Goal: Task Accomplishment & Management: Use online tool/utility

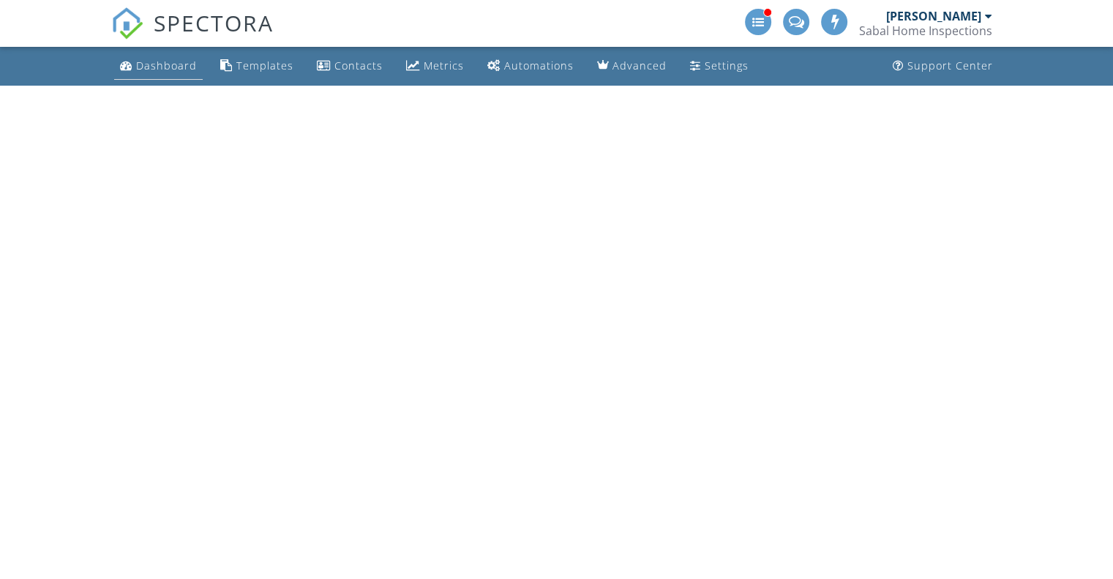
click at [172, 67] on div "Dashboard" at bounding box center [166, 66] width 61 height 14
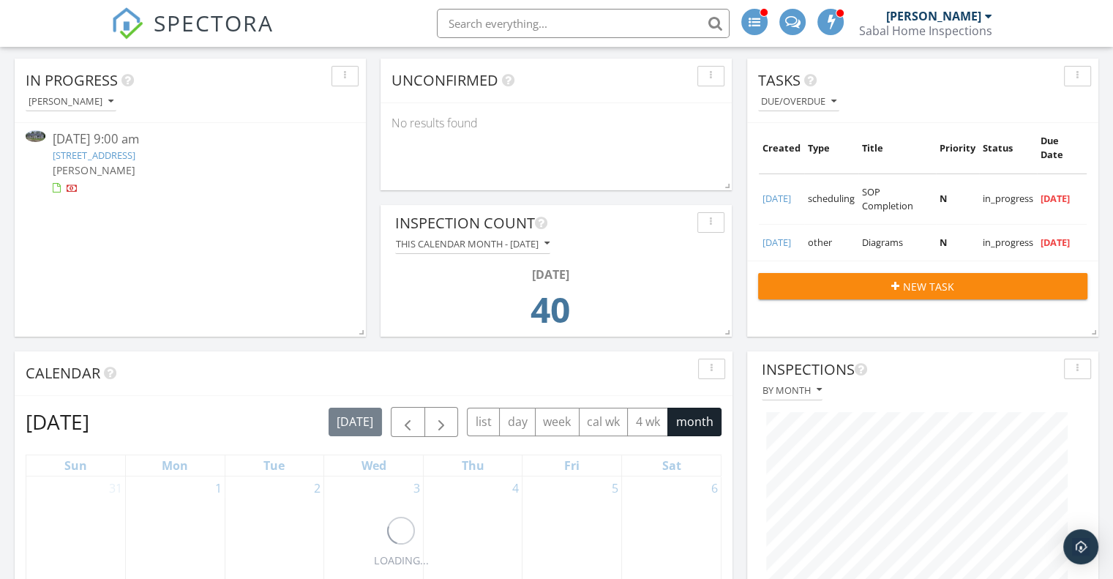
click at [123, 154] on link "162 Wal Flo Ln, Moncks Corner, SC 29461" at bounding box center [94, 155] width 82 height 13
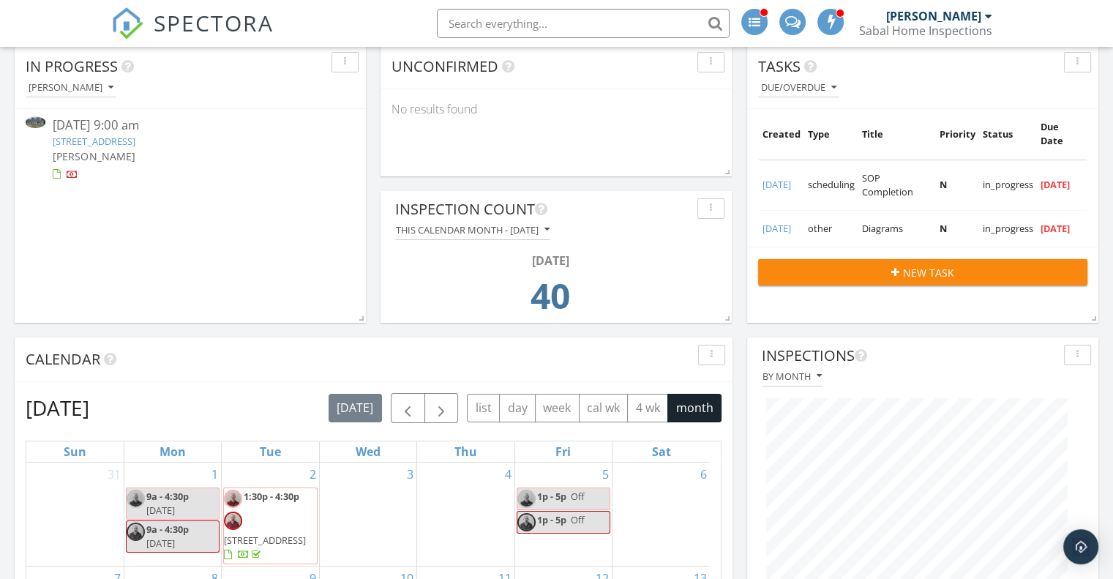
scroll to position [73, 0]
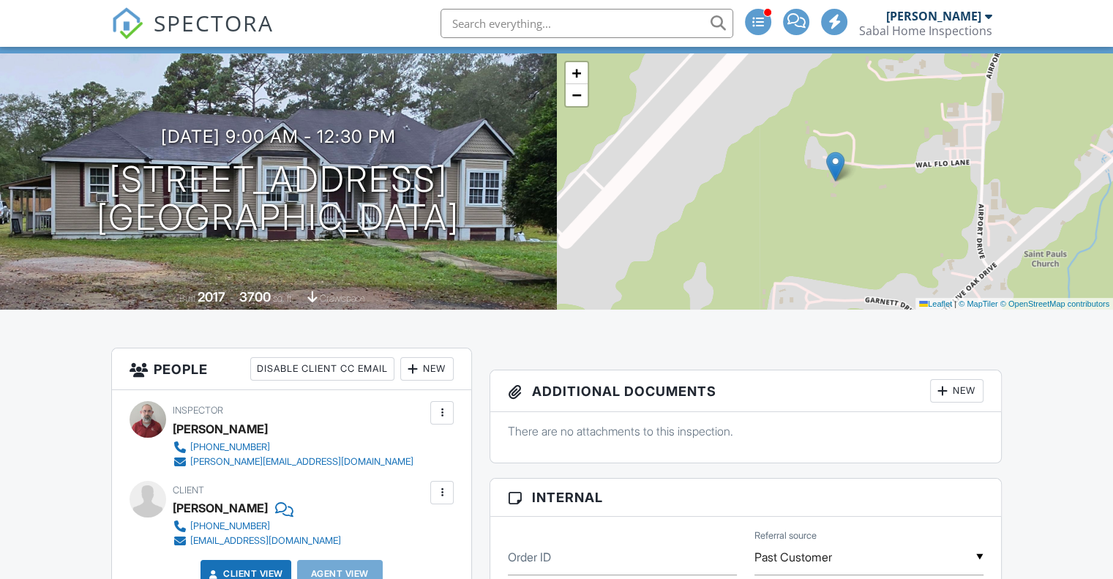
scroll to position [73, 0]
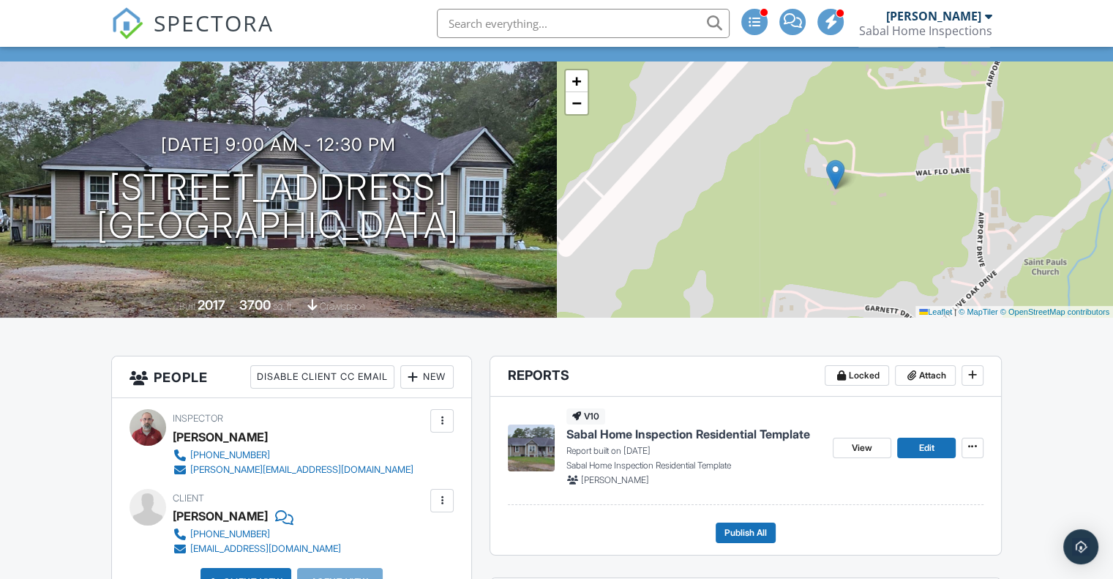
click at [611, 438] on span "Sabal Home Inspection Residential Template" at bounding box center [689, 434] width 244 height 16
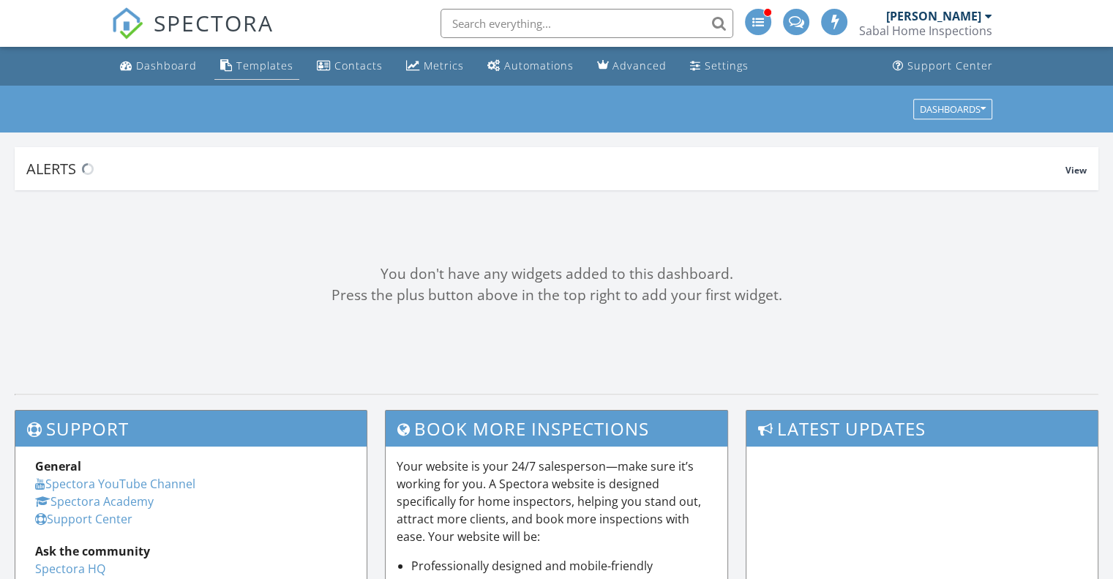
click at [272, 64] on div "Templates" at bounding box center [264, 66] width 57 height 14
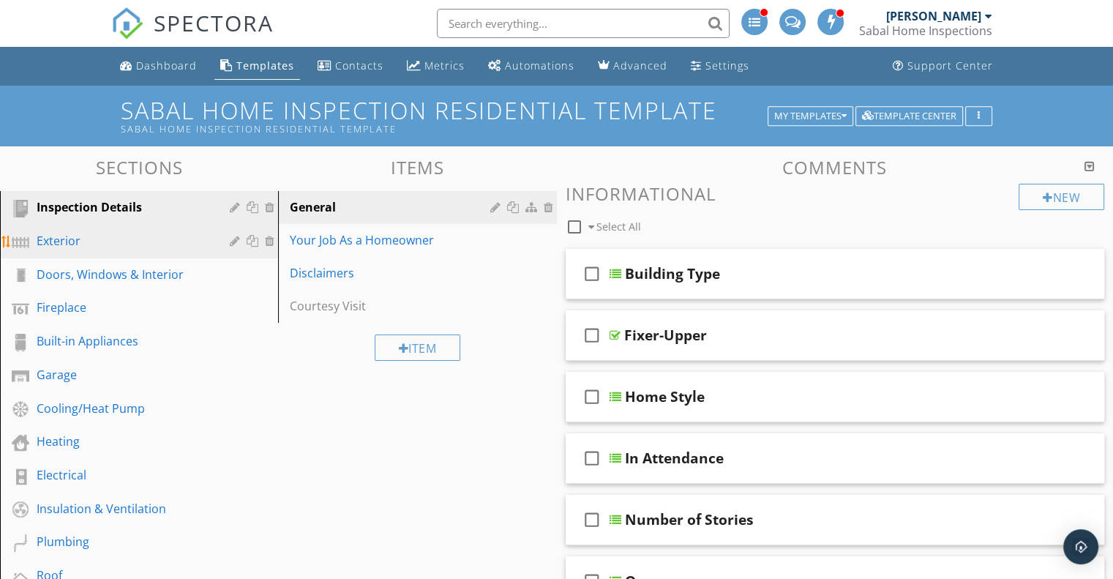
click at [76, 248] on div "Exterior" at bounding box center [123, 241] width 172 height 18
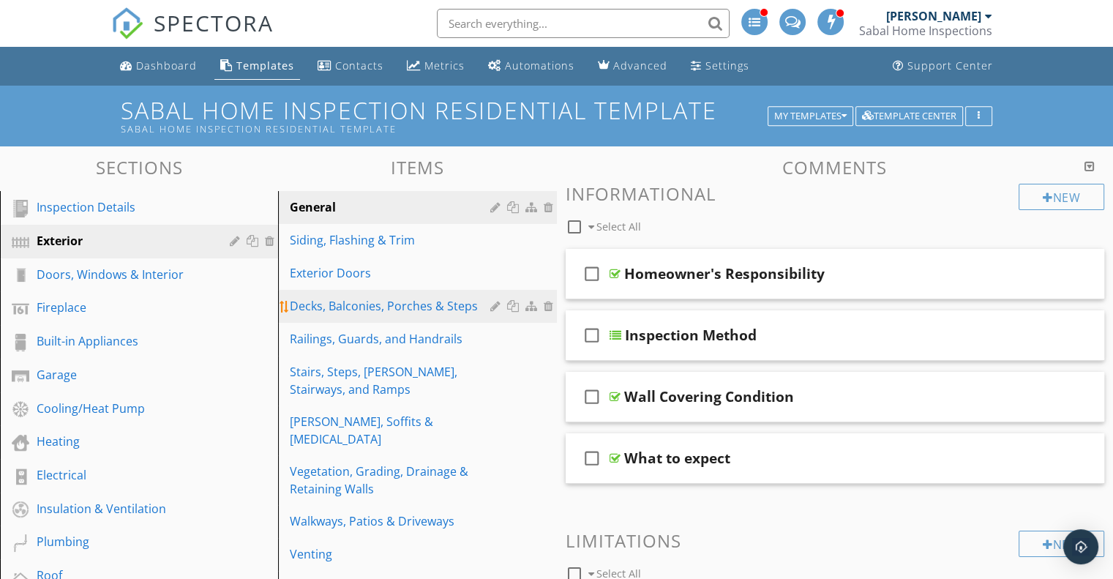
click at [378, 301] on div "Decks, Balconies, Porches & Steps" at bounding box center [392, 306] width 204 height 18
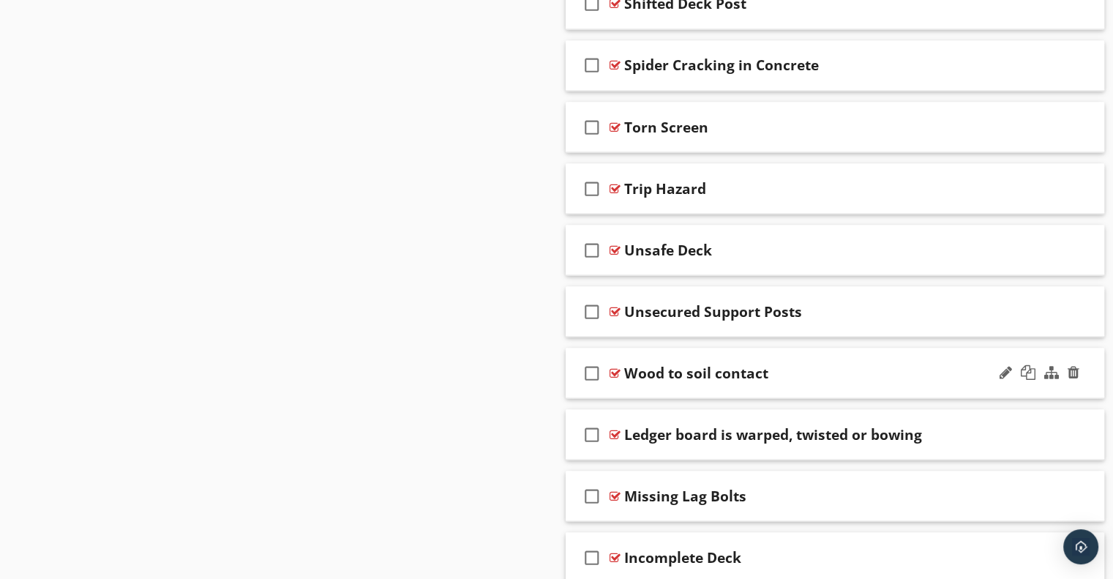
scroll to position [2744, 0]
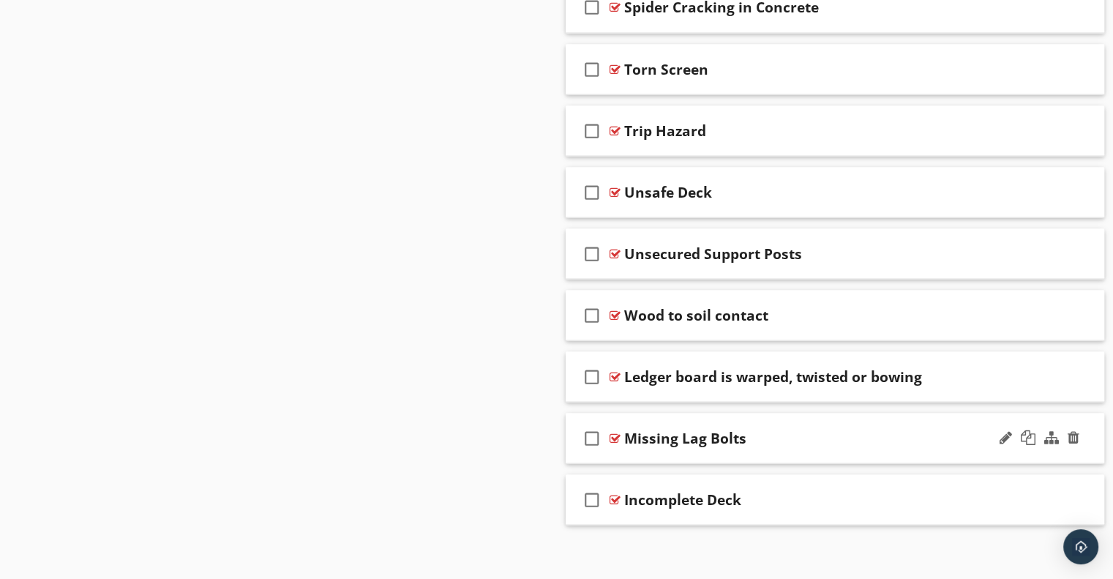
click at [821, 430] on div "Missing Lag Bolts" at bounding box center [815, 438] width 382 height 18
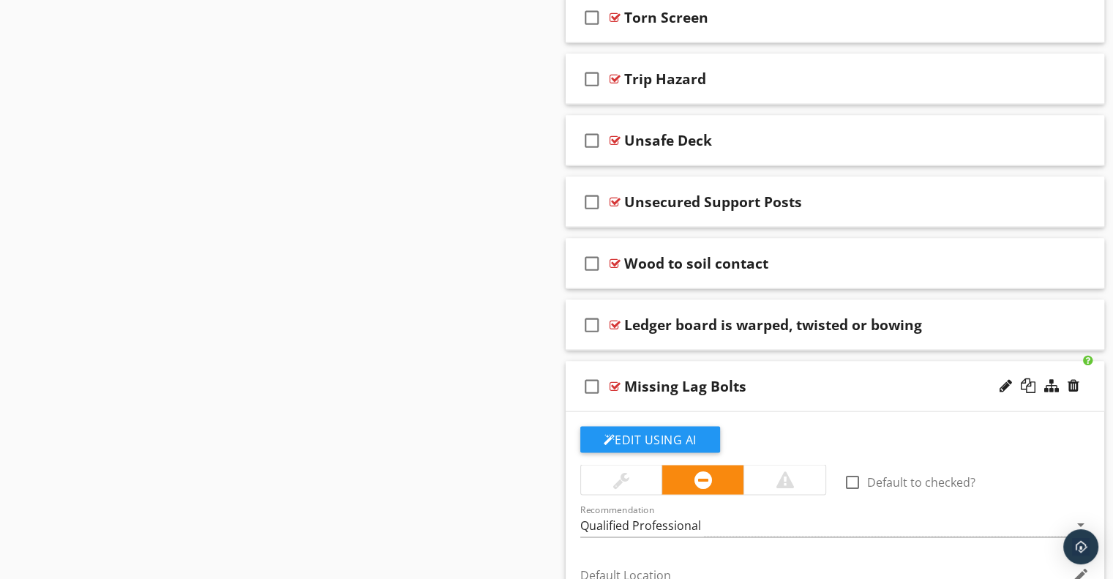
scroll to position [3037, 0]
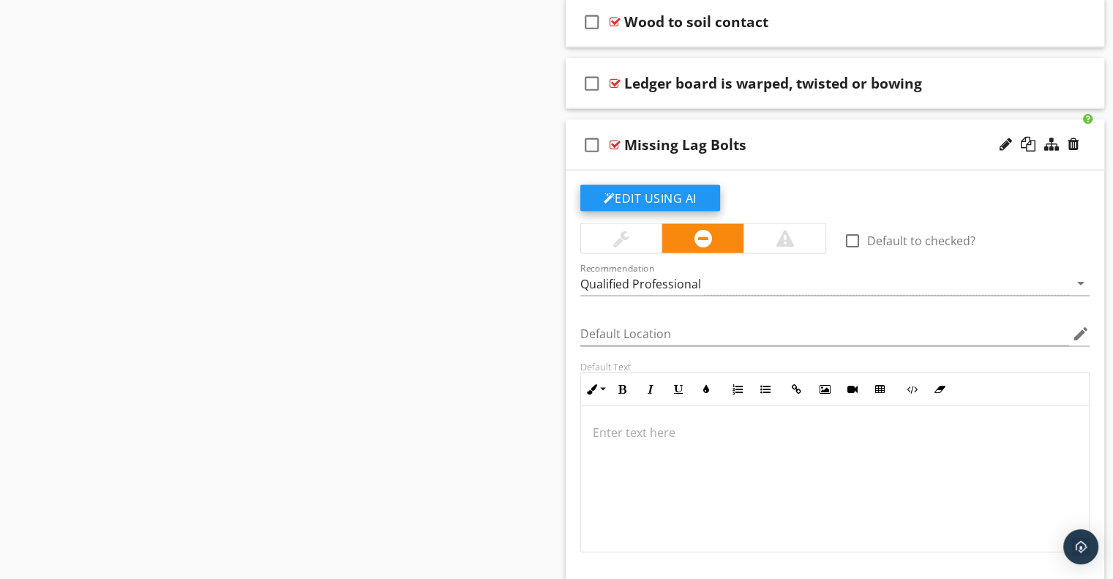
click at [697, 193] on button "Edit Using AI" at bounding box center [650, 198] width 140 height 26
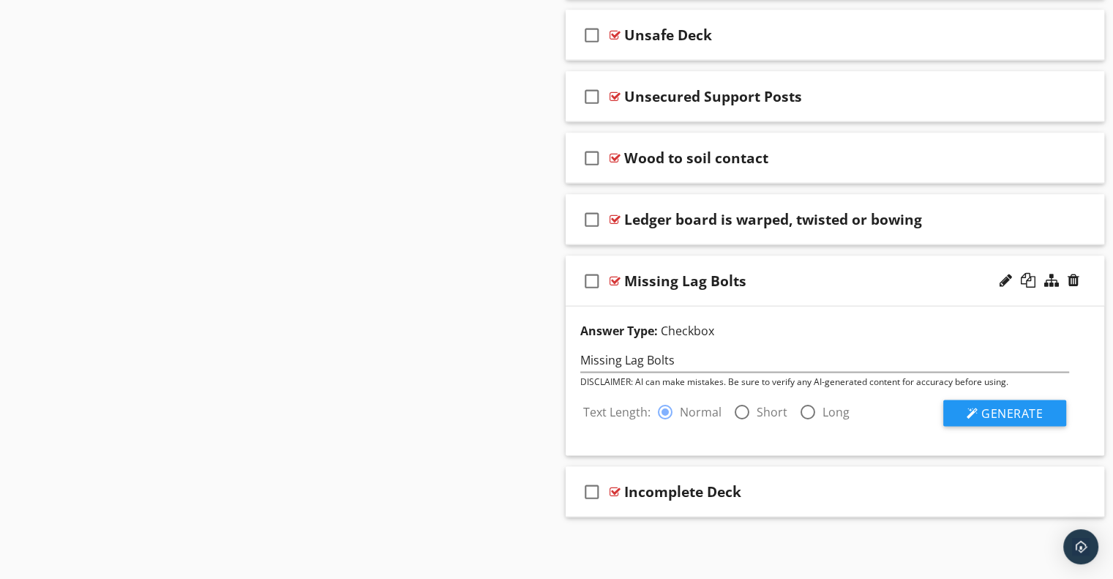
scroll to position [2894, 0]
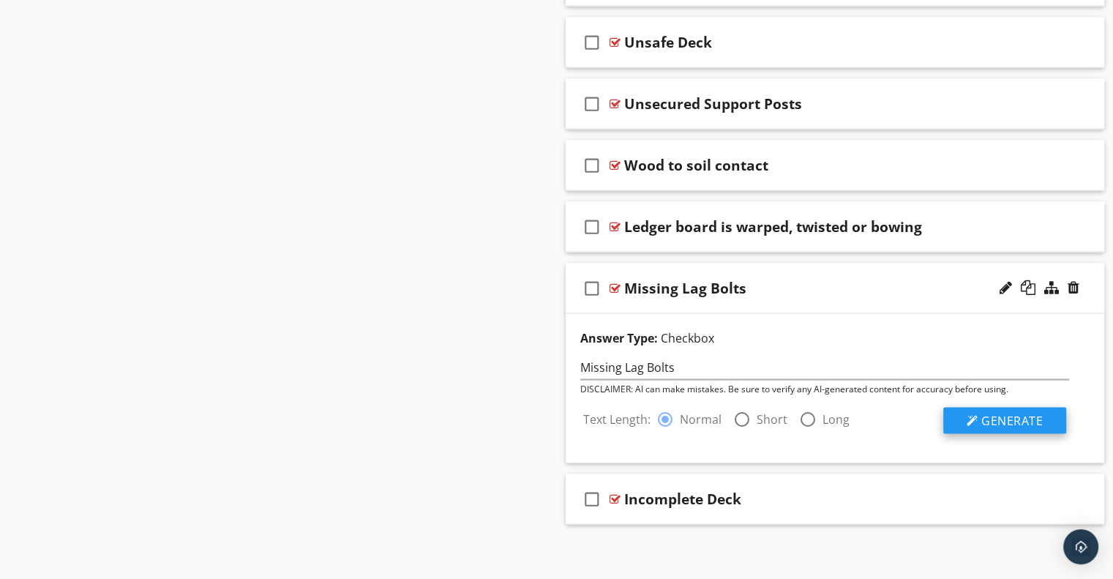
click at [1009, 416] on span "Generate" at bounding box center [1012, 421] width 61 height 16
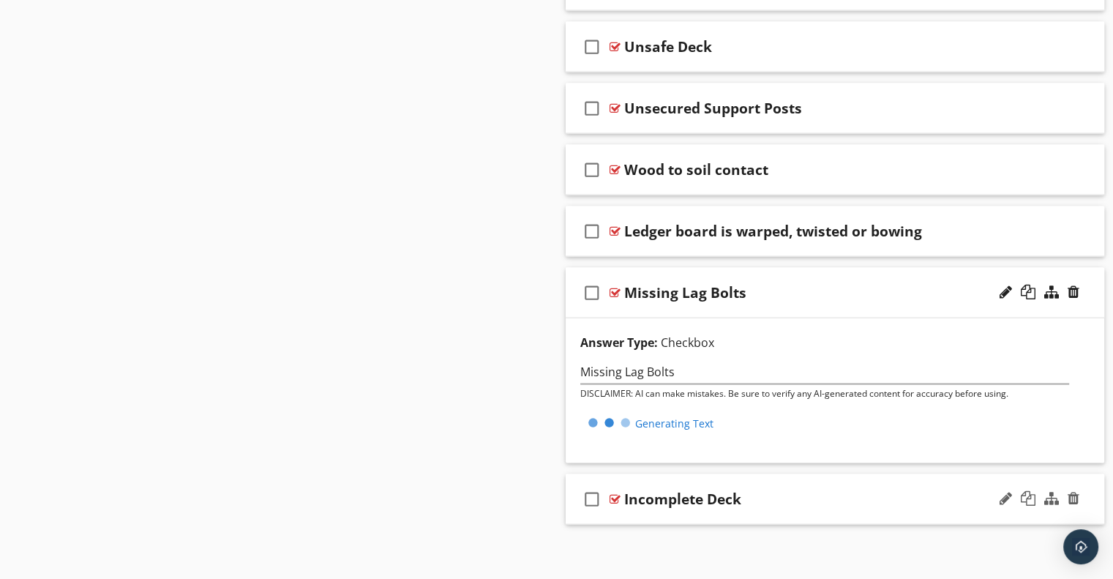
click at [820, 494] on div "Incomplete Deck" at bounding box center [815, 499] width 382 height 18
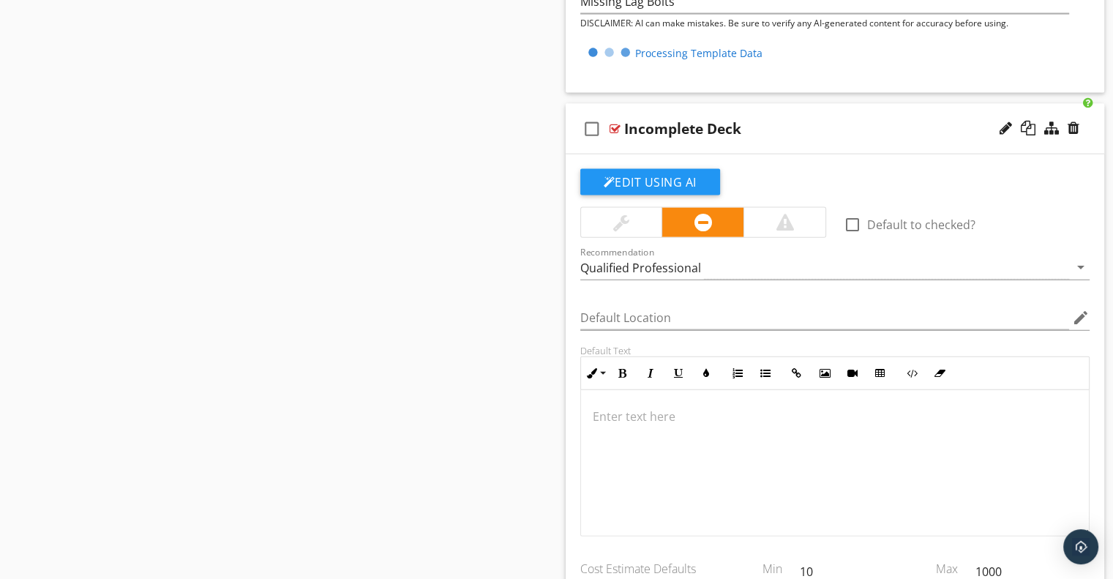
click at [658, 172] on button "Edit Using AI" at bounding box center [650, 182] width 140 height 26
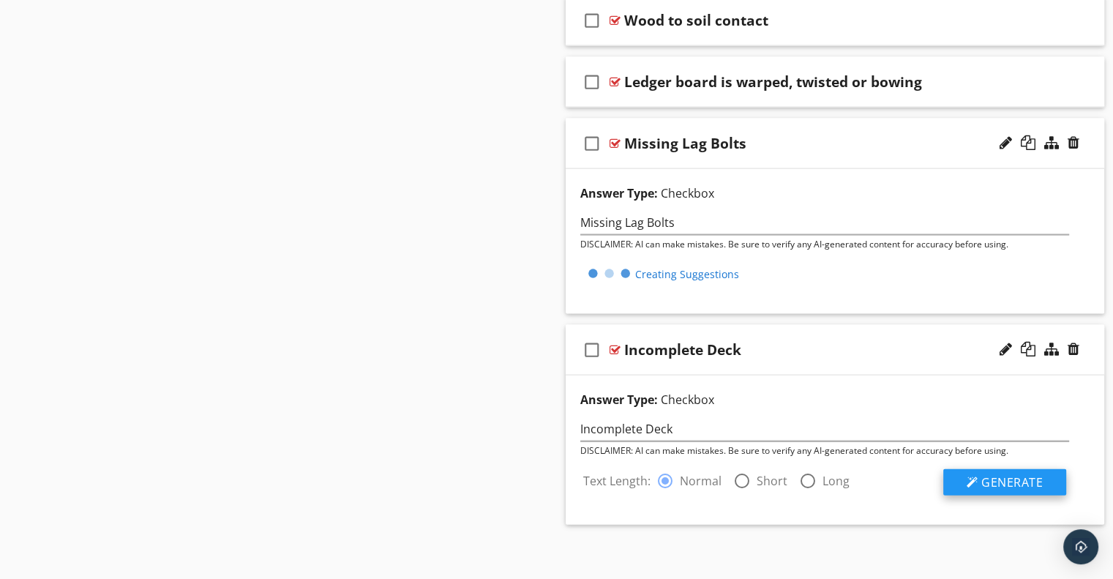
click at [992, 476] on span "Generate" at bounding box center [1012, 482] width 61 height 16
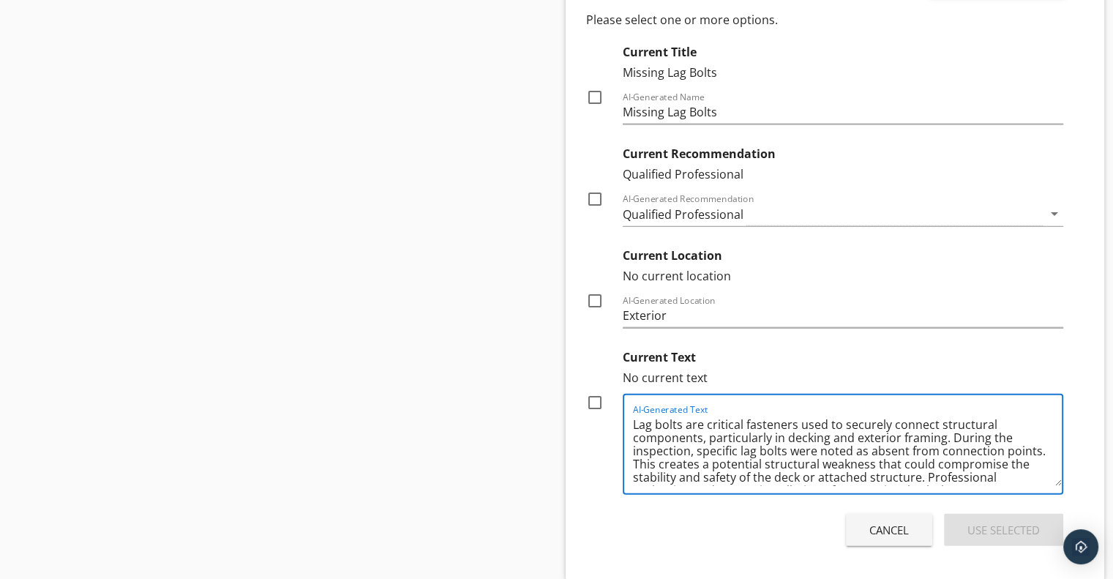
scroll to position [43, 0]
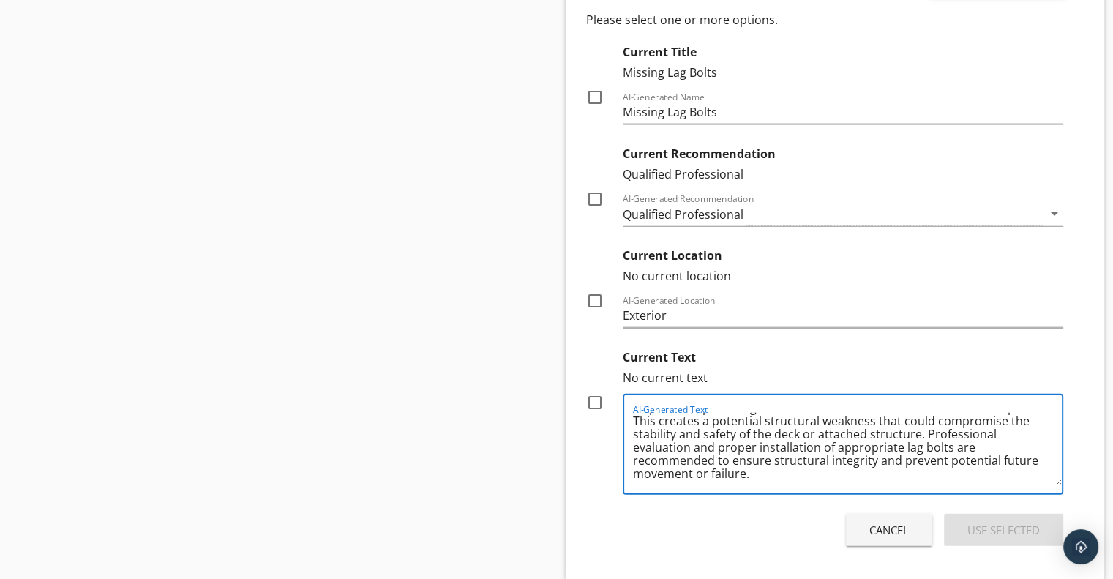
drag, startPoint x: 633, startPoint y: 416, endPoint x: 986, endPoint y: 469, distance: 356.8
click at [986, 469] on textarea "Lag bolts are critical fasteners used to securely connect structural components…" at bounding box center [848, 449] width 430 height 73
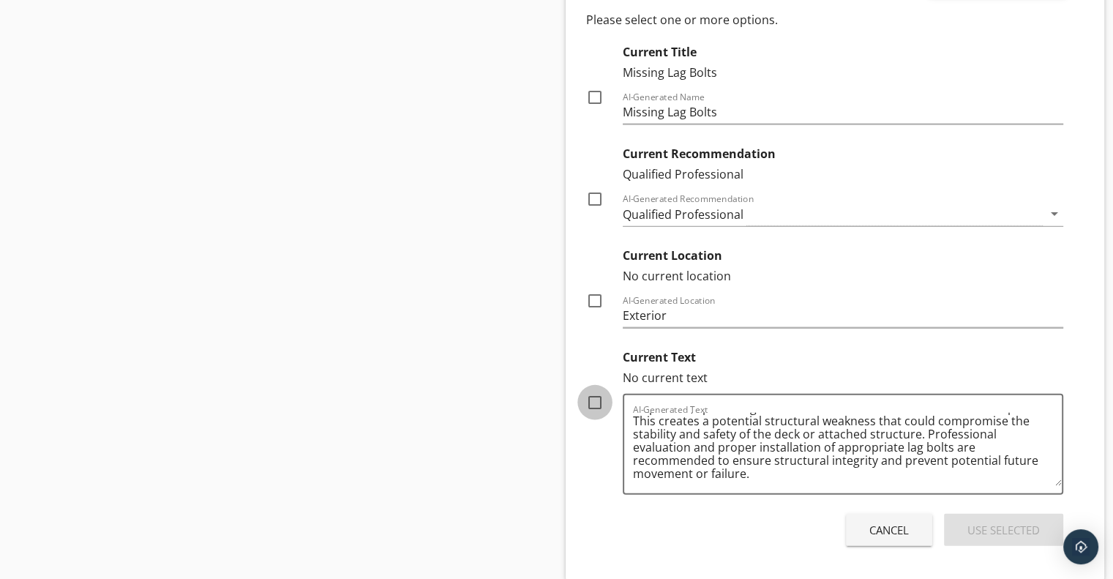
click at [594, 395] on div at bounding box center [595, 402] width 25 height 25
checkbox input "true"
click at [587, 288] on div at bounding box center [595, 300] width 25 height 25
checkbox input "true"
click at [589, 90] on div at bounding box center [595, 97] width 25 height 25
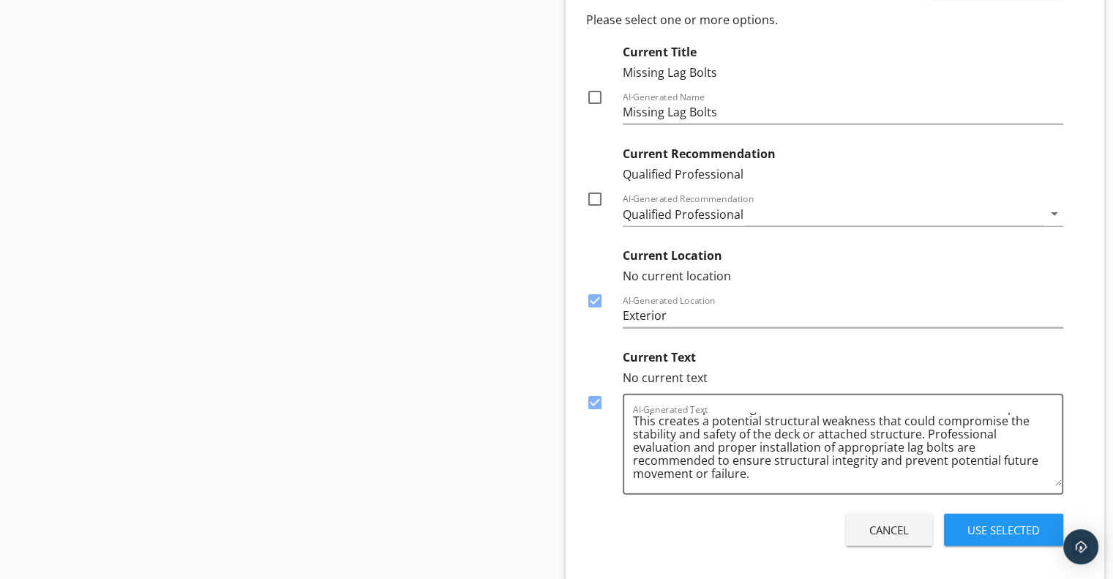
checkbox input "true"
click at [987, 523] on div "Use Selected" at bounding box center [1004, 530] width 72 height 17
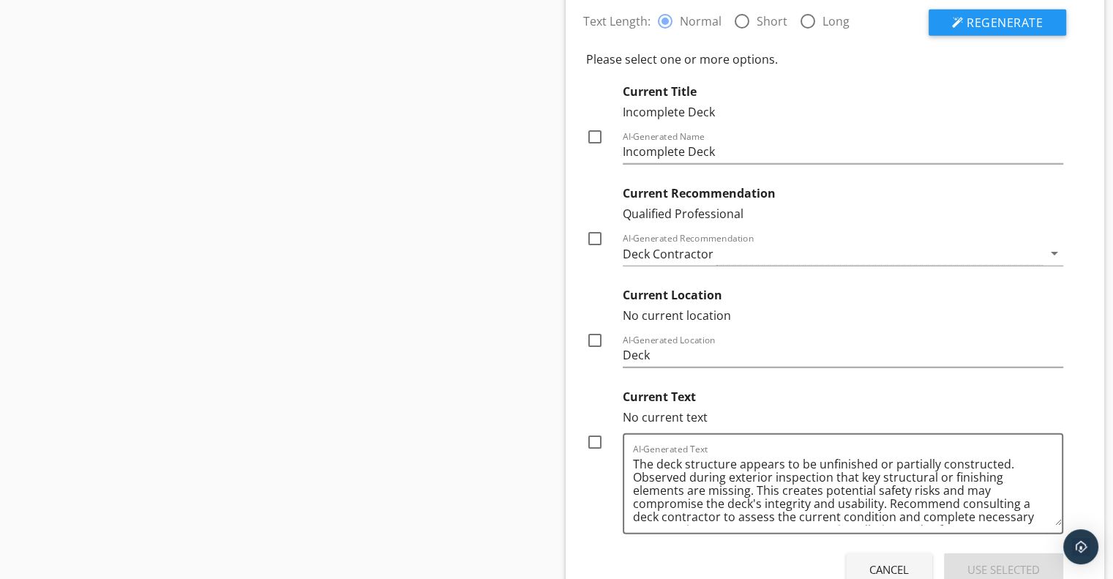
scroll to position [3917, 0]
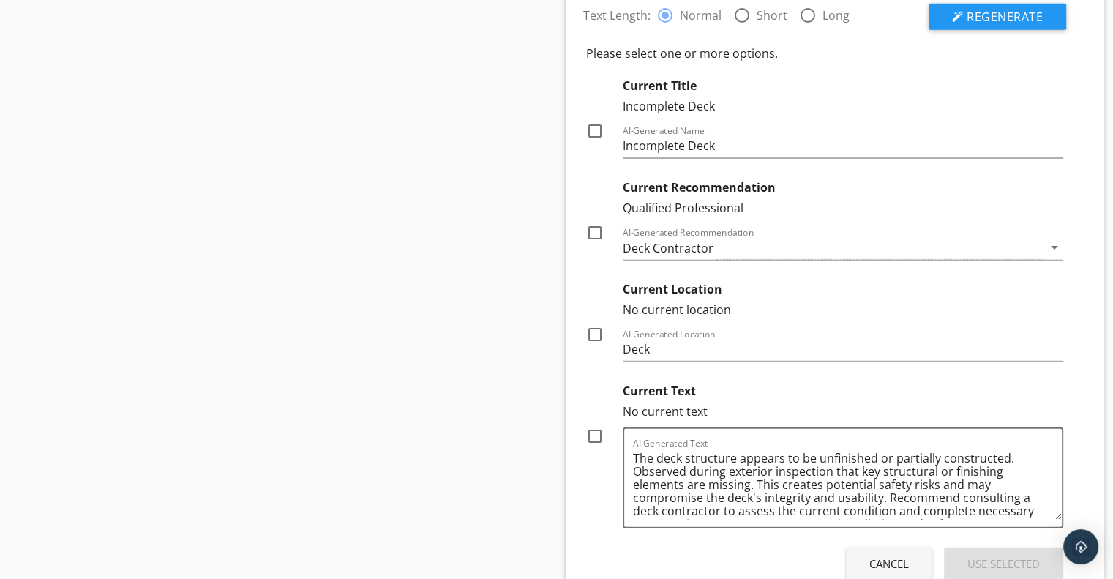
click at [597, 122] on div at bounding box center [595, 131] width 25 height 25
checkbox input "true"
click at [594, 225] on div at bounding box center [595, 232] width 25 height 25
checkbox input "true"
click at [599, 324] on div at bounding box center [595, 334] width 25 height 25
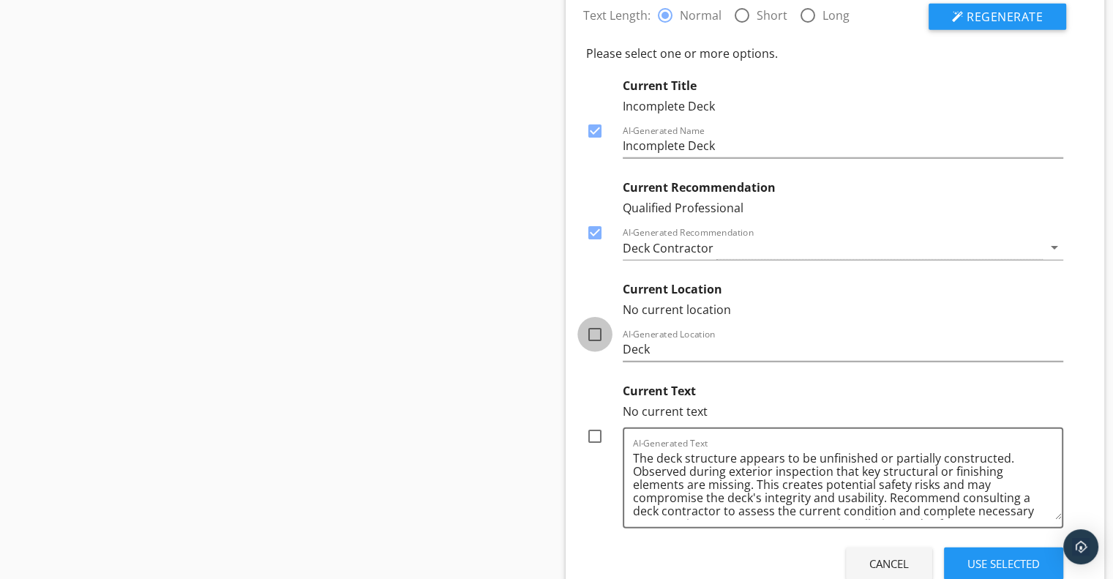
checkbox input "true"
click at [591, 430] on div at bounding box center [595, 436] width 25 height 25
checkbox input "true"
click at [977, 556] on div "Use Selected" at bounding box center [1004, 564] width 72 height 17
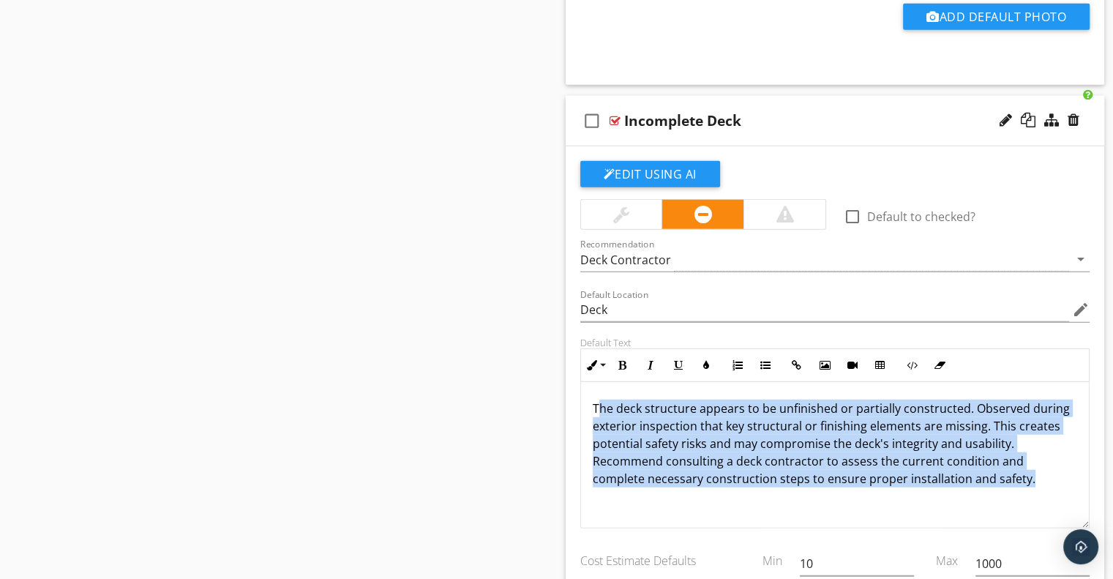
drag, startPoint x: 597, startPoint y: 400, endPoint x: 1036, endPoint y: 477, distance: 445.9
click at [1036, 477] on p "The deck structure appears to be unfinished or partially constructed. Observed …" at bounding box center [835, 444] width 485 height 88
copy p "he deck structure appears to be unfinished or partially constructed. Observed d…"
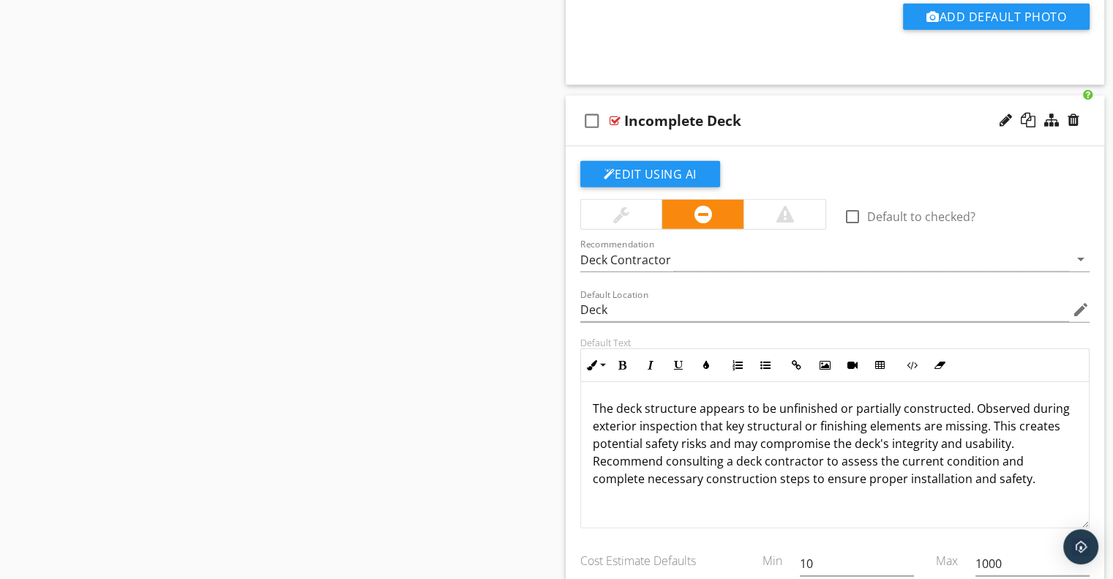
click at [807, 117] on div "Incomplete Deck" at bounding box center [815, 121] width 382 height 18
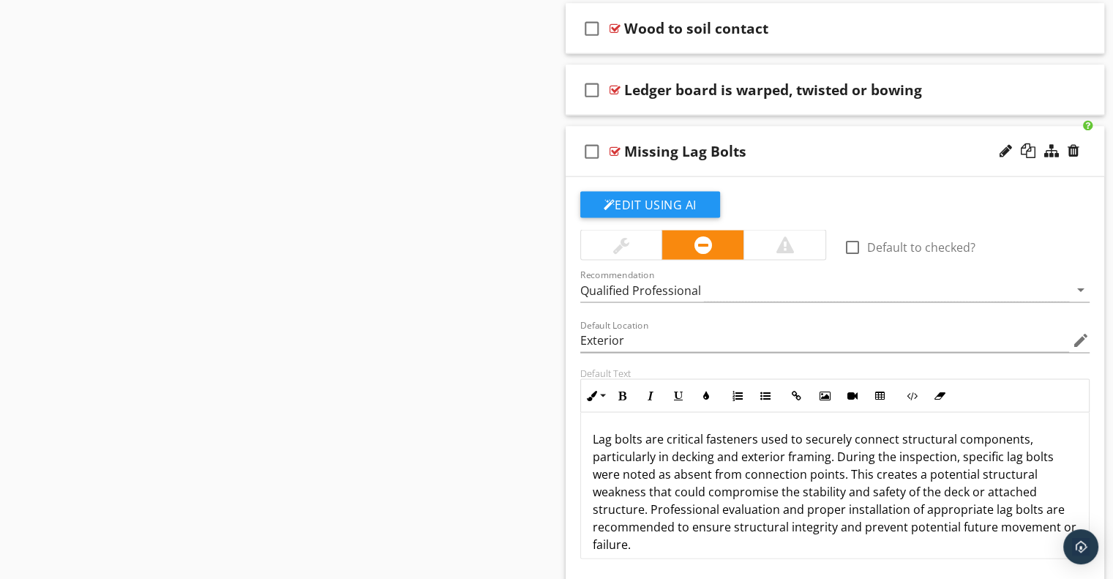
scroll to position [3018, 0]
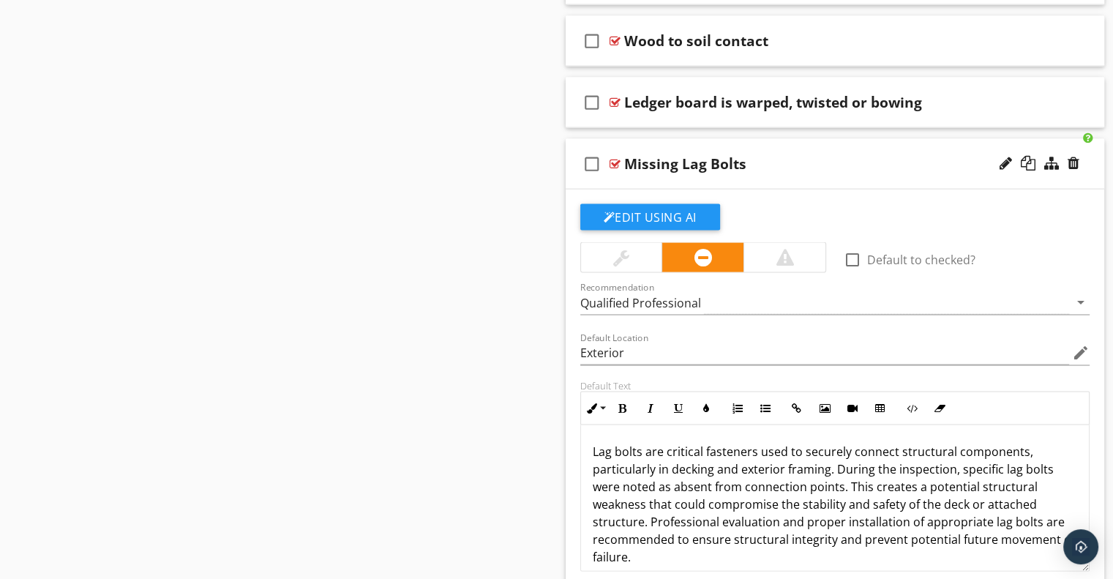
click at [785, 155] on div "Missing Lag Bolts" at bounding box center [815, 164] width 382 height 18
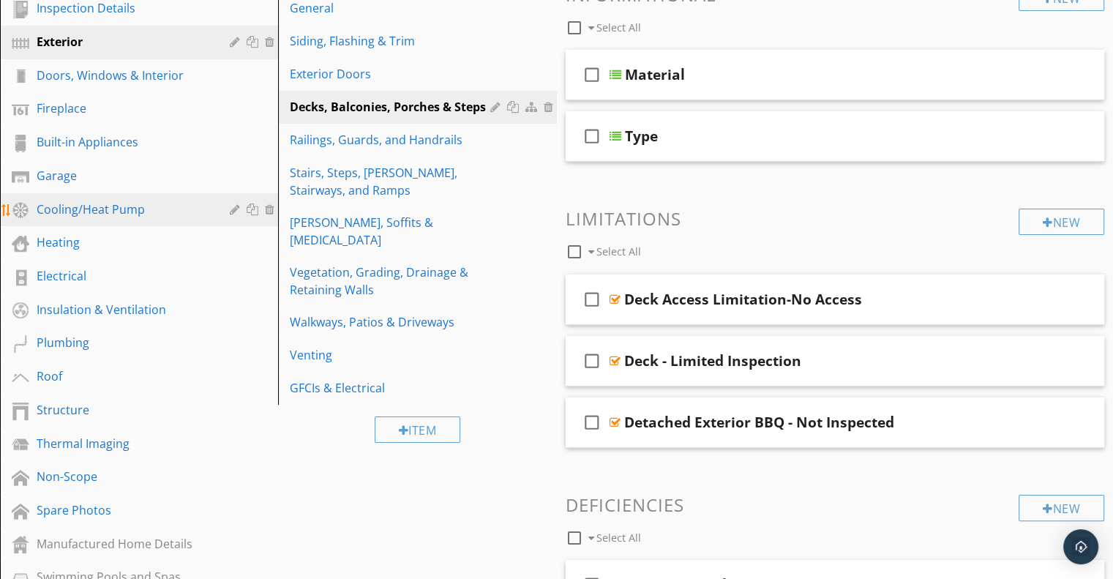
scroll to position [182, 0]
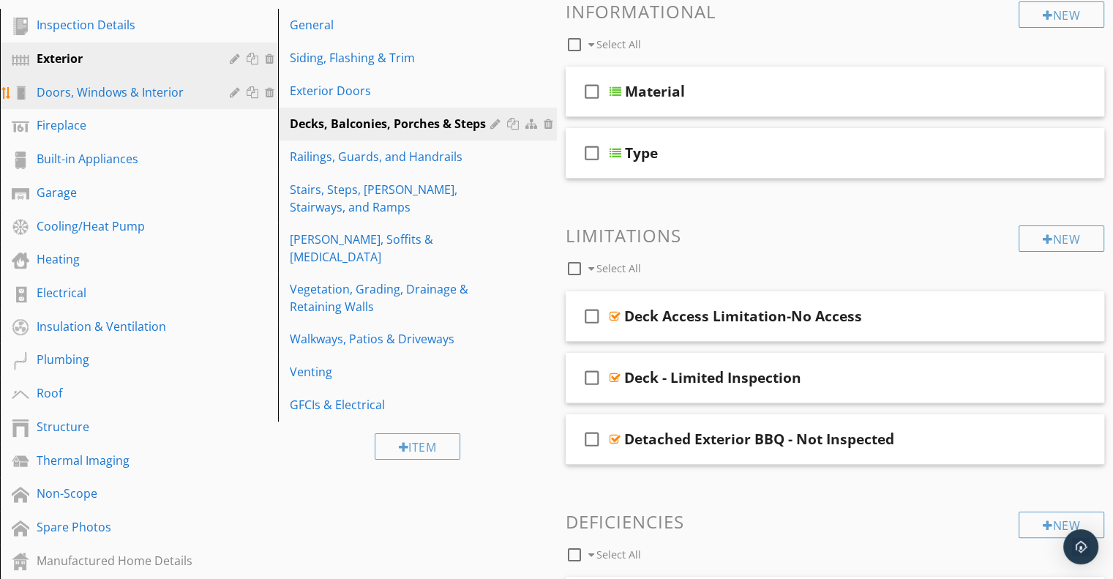
click at [193, 96] on div "Doors, Windows & Interior" at bounding box center [123, 92] width 172 height 18
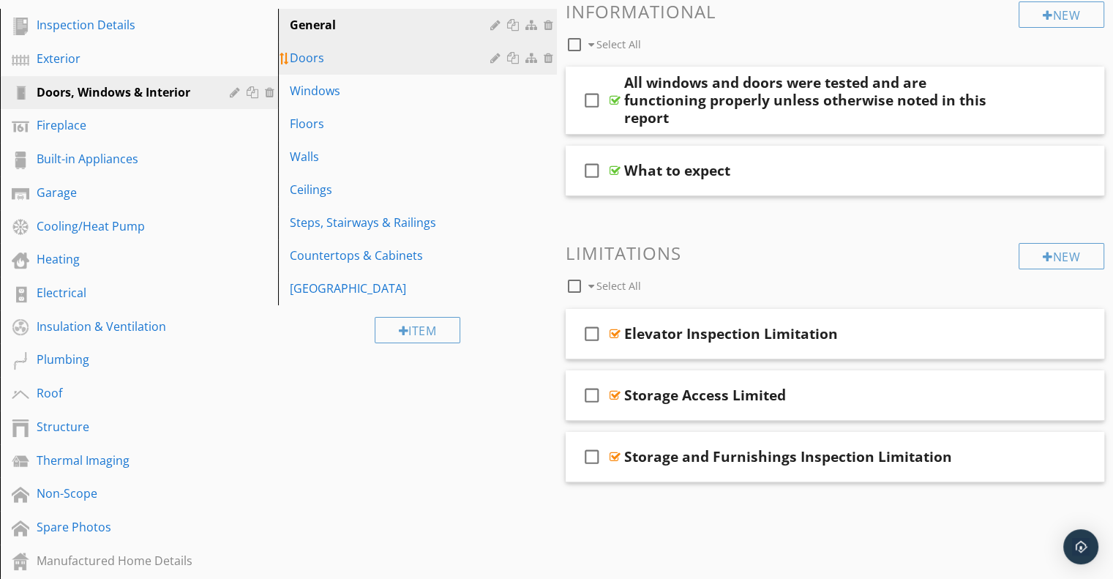
click at [349, 61] on div "Doors" at bounding box center [392, 58] width 204 height 18
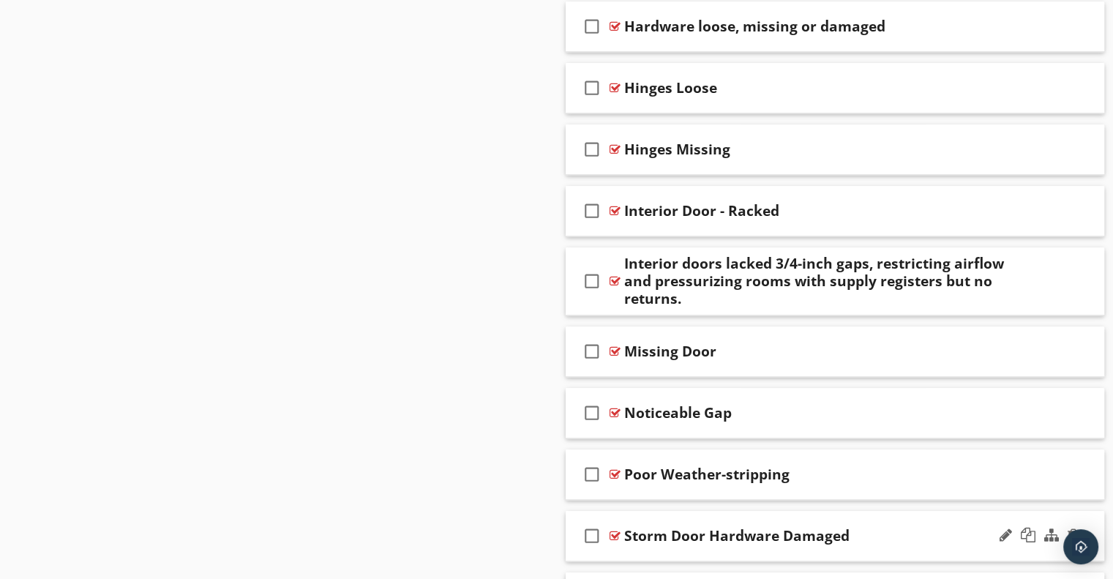
scroll to position [1463, 0]
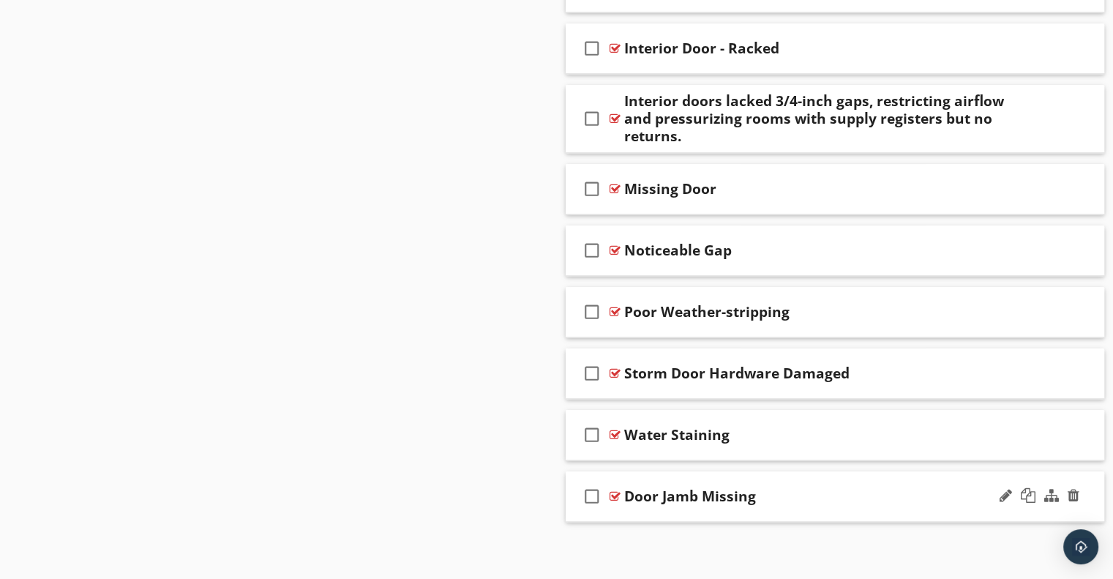
click at [829, 493] on div "Door Jamb Missing" at bounding box center [815, 497] width 382 height 18
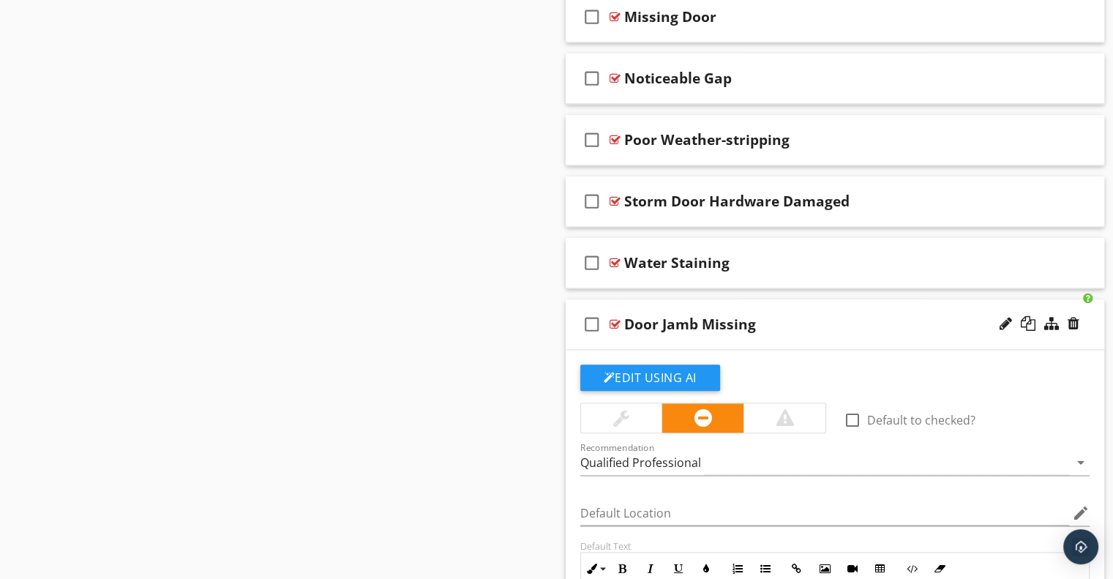
scroll to position [1828, 0]
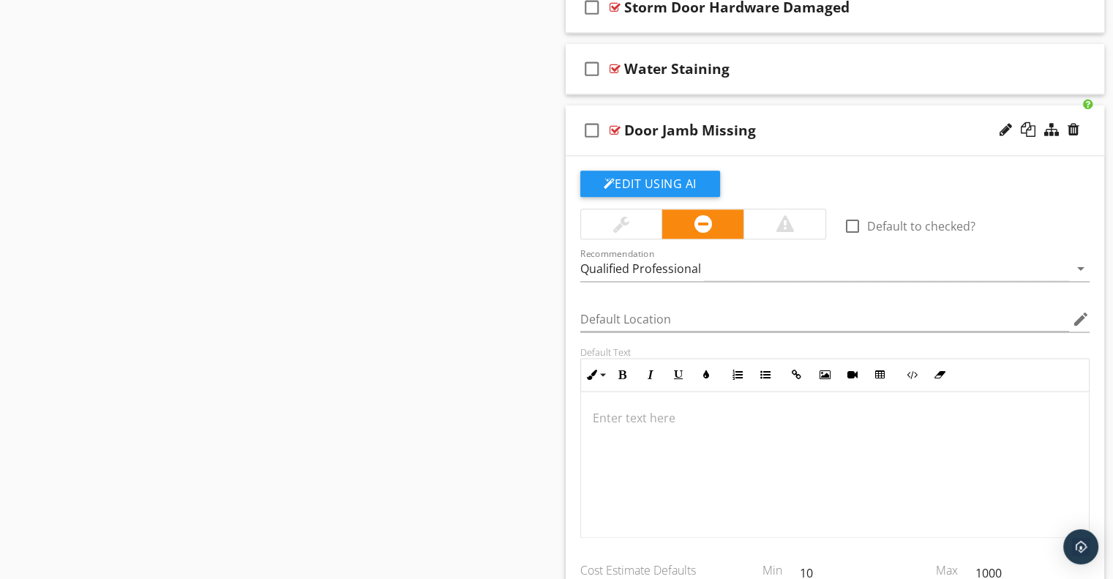
click at [667, 191] on button "Edit Using AI" at bounding box center [650, 184] width 140 height 26
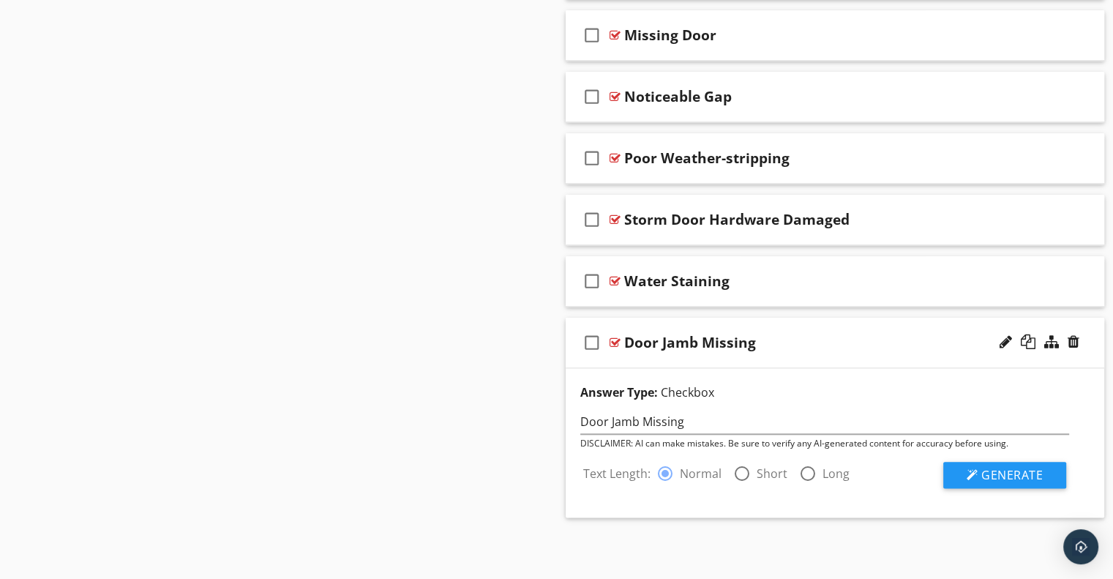
scroll to position [1612, 0]
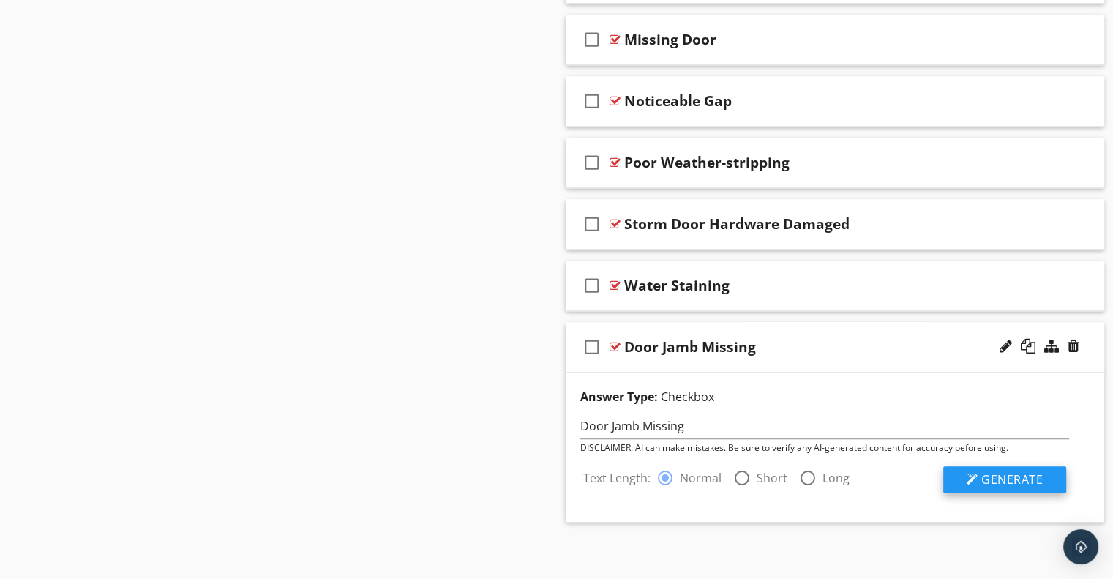
click at [1012, 481] on span "Generate" at bounding box center [1012, 479] width 61 height 16
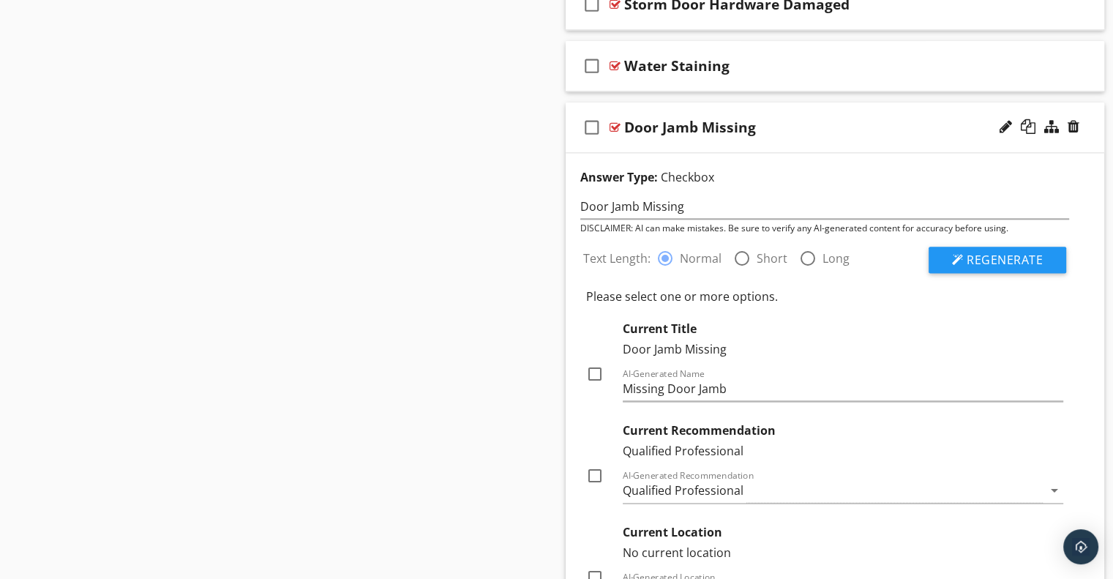
scroll to position [1905, 0]
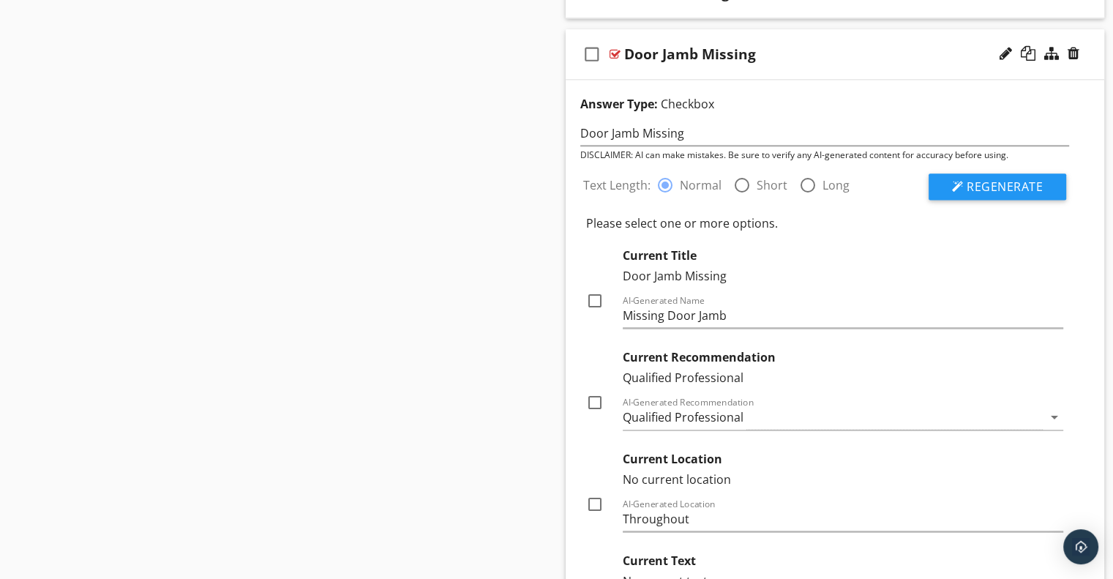
click at [592, 295] on div at bounding box center [595, 300] width 25 height 25
checkbox input "true"
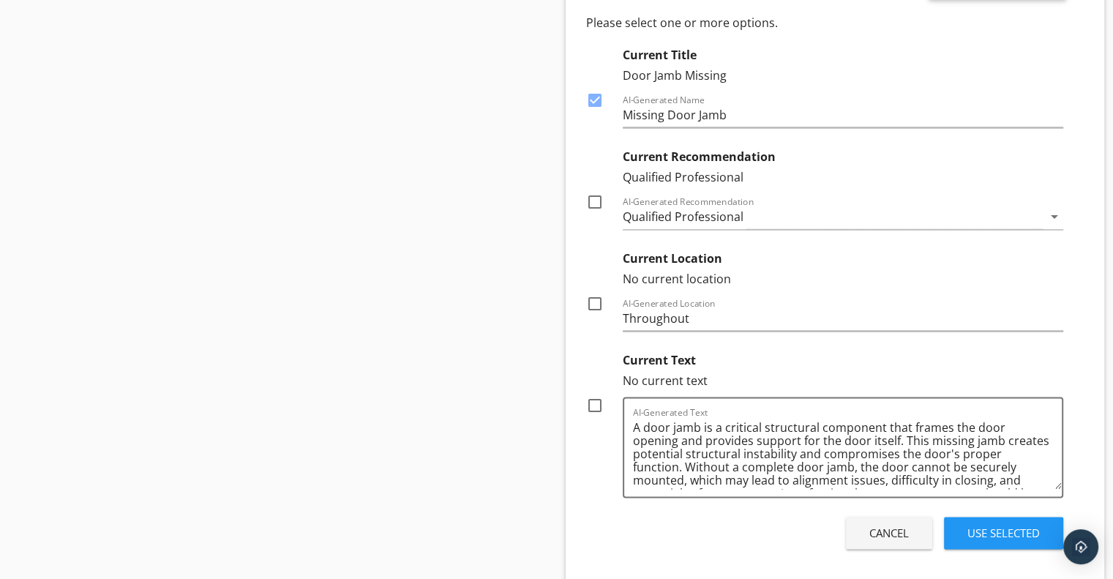
scroll to position [2165, 0]
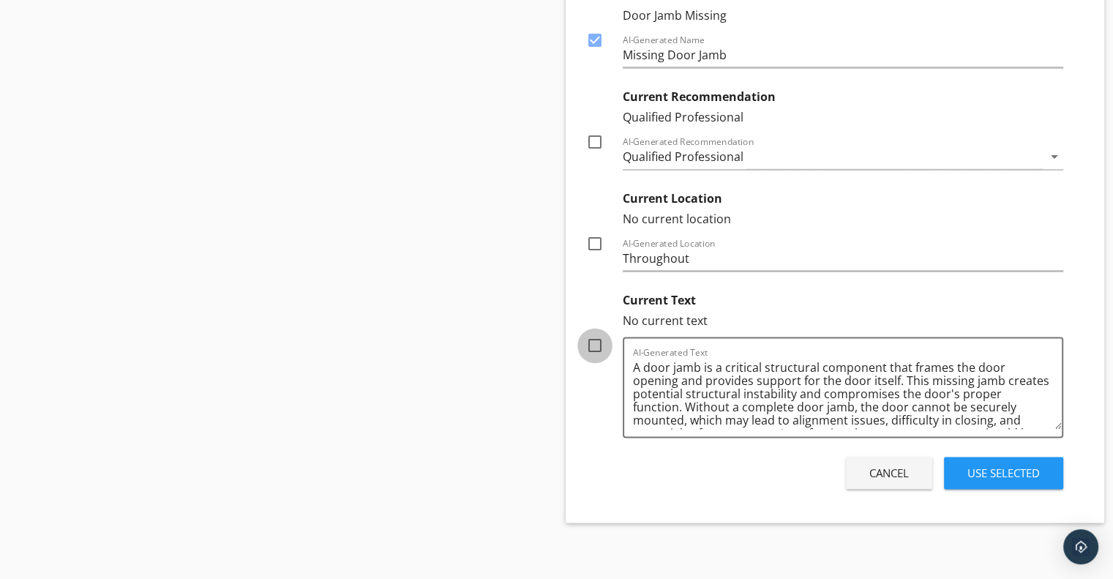
click at [591, 342] on div at bounding box center [595, 345] width 25 height 25
checkbox input "true"
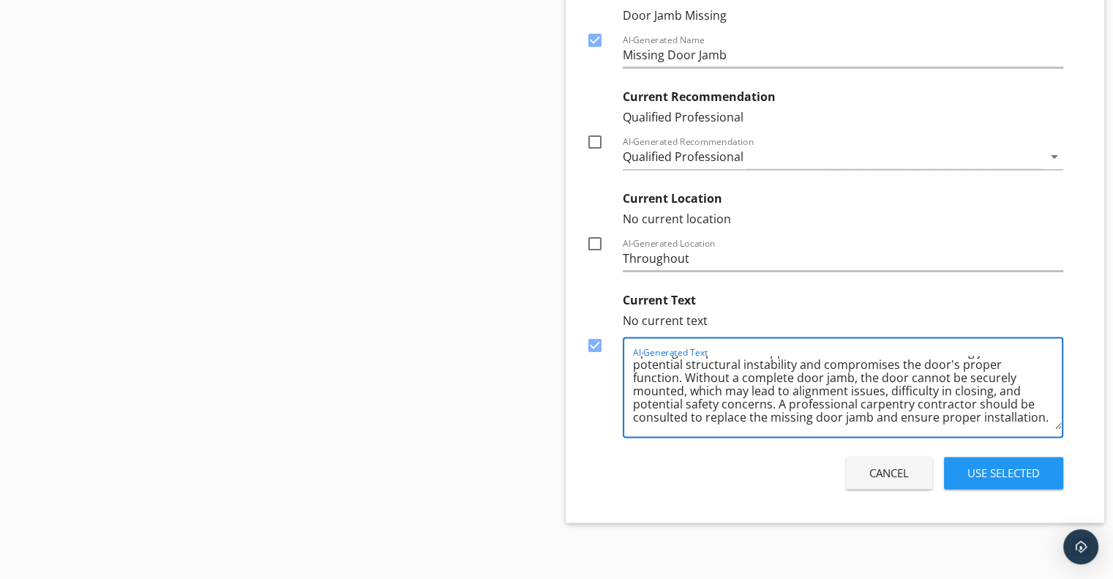
drag, startPoint x: 635, startPoint y: 362, endPoint x: 1039, endPoint y: 411, distance: 406.9
click at [1042, 418] on textarea "A door jamb is a critical structural component that frames the door opening and…" at bounding box center [848, 392] width 430 height 73
click at [988, 469] on div "Use Selected" at bounding box center [1004, 473] width 72 height 17
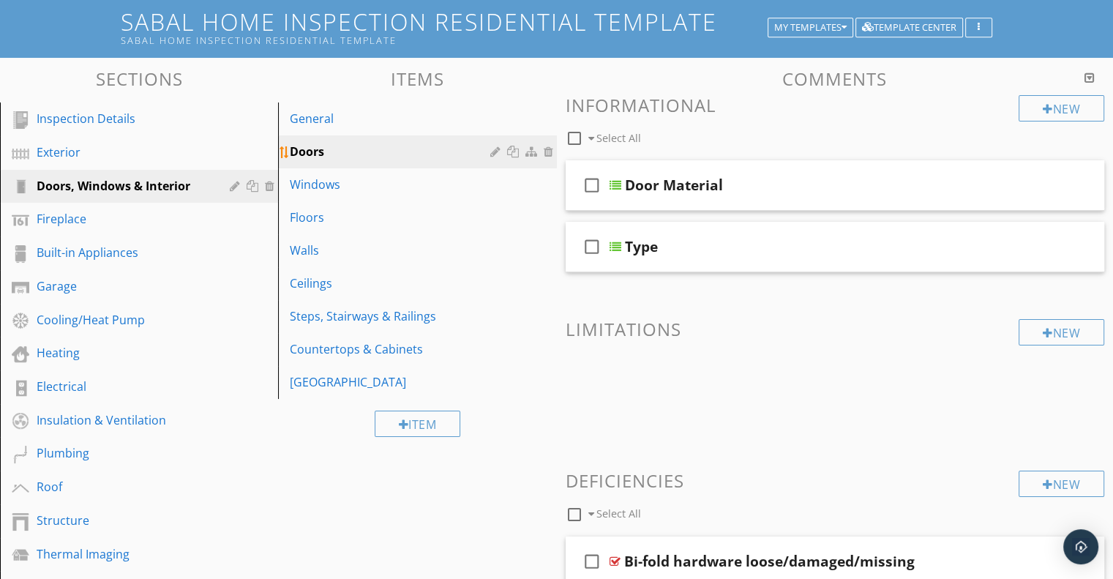
scroll to position [85, 0]
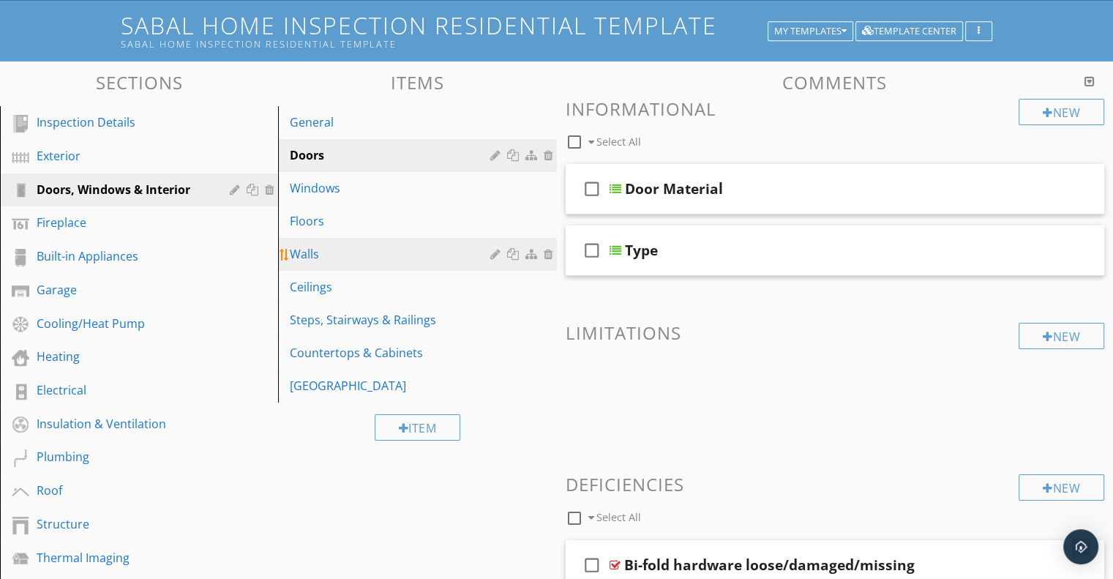
click at [366, 265] on link "Walls" at bounding box center [420, 254] width 274 height 32
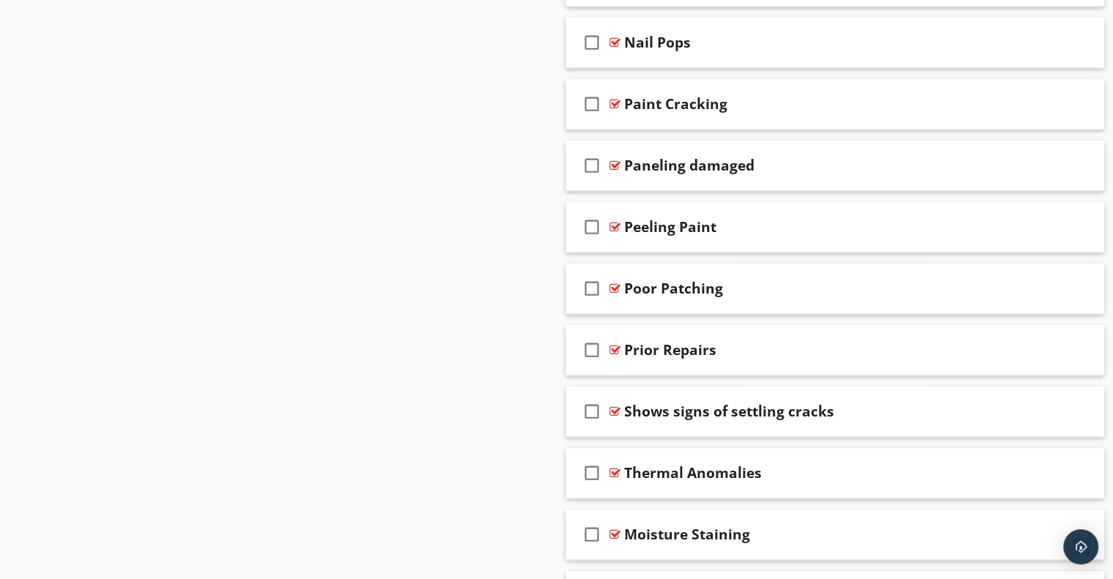
scroll to position [1686, 0]
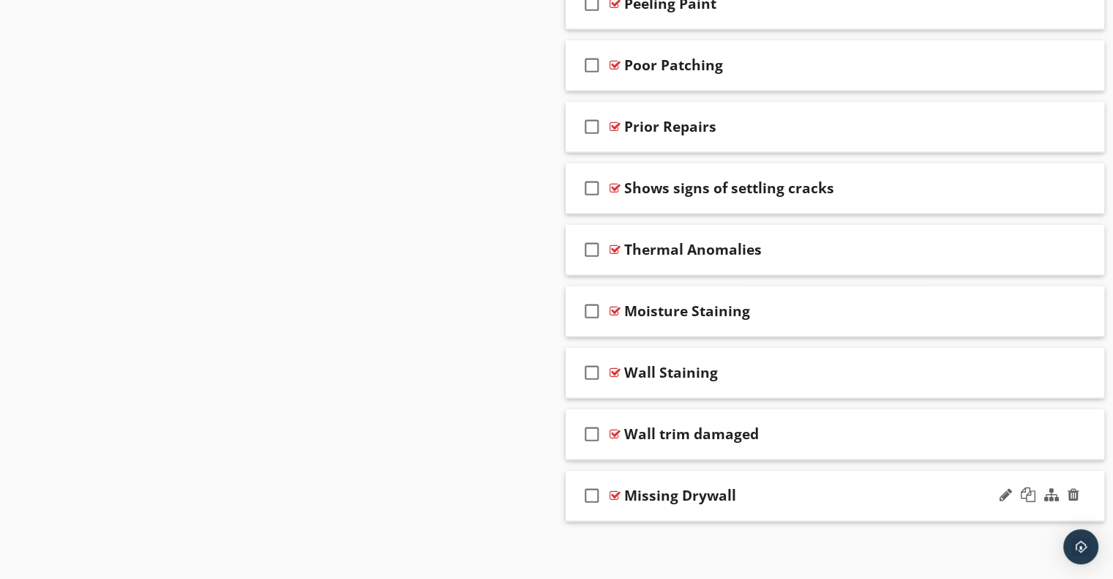
click at [744, 479] on div "check_box_outline_blank Missing Drywall" at bounding box center [835, 496] width 539 height 51
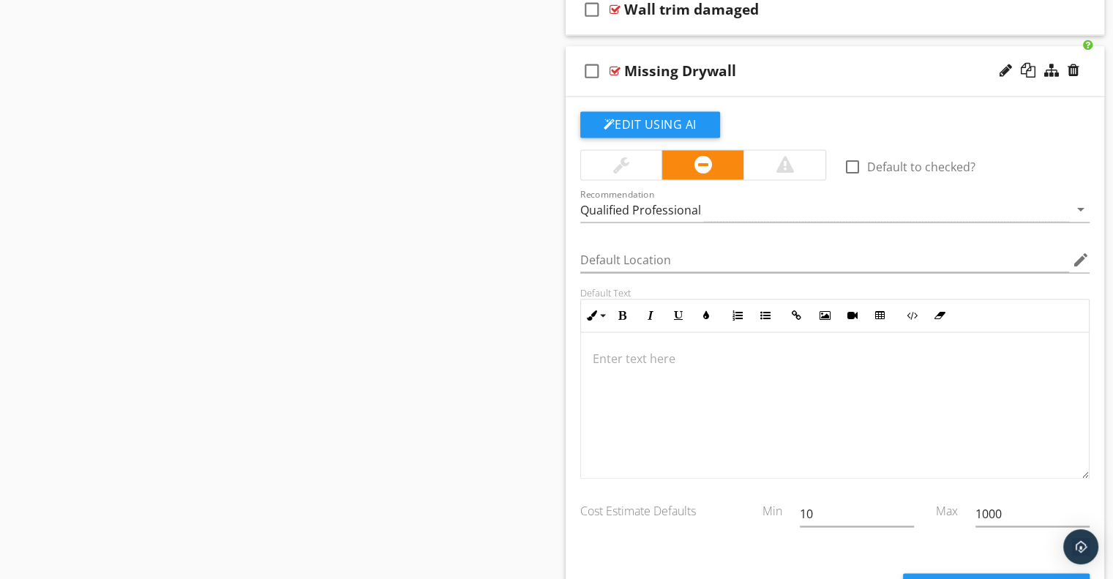
scroll to position [2126, 0]
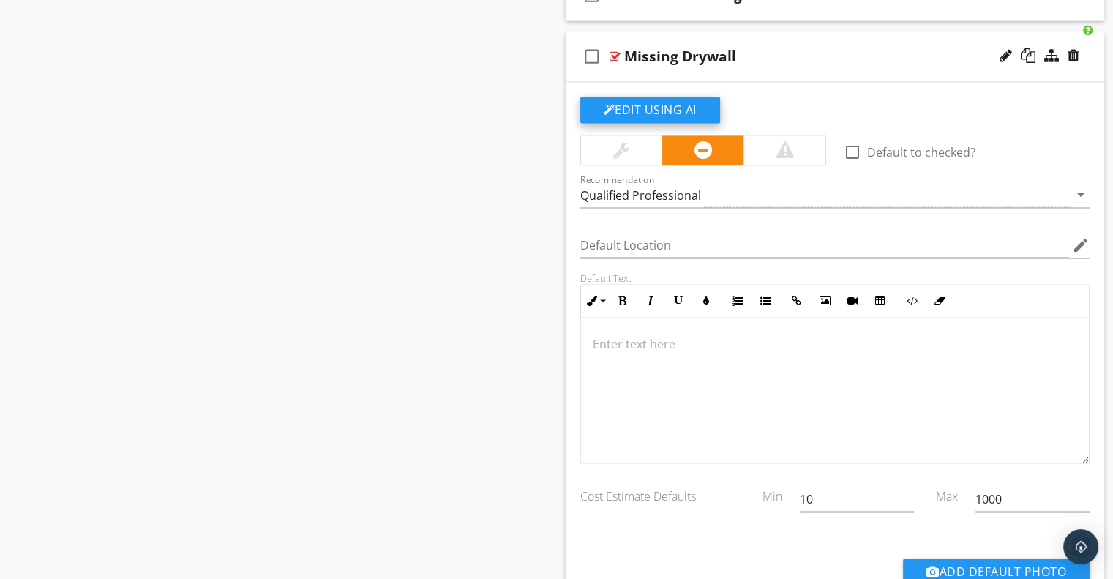
click at [657, 104] on button "Edit Using AI" at bounding box center [650, 110] width 140 height 26
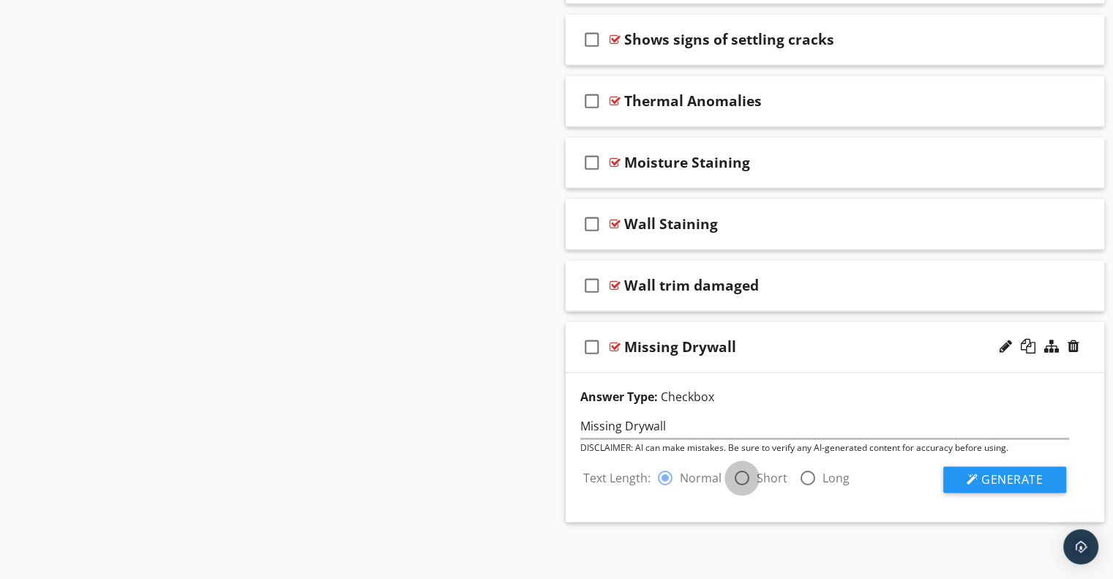
click at [738, 470] on div at bounding box center [742, 478] width 25 height 25
radio input "false"
radio input "true"
click at [1039, 472] on span "Generate" at bounding box center [1012, 479] width 61 height 16
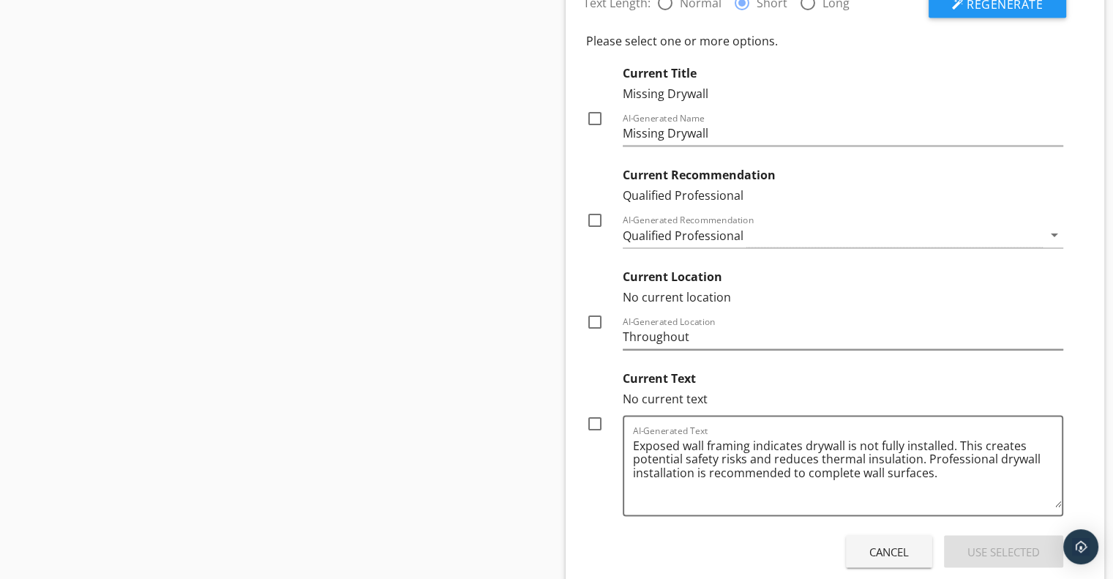
scroll to position [2388, 0]
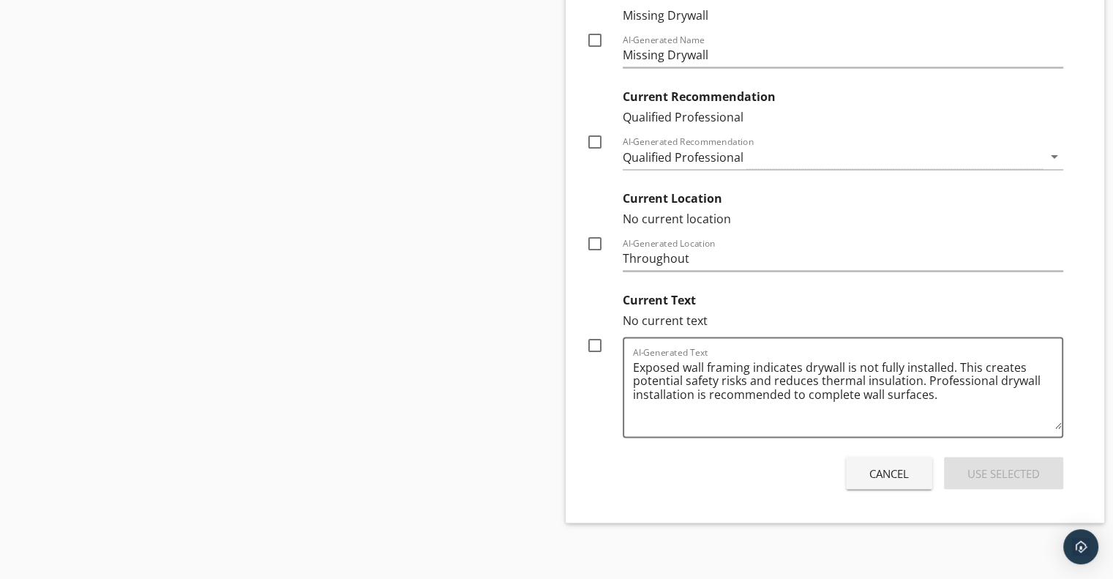
click at [594, 36] on div at bounding box center [595, 40] width 25 height 25
checkbox input "true"
click at [594, 342] on div at bounding box center [595, 345] width 25 height 25
checkbox input "true"
drag, startPoint x: 630, startPoint y: 360, endPoint x: 919, endPoint y: 397, distance: 291.5
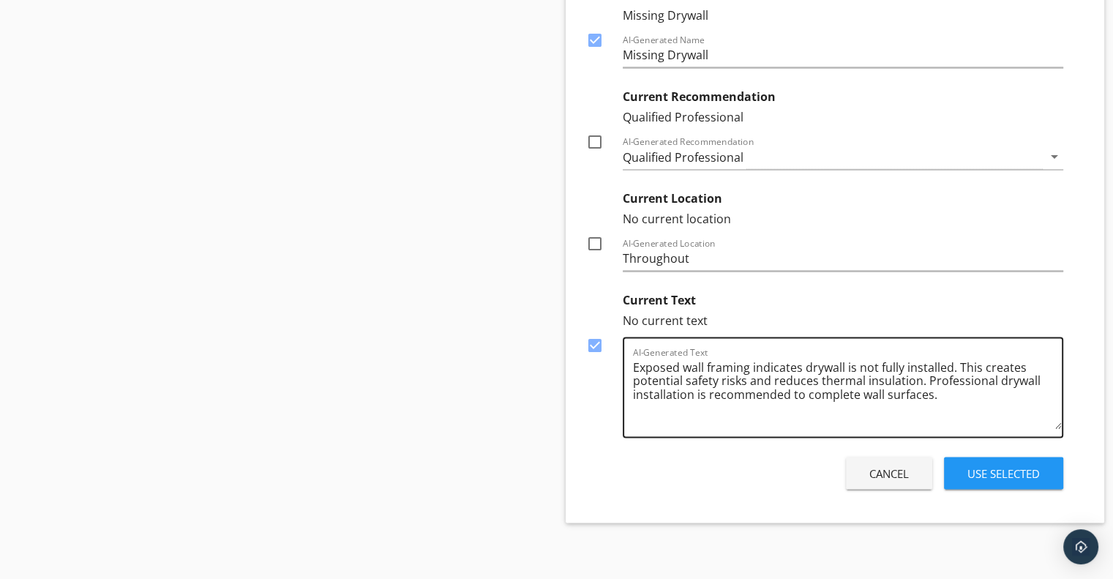
click at [919, 400] on div "AI-Generated Text Exposed wall framing indicates drywall is not fully installed…" at bounding box center [843, 387] width 441 height 101
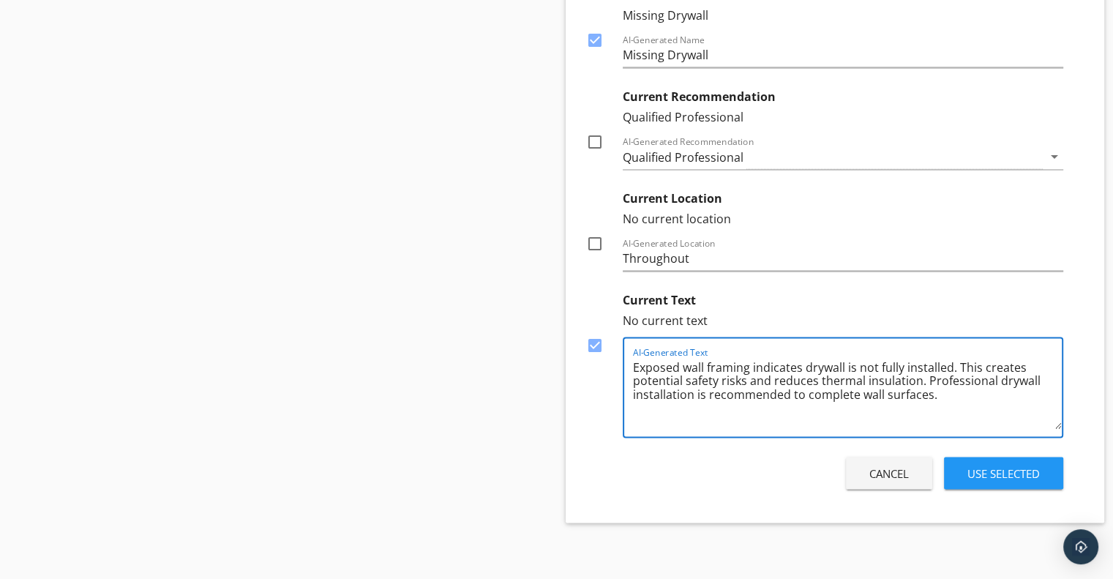
drag, startPoint x: 631, startPoint y: 362, endPoint x: 821, endPoint y: 395, distance: 192.4
click at [821, 397] on div "AI-Generated Text Exposed wall framing indicates drywall is not fully installed…" at bounding box center [843, 387] width 441 height 101
drag, startPoint x: 636, startPoint y: 362, endPoint x: 682, endPoint y: 372, distance: 47.1
click at [682, 372] on textarea "Exposed wall framing indicates drywall is not fully installed. This creates pot…" at bounding box center [848, 392] width 430 height 73
drag, startPoint x: 630, startPoint y: 362, endPoint x: 656, endPoint y: 370, distance: 27.1
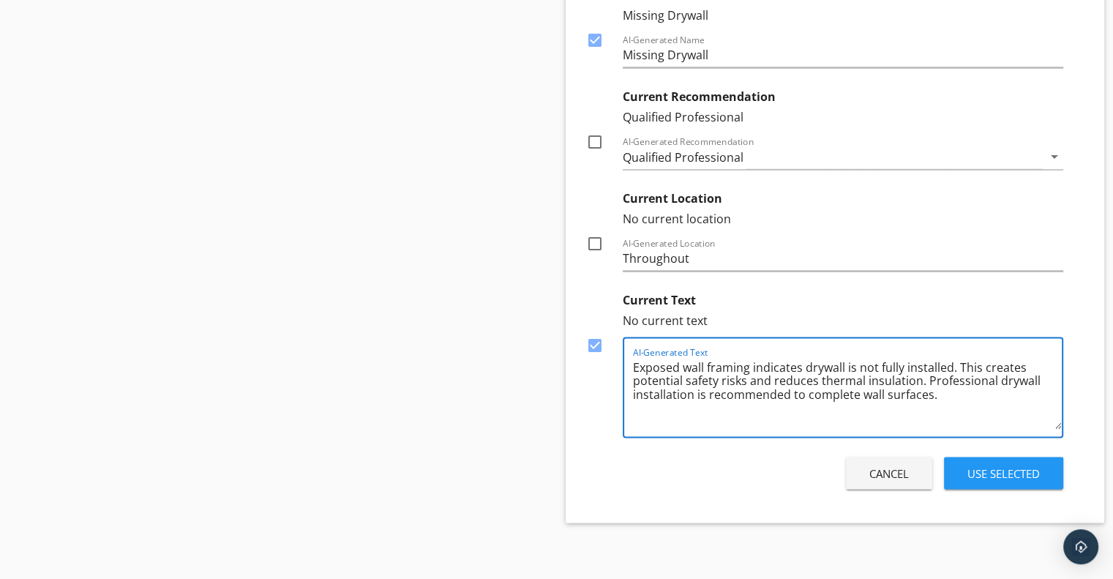
click at [656, 370] on div "AI-Generated Text Exposed wall framing indicates drywall is not fully installed…" at bounding box center [843, 387] width 441 height 101
drag, startPoint x: 634, startPoint y: 359, endPoint x: 1016, endPoint y: 389, distance: 383.2
click at [1020, 393] on textarea "Exposed wall framing indicates drywall is not fully installed. This creates pot…" at bounding box center [848, 392] width 430 height 73
click at [998, 469] on div "Use Selected" at bounding box center [1004, 473] width 72 height 17
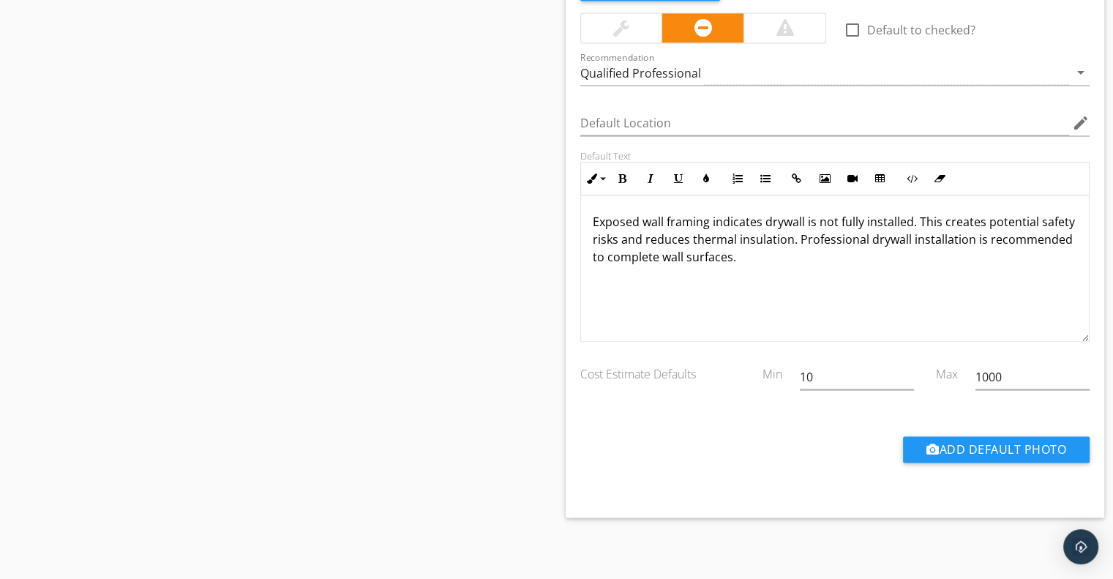
scroll to position [2065, 0]
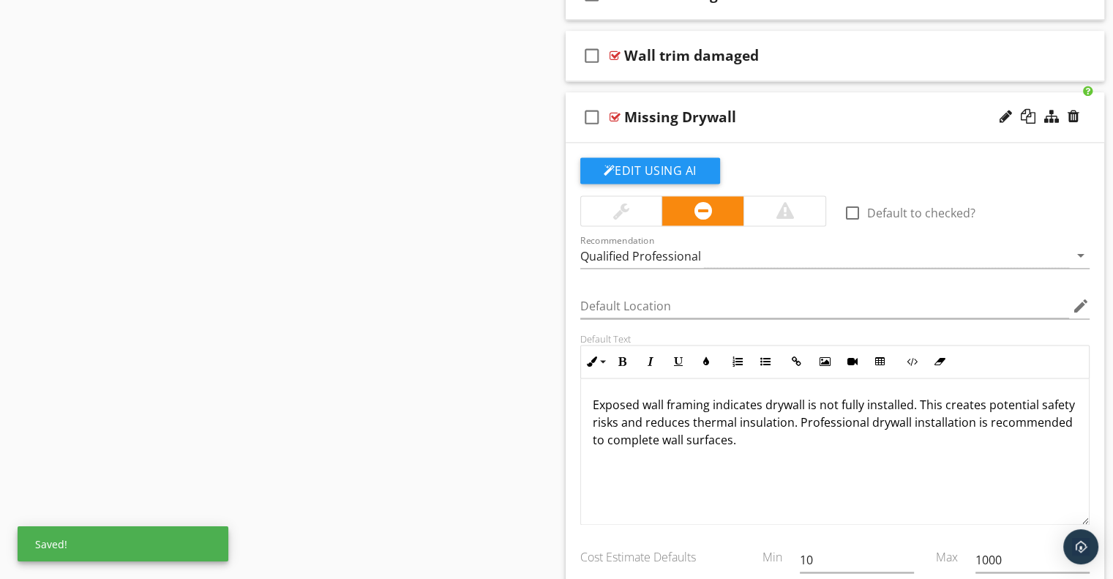
click at [825, 115] on div "Missing Drywall" at bounding box center [815, 117] width 382 height 18
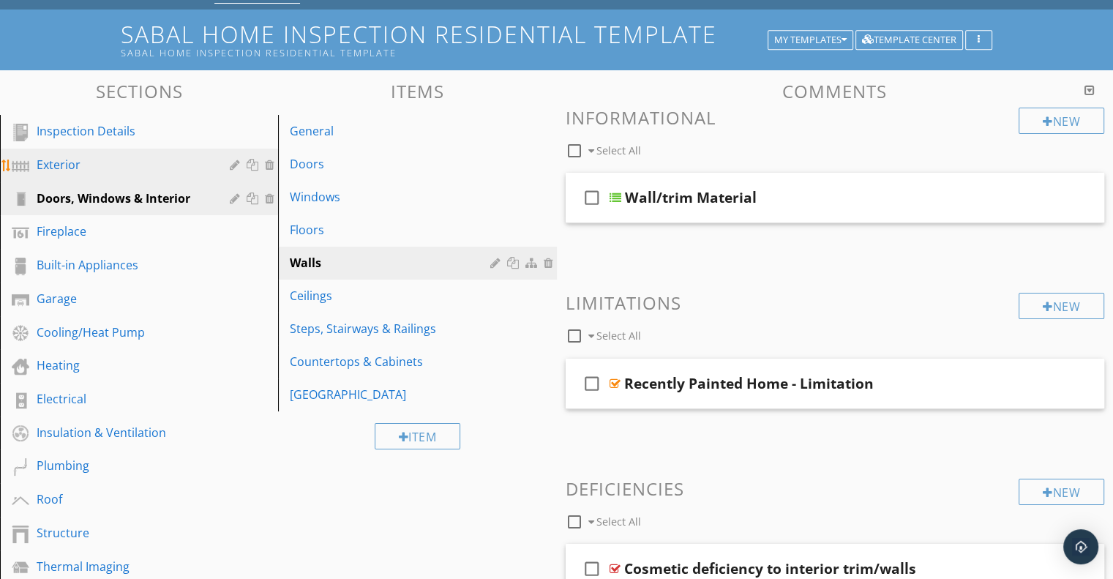
scroll to position [149, 0]
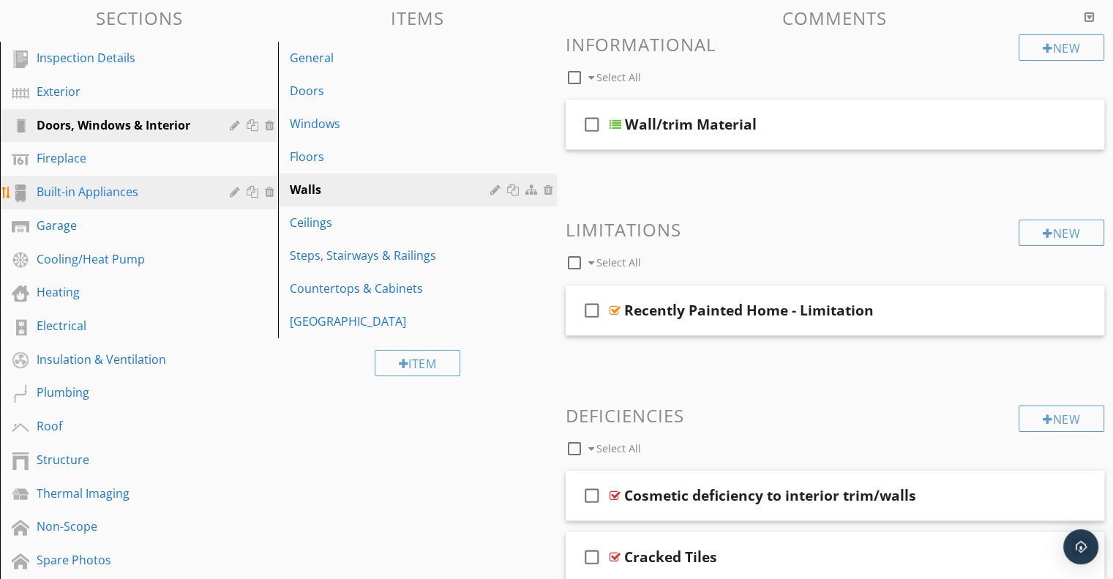
click at [128, 185] on div "Built-in Appliances" at bounding box center [123, 192] width 172 height 18
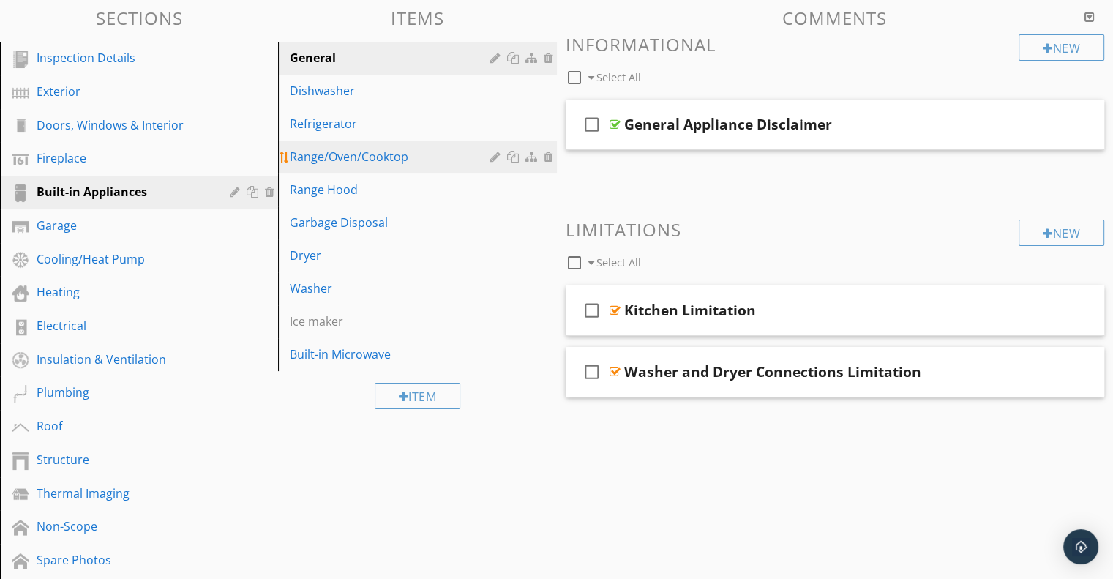
click at [362, 157] on div "Range/Oven/Cooktop" at bounding box center [392, 157] width 204 height 18
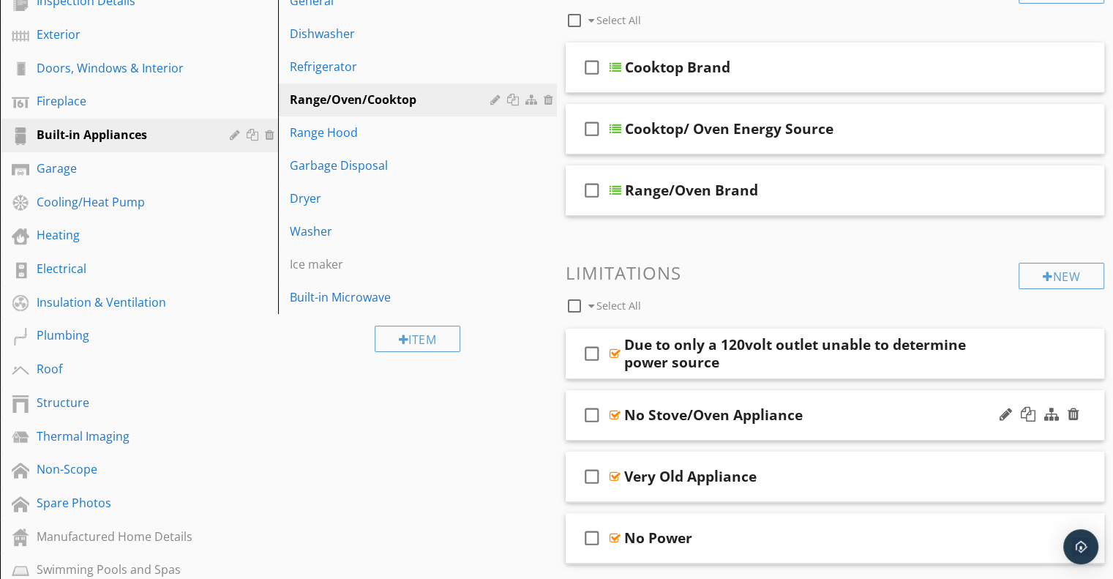
scroll to position [296, 0]
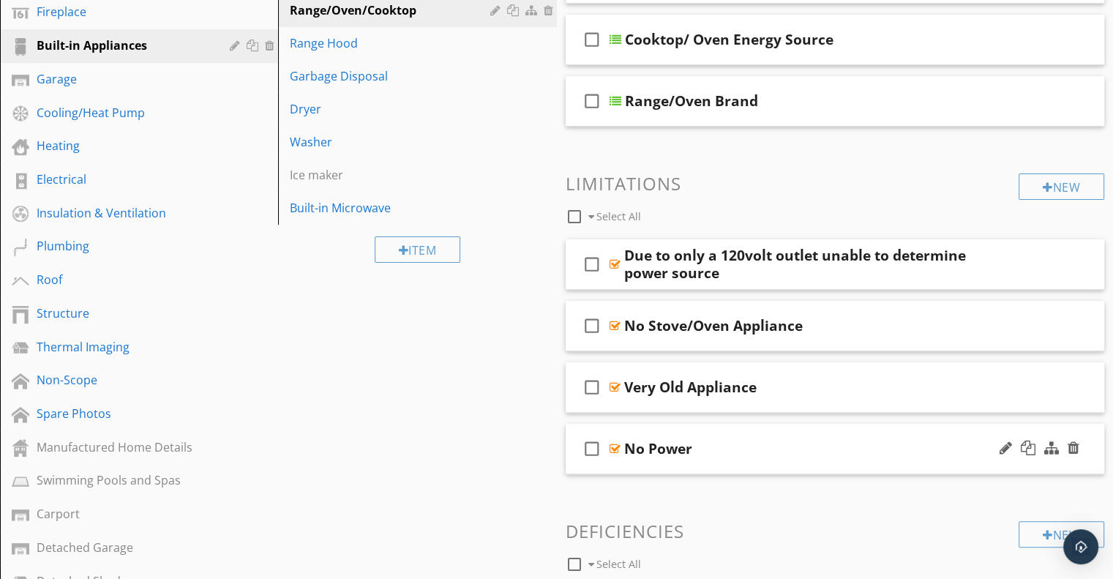
click at [829, 438] on div "check_box_outline_blank No Power" at bounding box center [835, 449] width 539 height 51
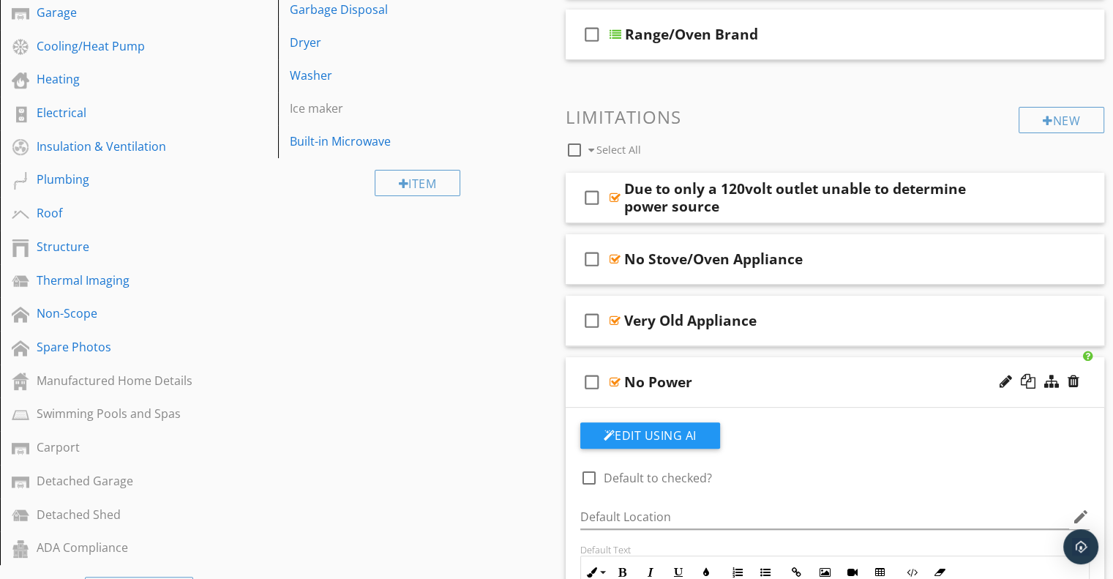
scroll to position [662, 0]
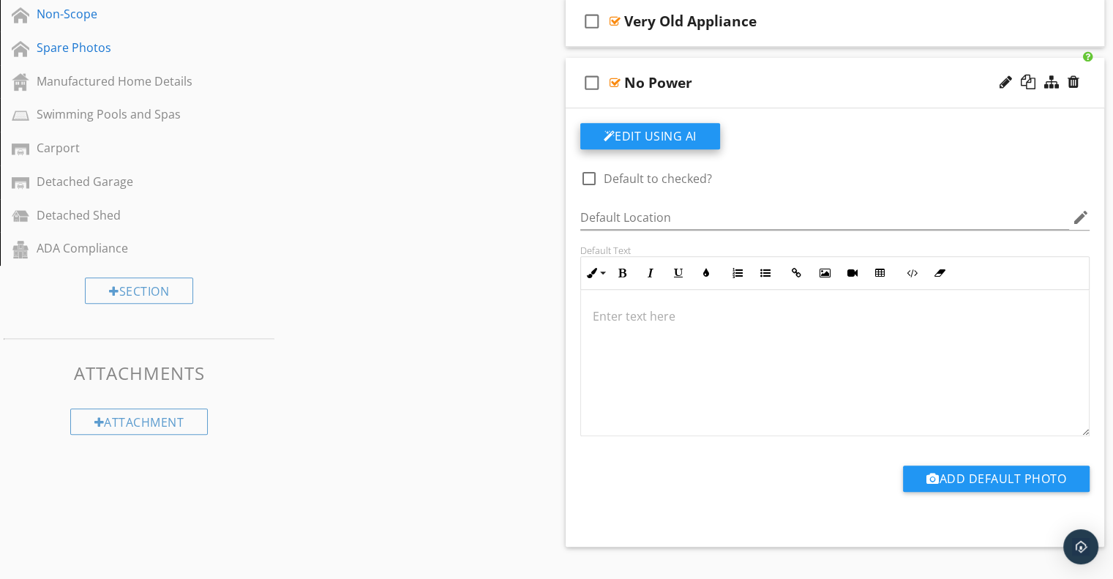
click at [654, 141] on button "Edit Using AI" at bounding box center [650, 136] width 140 height 26
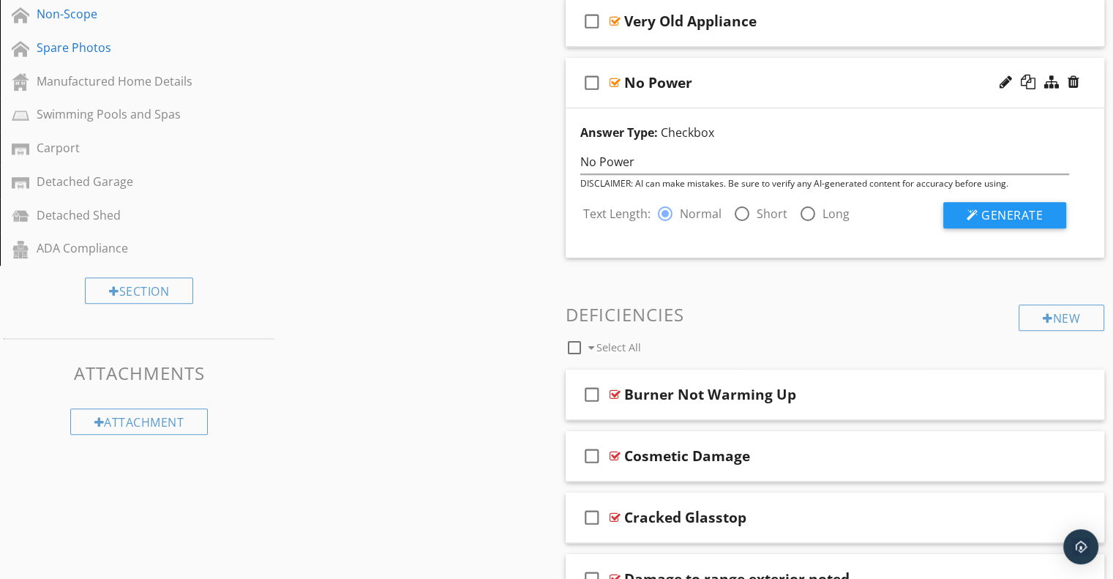
click at [991, 225] on button "Generate" at bounding box center [1005, 215] width 123 height 26
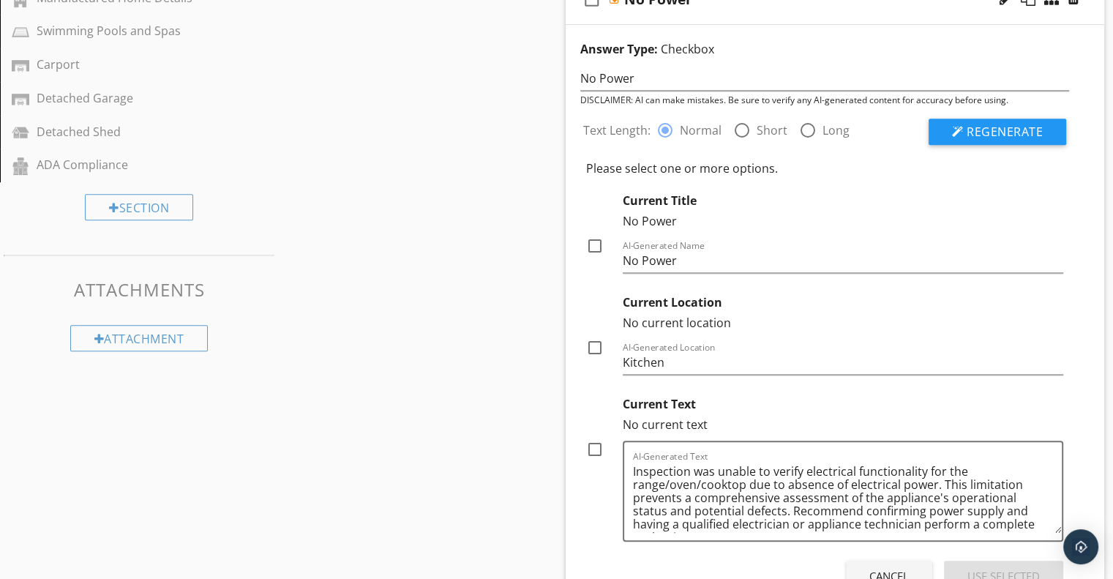
scroll to position [808, 0]
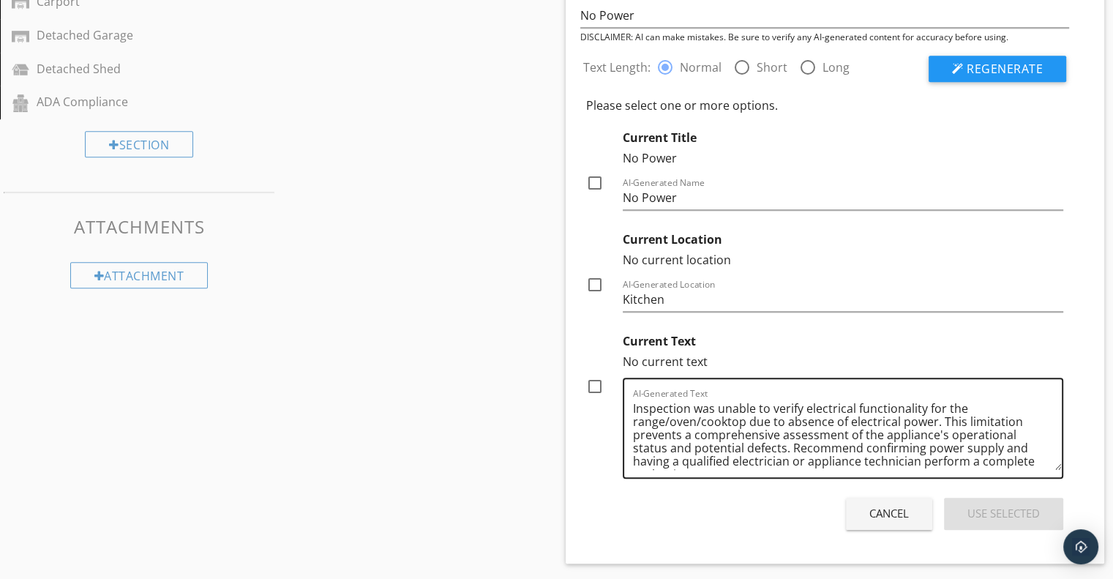
drag, startPoint x: 632, startPoint y: 406, endPoint x: 755, endPoint y: 427, distance: 125.4
click at [755, 427] on div "AI-Generated Text Inspection was unable to verify electrical functionality for …" at bounding box center [843, 428] width 441 height 101
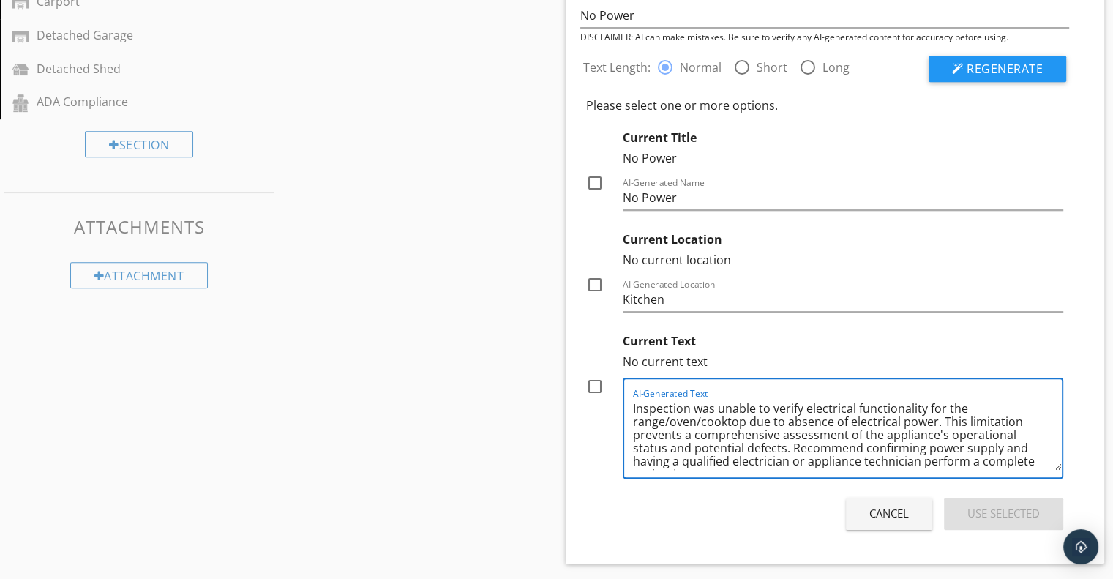
scroll to position [17, 0]
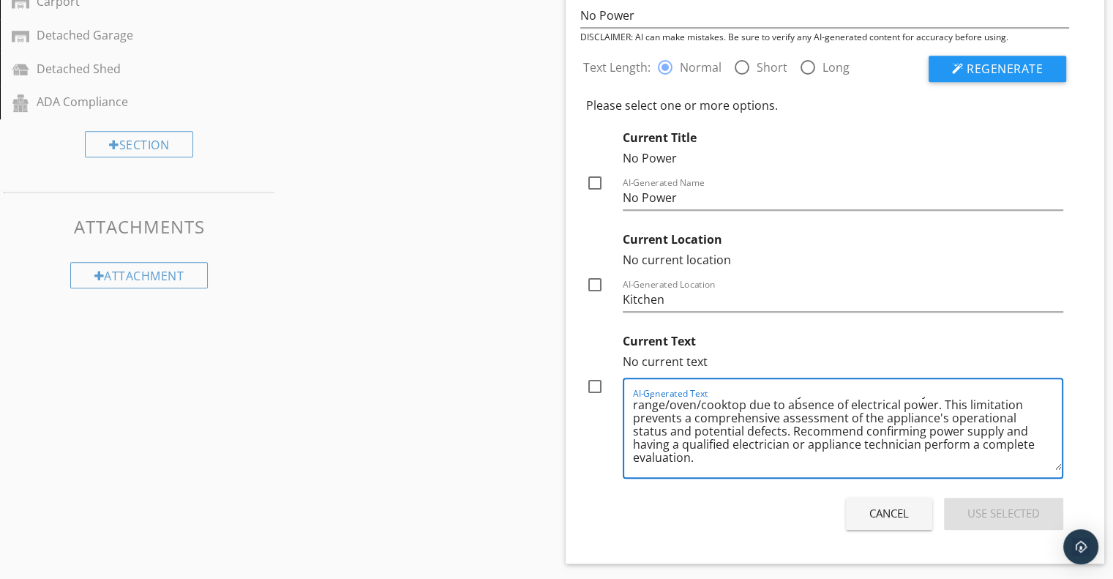
drag, startPoint x: 633, startPoint y: 404, endPoint x: 818, endPoint y: 460, distance: 193.6
click at [818, 460] on textarea "Inspection was unable to verify electrical functionality for the range/oven/coo…" at bounding box center [848, 433] width 430 height 73
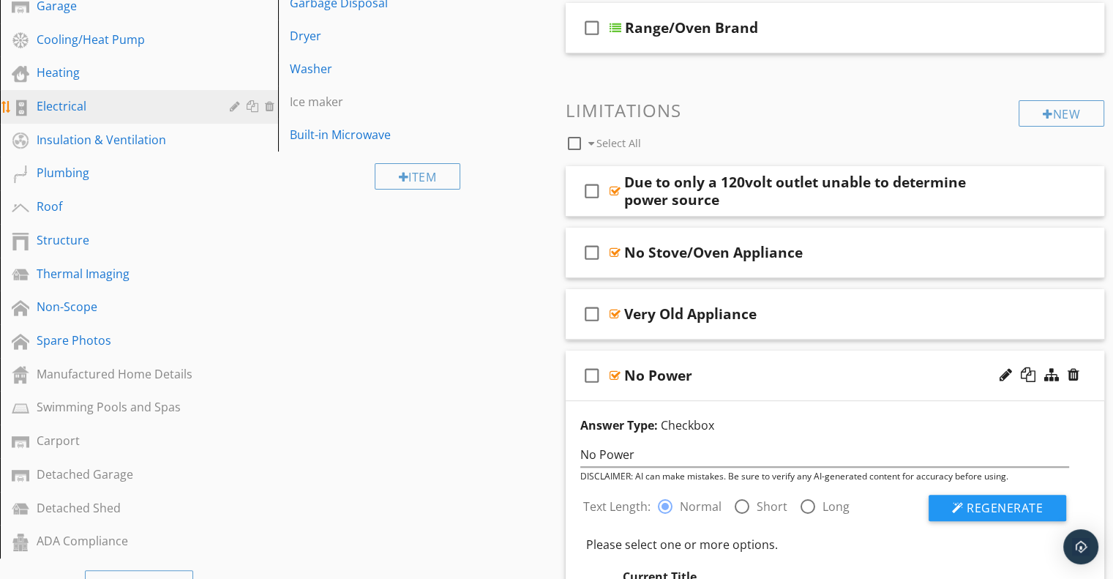
scroll to position [296, 0]
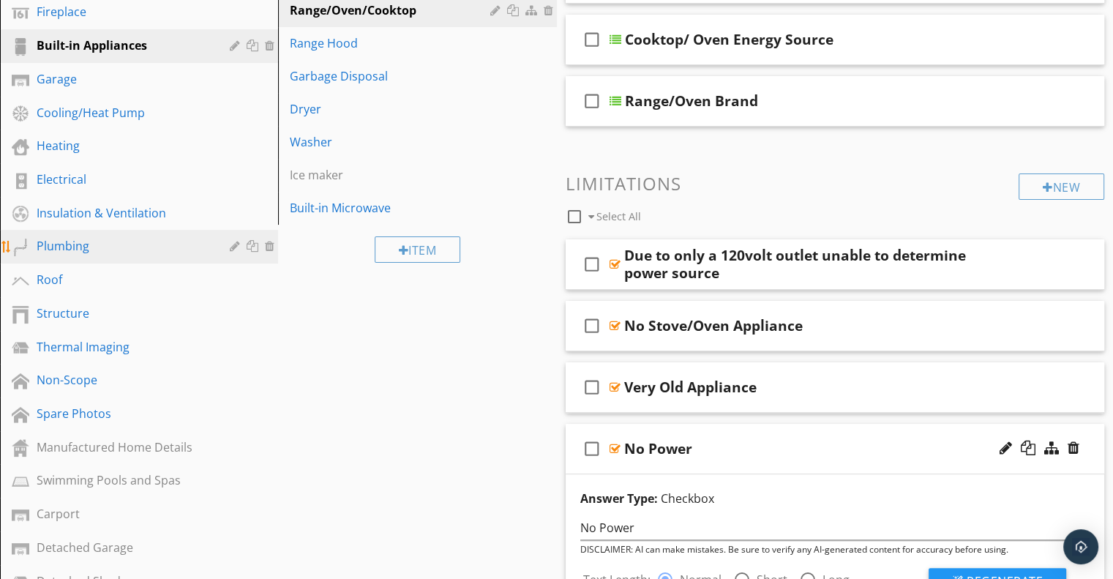
click at [102, 237] on div "Plumbing" at bounding box center [123, 246] width 172 height 18
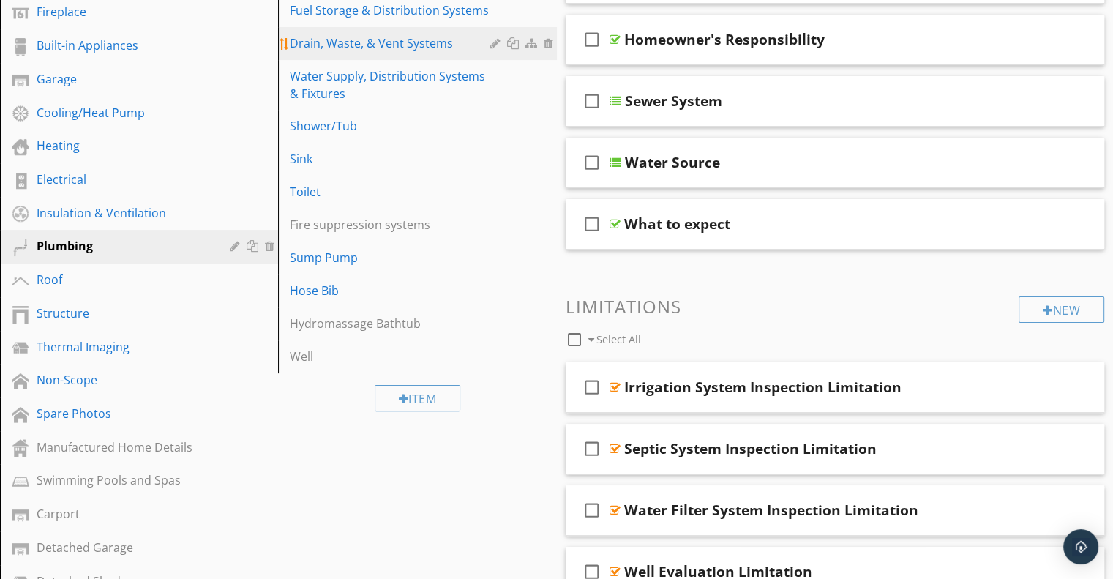
scroll to position [149, 0]
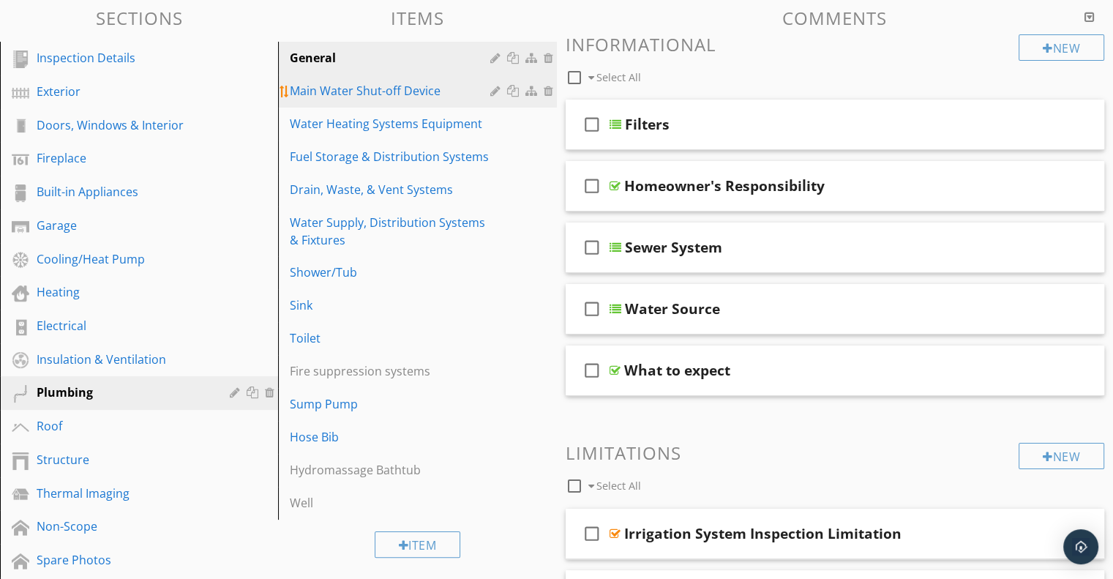
click at [400, 93] on div "Main Water Shut-off Device" at bounding box center [392, 91] width 204 height 18
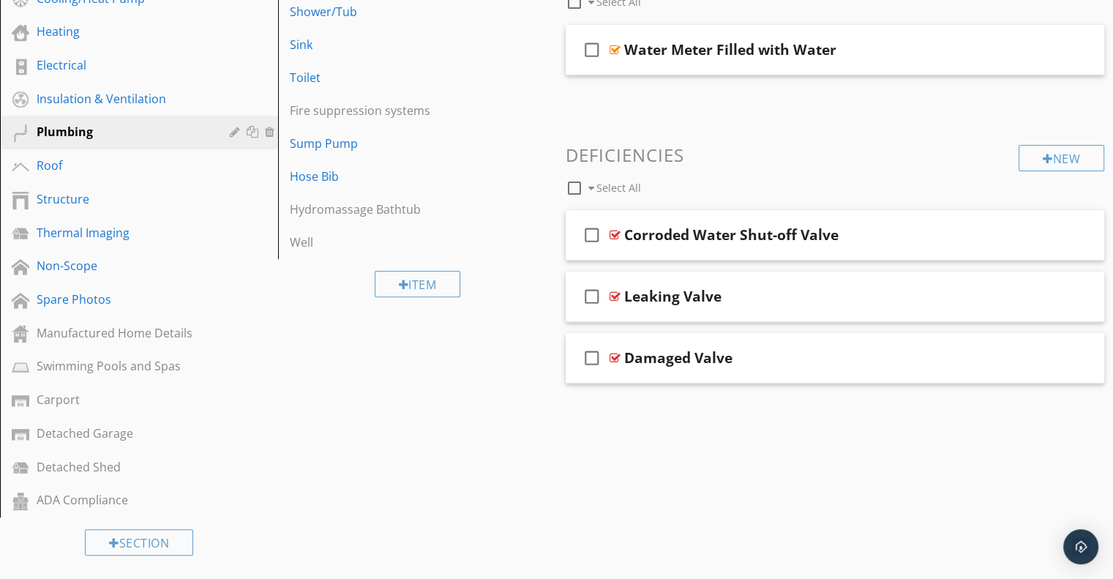
scroll to position [316, 0]
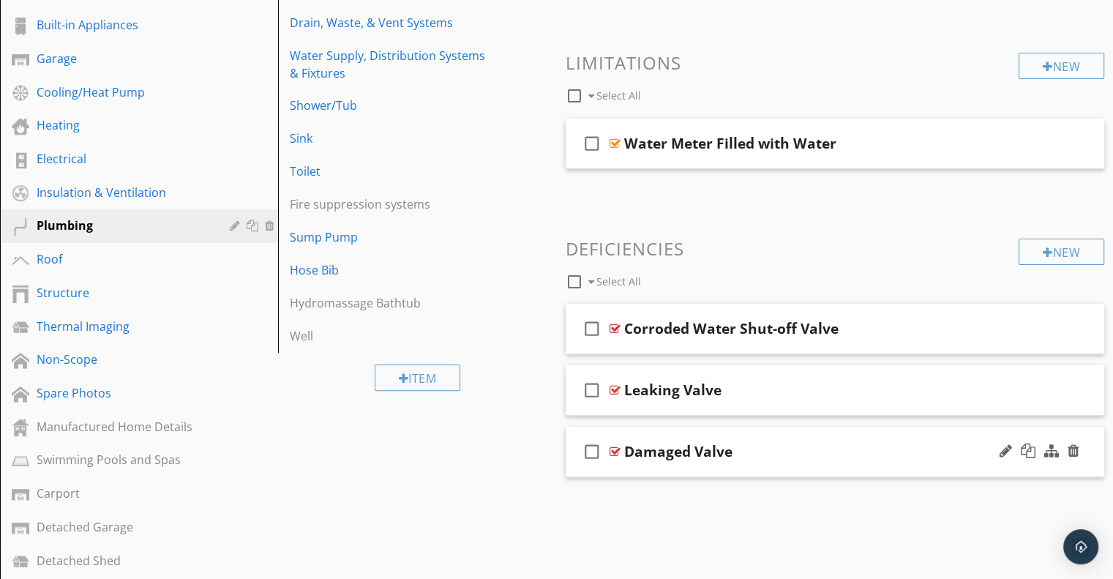
click at [908, 447] on div "Damaged Valve" at bounding box center [815, 452] width 382 height 18
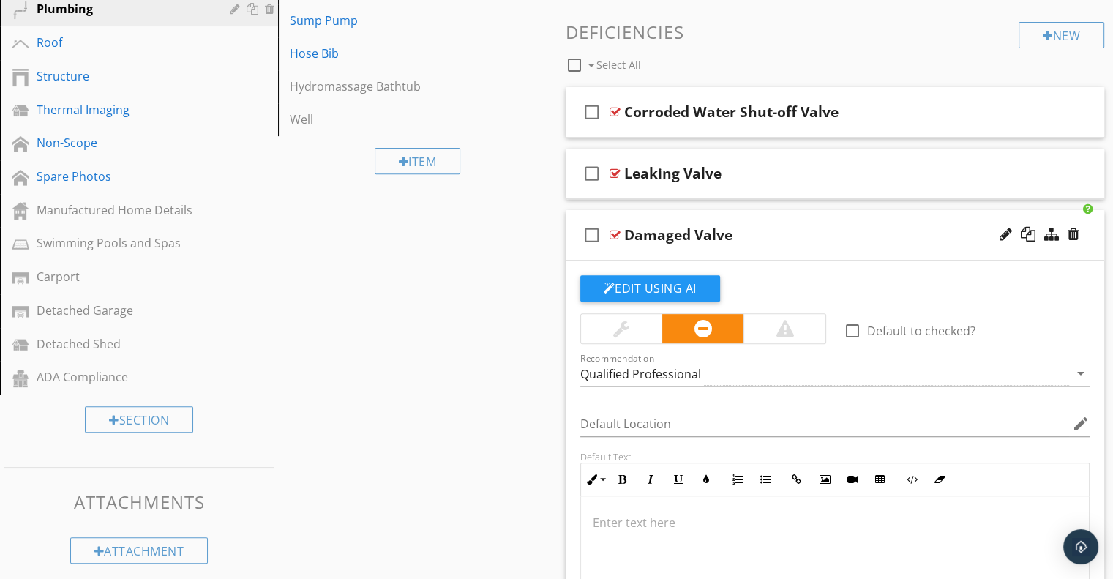
scroll to position [536, 0]
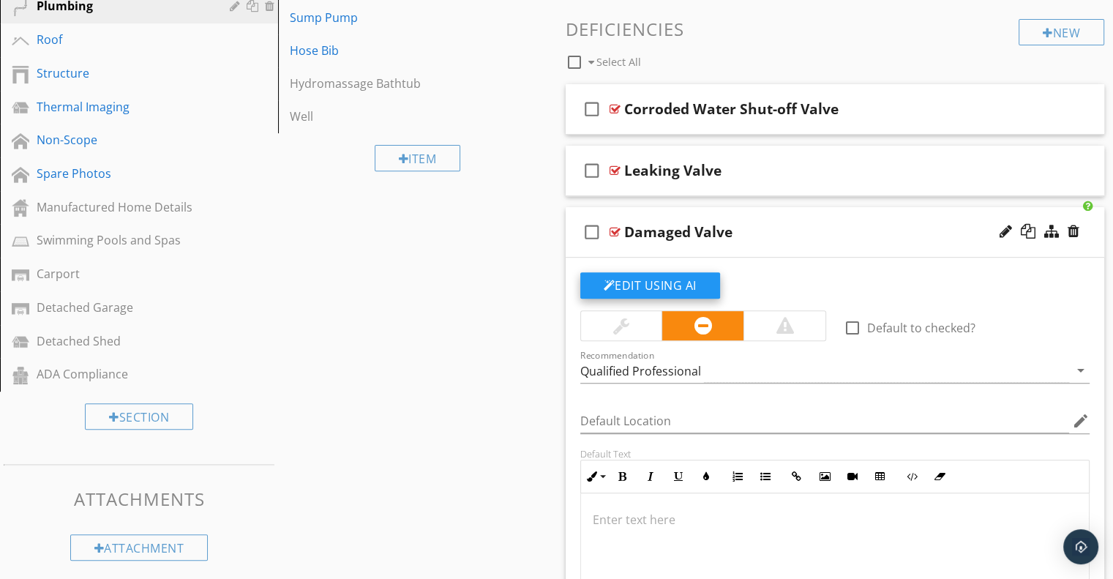
click at [690, 274] on button "Edit Using AI" at bounding box center [650, 285] width 140 height 26
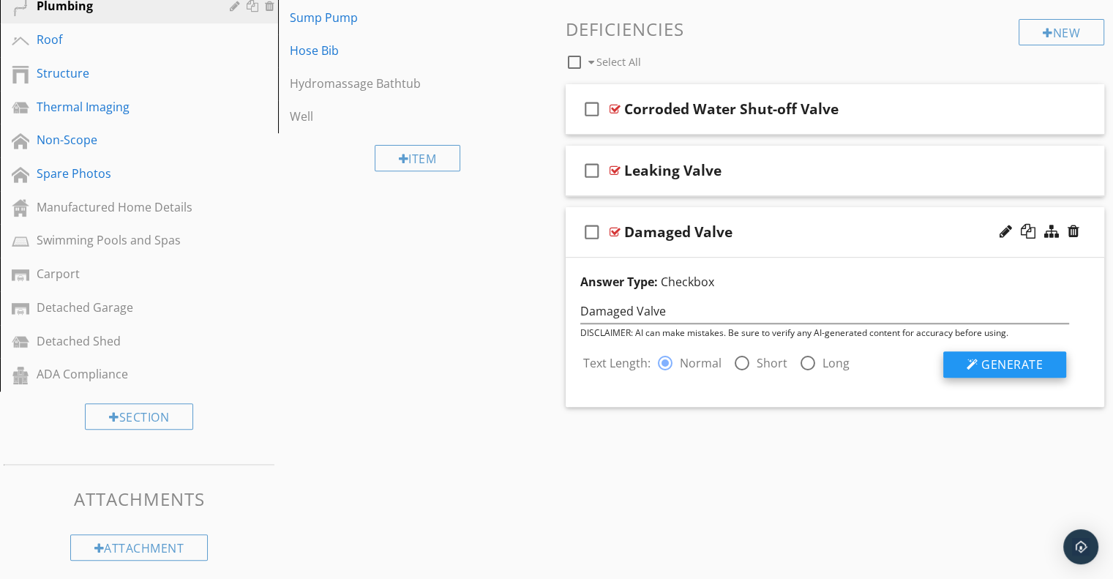
click at [1007, 365] on span "Generate" at bounding box center [1012, 364] width 61 height 16
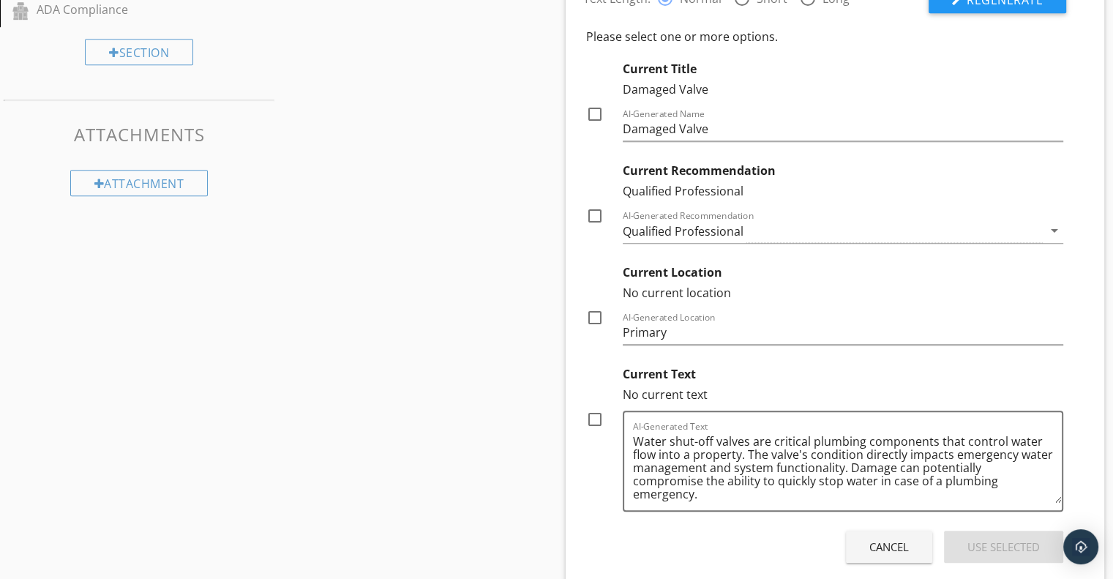
scroll to position [902, 0]
click at [594, 111] on div at bounding box center [595, 112] width 25 height 25
checkbox input "true"
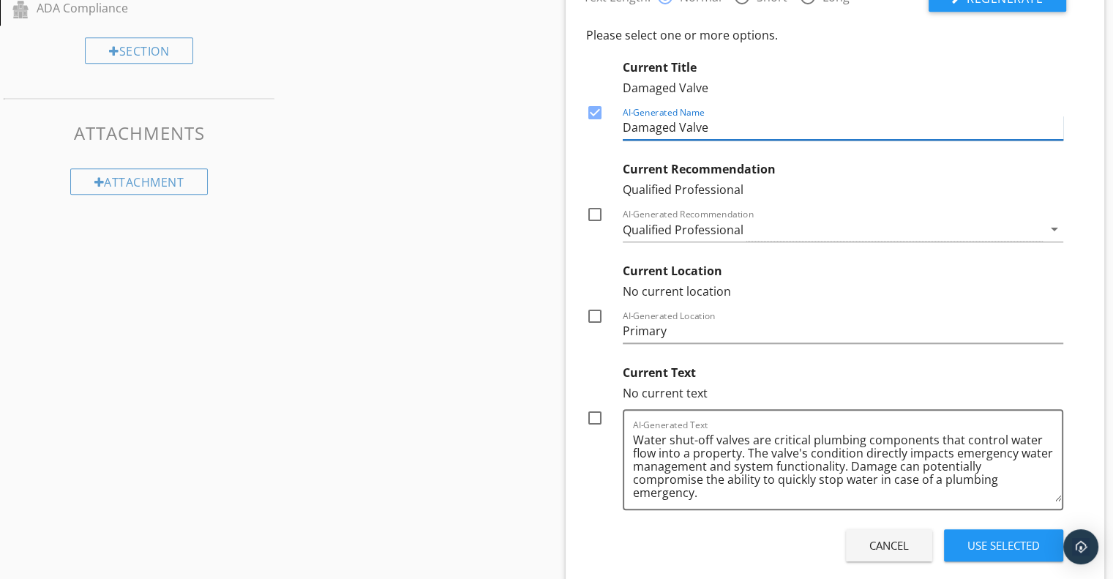
click at [735, 119] on input "Damaged Valve" at bounding box center [843, 128] width 441 height 24
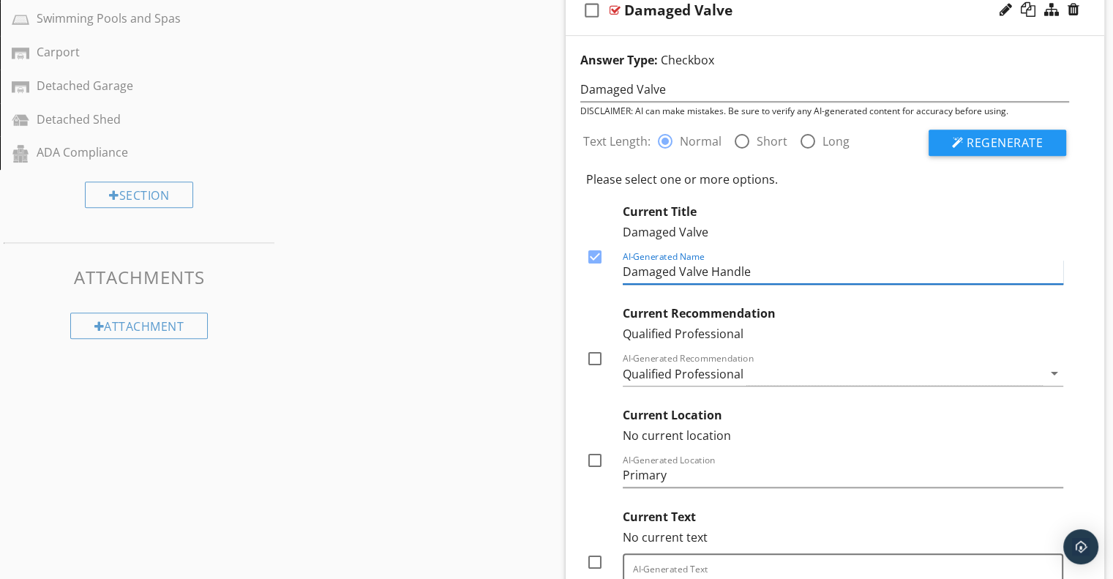
scroll to position [755, 0]
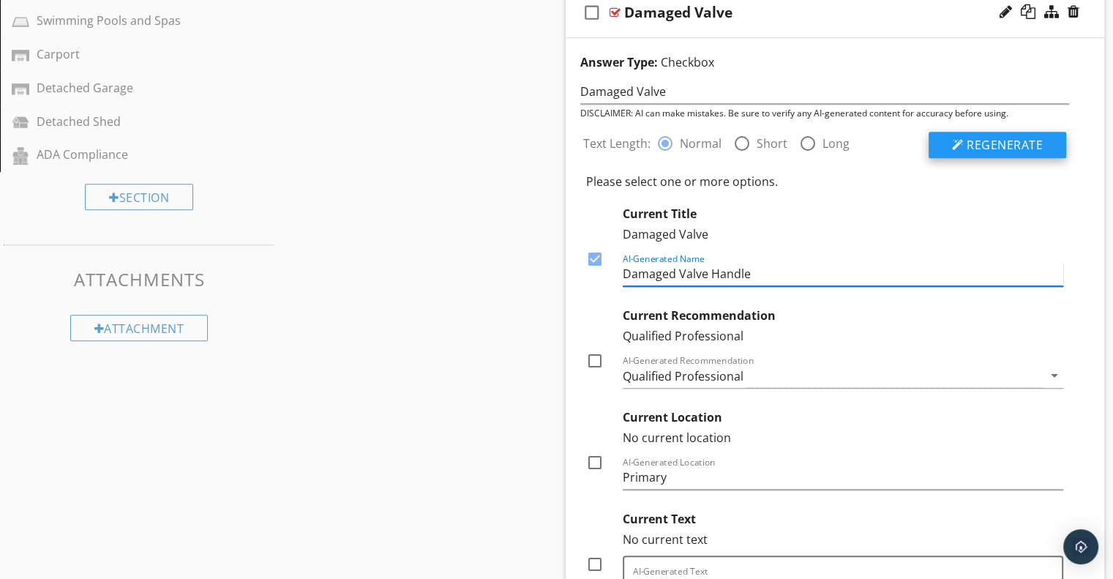
type input "Damaged Valve Handle"
click at [1024, 143] on span "Regenerate" at bounding box center [1005, 145] width 76 height 16
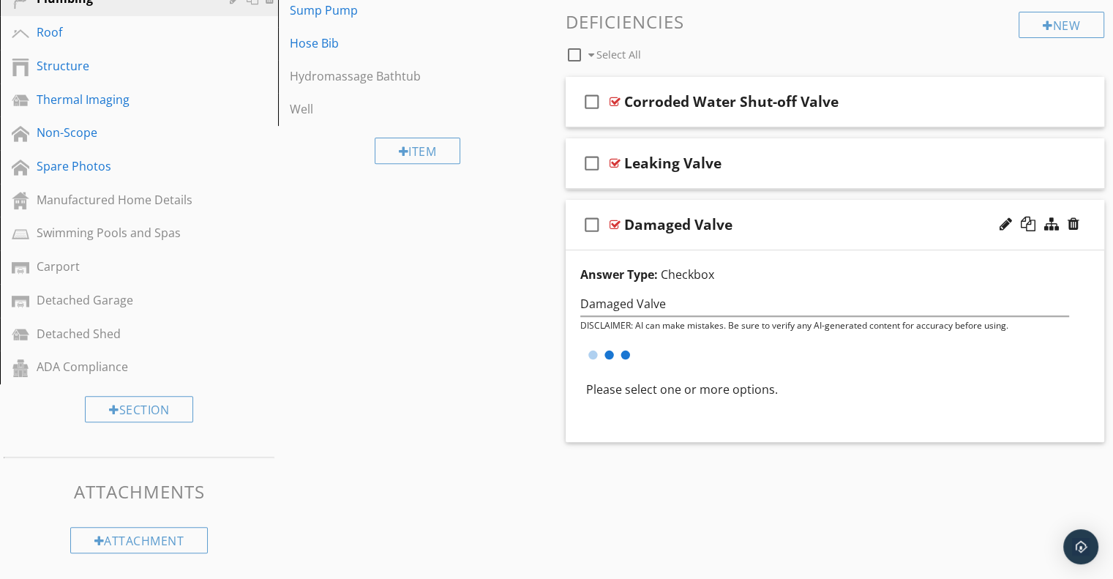
scroll to position [536, 0]
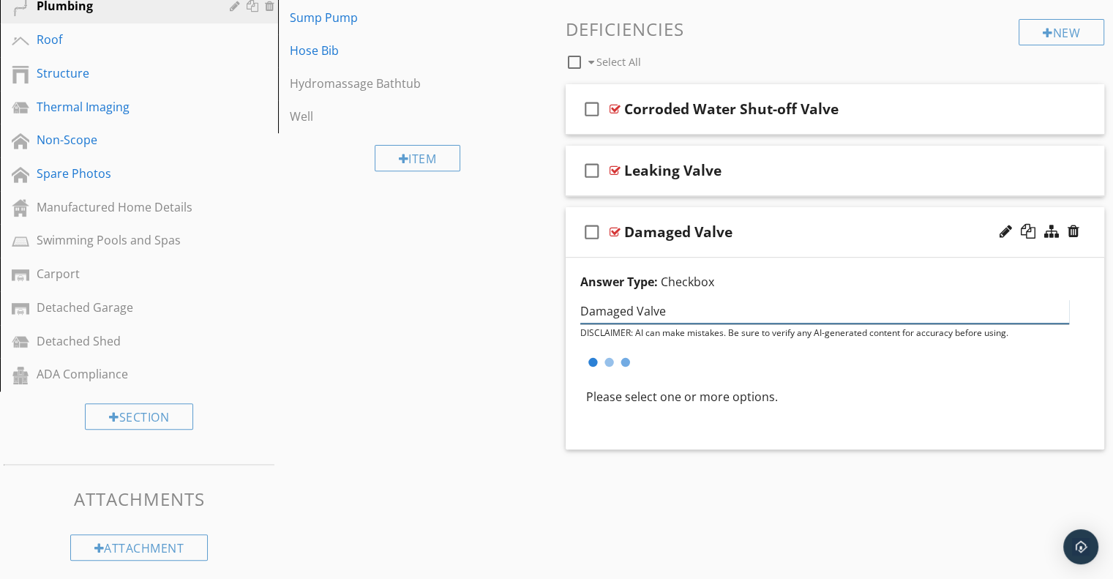
click at [720, 313] on input "Damaged Valve" at bounding box center [825, 311] width 490 height 24
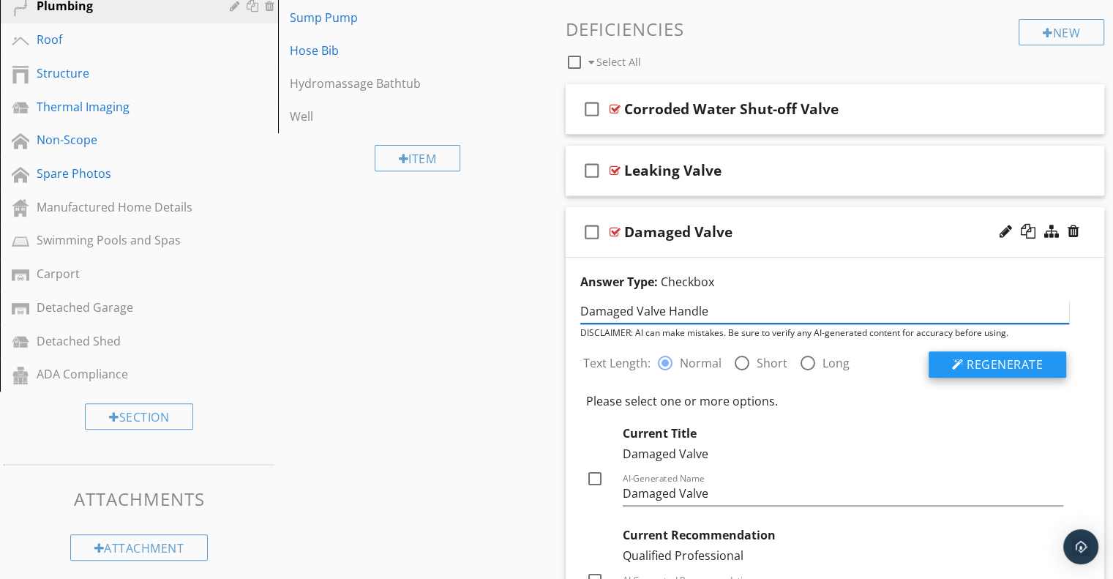
type input "Damaged Valve Handle"
click at [993, 368] on span "Regenerate" at bounding box center [1005, 364] width 76 height 16
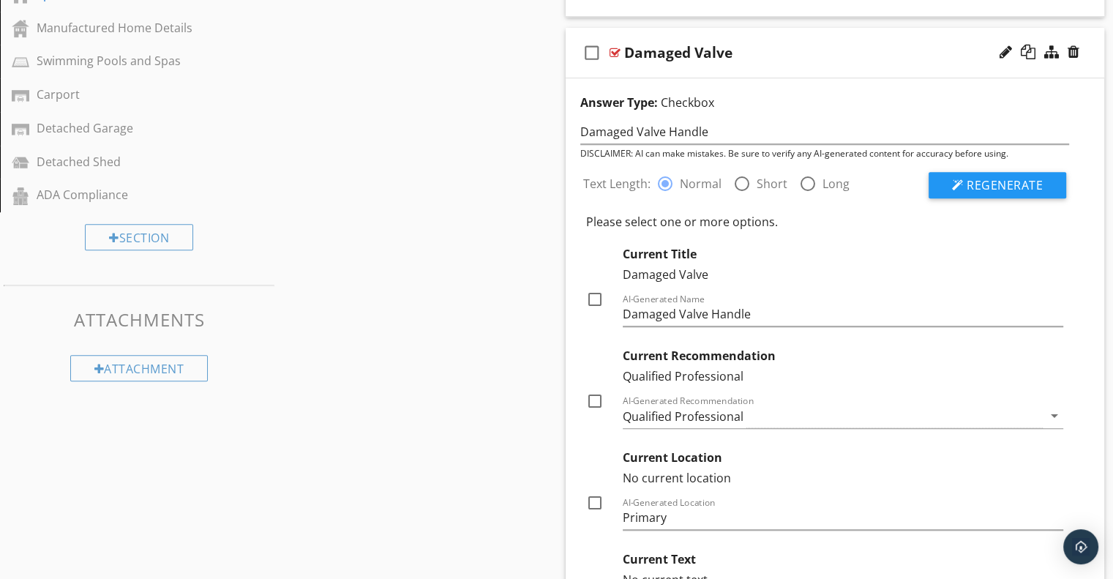
scroll to position [755, 0]
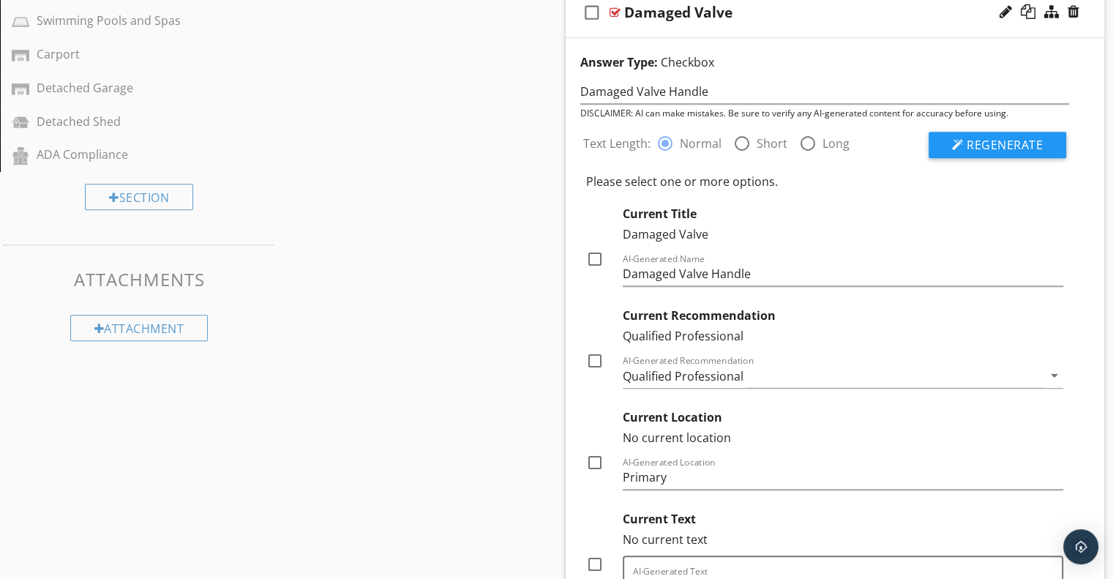
click at [596, 261] on div at bounding box center [595, 259] width 25 height 25
checkbox input "true"
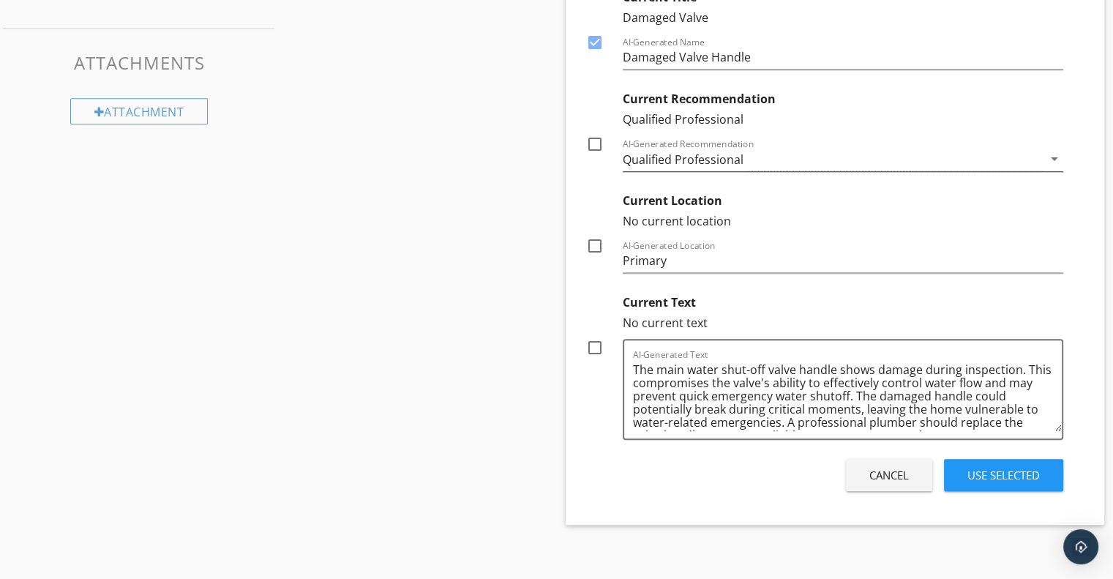
scroll to position [975, 0]
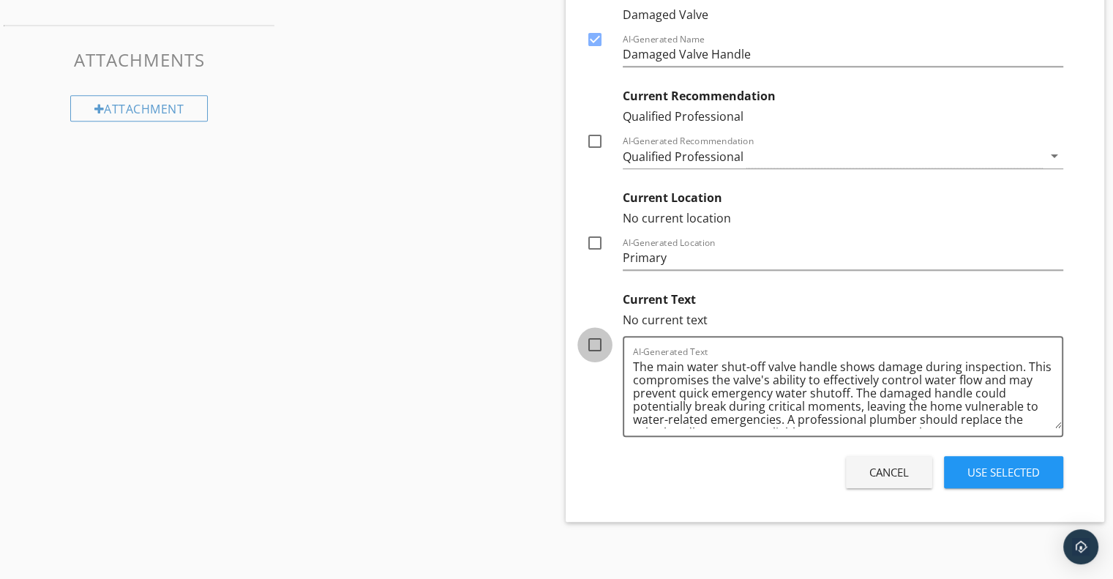
click at [597, 340] on div at bounding box center [595, 344] width 25 height 25
checkbox input "true"
click at [993, 466] on div "Use Selected" at bounding box center [1004, 472] width 72 height 17
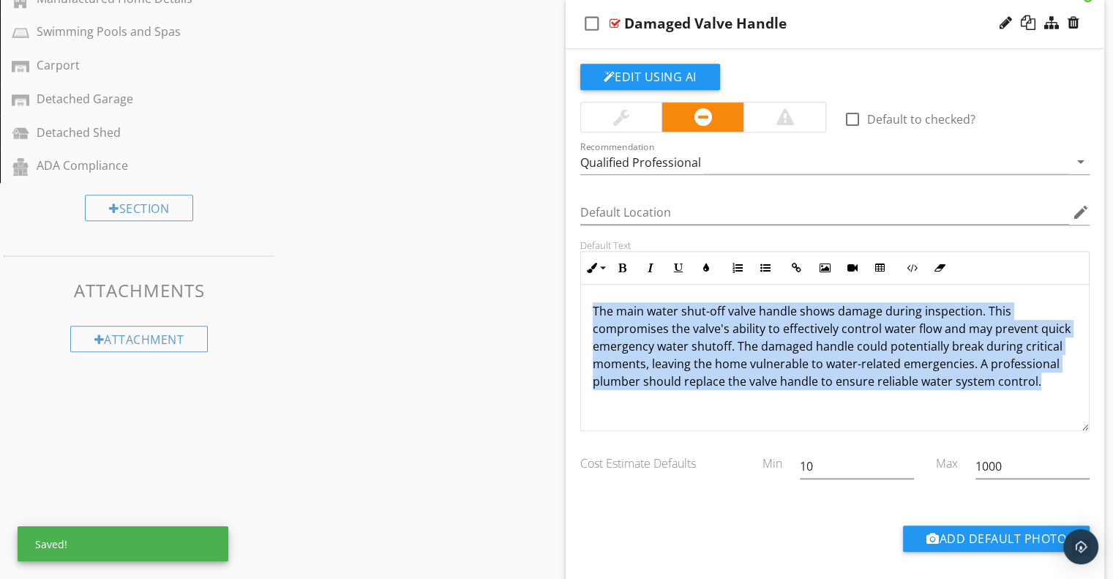
drag, startPoint x: 591, startPoint y: 305, endPoint x: 1047, endPoint y: 383, distance: 462.7
click at [1047, 383] on div "The main water shut-off valve handle shows damage during inspection. This compr…" at bounding box center [835, 358] width 509 height 146
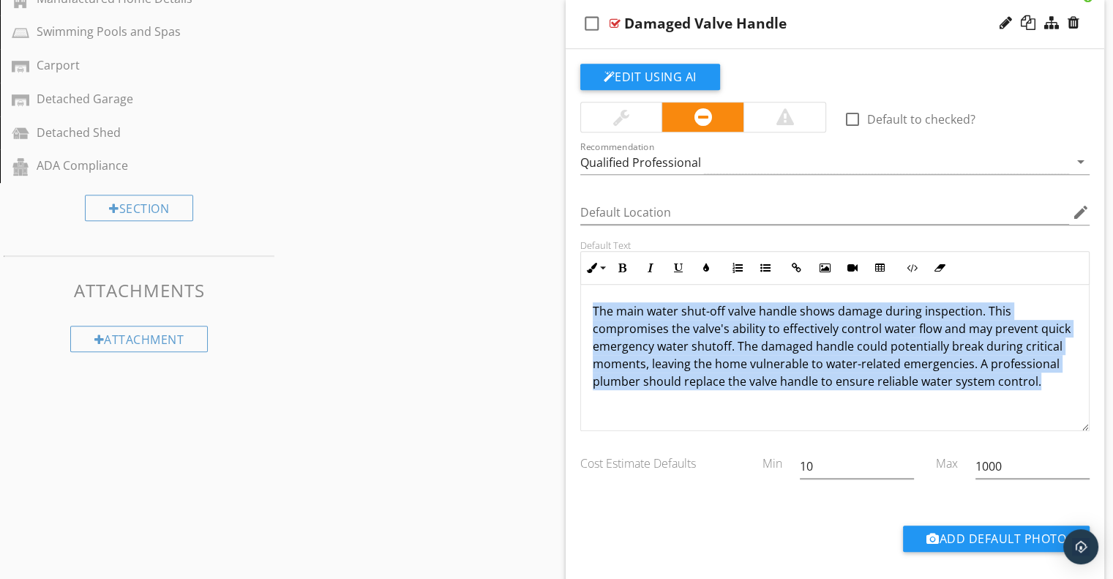
copy p "The main water shut-off valve handle shows damage during inspection. This compr…"
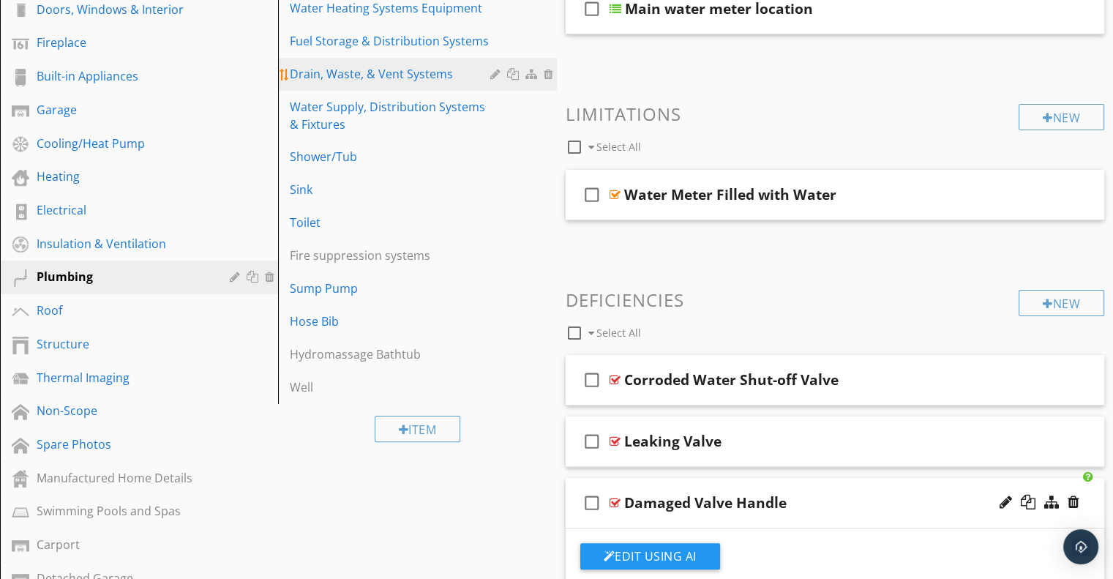
scroll to position [232, 0]
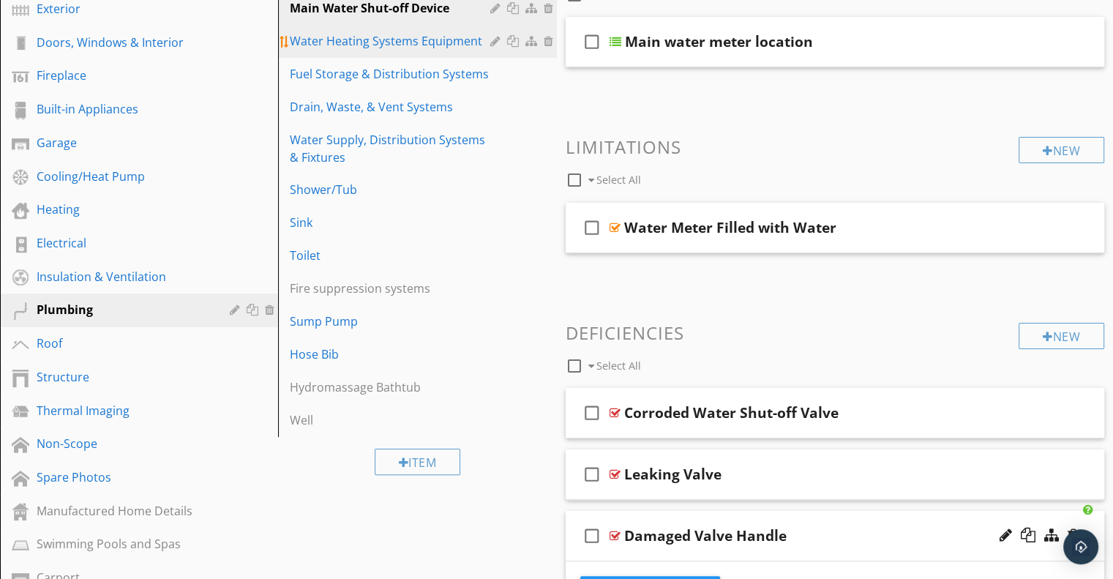
click at [392, 56] on link "Water Heating Systems Equipment" at bounding box center [420, 41] width 274 height 32
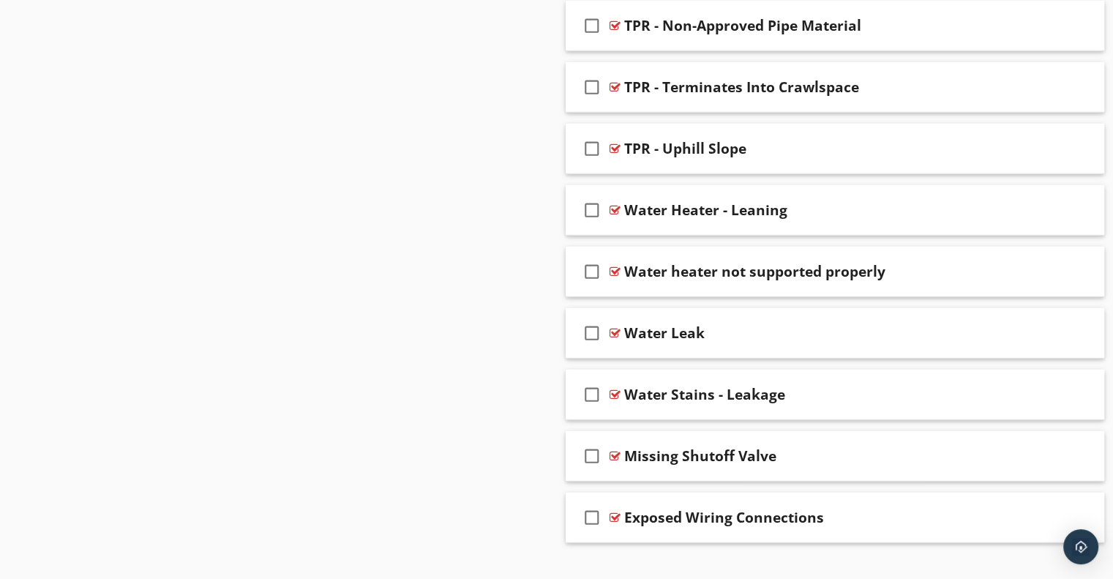
scroll to position [4155, 0]
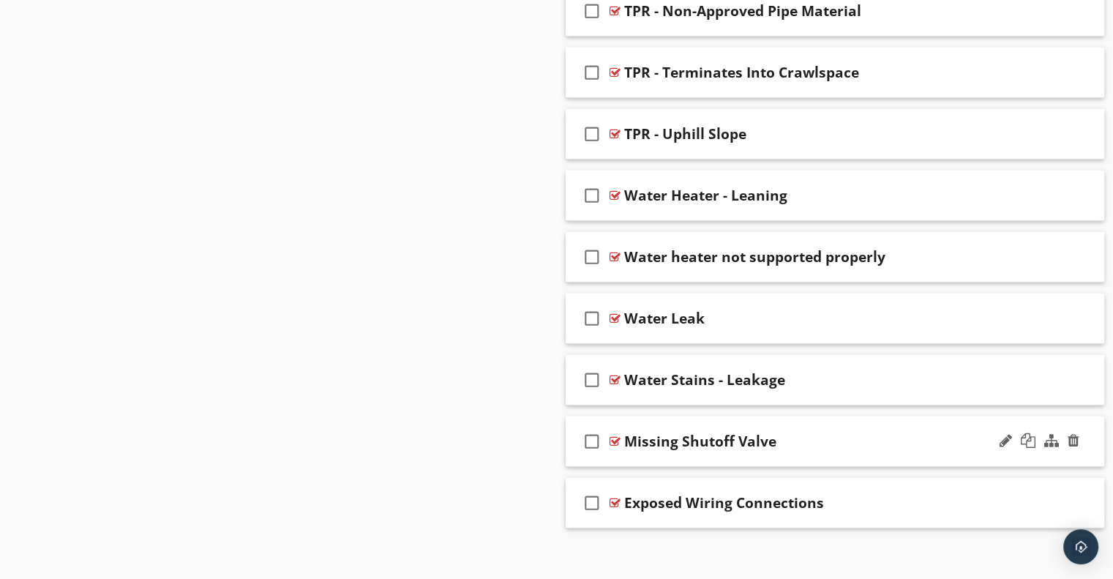
click at [834, 416] on div "check_box_outline_blank Missing Shutoff Valve" at bounding box center [835, 441] width 539 height 51
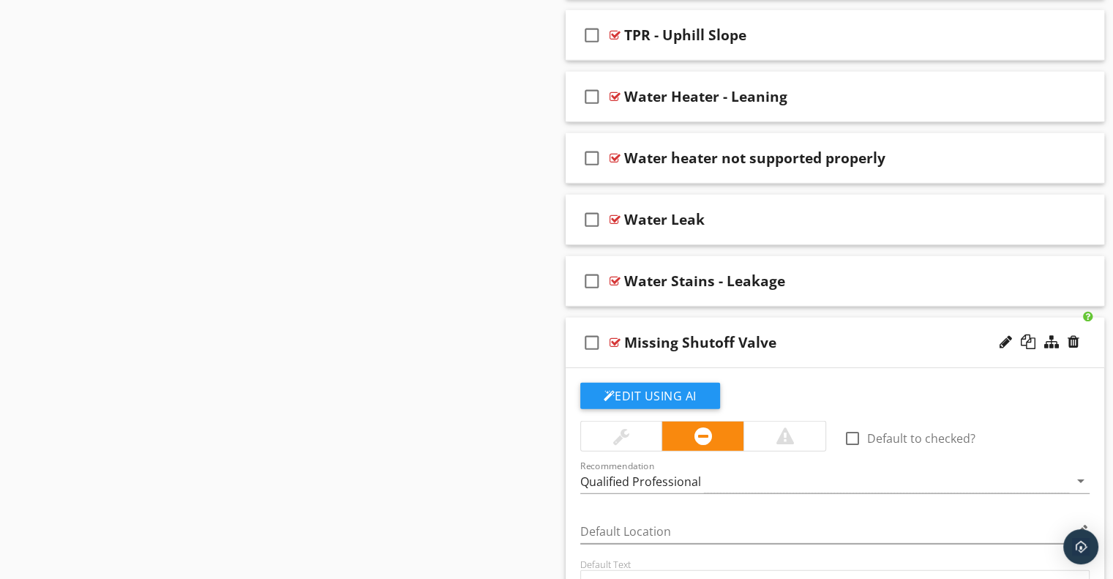
scroll to position [4594, 0]
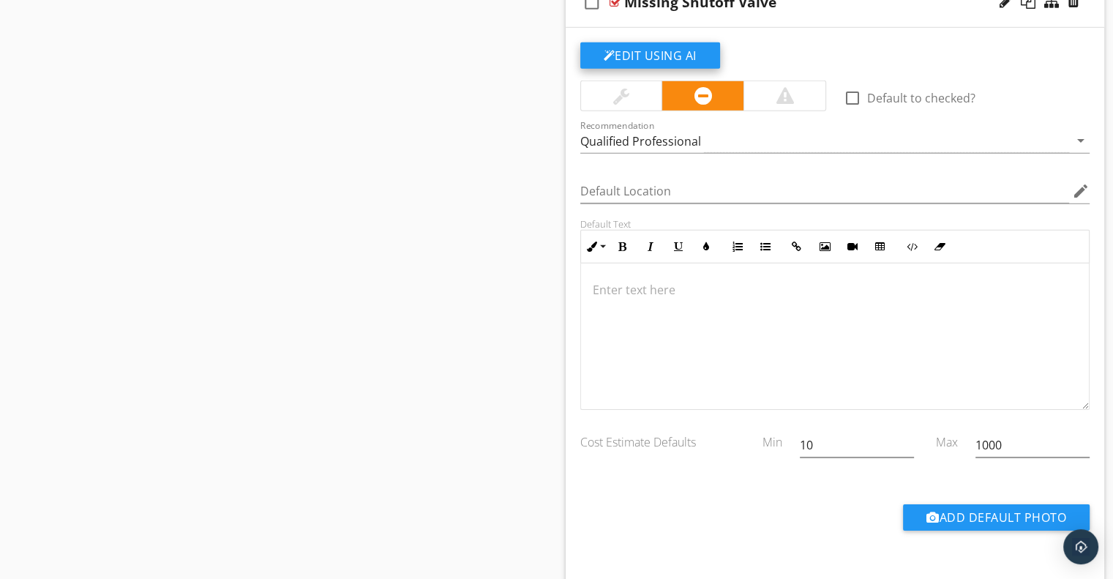
click at [685, 42] on button "Edit Using AI" at bounding box center [650, 55] width 140 height 26
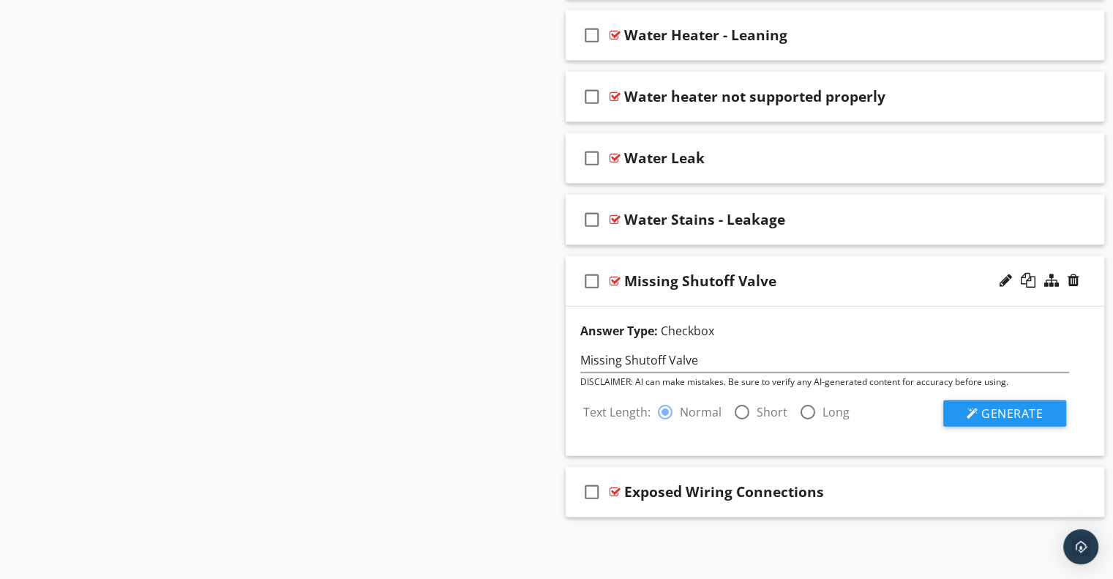
scroll to position [4304, 0]
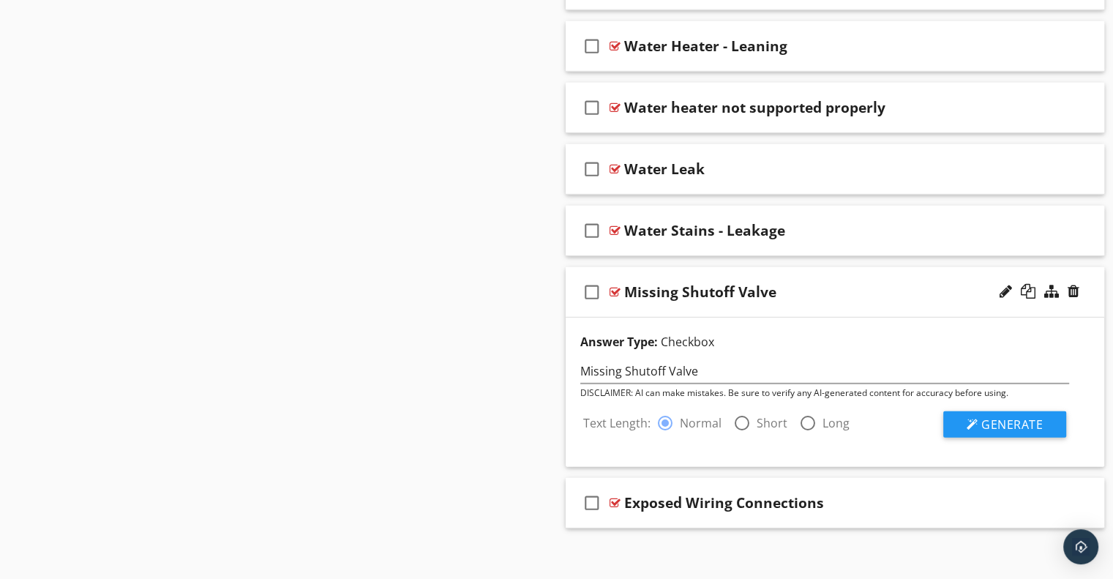
click at [744, 411] on div at bounding box center [742, 423] width 25 height 25
radio input "false"
radio input "true"
click at [994, 416] on span "Generate" at bounding box center [1012, 424] width 61 height 16
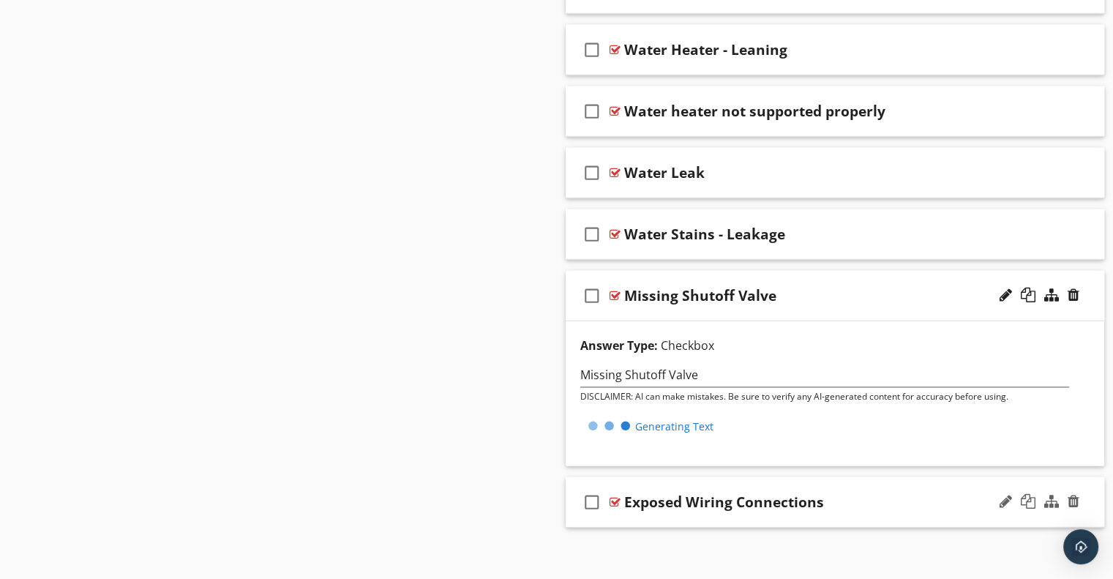
click at [717, 493] on div "Exposed Wiring Connections" at bounding box center [724, 502] width 200 height 18
click at [722, 492] on input "Exposed Wiring Connections" at bounding box center [815, 504] width 382 height 24
click at [738, 477] on div "check_box_outline_blank Exposed Wiring Connections" at bounding box center [835, 502] width 539 height 51
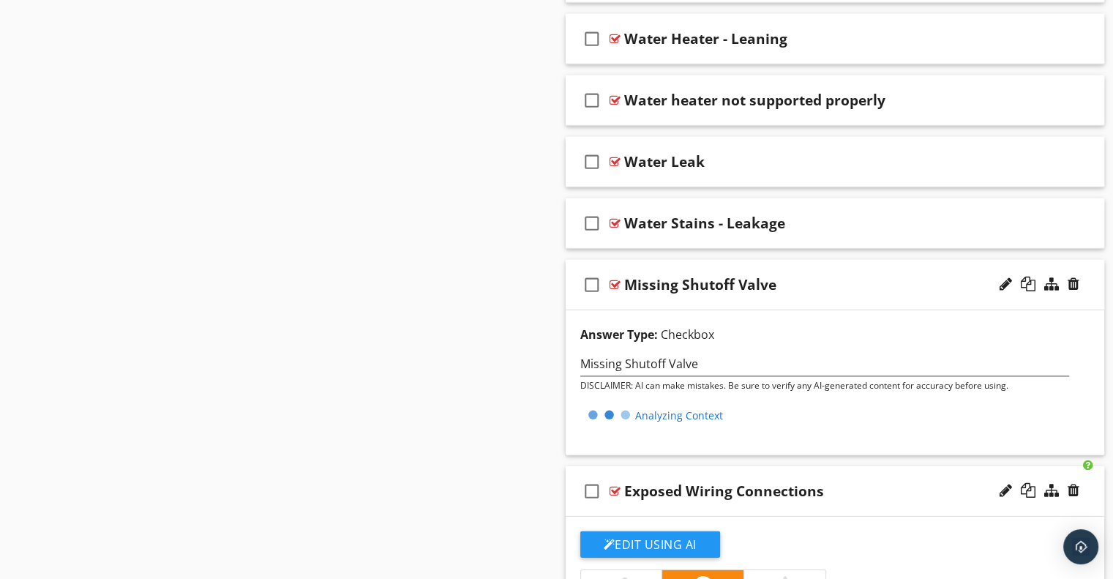
scroll to position [4593, 0]
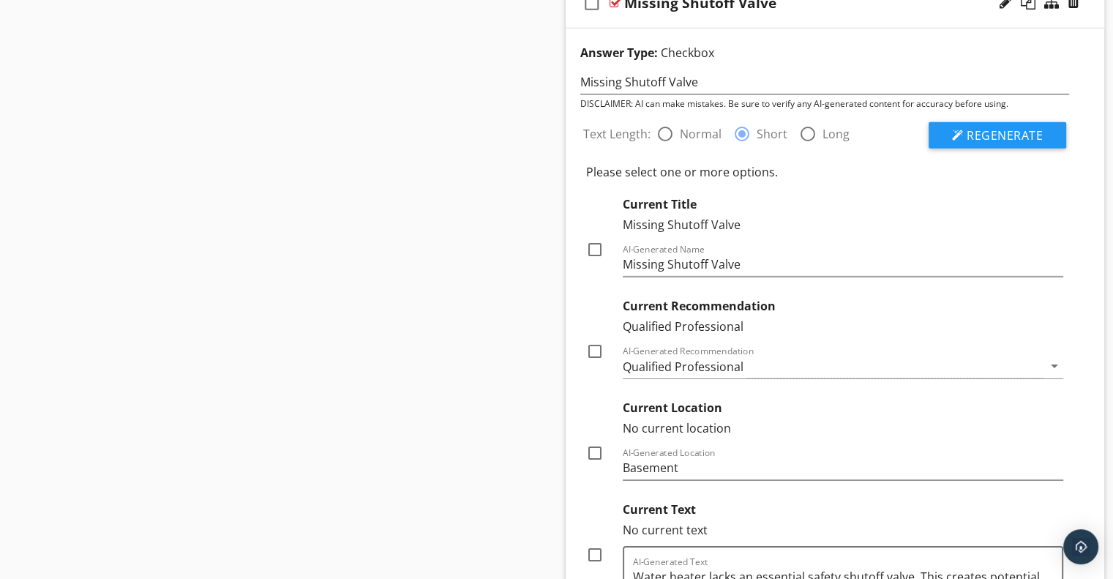
scroll to position [4740, 0]
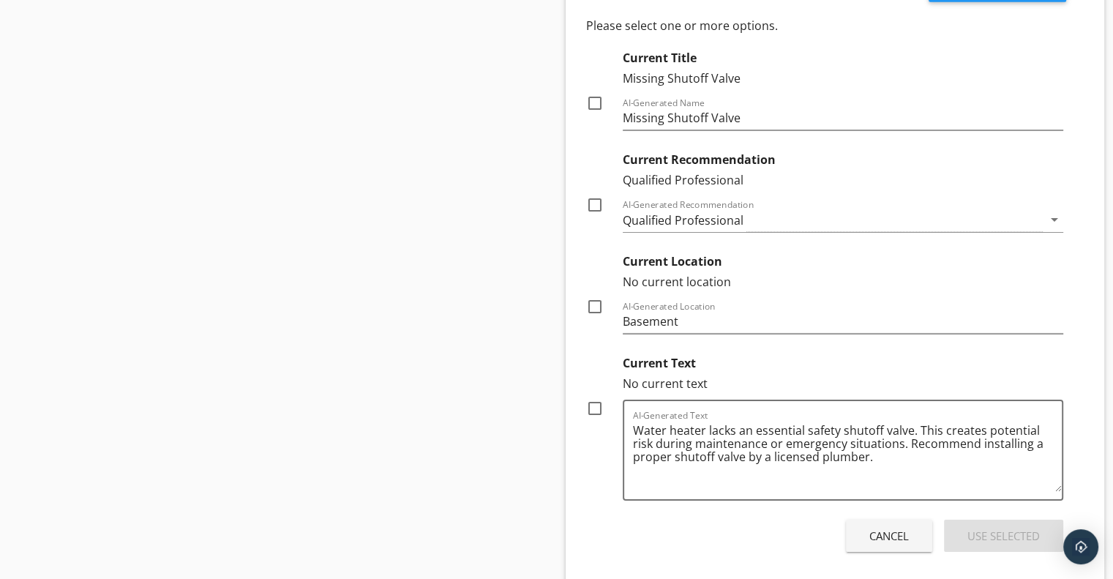
click at [596, 397] on div at bounding box center [595, 408] width 25 height 25
checkbox input "true"
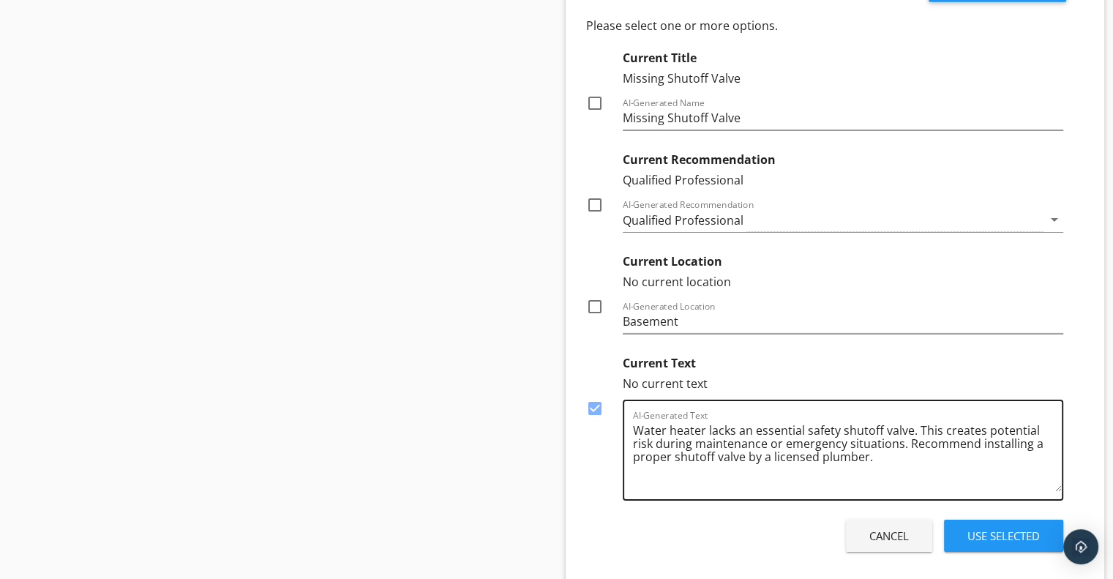
drag, startPoint x: 629, startPoint y: 416, endPoint x: 802, endPoint y: 441, distance: 175.2
click at [804, 441] on div "AI-Generated Text Water heater lacks an essential safety shutoff valve. This cr…" at bounding box center [843, 450] width 441 height 101
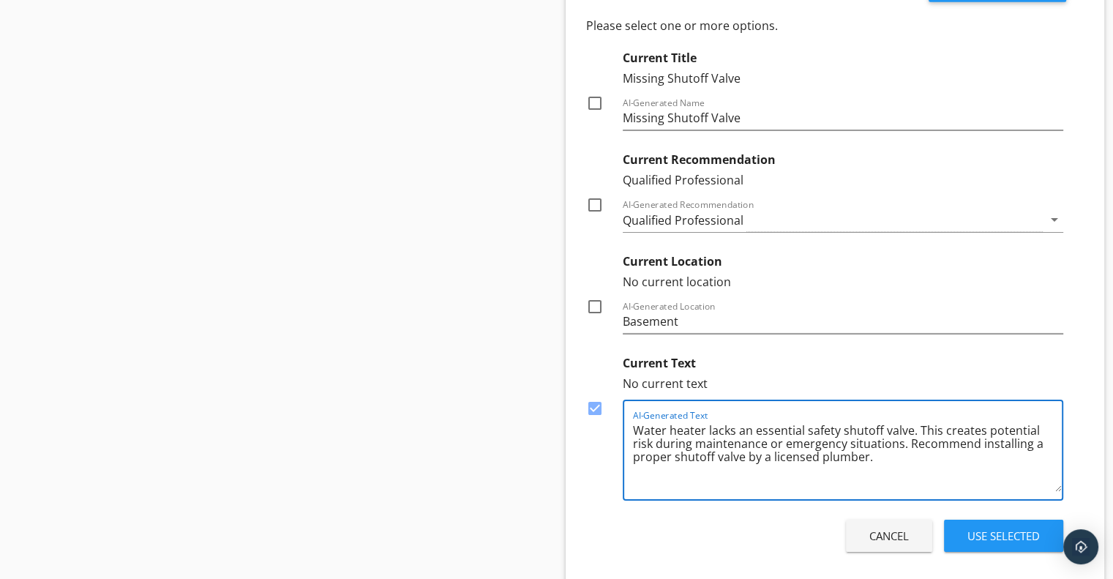
drag, startPoint x: 635, startPoint y: 419, endPoint x: 900, endPoint y: 457, distance: 267.7
click at [900, 457] on textarea "Water heater lacks an essential safety shutoff valve. This creates potential ri…" at bounding box center [848, 455] width 430 height 73
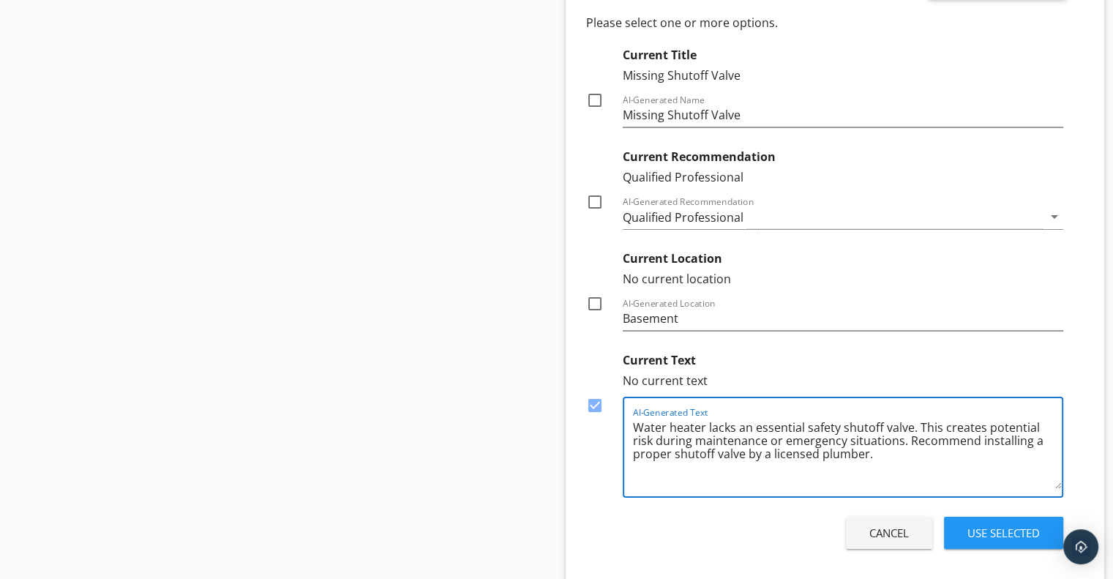
scroll to position [4886, 0]
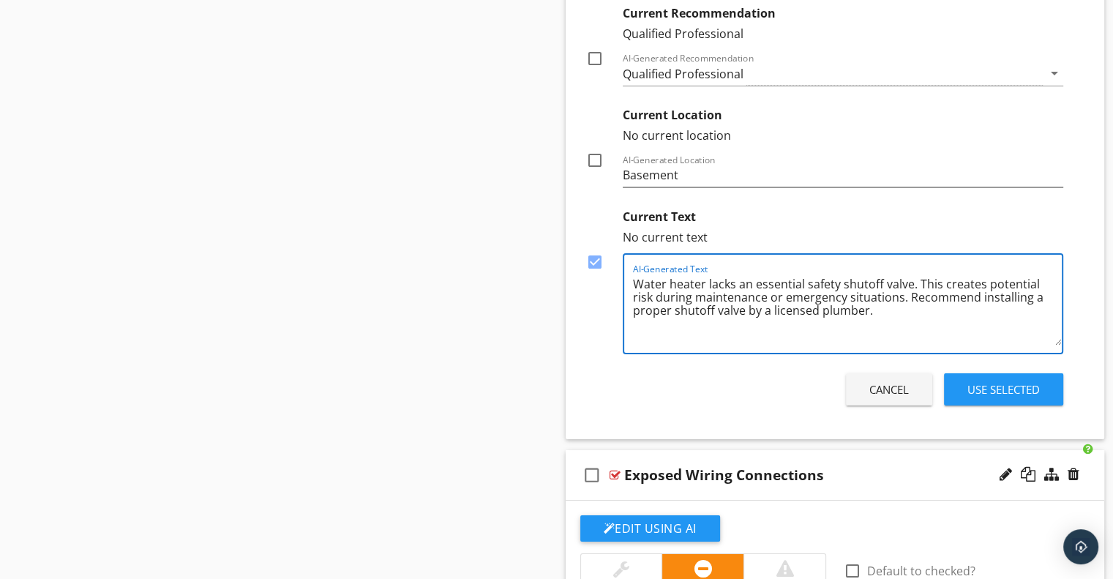
click at [983, 373] on button "Use Selected" at bounding box center [1003, 389] width 119 height 32
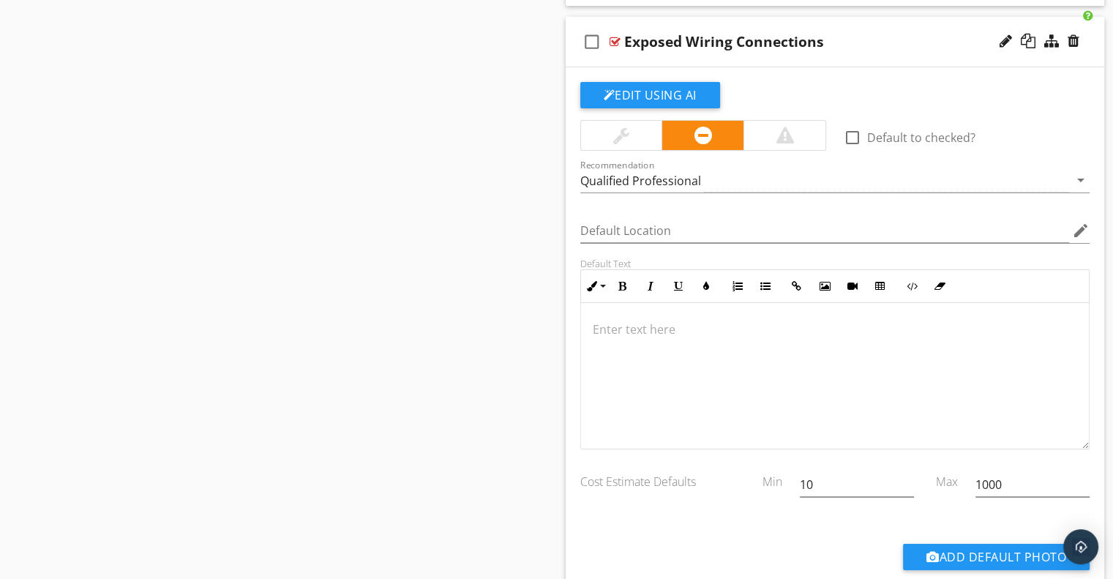
scroll to position [5179, 0]
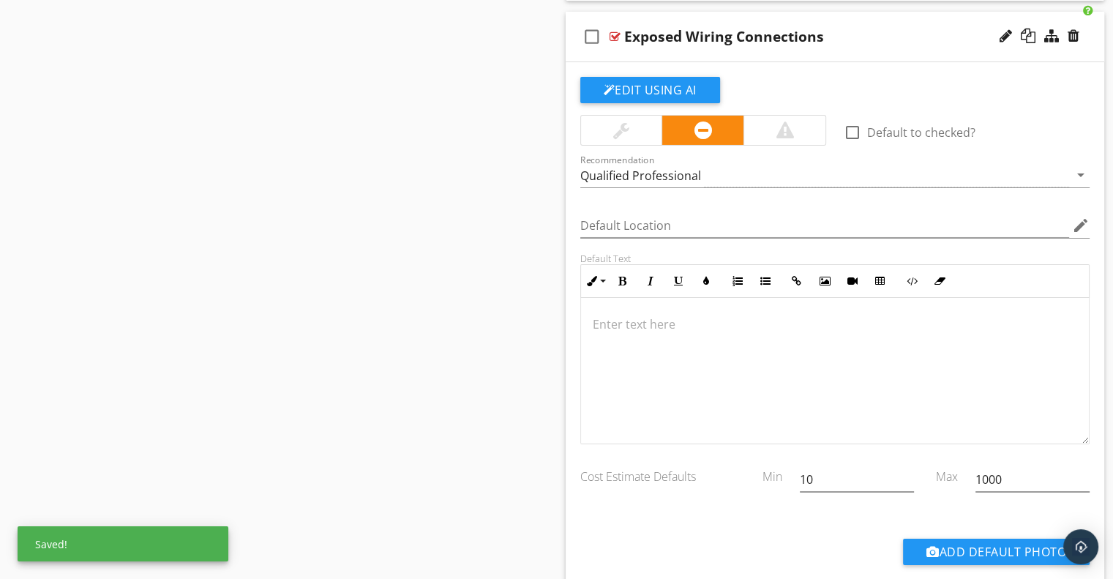
click at [662, 84] on button "Edit Using AI" at bounding box center [650, 90] width 140 height 26
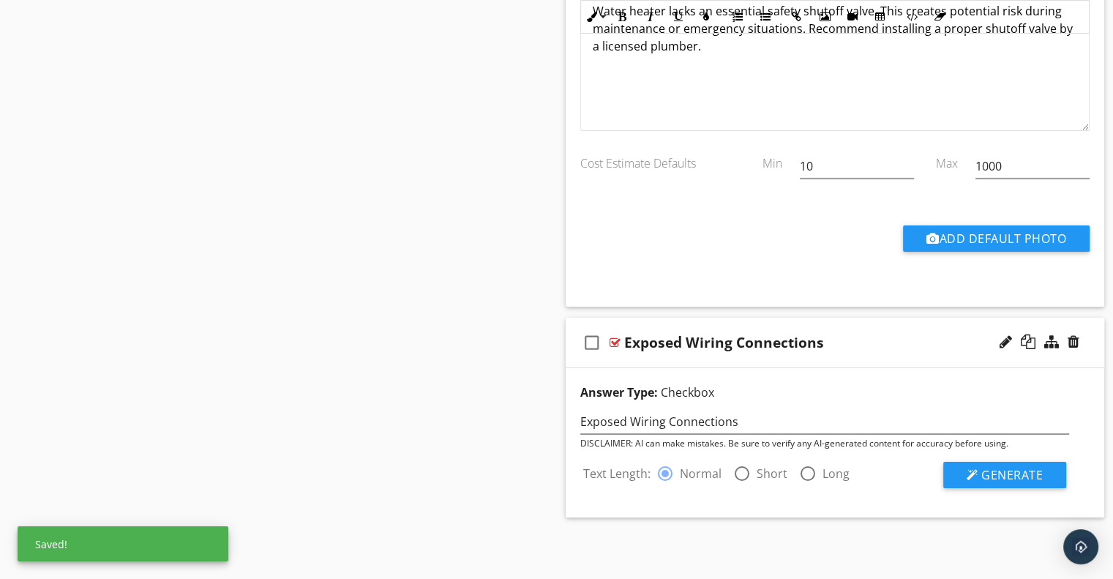
scroll to position [4861, 0]
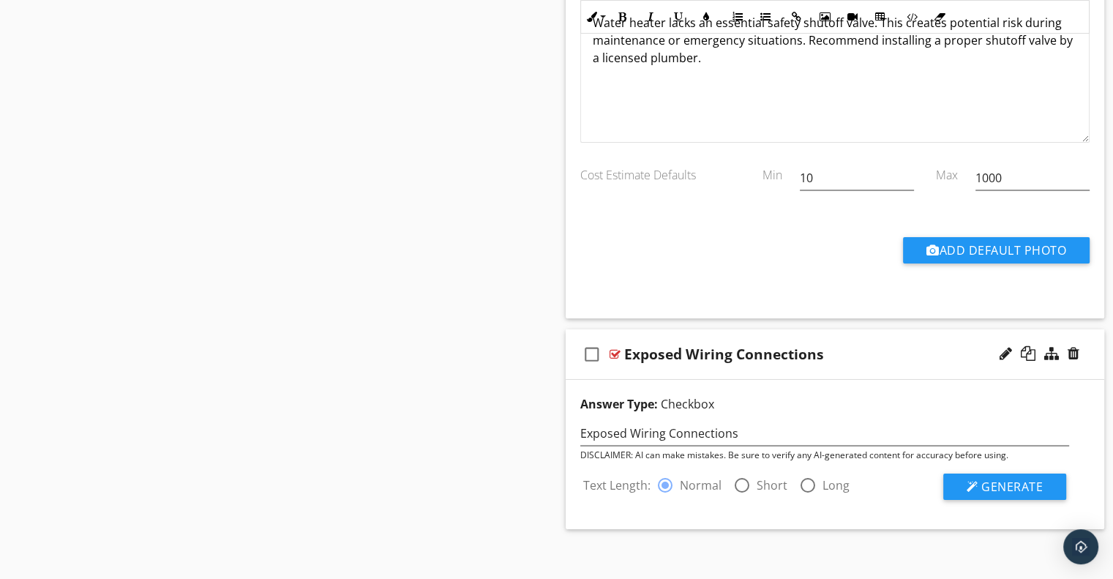
click at [738, 473] on div at bounding box center [742, 485] width 25 height 25
radio input "false"
radio input "true"
click at [975, 481] on div at bounding box center [973, 487] width 12 height 12
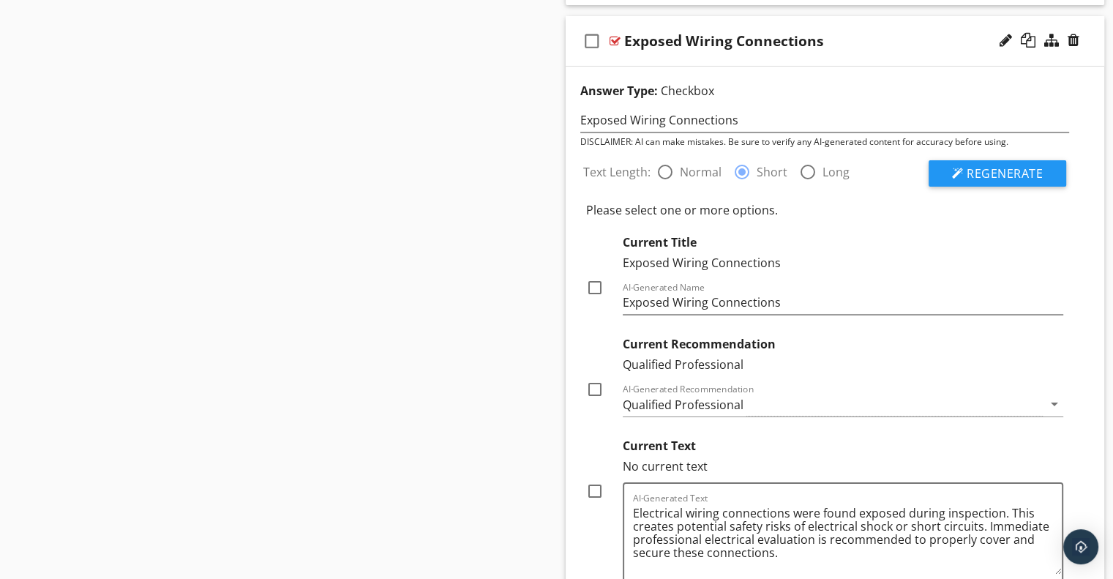
scroll to position [5227, 0]
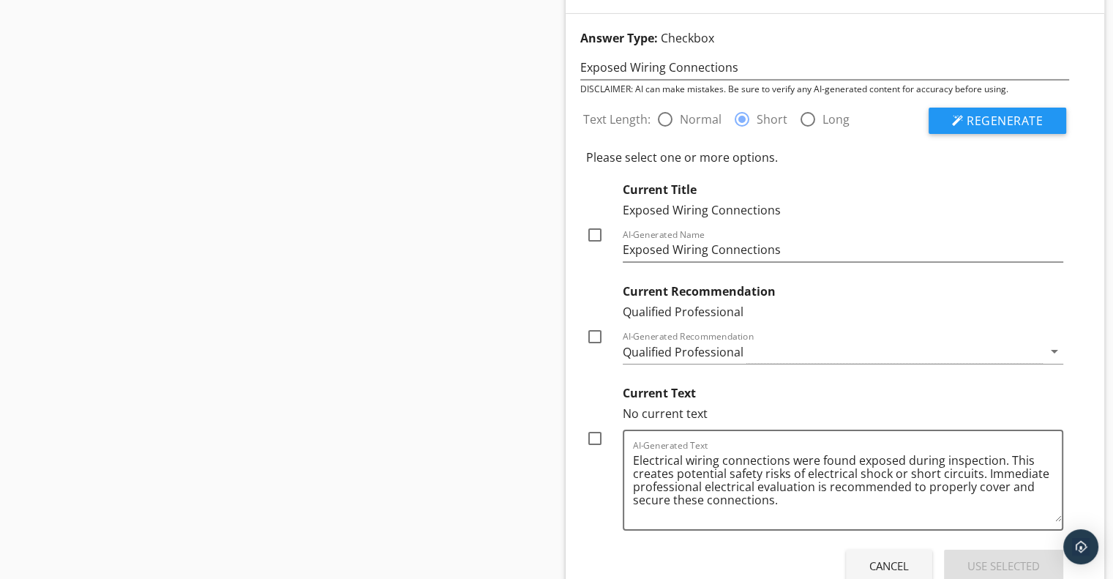
click at [594, 426] on div at bounding box center [595, 438] width 25 height 25
checkbox input "true"
click at [993, 558] on div "Use Selected" at bounding box center [1004, 566] width 72 height 17
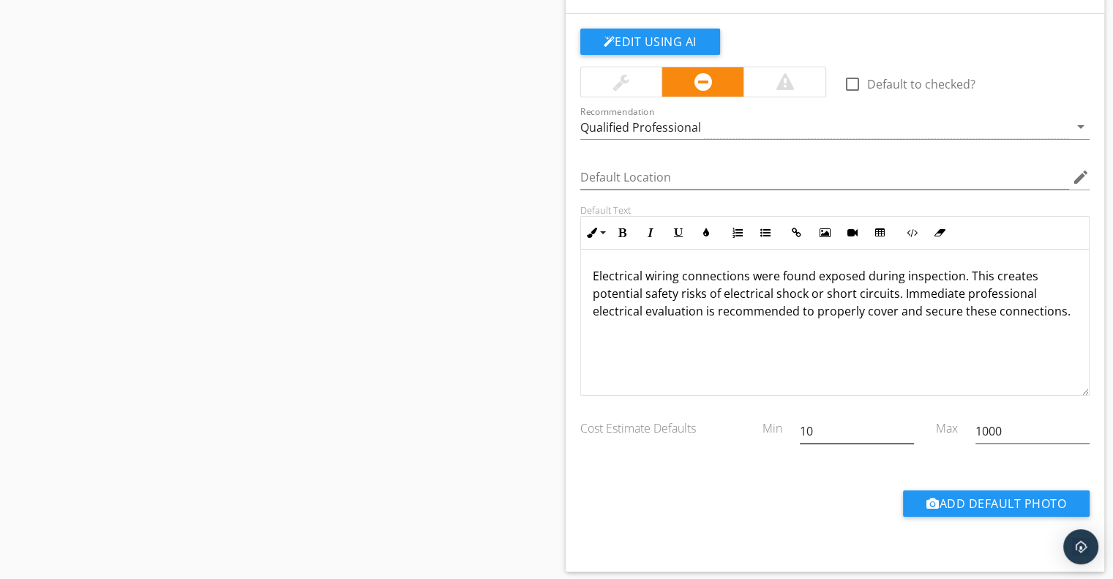
scroll to position [5182, 0]
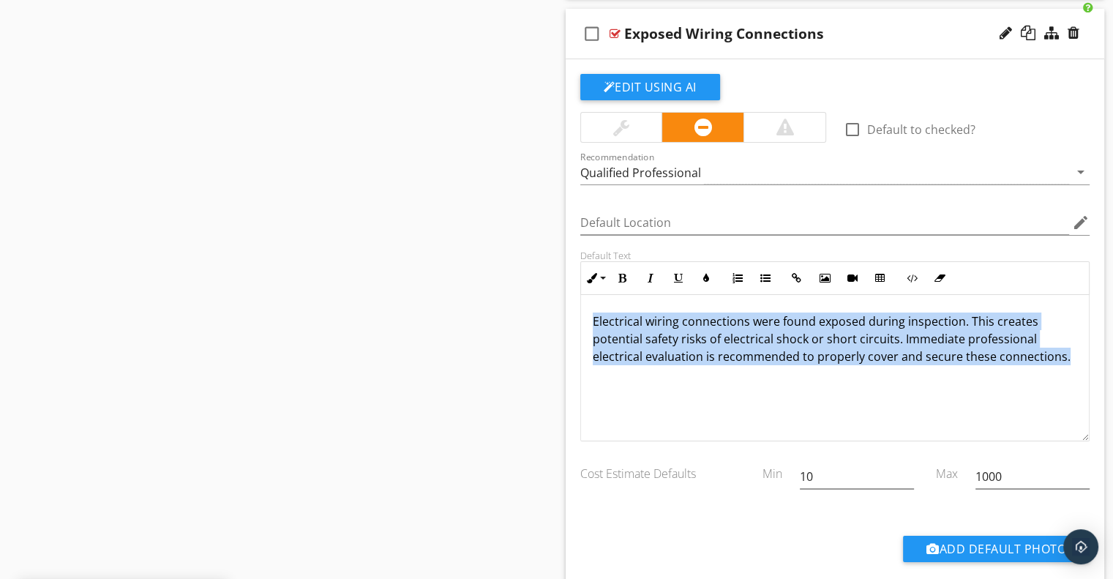
drag, startPoint x: 594, startPoint y: 307, endPoint x: 1121, endPoint y: 358, distance: 530.2
copy p "Electrical wiring connections were found exposed during inspection. This create…"
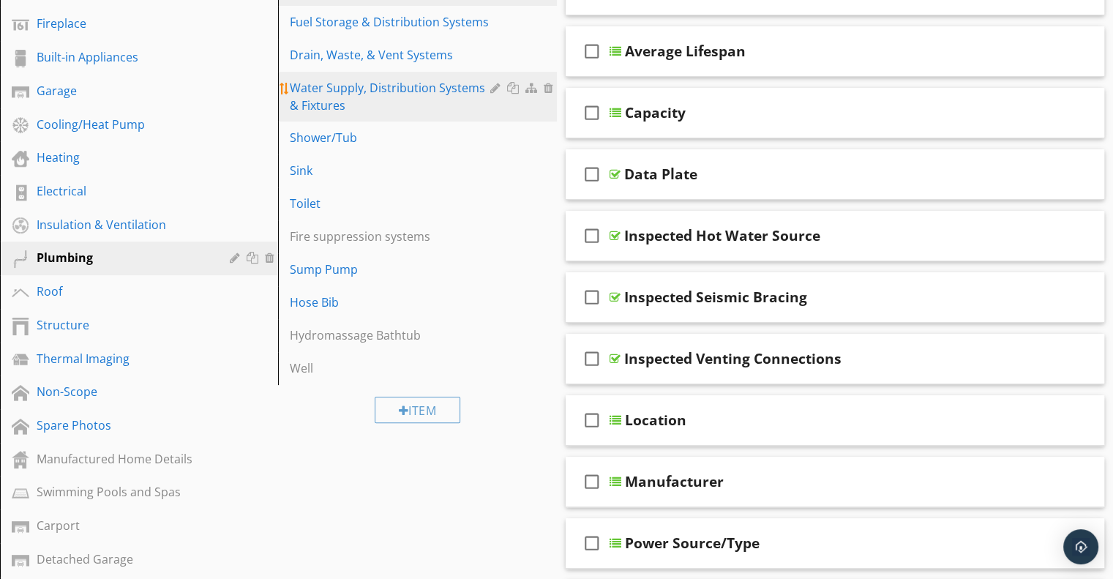
scroll to position [277, 0]
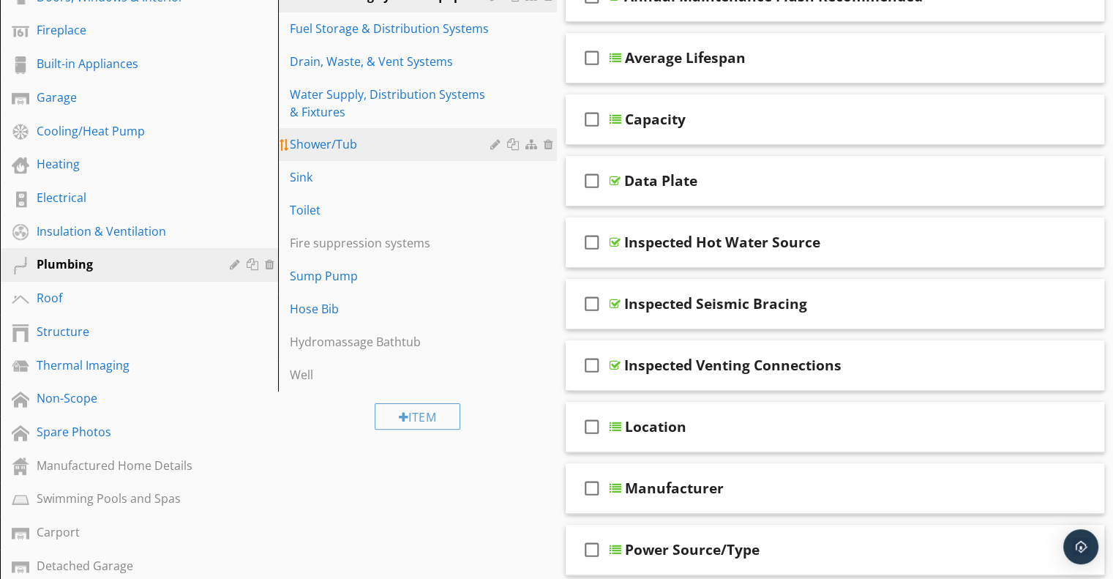
click at [336, 136] on div "Shower/Tub" at bounding box center [392, 144] width 204 height 18
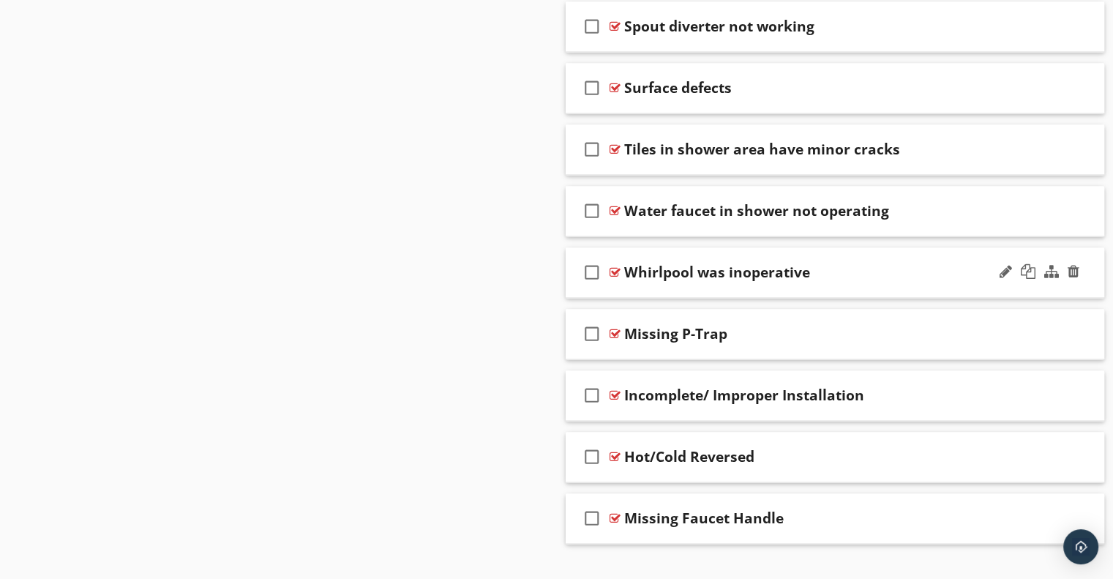
scroll to position [2238, 0]
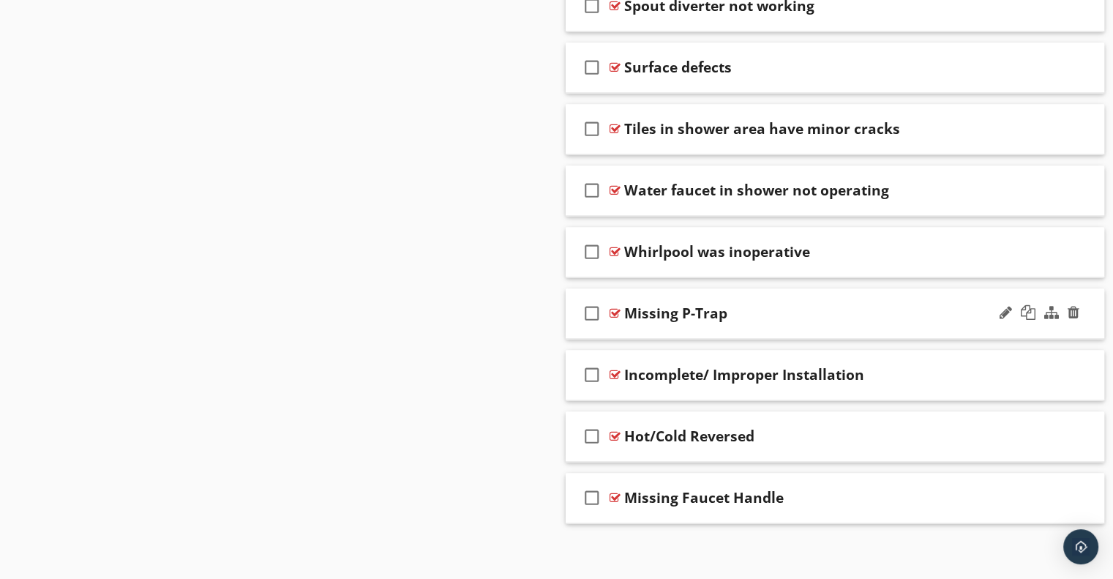
click at [930, 305] on div "Missing P-Trap" at bounding box center [815, 314] width 382 height 18
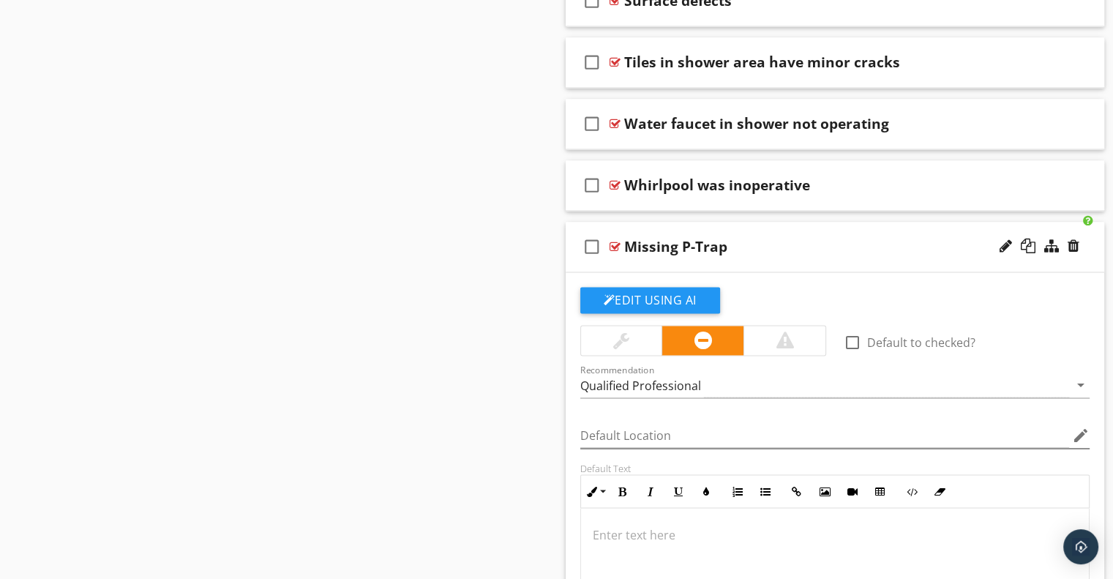
scroll to position [2384, 0]
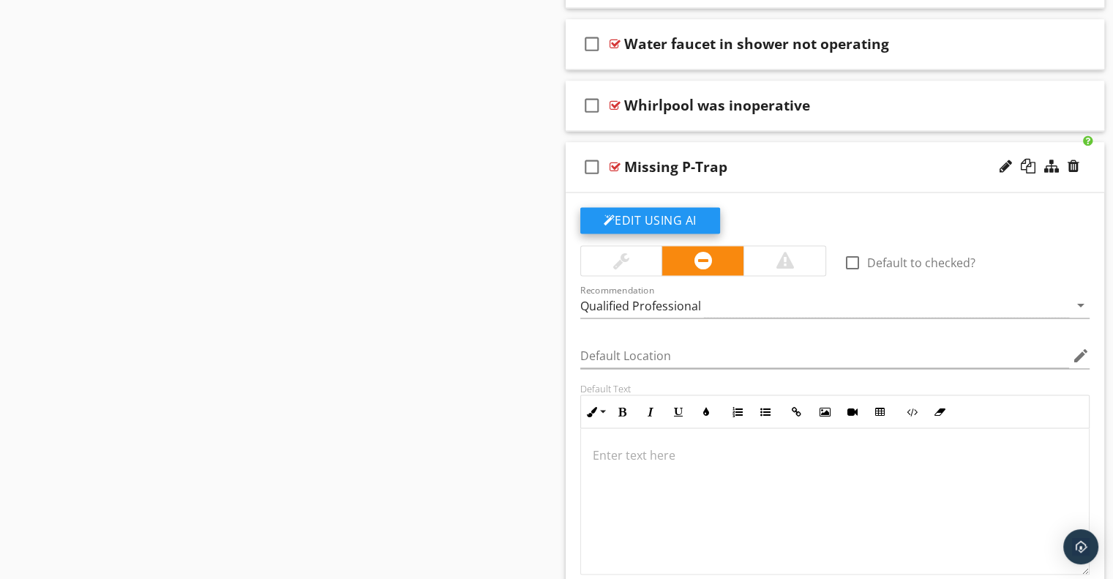
click at [696, 215] on button "Edit Using AI" at bounding box center [650, 220] width 140 height 26
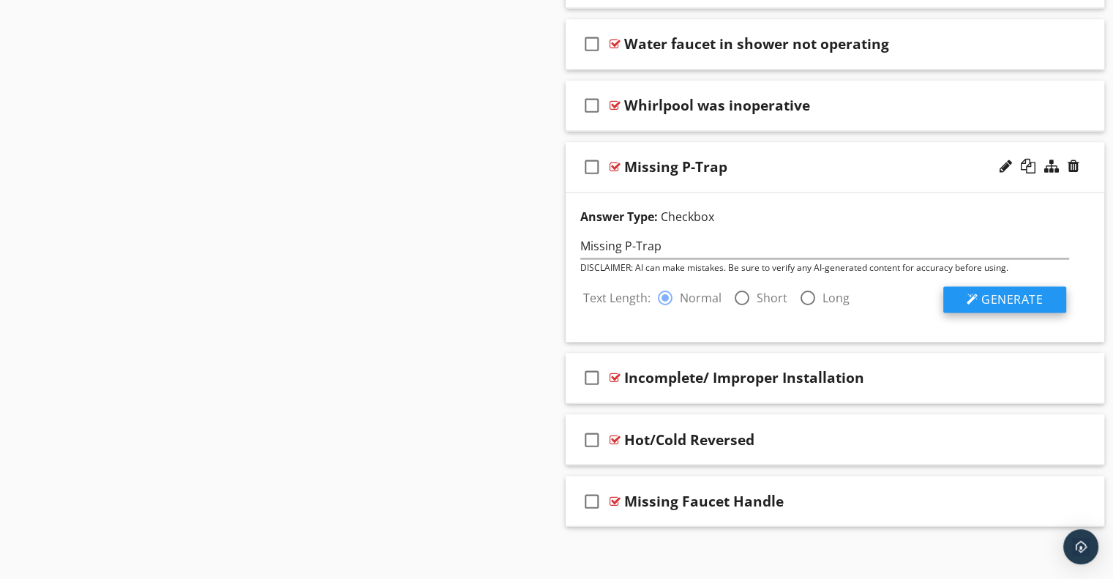
click at [1016, 295] on span "Generate" at bounding box center [1012, 299] width 61 height 16
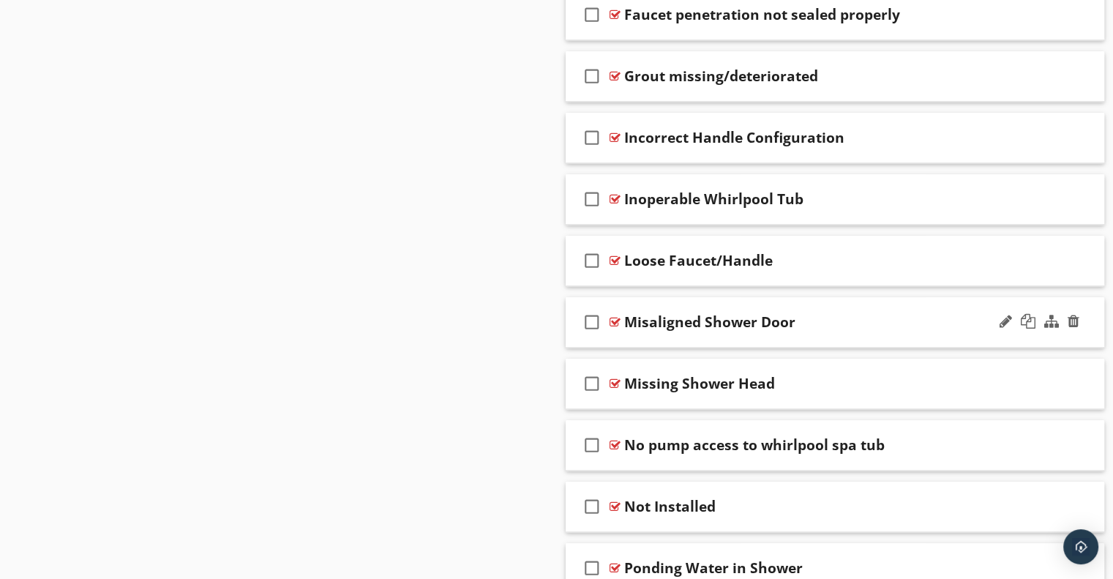
scroll to position [1285, 0]
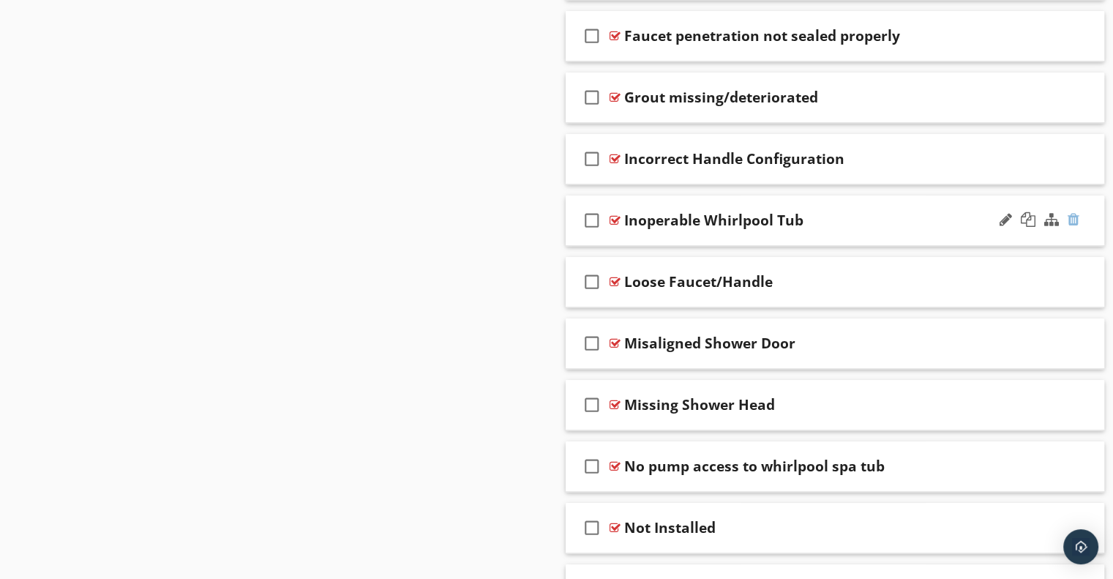
click at [1072, 220] on div at bounding box center [1074, 219] width 12 height 15
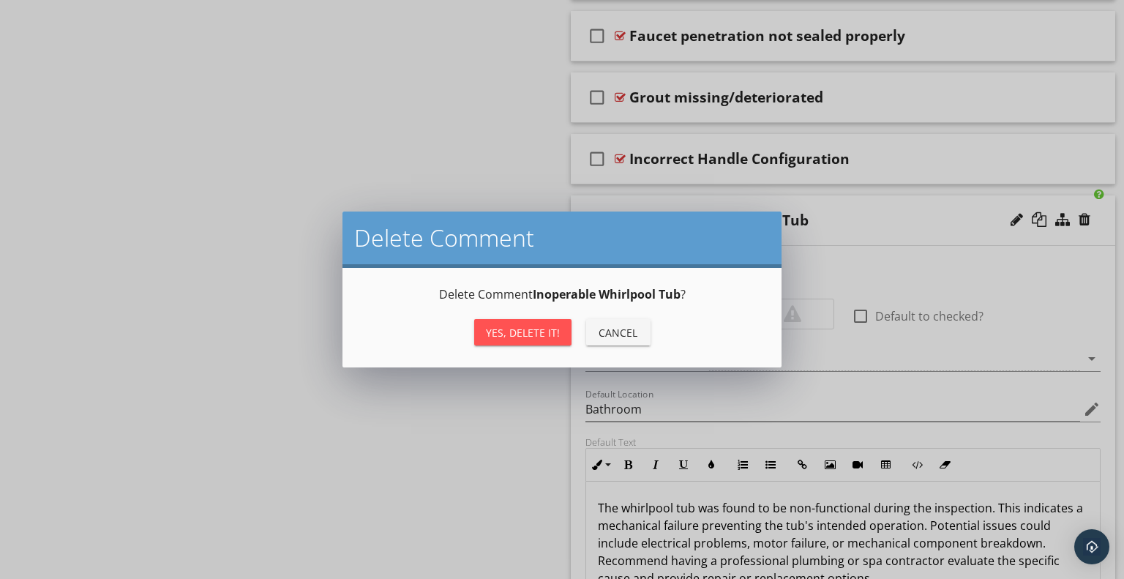
click at [554, 334] on div "Yes, Delete it!" at bounding box center [523, 332] width 74 height 15
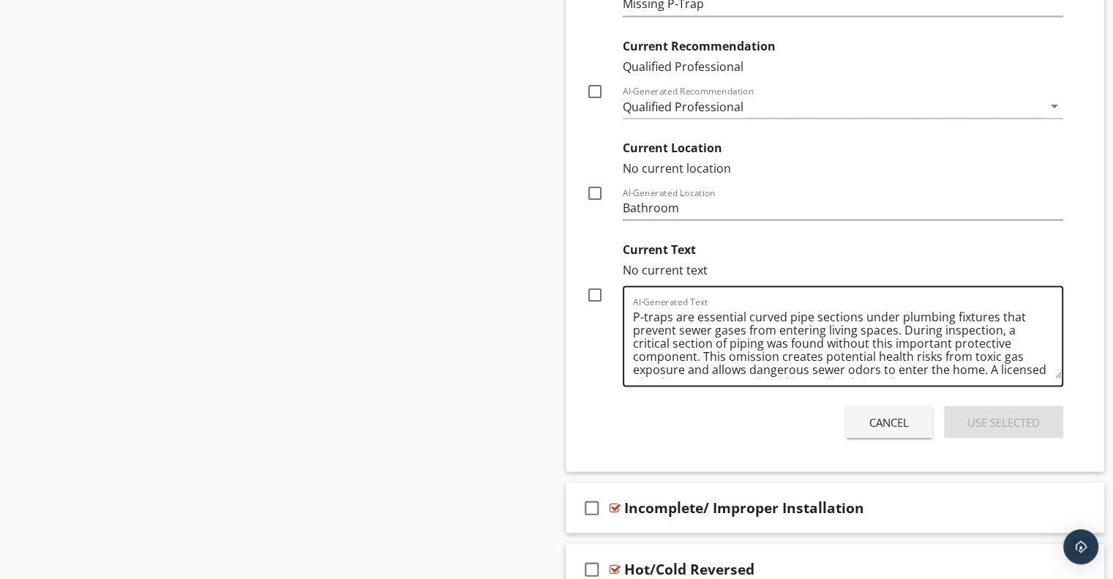
scroll to position [2749, 0]
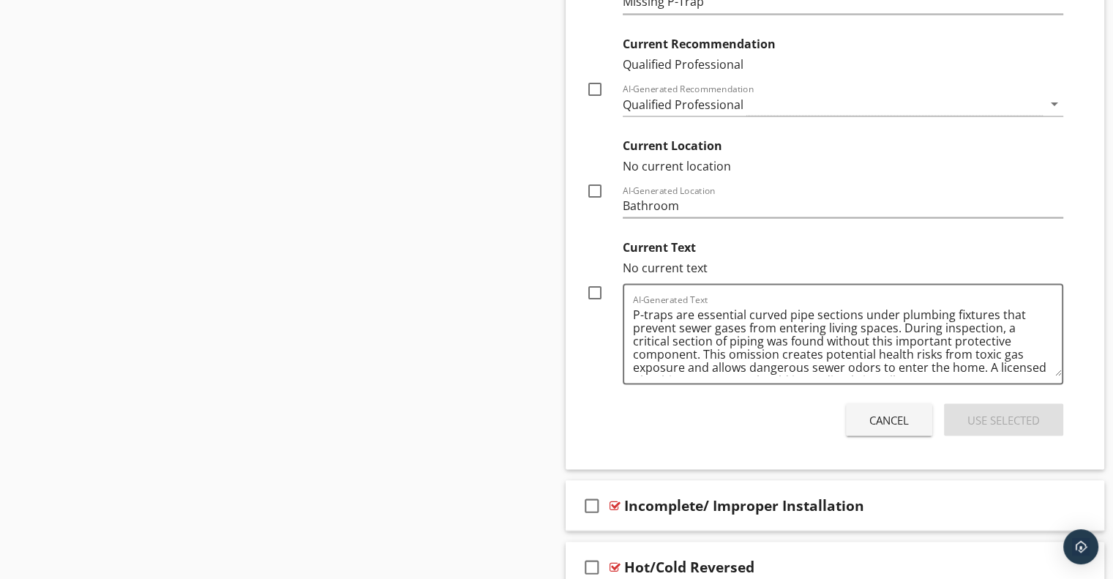
click at [598, 289] on div at bounding box center [595, 292] width 25 height 25
checkbox input "true"
click at [1034, 416] on div "Use Selected" at bounding box center [1004, 419] width 72 height 17
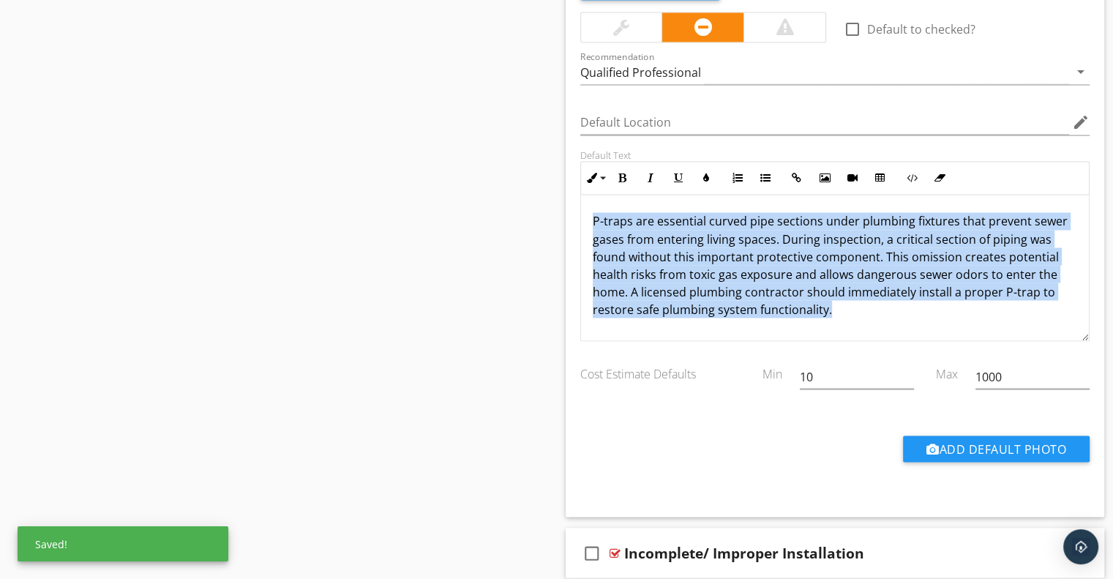
drag, startPoint x: 592, startPoint y: 214, endPoint x: 826, endPoint y: 307, distance: 252.0
click at [826, 307] on p "P-traps are essential curved pipe sections under plumbing fixtures that prevent…" at bounding box center [835, 264] width 485 height 105
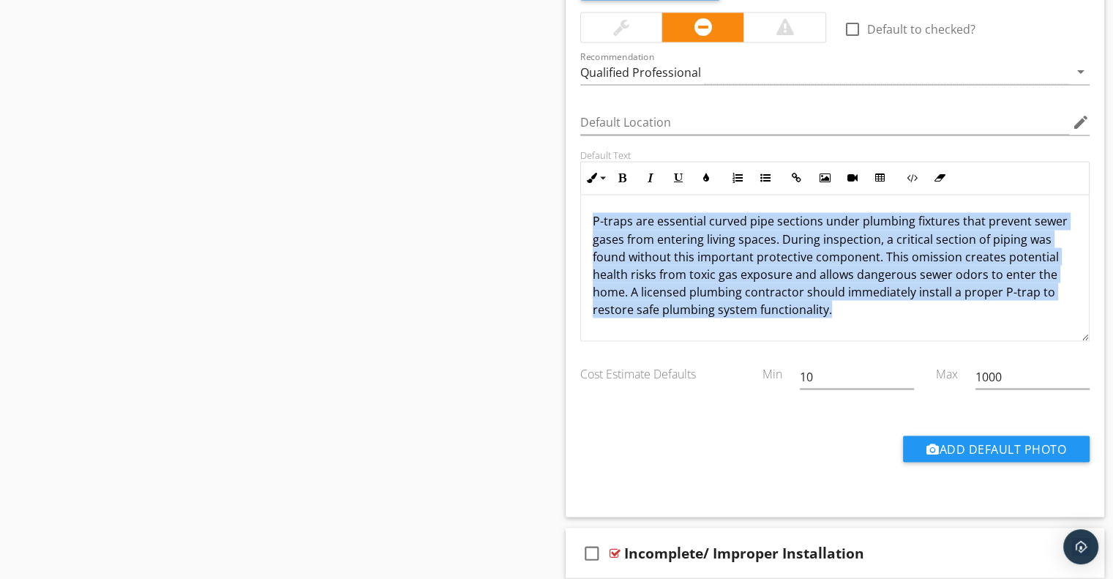
copy p "P-traps are essential curved pipe sections under plumbing fixtures that prevent…"
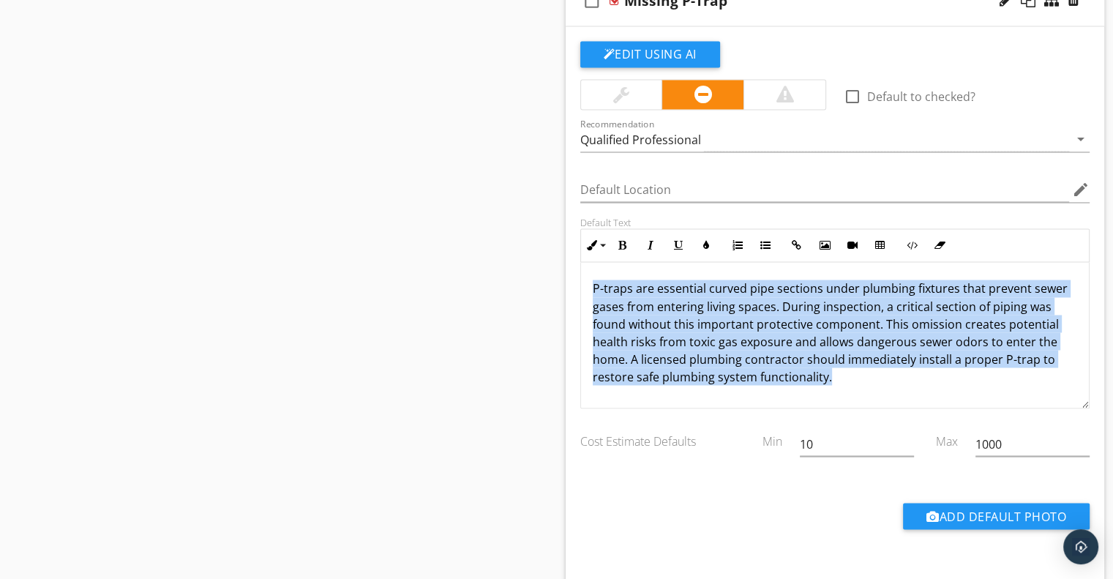
scroll to position [2410, 0]
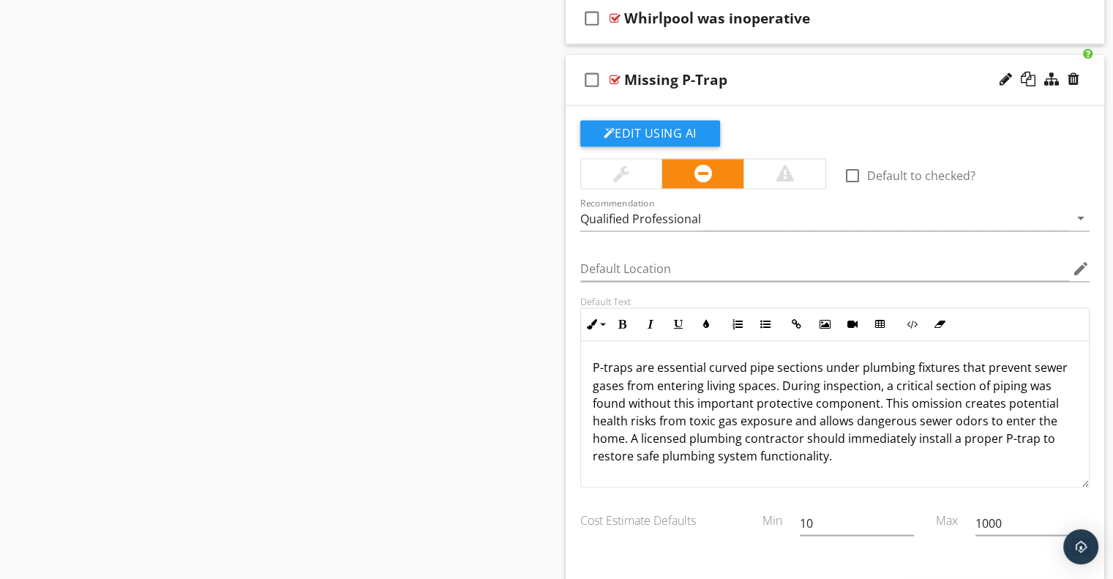
click at [829, 71] on div "Missing P-Trap" at bounding box center [815, 80] width 382 height 18
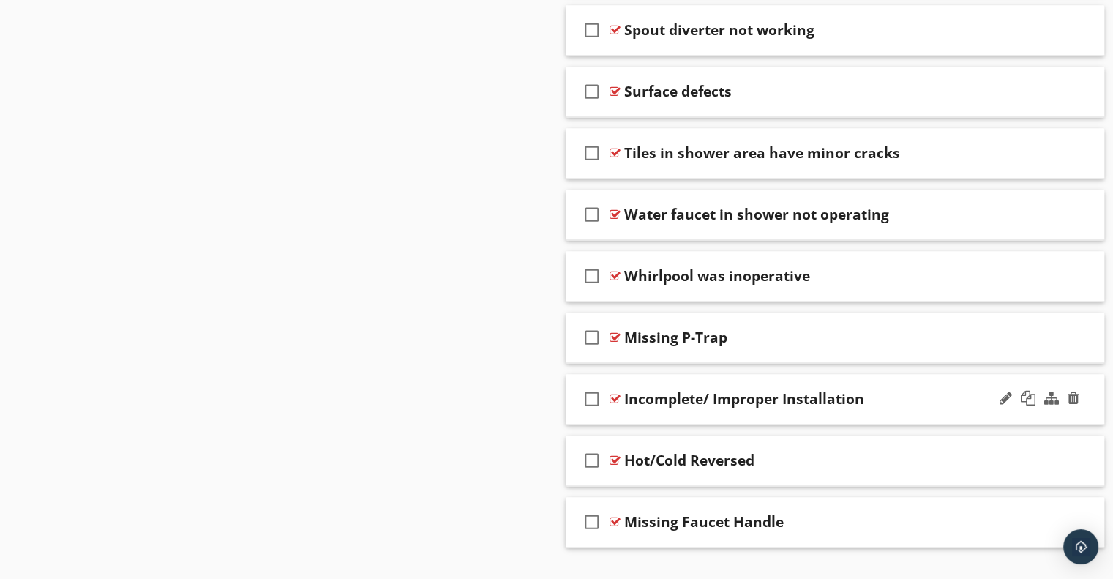
scroll to position [2177, 0]
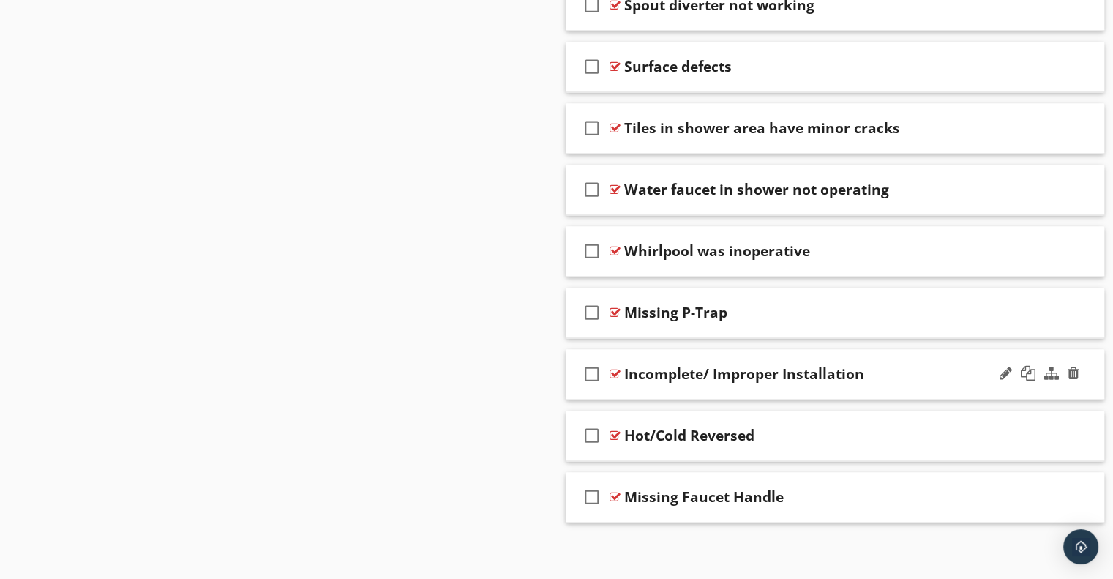
click at [829, 349] on div "check_box_outline_blank Incomplete/ Improper Installation" at bounding box center [835, 374] width 539 height 51
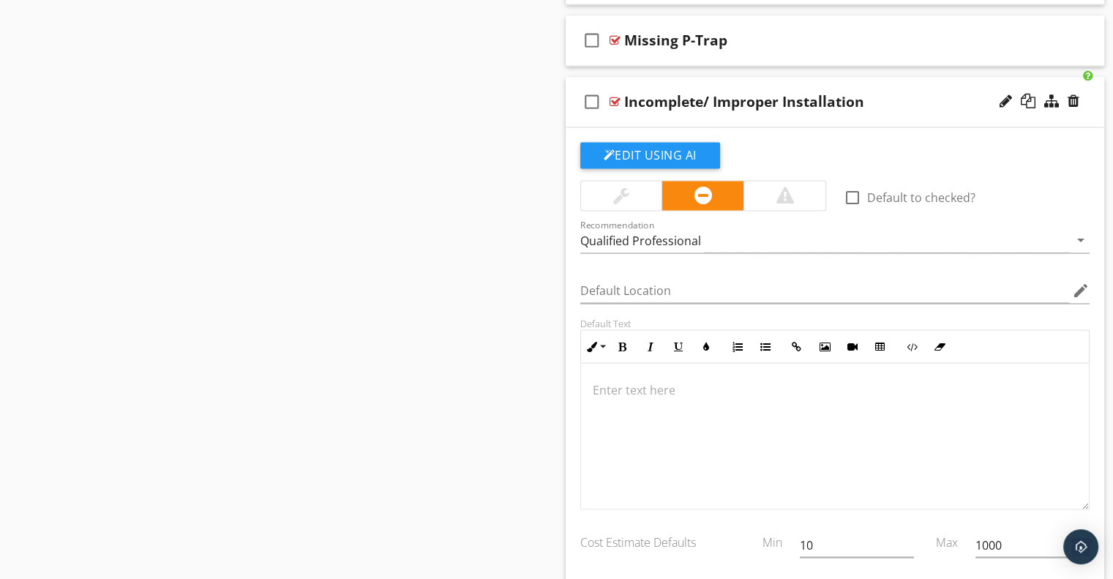
scroll to position [2543, 0]
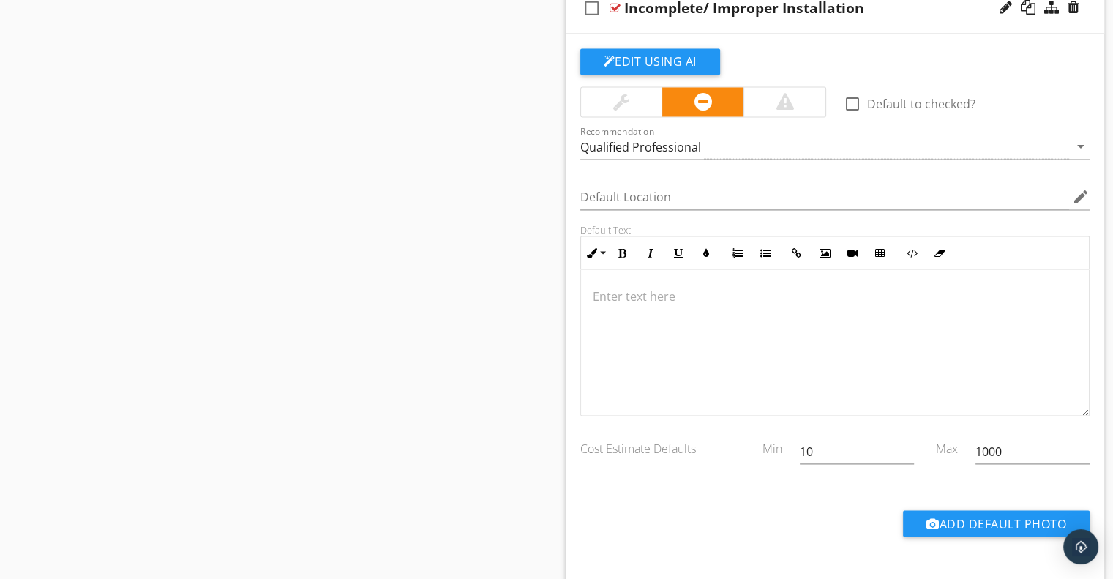
click at [672, 60] on button "Edit Using AI" at bounding box center [650, 61] width 140 height 26
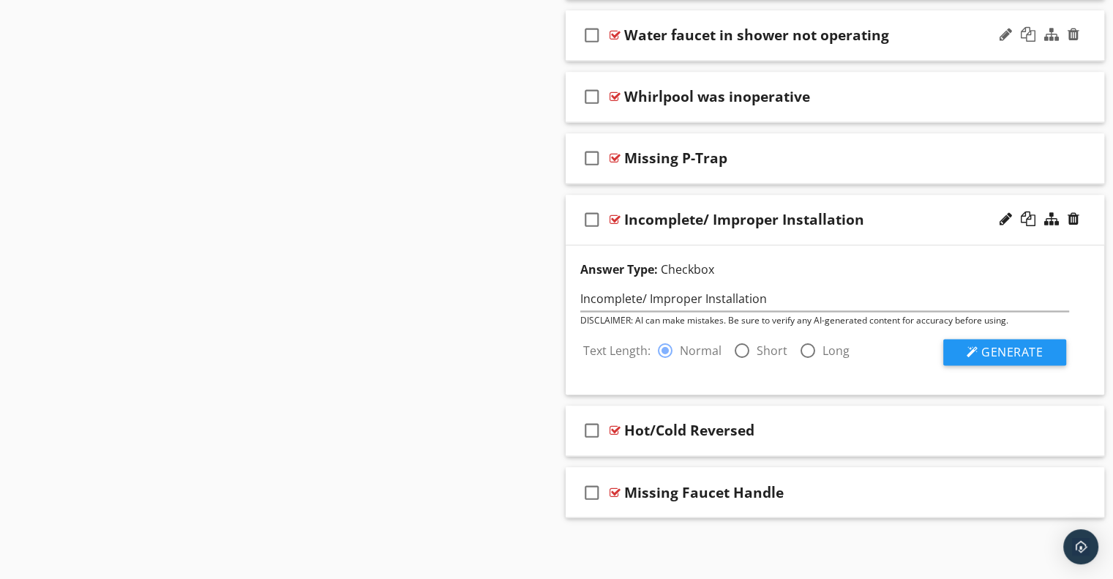
scroll to position [2326, 0]
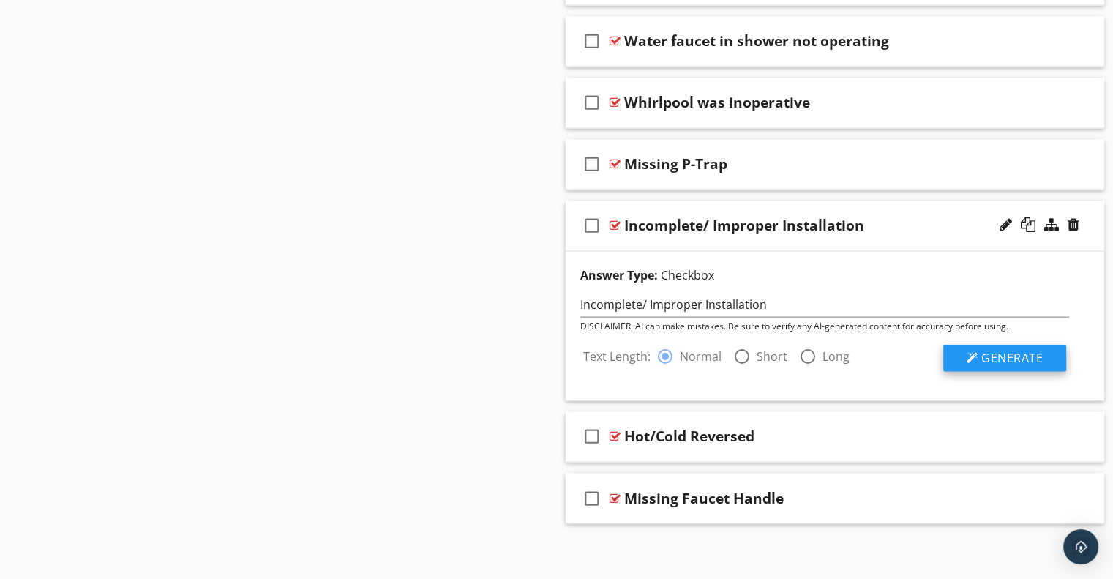
click at [978, 358] on button "Generate" at bounding box center [1005, 358] width 123 height 26
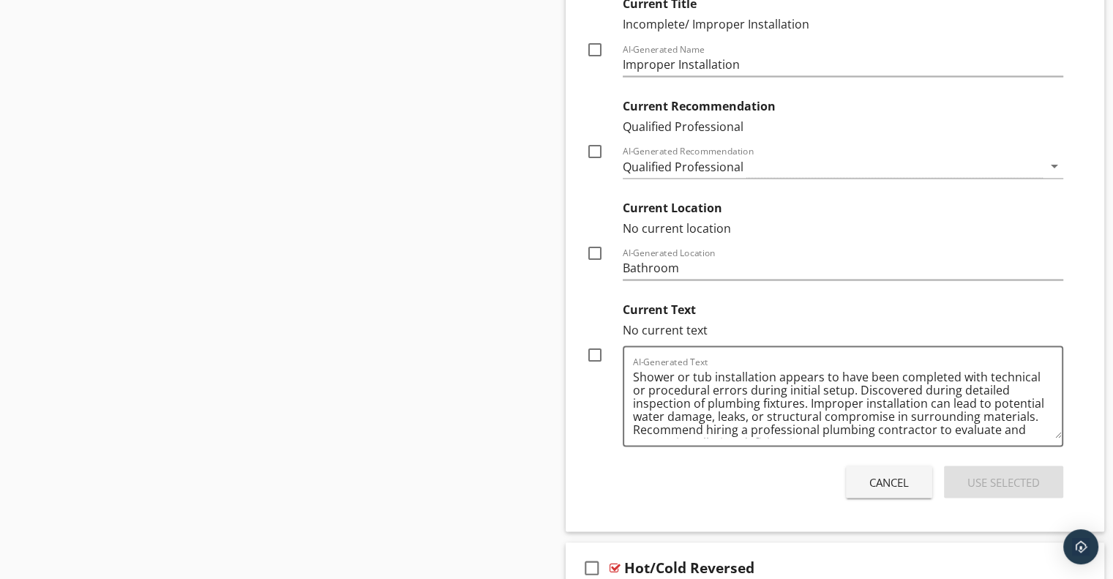
scroll to position [2765, 0]
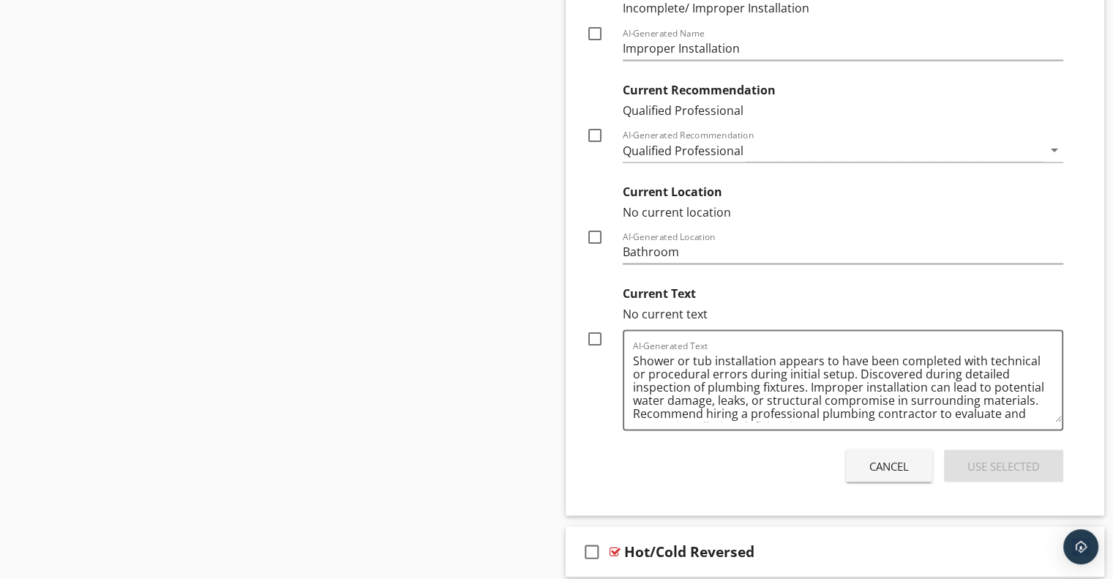
click at [600, 328] on div at bounding box center [595, 338] width 25 height 25
checkbox input "true"
click at [990, 457] on div "Use Selected" at bounding box center [1004, 465] width 72 height 17
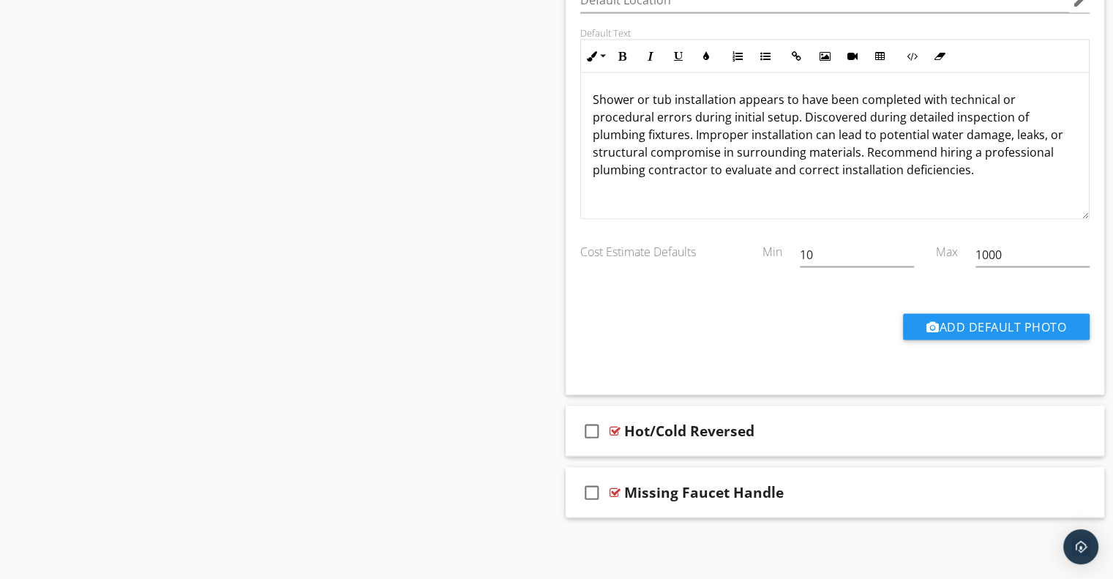
scroll to position [2556, 0]
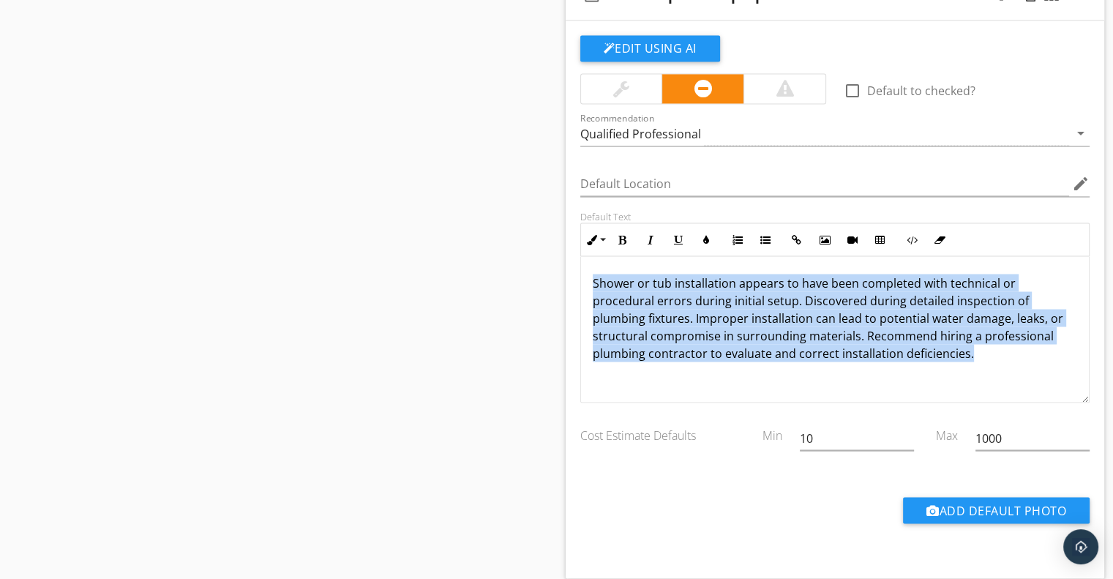
drag, startPoint x: 594, startPoint y: 272, endPoint x: 997, endPoint y: 360, distance: 412.1
click at [997, 360] on div "Shower or tub installation appears to have been completed with technical or pro…" at bounding box center [835, 329] width 509 height 146
copy p "Shower or tub installation appears to have been completed with technical or pro…"
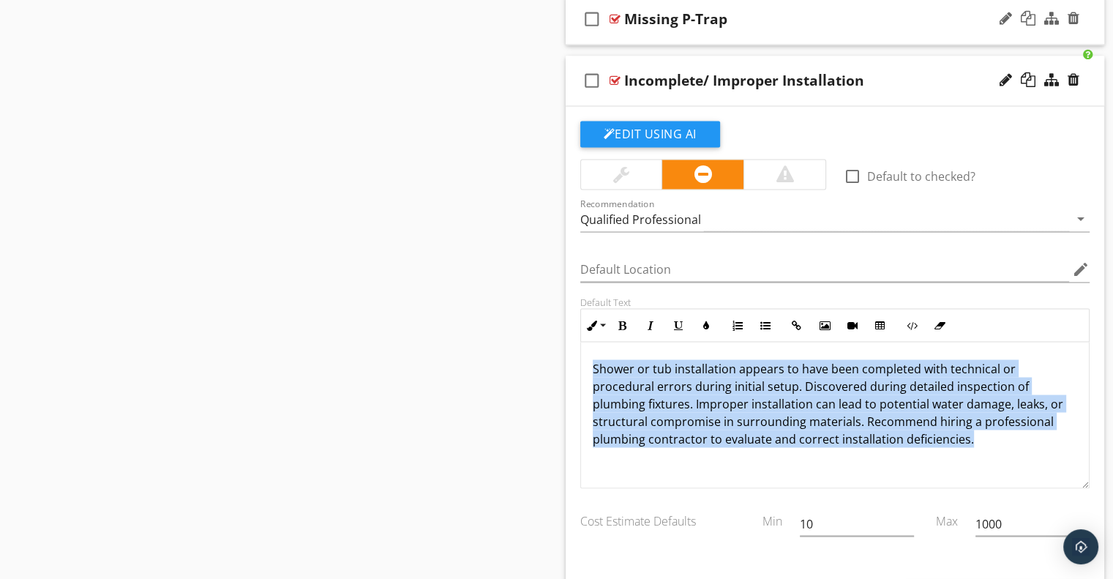
scroll to position [2336, 0]
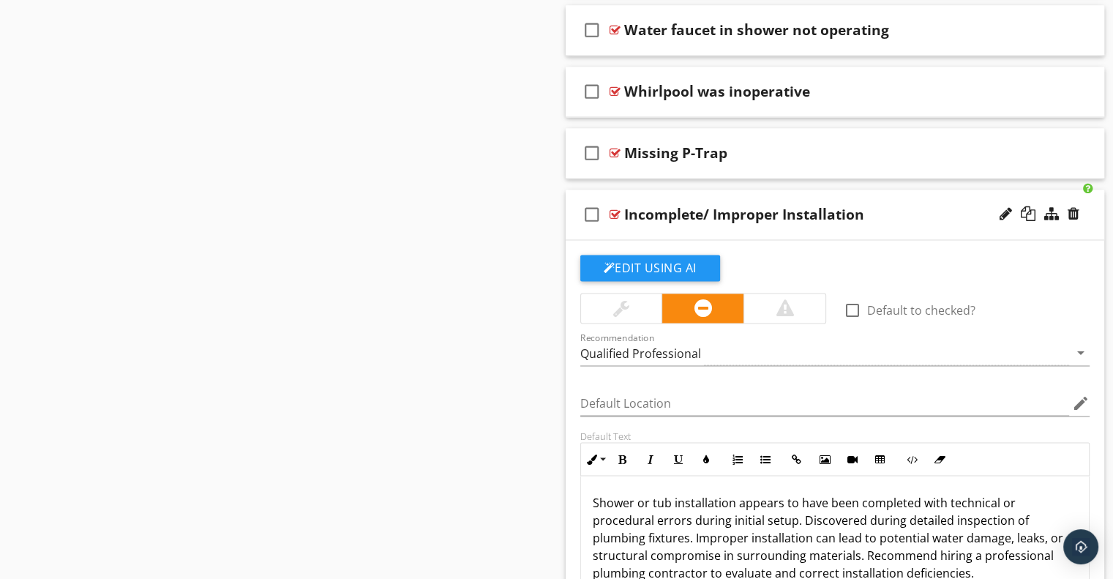
click at [905, 197] on div "check_box_outline_blank Incomplete/ Improper Installation" at bounding box center [835, 215] width 539 height 51
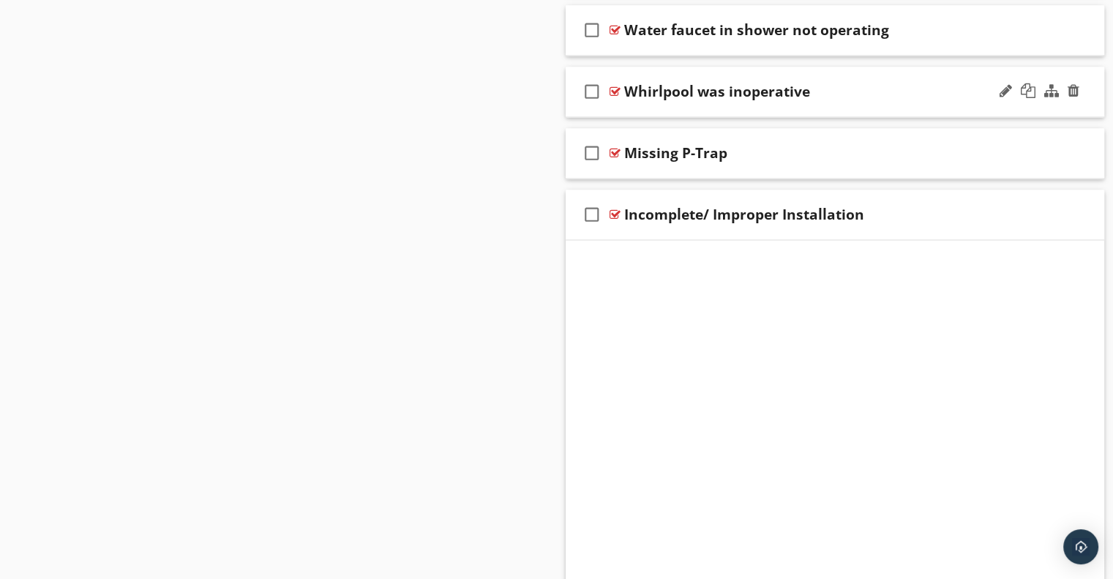
scroll to position [2177, 0]
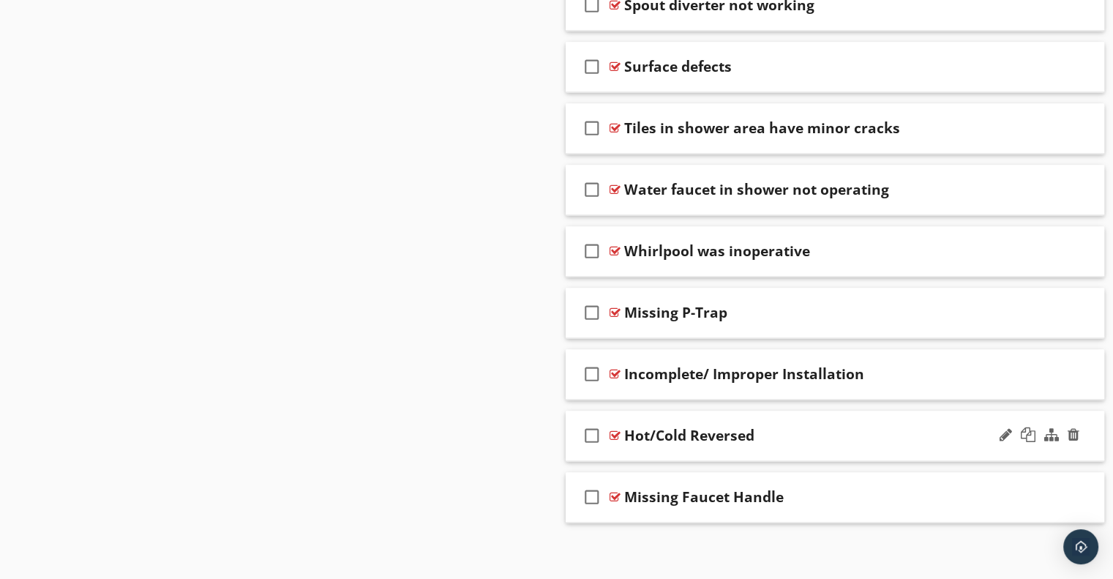
click at [831, 412] on div "check_box_outline_blank Hot/Cold Reversed" at bounding box center [835, 436] width 539 height 51
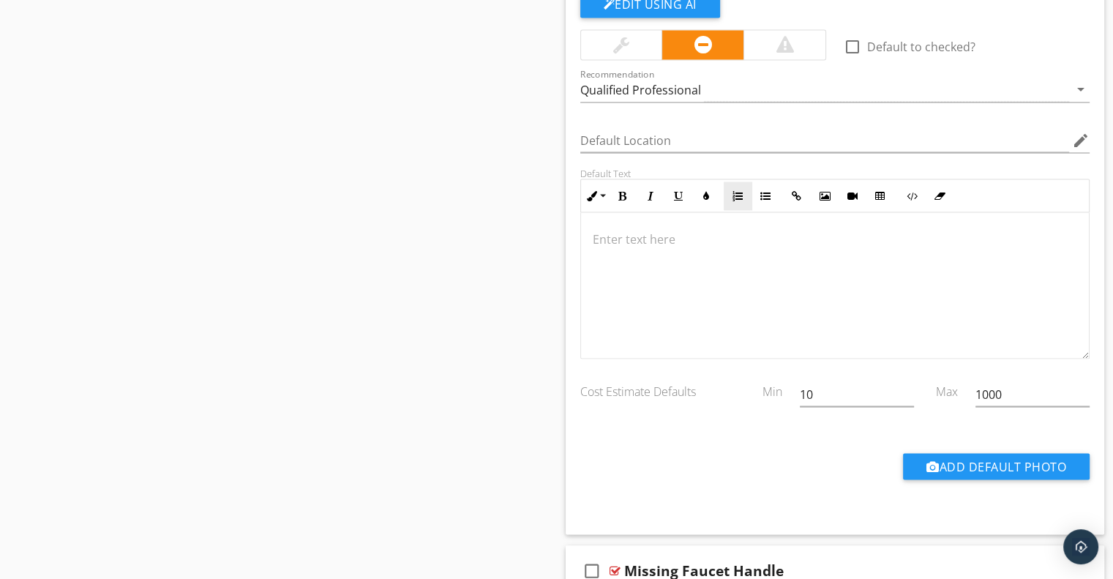
scroll to position [2629, 0]
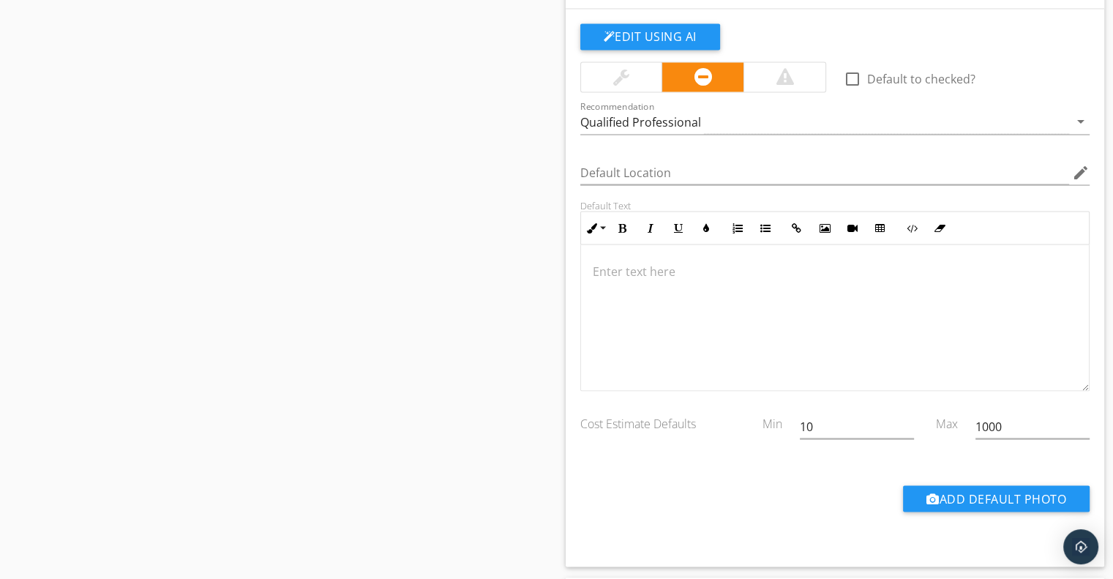
click at [662, 23] on button "Edit Using AI" at bounding box center [650, 36] width 140 height 26
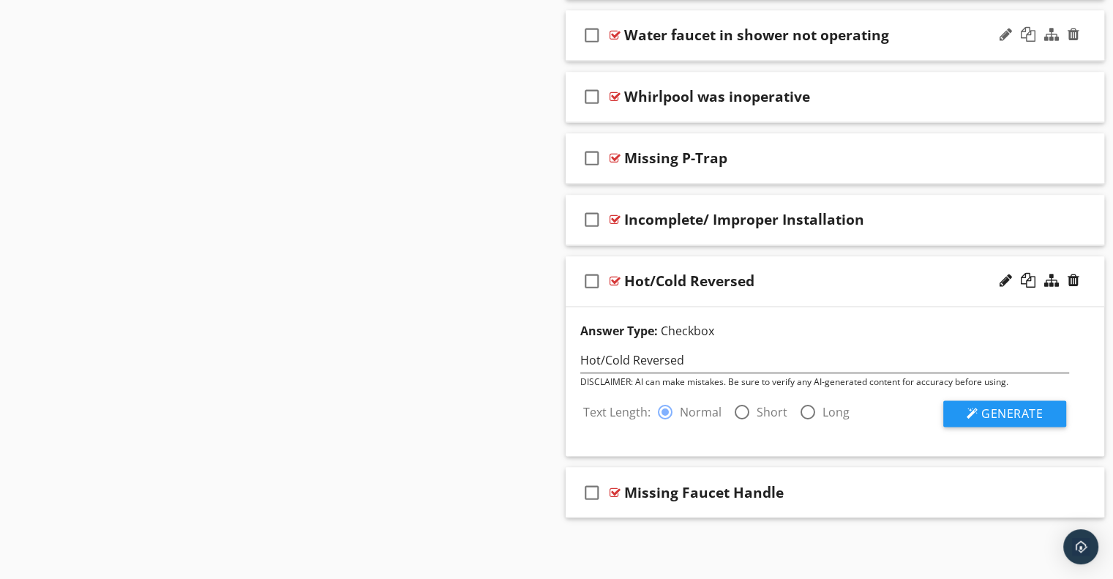
scroll to position [2326, 0]
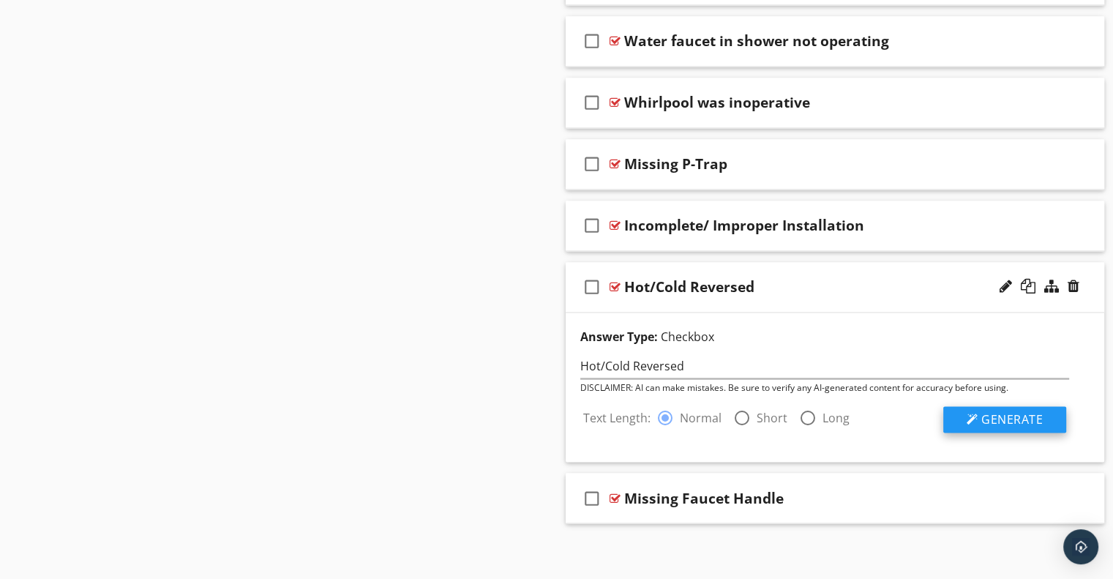
click at [987, 411] on span "Generate" at bounding box center [1012, 419] width 61 height 16
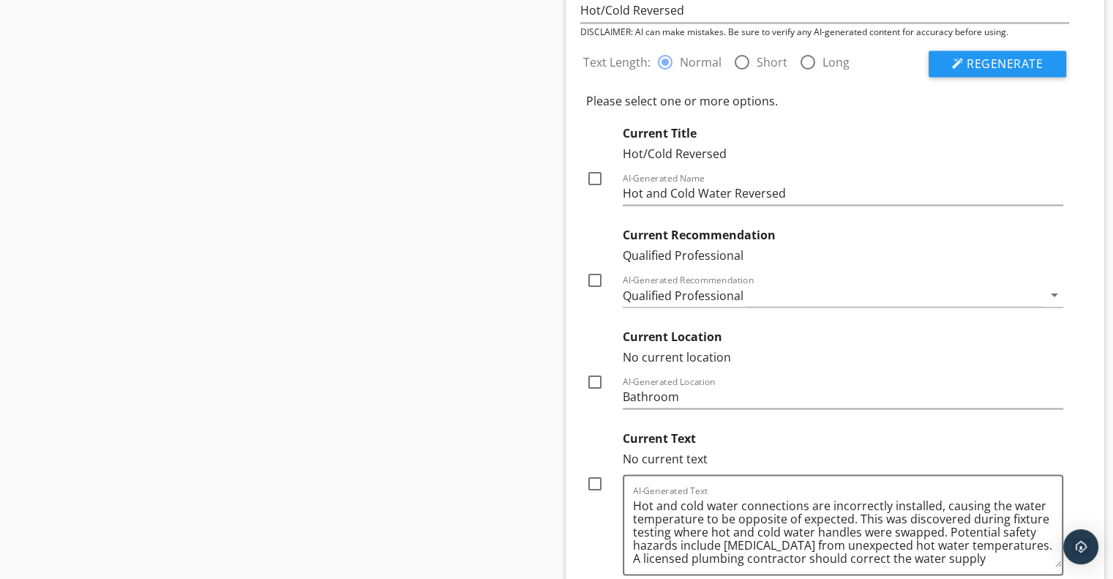
scroll to position [2692, 0]
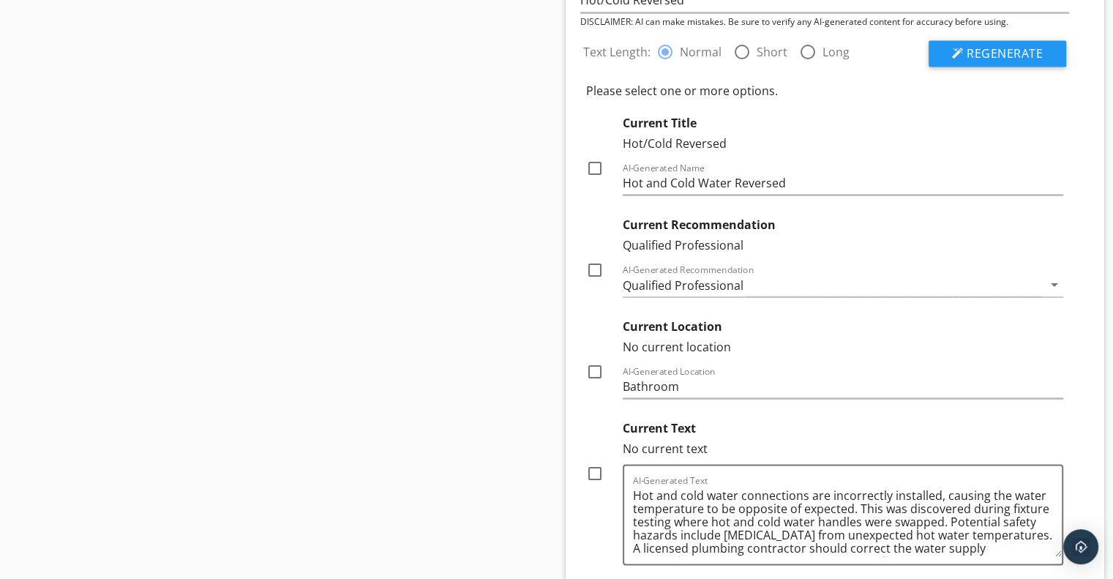
click at [595, 161] on div at bounding box center [595, 167] width 25 height 25
checkbox input "true"
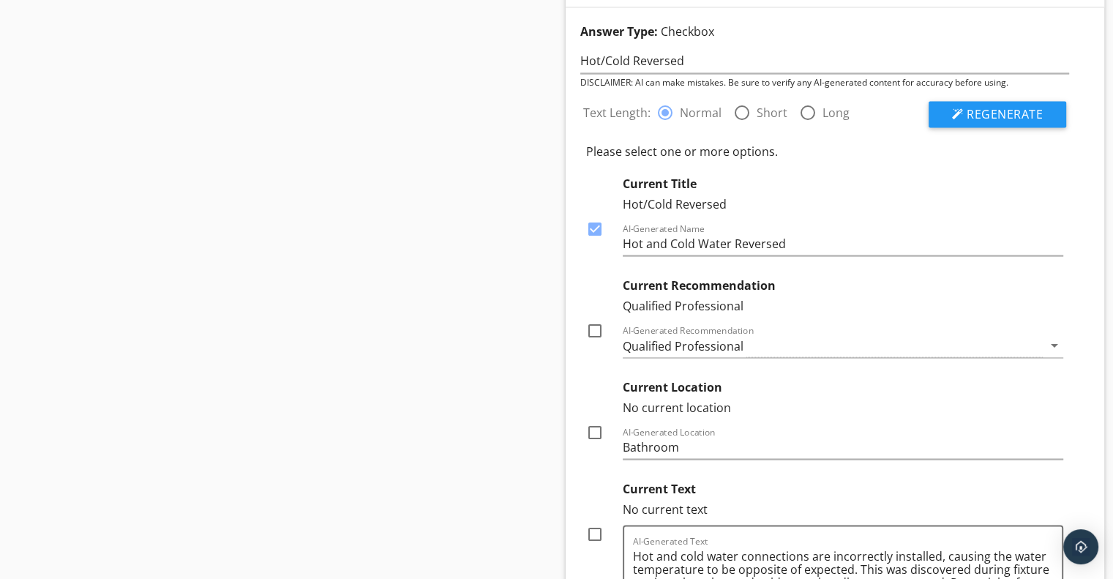
scroll to position [2838, 0]
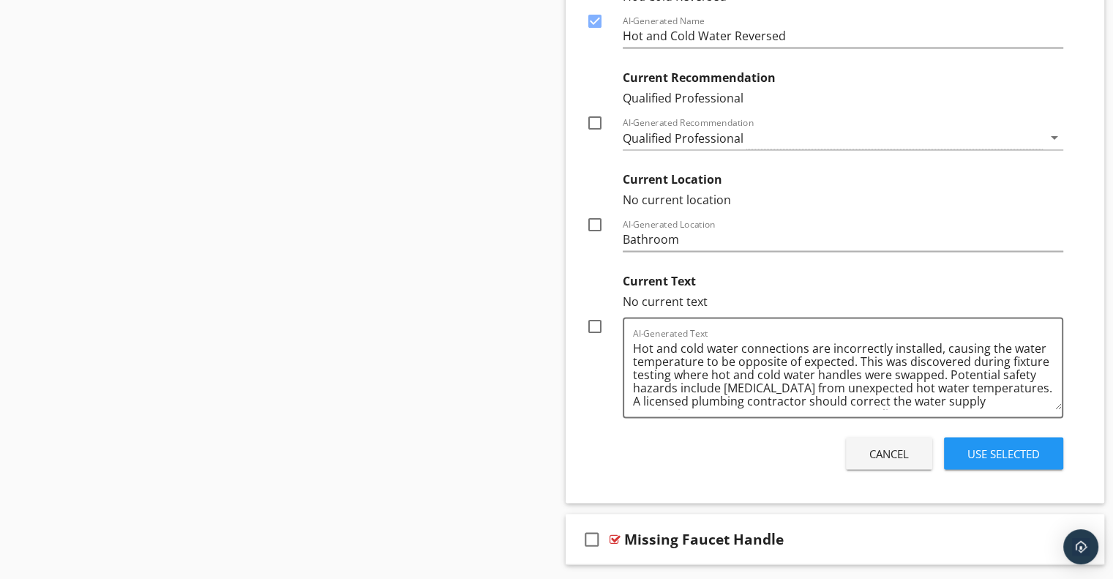
click at [597, 318] on div at bounding box center [595, 326] width 25 height 25
checkbox input "true"
click at [896, 366] on textarea "Hot and cold water connections are incorrectly installed, causing the water tem…" at bounding box center [848, 373] width 430 height 73
type textarea "Hot and cold water connections are incorrectly installed, causing the water tem…"
click at [1016, 455] on div "Use Selected" at bounding box center [1004, 454] width 72 height 17
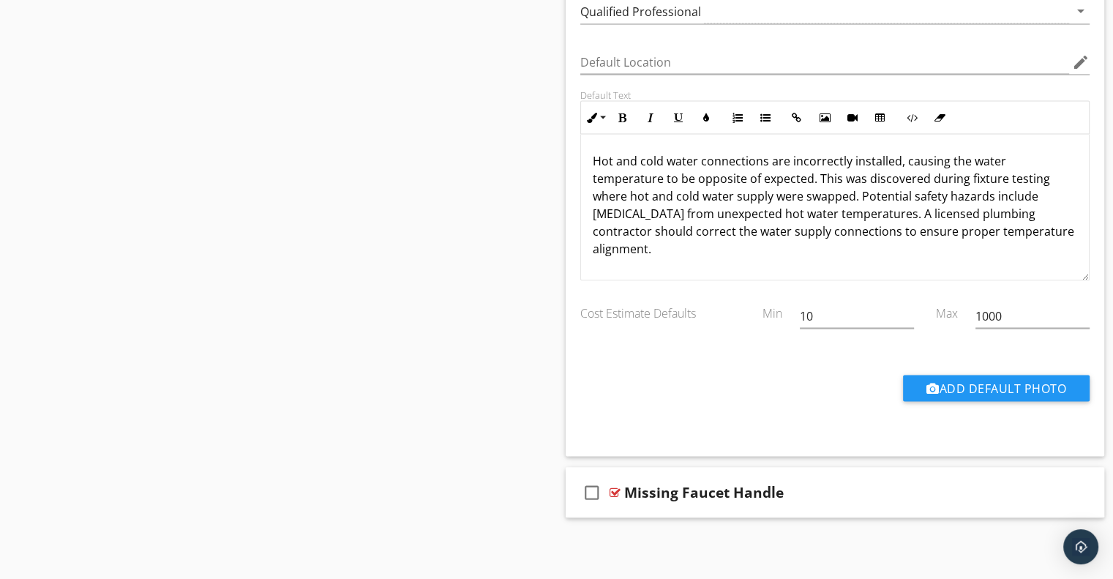
scroll to position [2556, 0]
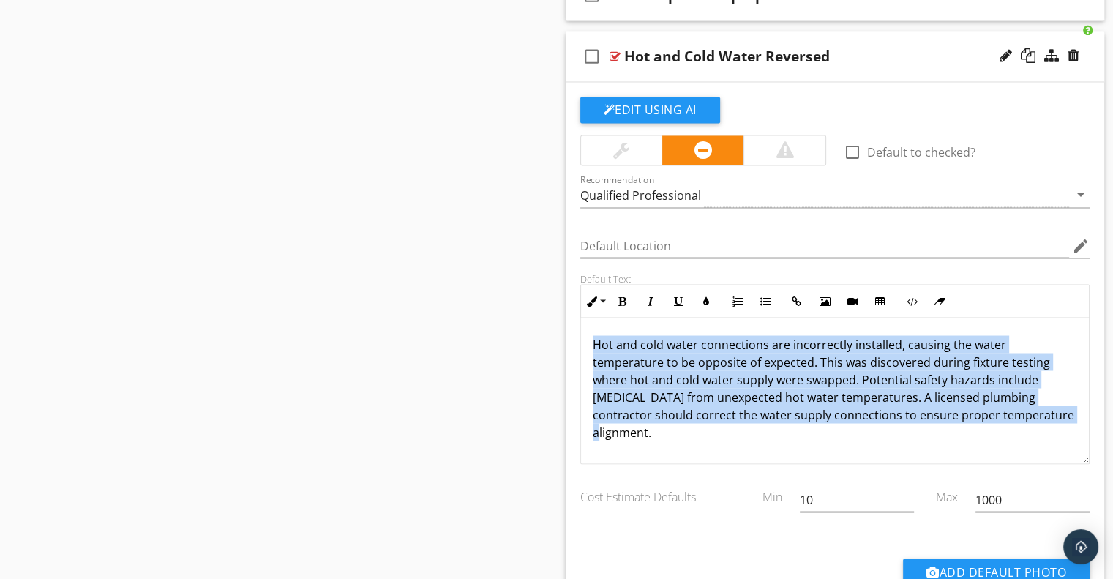
drag, startPoint x: 594, startPoint y: 336, endPoint x: 1050, endPoint y: 430, distance: 465.6
click at [1050, 430] on div "Hot and cold water connections are incorrectly installed, causing the water tem…" at bounding box center [835, 391] width 509 height 146
drag, startPoint x: 594, startPoint y: 338, endPoint x: 1095, endPoint y: 422, distance: 507.7
click at [1095, 422] on div "Default Text Inline Style XLarge Large Normal Small Light Small/Light Bold Ital…" at bounding box center [836, 368] width 528 height 192
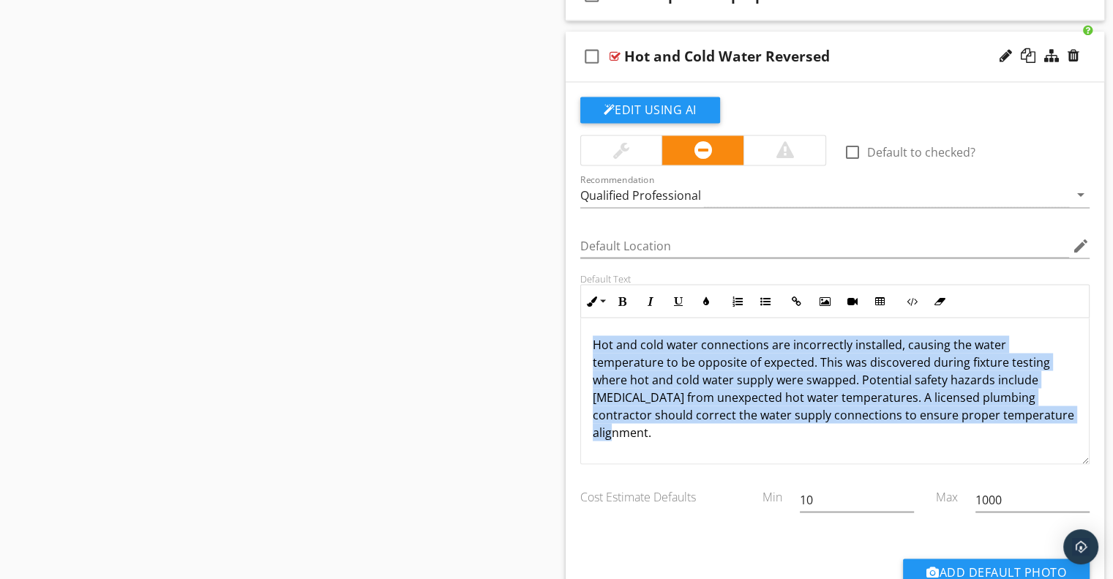
copy p "Hot and cold water connections are incorrectly installed, causing the water tem…"
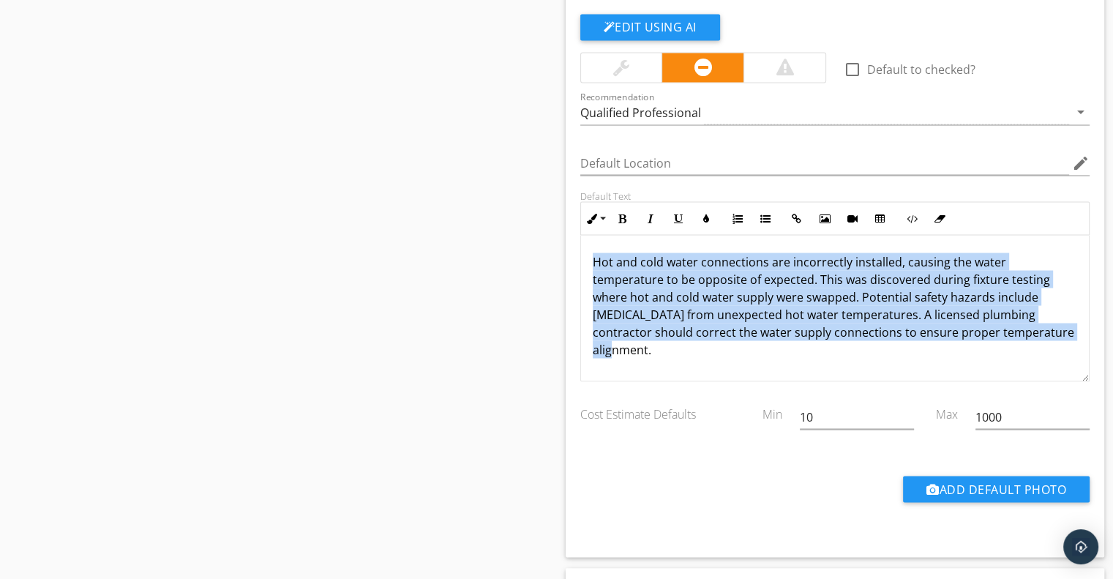
scroll to position [2514, 0]
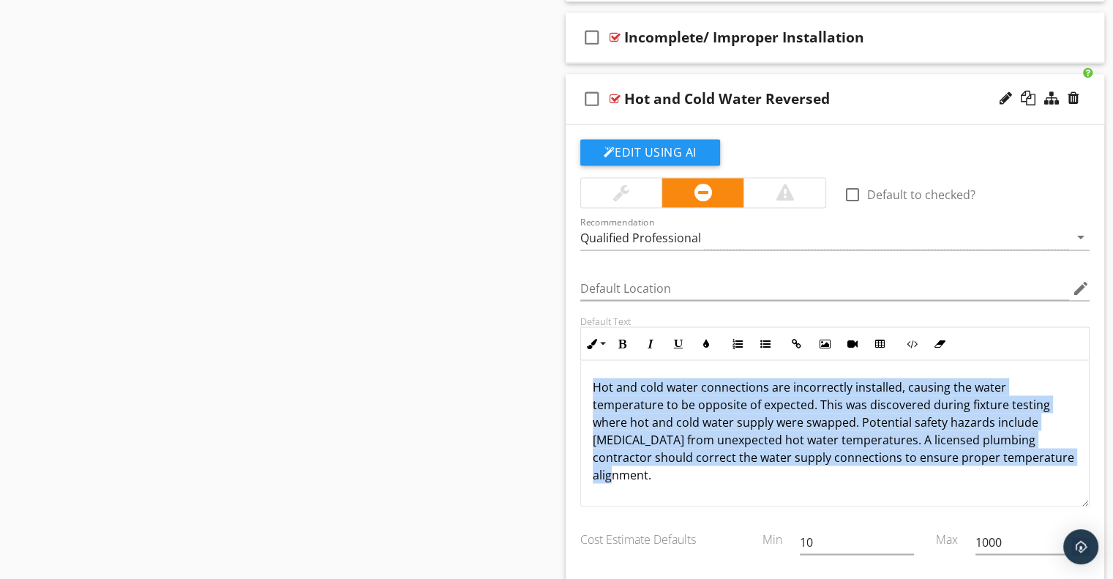
click at [870, 77] on div "check_box_outline_blank Hot and Cold Water Reversed" at bounding box center [835, 99] width 539 height 51
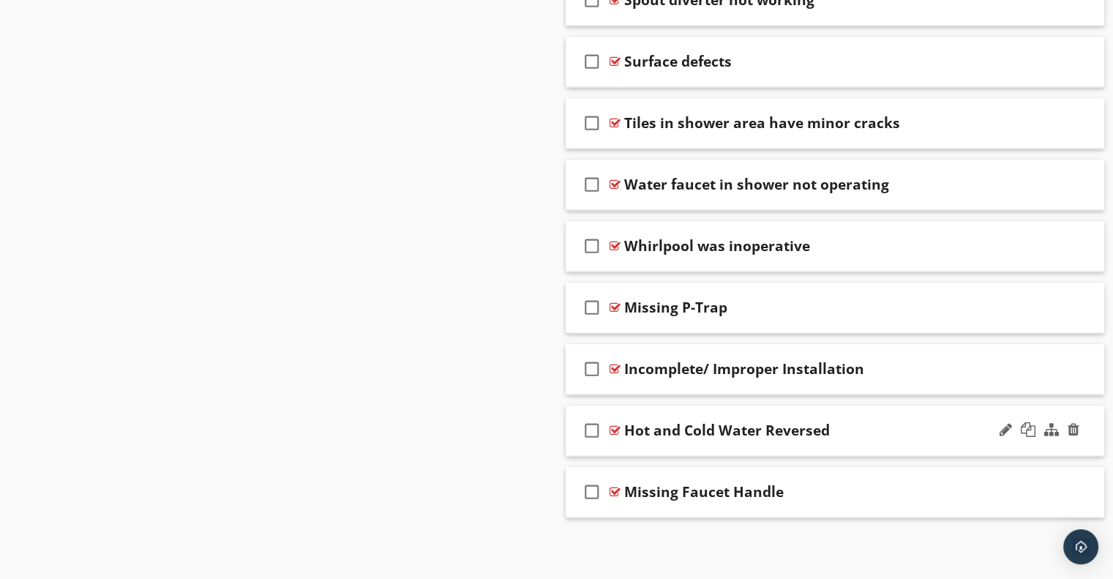
scroll to position [2177, 0]
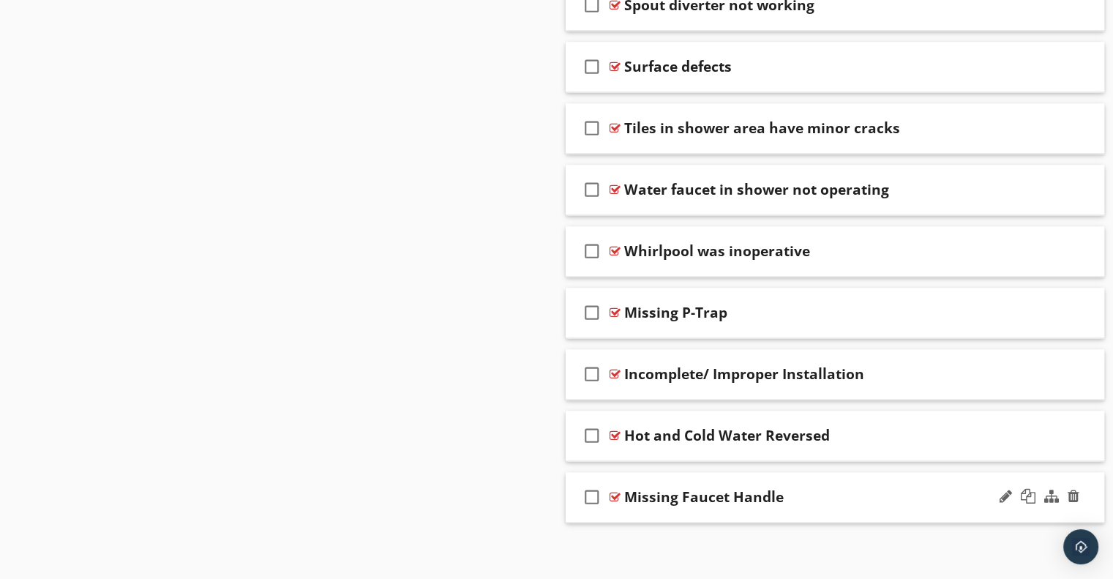
click at [817, 488] on div "Missing Faucet Handle" at bounding box center [815, 497] width 382 height 18
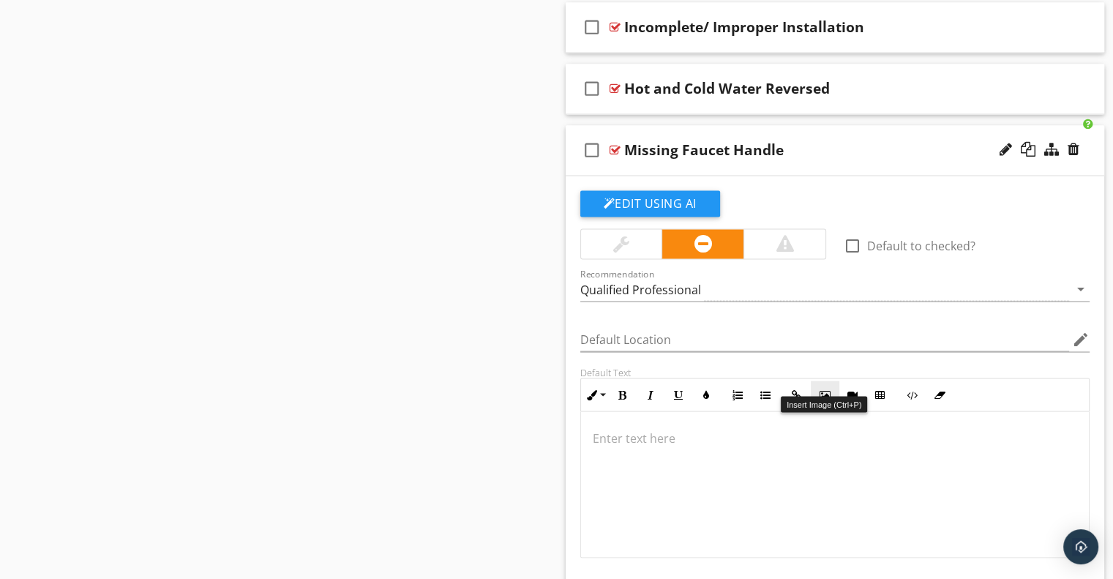
scroll to position [2733, 0]
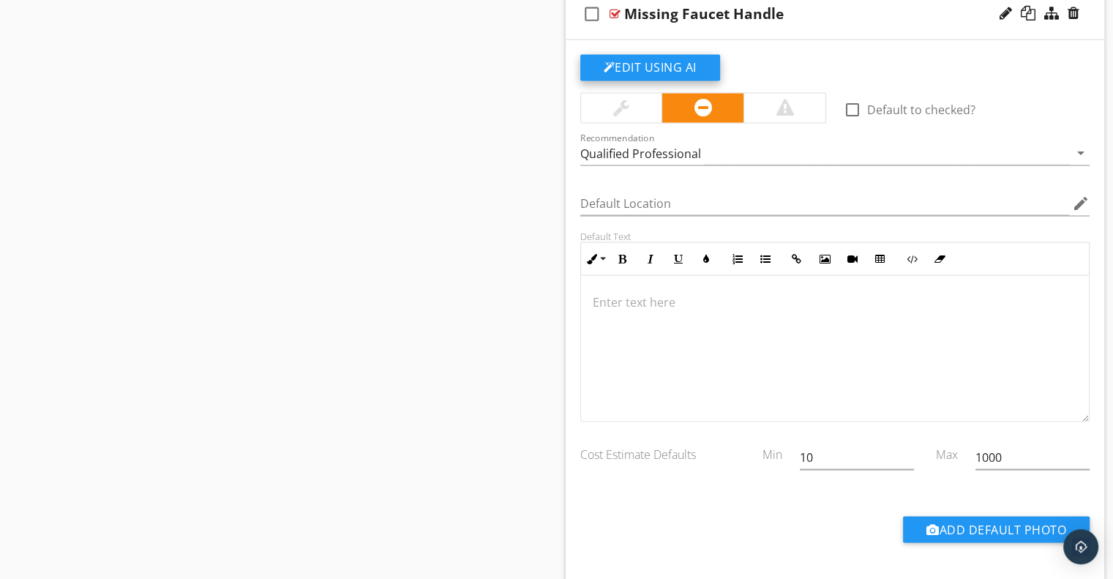
click at [643, 64] on button "Edit Using AI" at bounding box center [650, 67] width 140 height 26
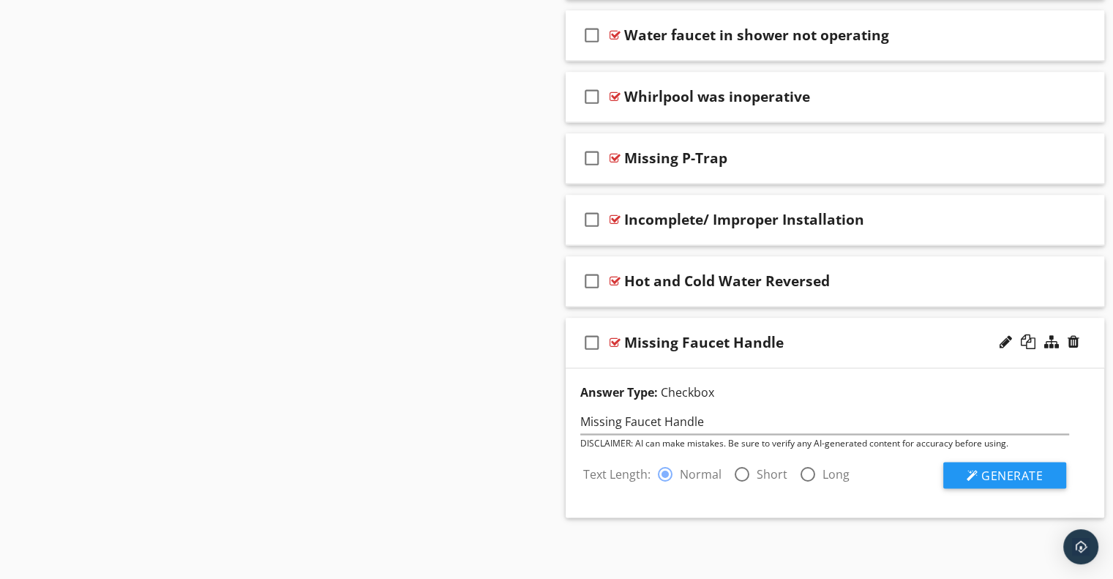
scroll to position [2326, 0]
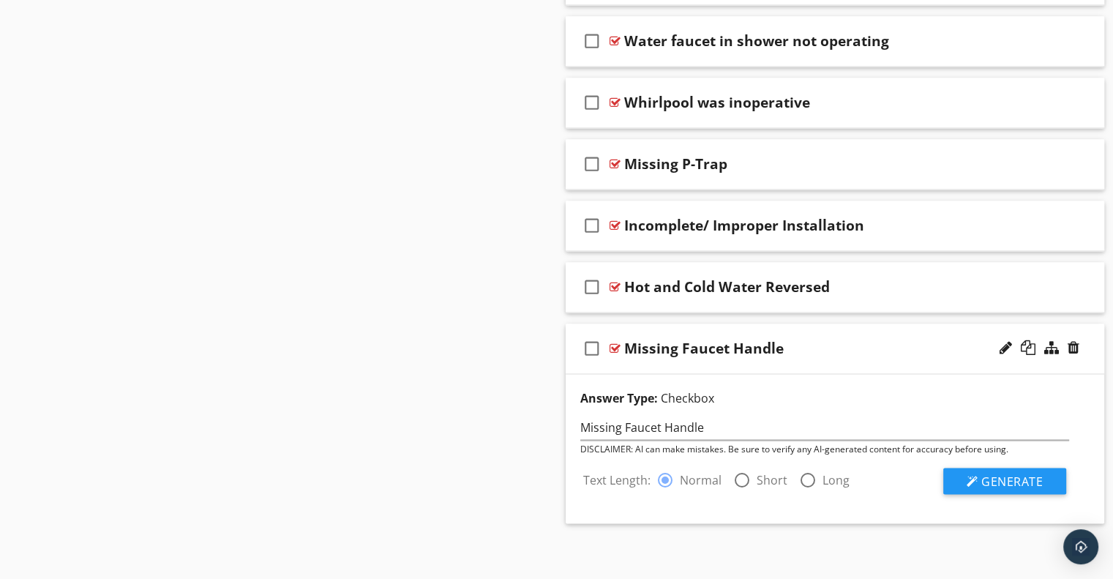
click at [987, 449] on div "DISCLAIMER: AI can make mistakes. Be sure to verify any AI-generated content fo…" at bounding box center [825, 449] width 490 height 13
click at [984, 479] on span "Generate" at bounding box center [1012, 481] width 61 height 16
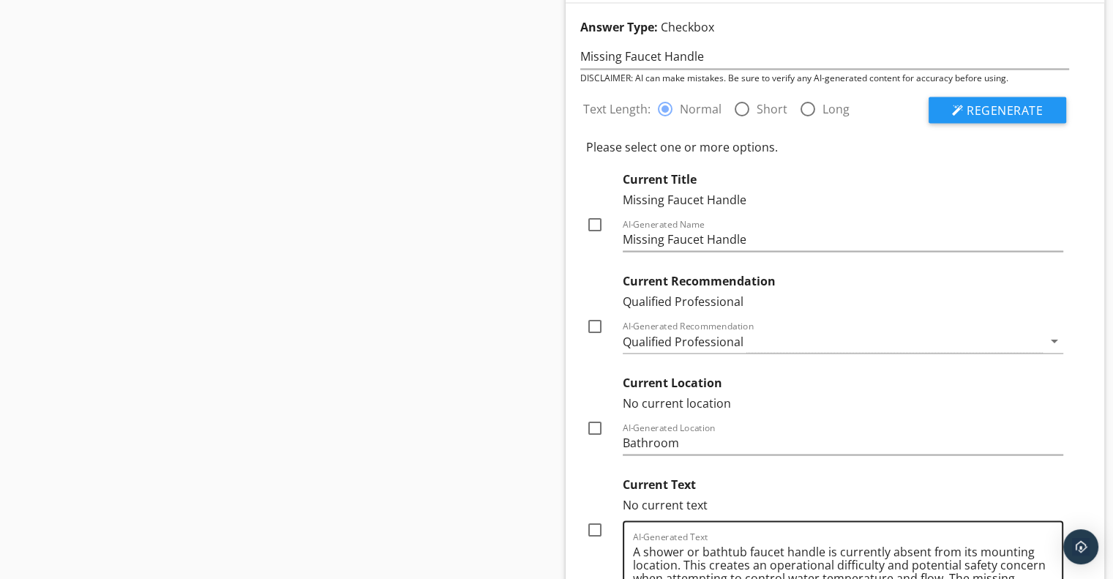
scroll to position [2838, 0]
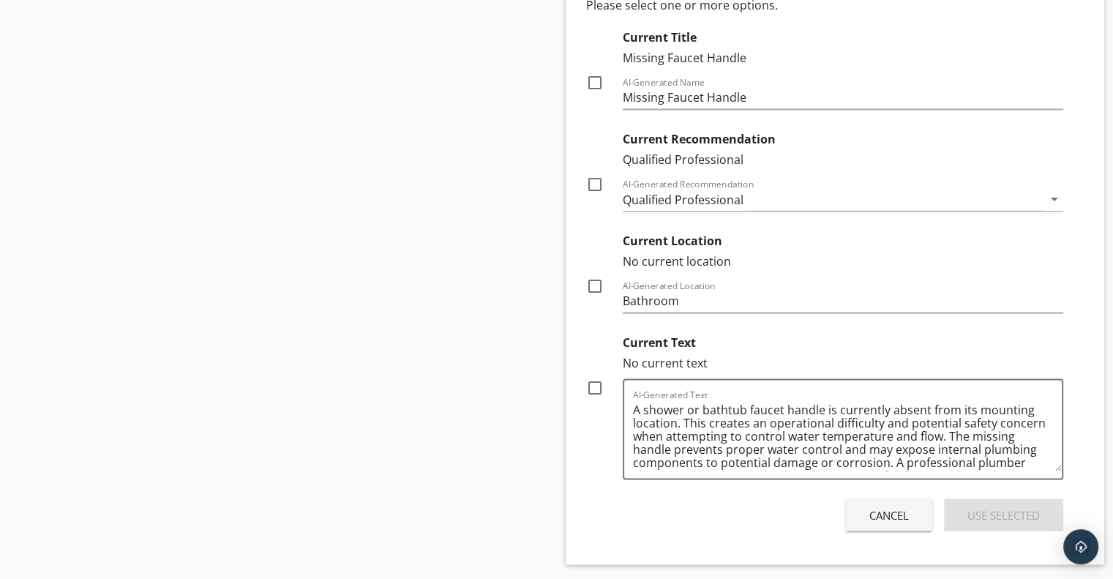
click at [594, 384] on div at bounding box center [595, 388] width 25 height 25
checkbox input "true"
click at [982, 507] on div "Use Selected" at bounding box center [1004, 515] width 72 height 17
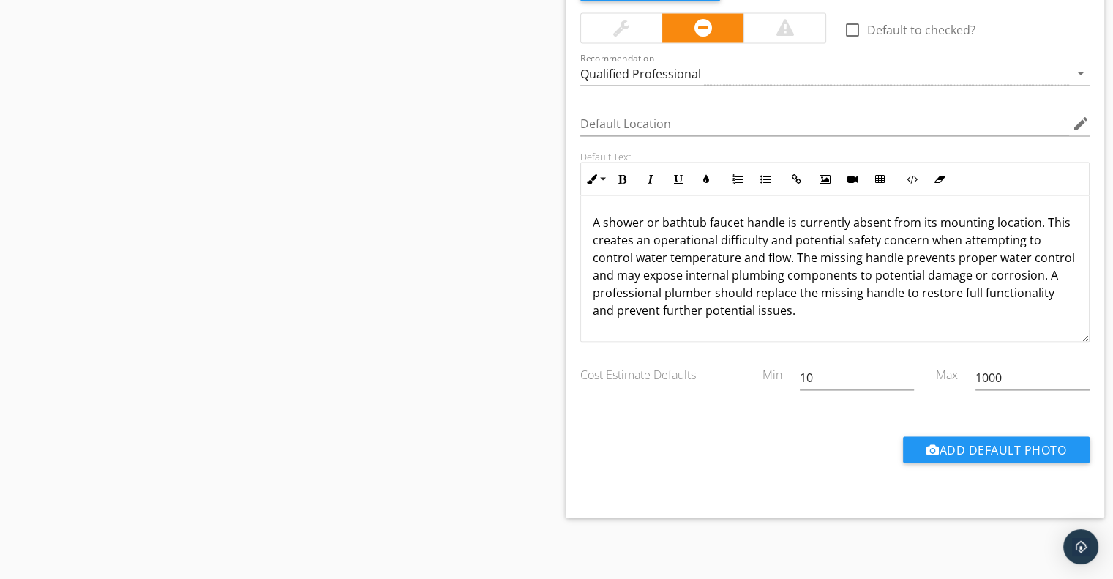
scroll to position [2556, 0]
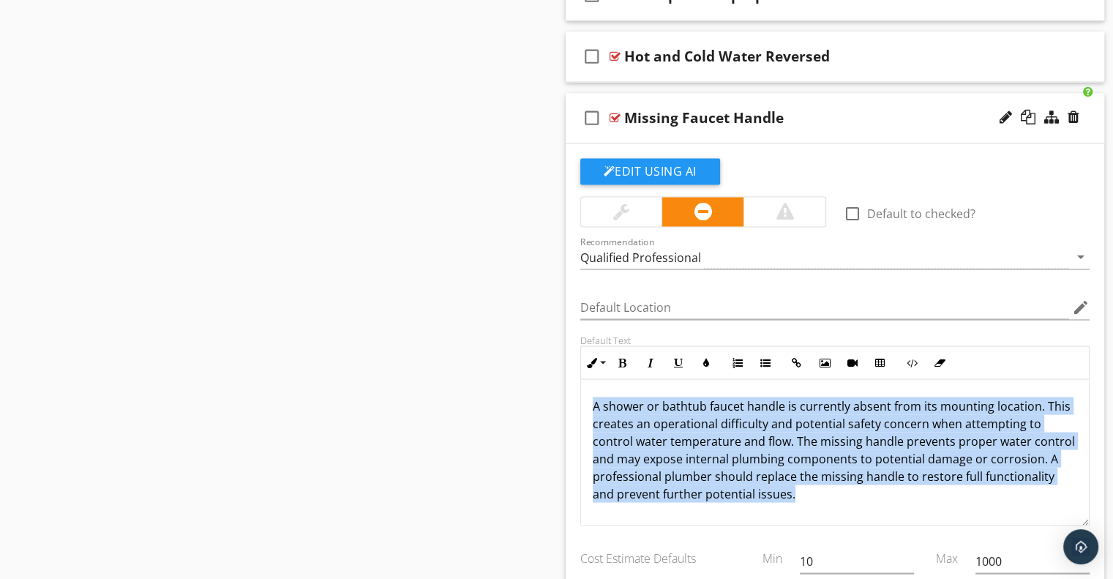
drag, startPoint x: 592, startPoint y: 397, endPoint x: 889, endPoint y: 484, distance: 309.0
click at [889, 484] on p "A shower or bathtub faucet handle is currently absent from its mounting locatio…" at bounding box center [835, 449] width 485 height 105
copy p "A shower or bathtub faucet handle is currently absent from its mounting locatio…"
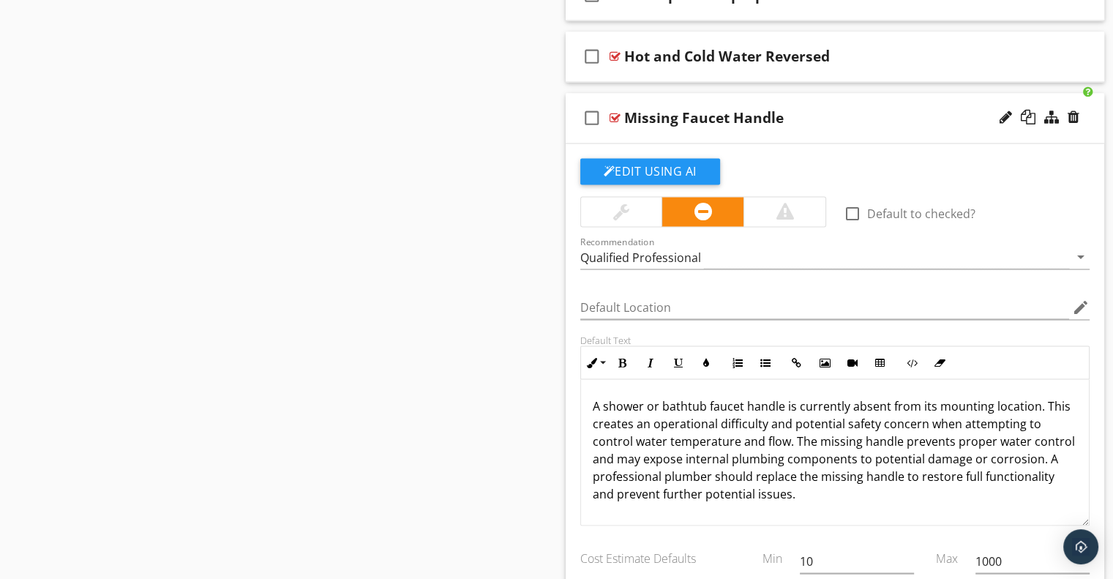
click at [702, 101] on div "check_box_outline_blank Missing Faucet Handle" at bounding box center [835, 118] width 539 height 51
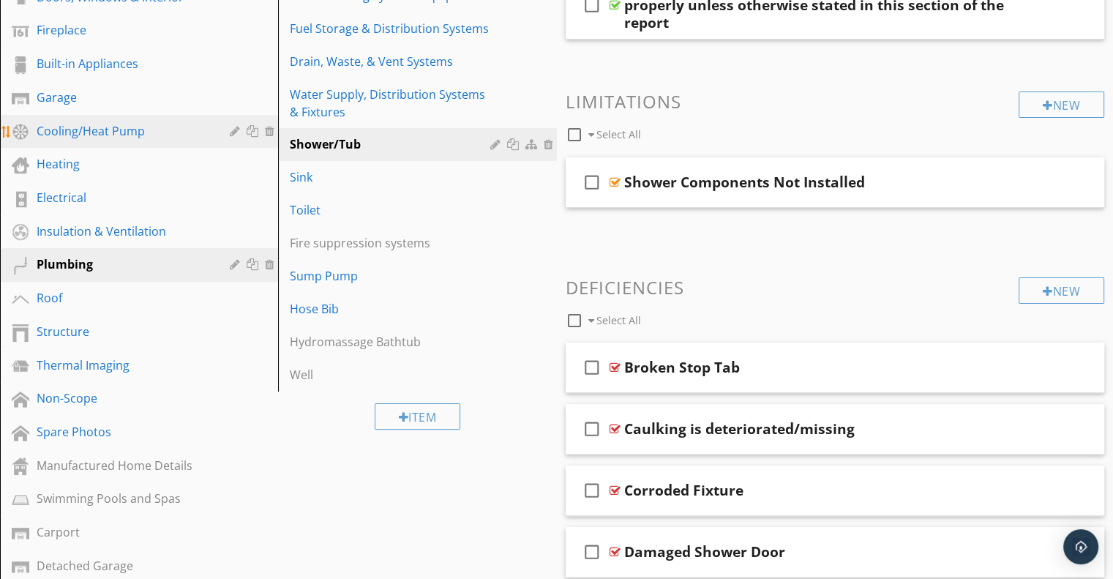
scroll to position [274, 0]
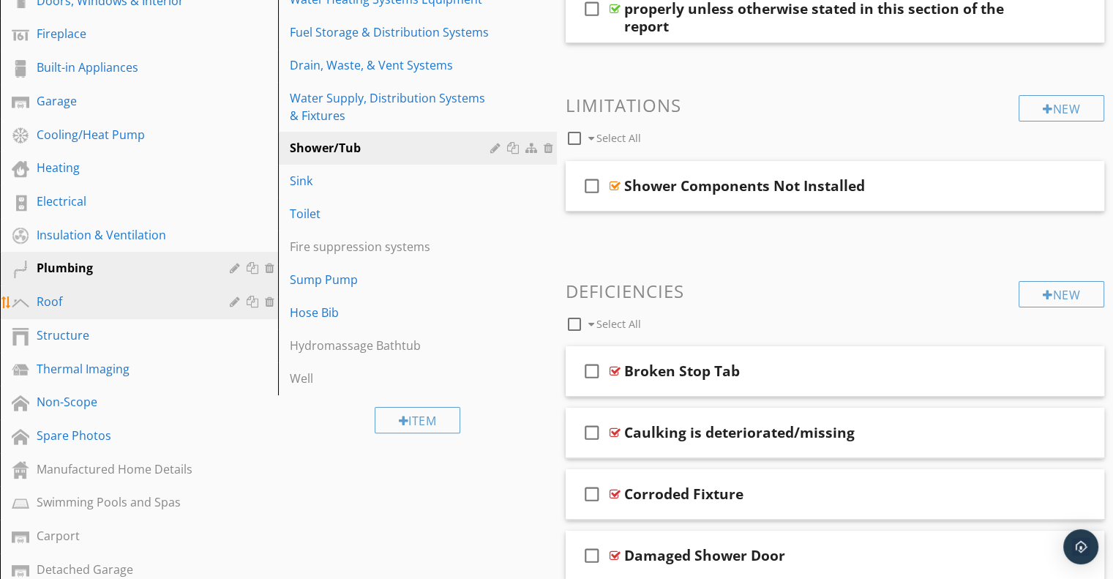
click at [50, 295] on div "Roof" at bounding box center [123, 302] width 172 height 18
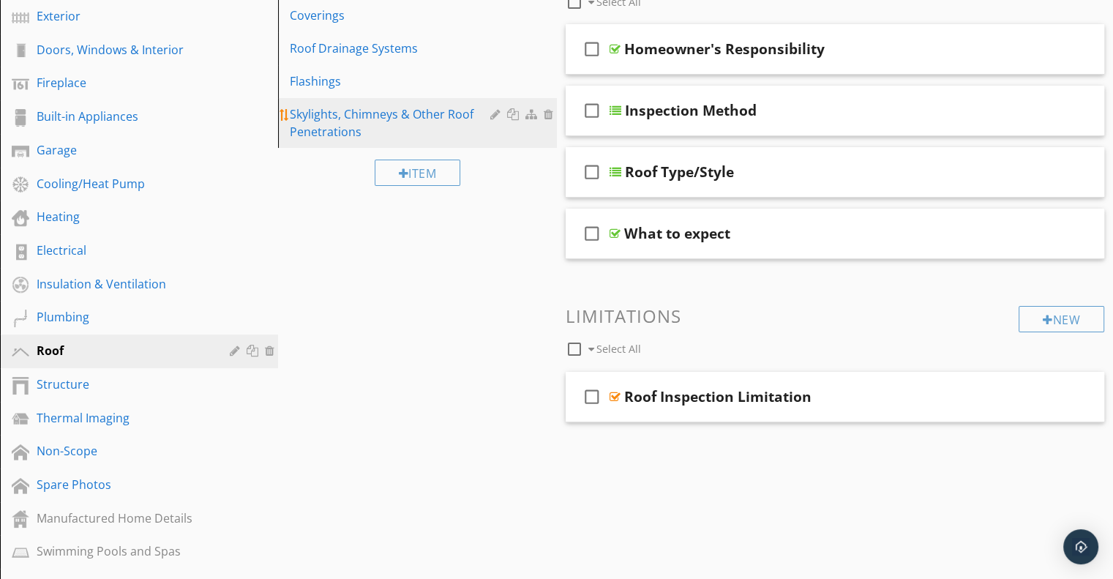
scroll to position [127, 0]
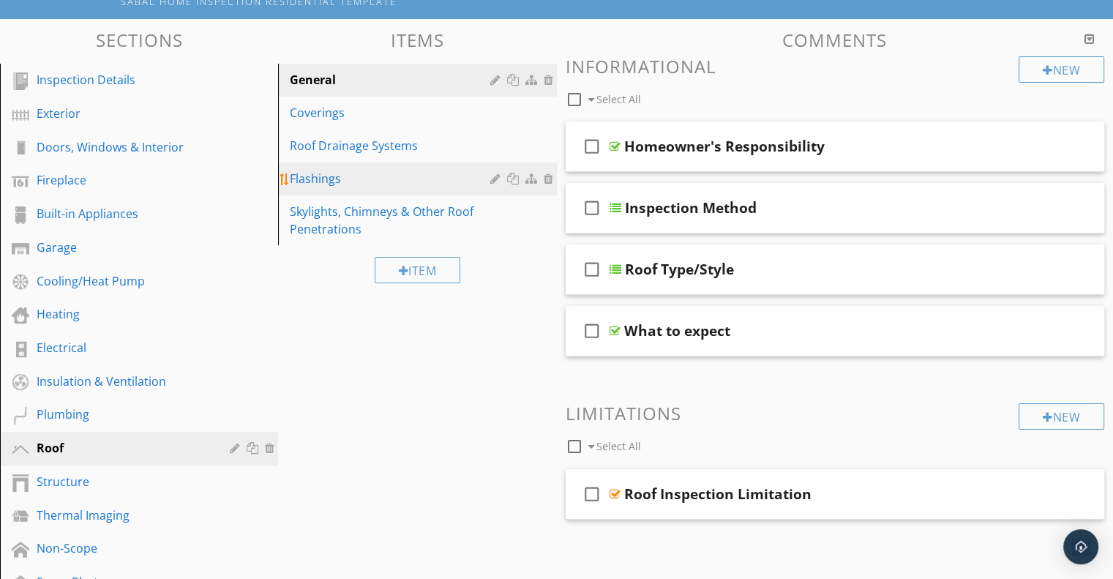
click at [337, 184] on div "Flashings" at bounding box center [392, 179] width 204 height 18
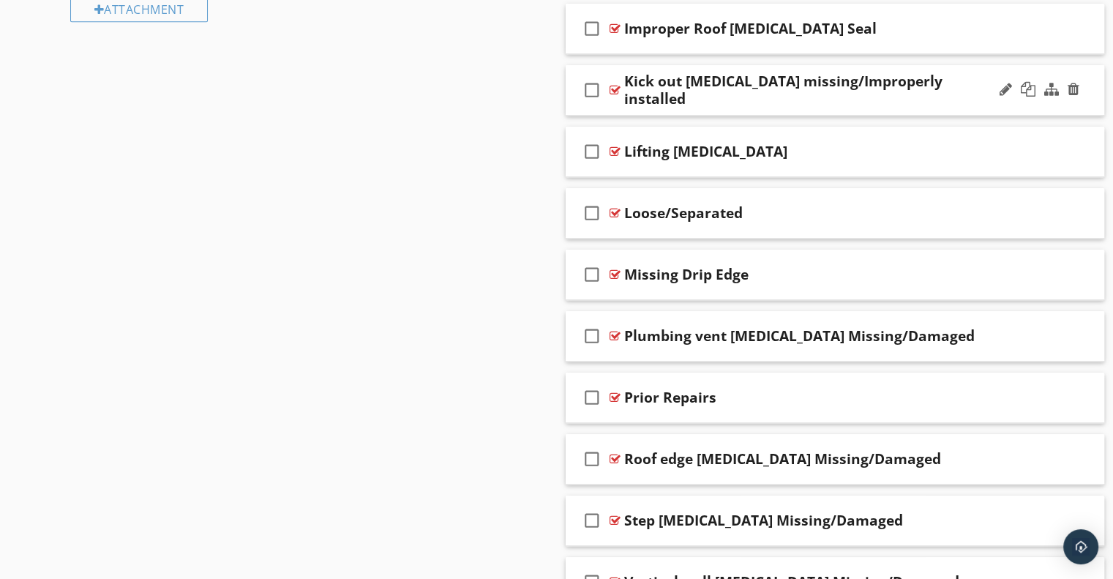
scroll to position [1222, 0]
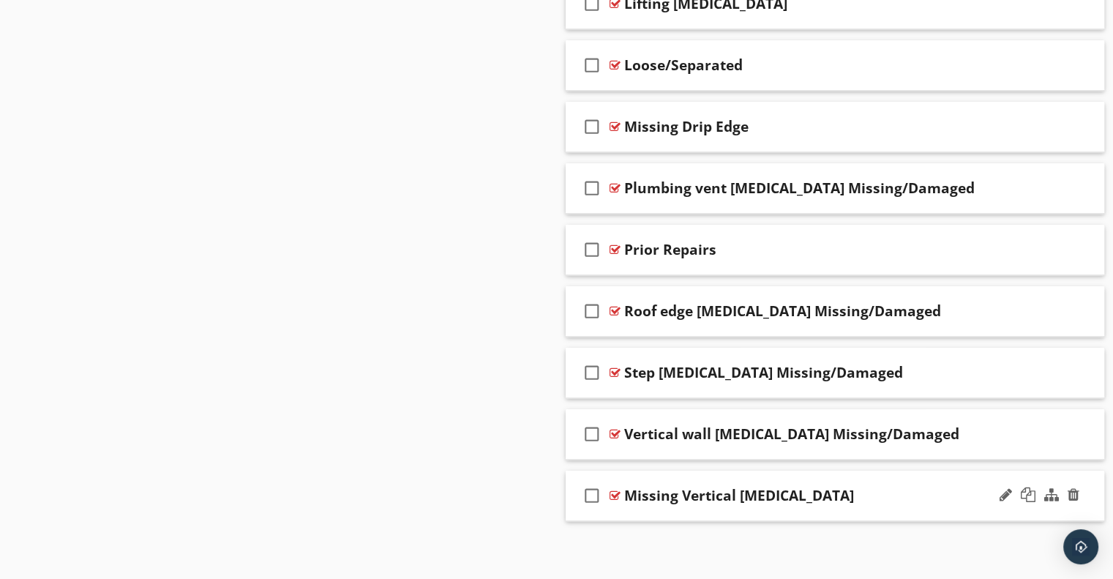
click at [836, 479] on div "check_box_outline_blank Missing Vertical Flashing" at bounding box center [835, 496] width 539 height 51
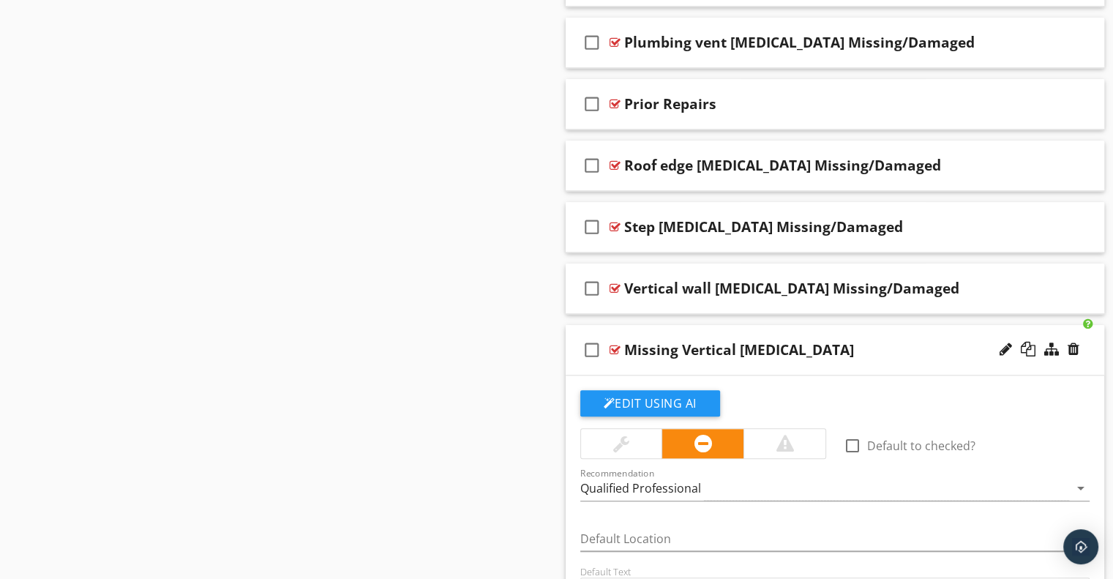
scroll to position [1369, 0]
click at [844, 272] on div "check_box_outline_blank Vertical wall flashing Missing/Damaged" at bounding box center [835, 288] width 539 height 51
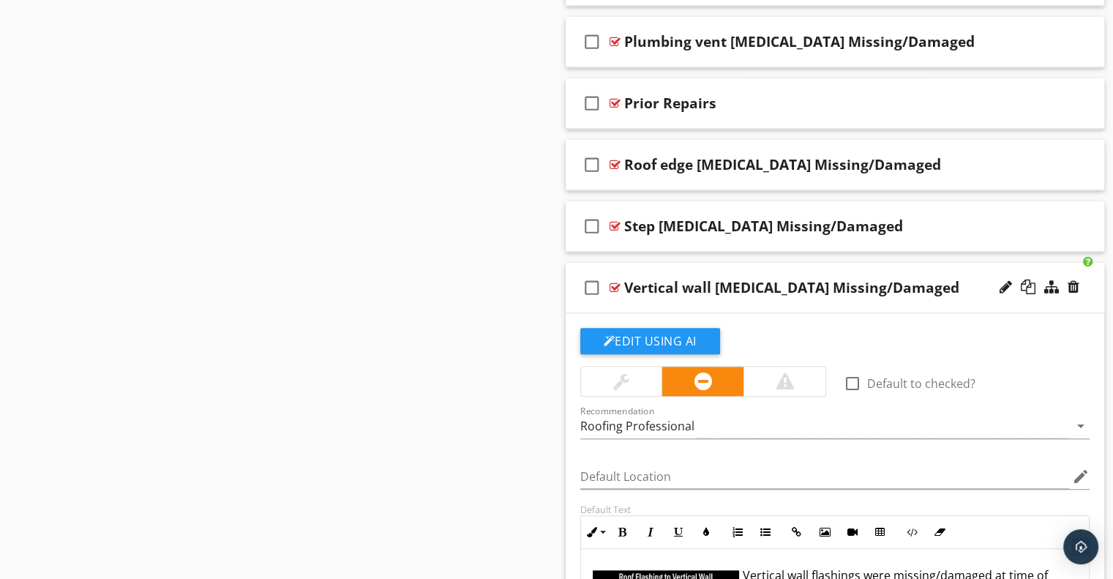
click at [821, 266] on div "check_box_outline_blank Vertical wall flashing Missing/Damaged" at bounding box center [835, 288] width 539 height 51
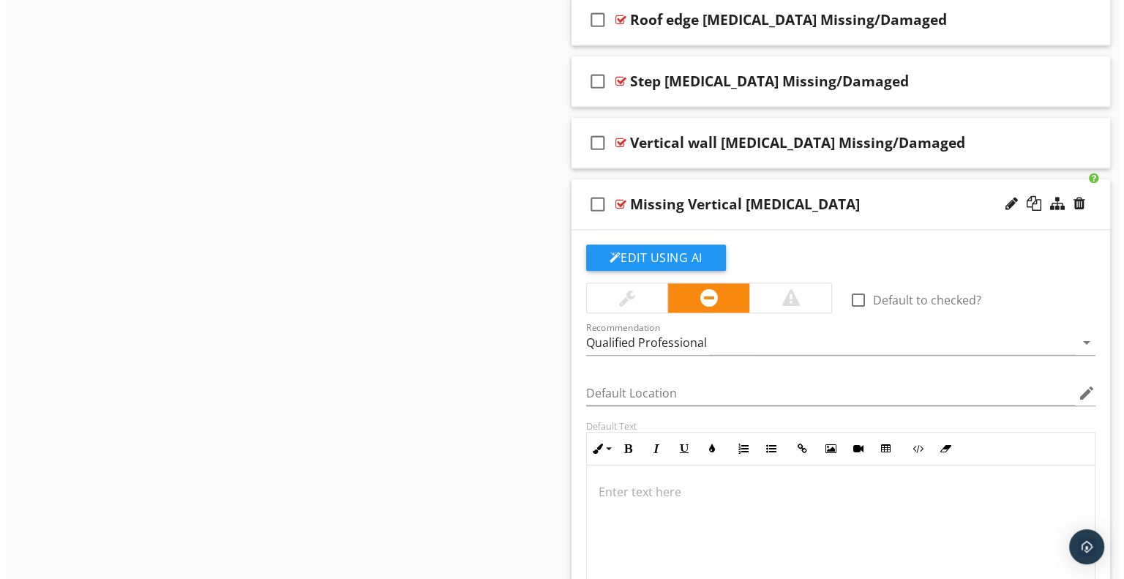
scroll to position [1515, 0]
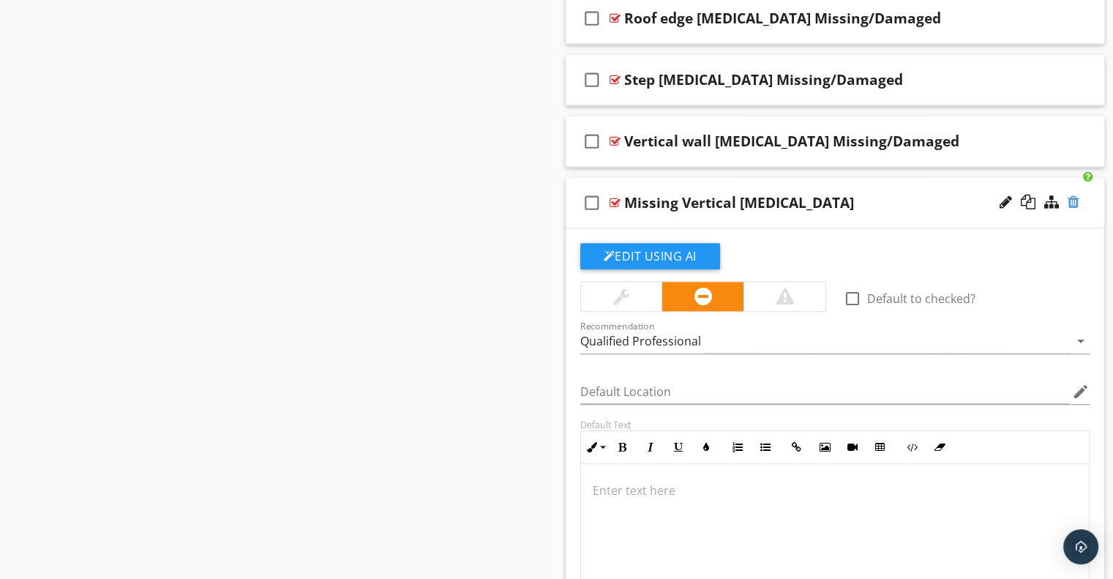
click at [1069, 204] on div at bounding box center [1074, 202] width 12 height 15
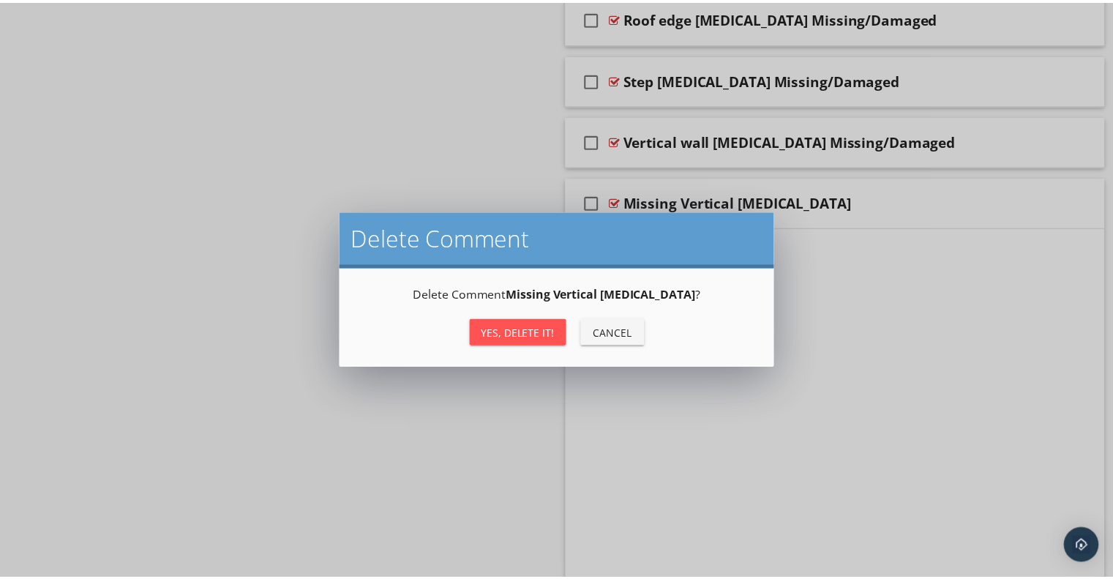
scroll to position [1222, 0]
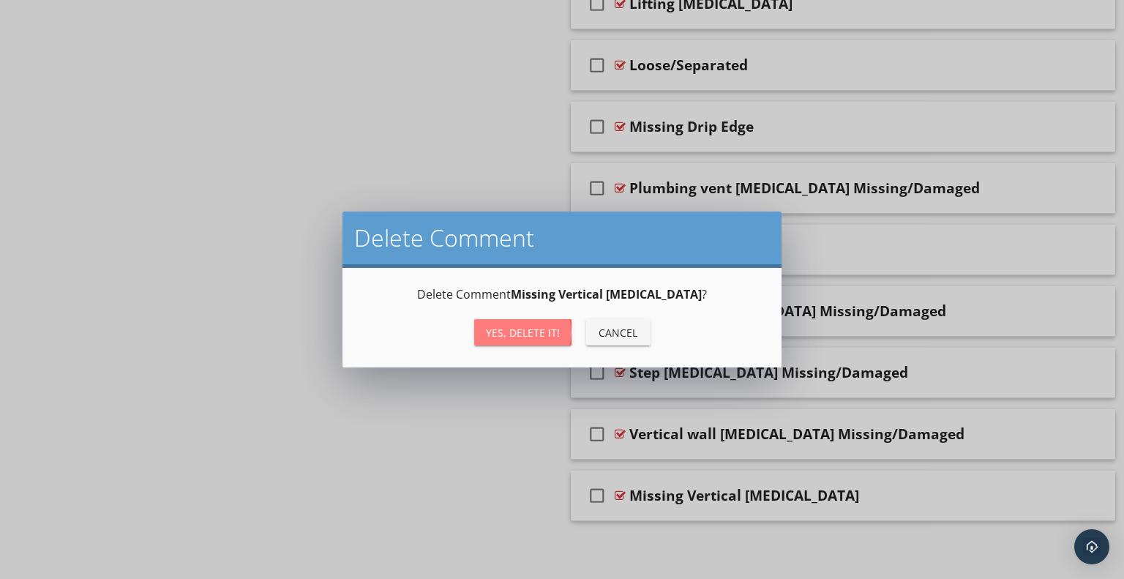
click at [528, 335] on div "Yes, Delete it!" at bounding box center [523, 332] width 74 height 15
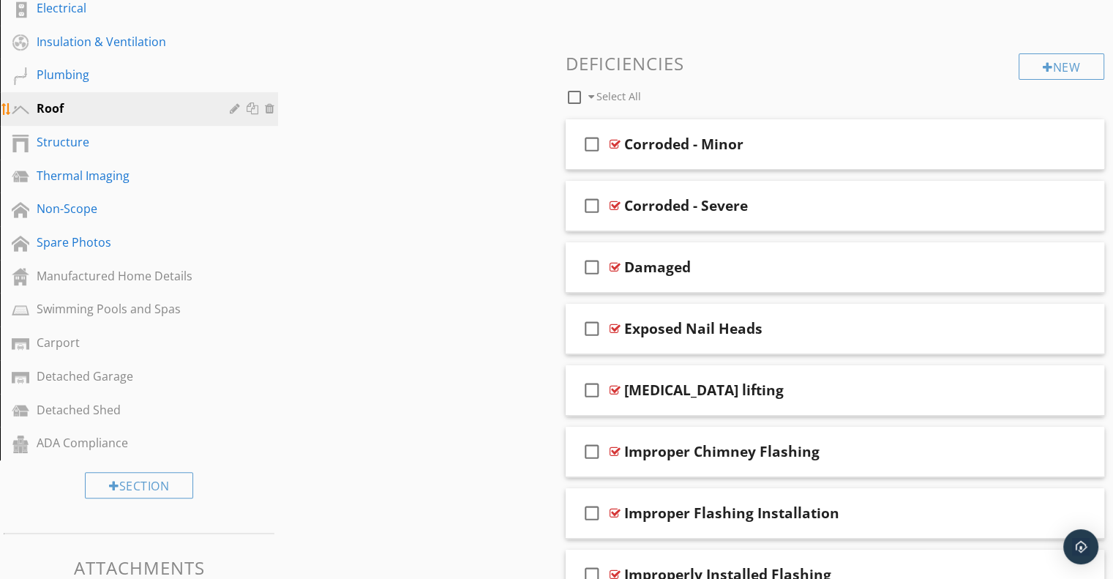
scroll to position [430, 0]
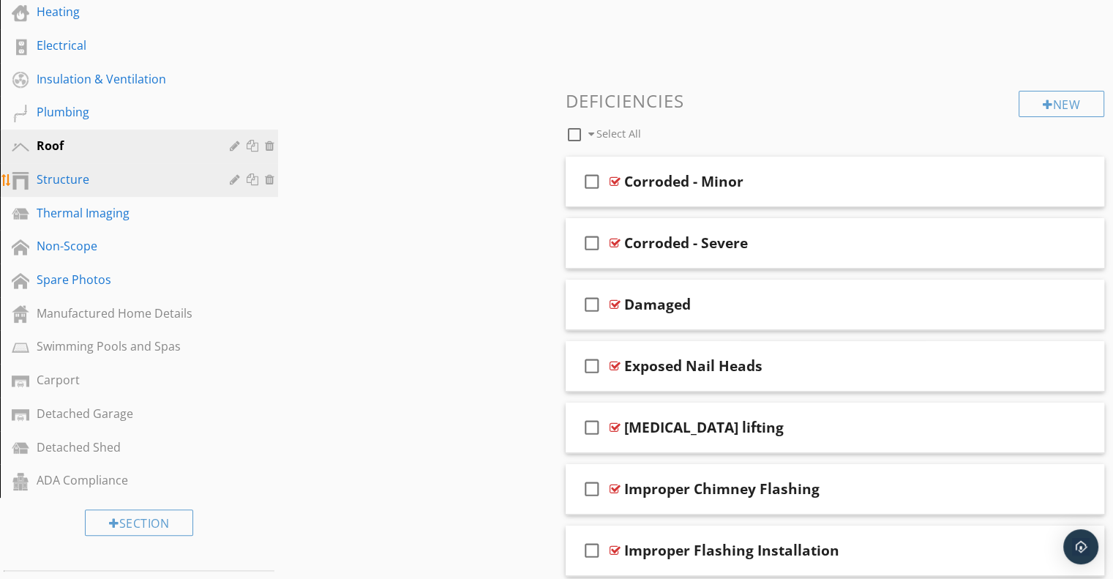
click at [49, 182] on div "Structure" at bounding box center [123, 180] width 172 height 18
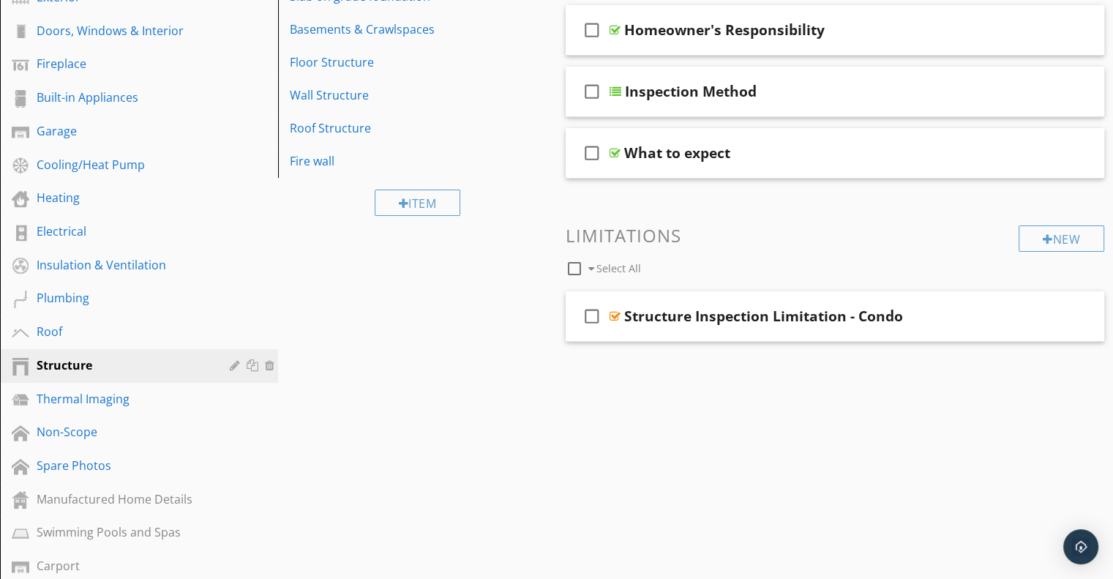
scroll to position [210, 0]
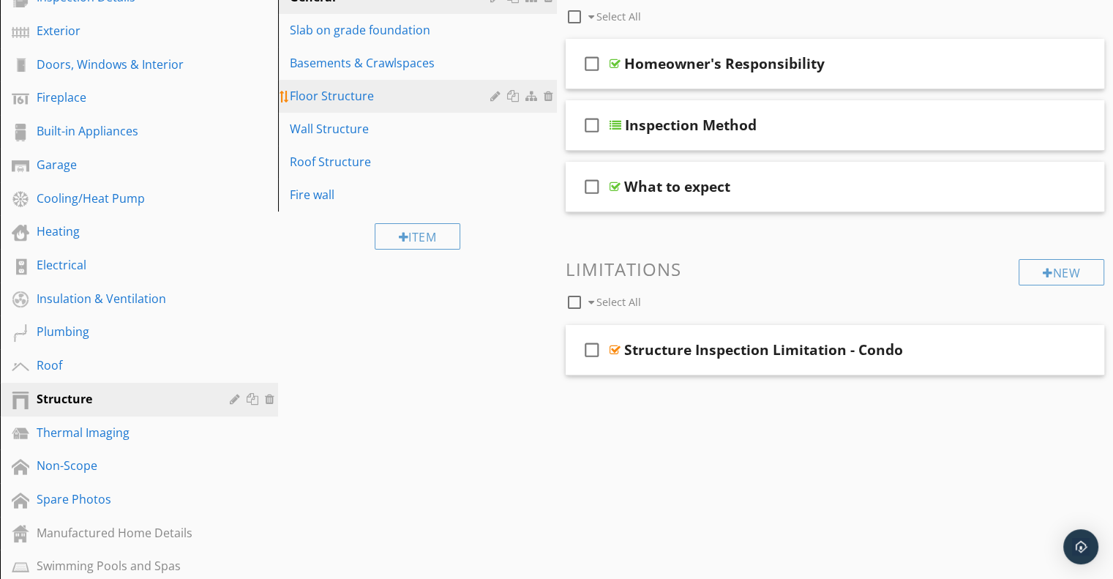
click at [345, 111] on link "Floor Structure" at bounding box center [420, 96] width 274 height 32
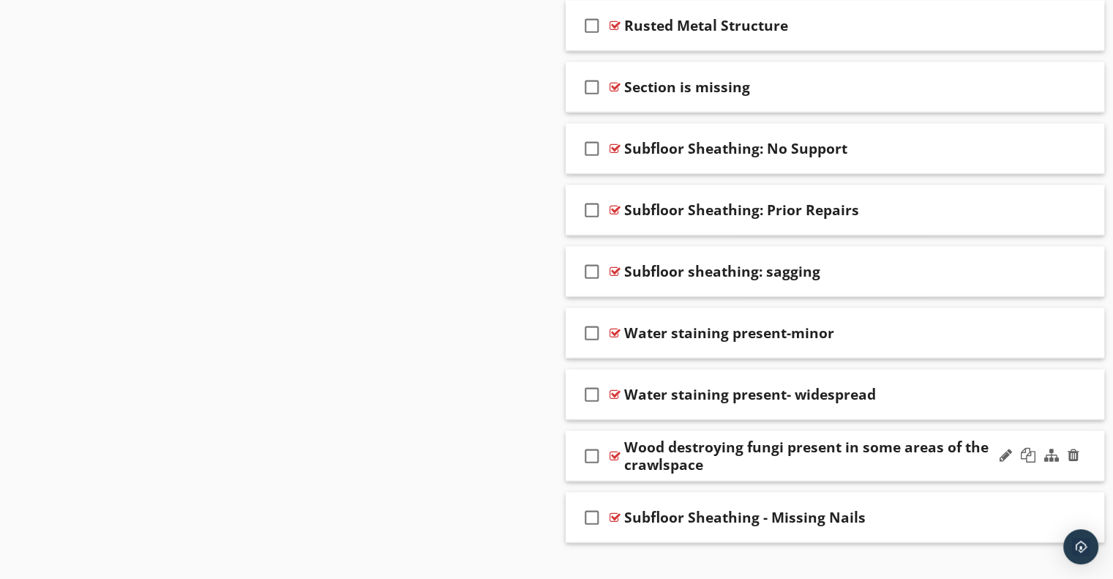
scroll to position [3481, 0]
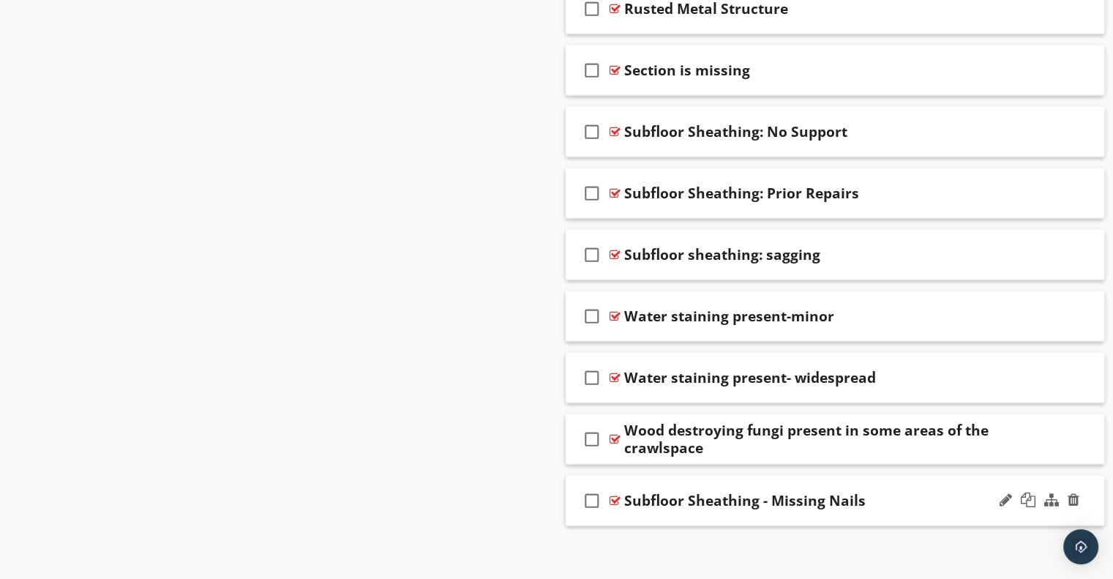
click at [892, 483] on div "check_box_outline_blank Subfloor Sheathing - Missing Nails" at bounding box center [835, 501] width 539 height 51
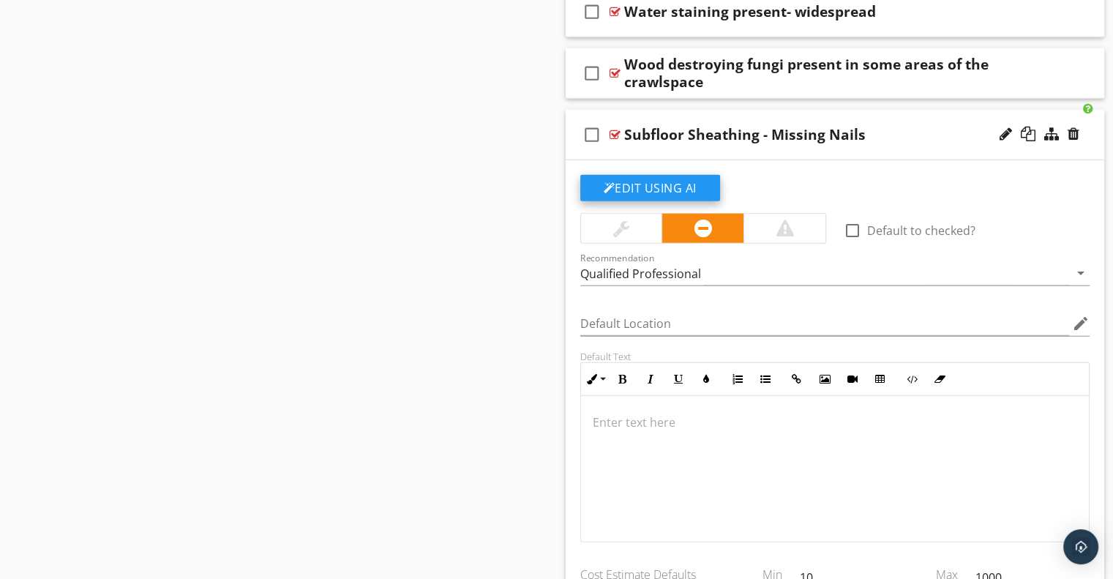
click at [639, 176] on button "Edit Using AI" at bounding box center [650, 188] width 140 height 26
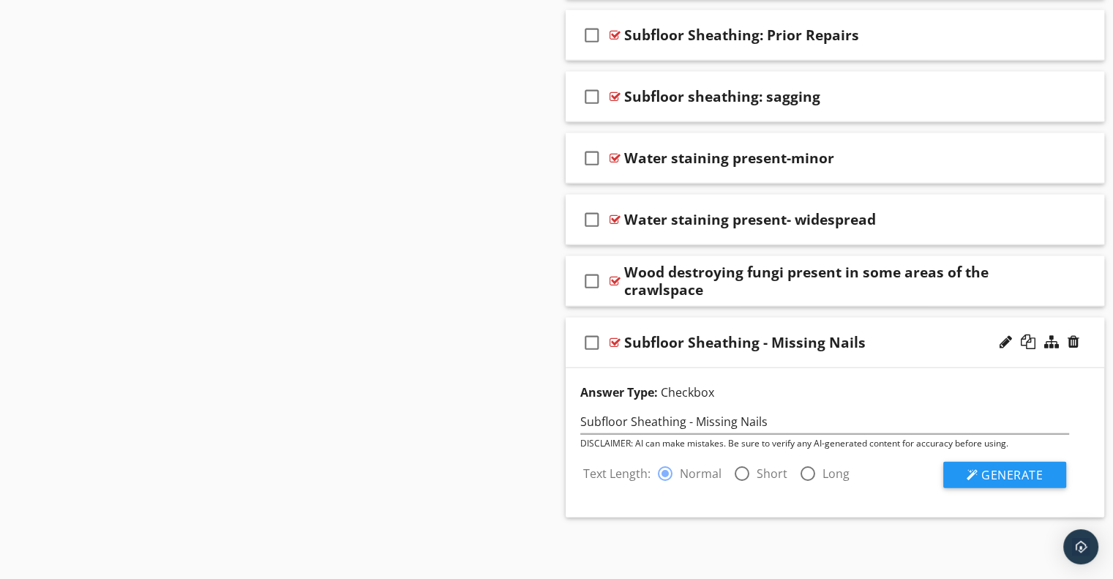
scroll to position [3630, 0]
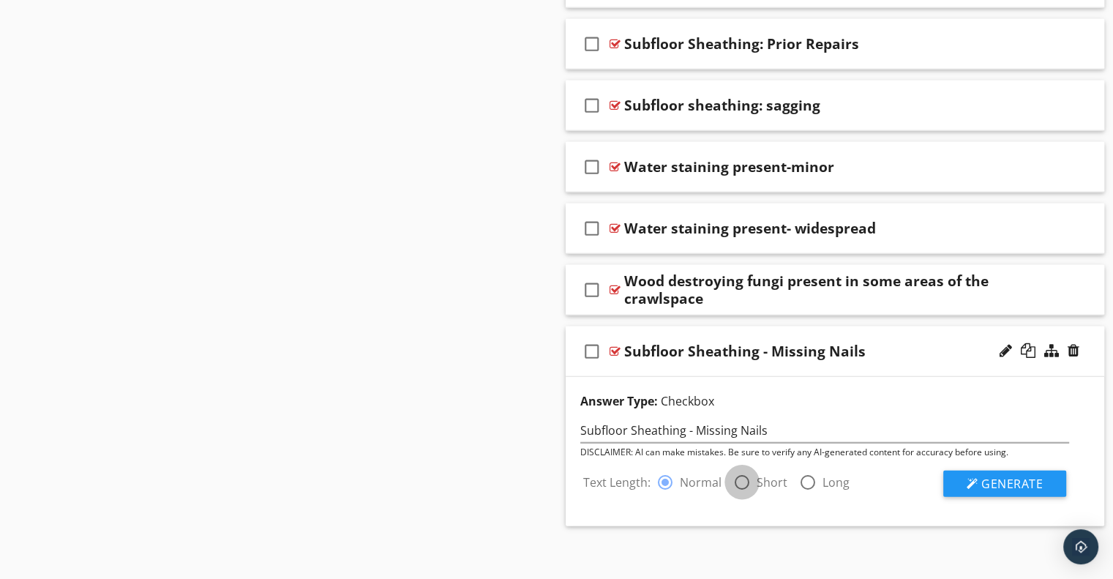
click at [744, 471] on div at bounding box center [742, 482] width 25 height 25
radio input "false"
radio input "true"
click at [1009, 481] on span "Generate" at bounding box center [1012, 484] width 61 height 16
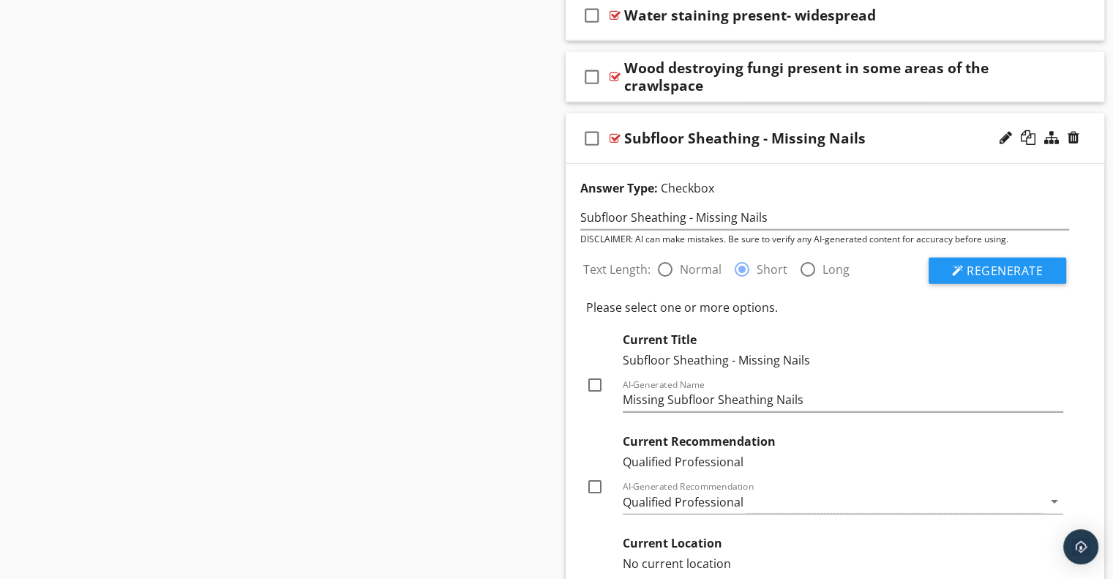
scroll to position [4142, 0]
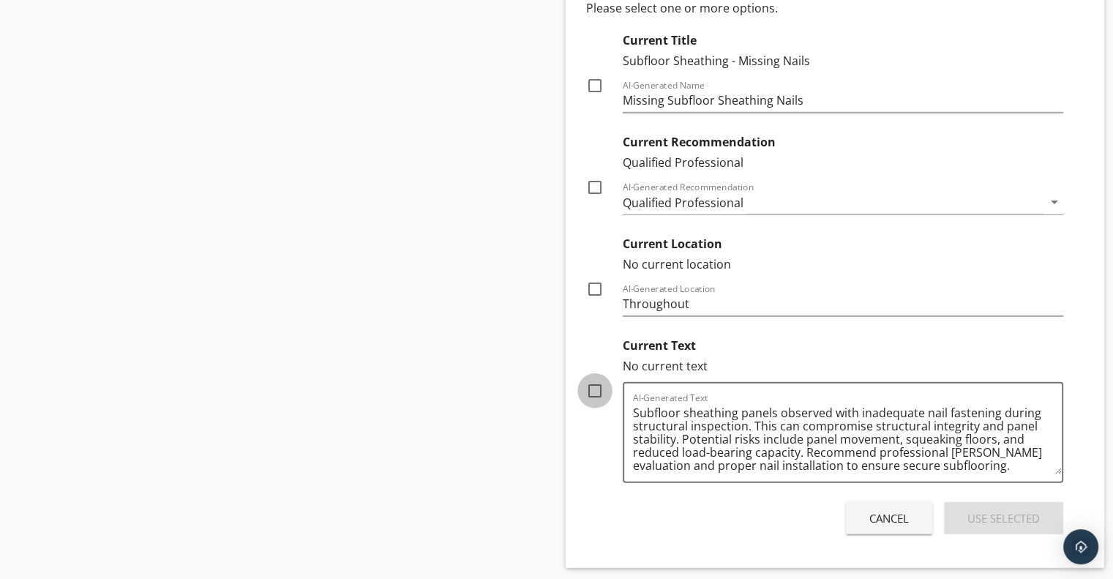
click at [594, 381] on div at bounding box center [595, 390] width 25 height 25
checkbox input "true"
click at [980, 510] on div "Use Selected" at bounding box center [1004, 518] width 72 height 17
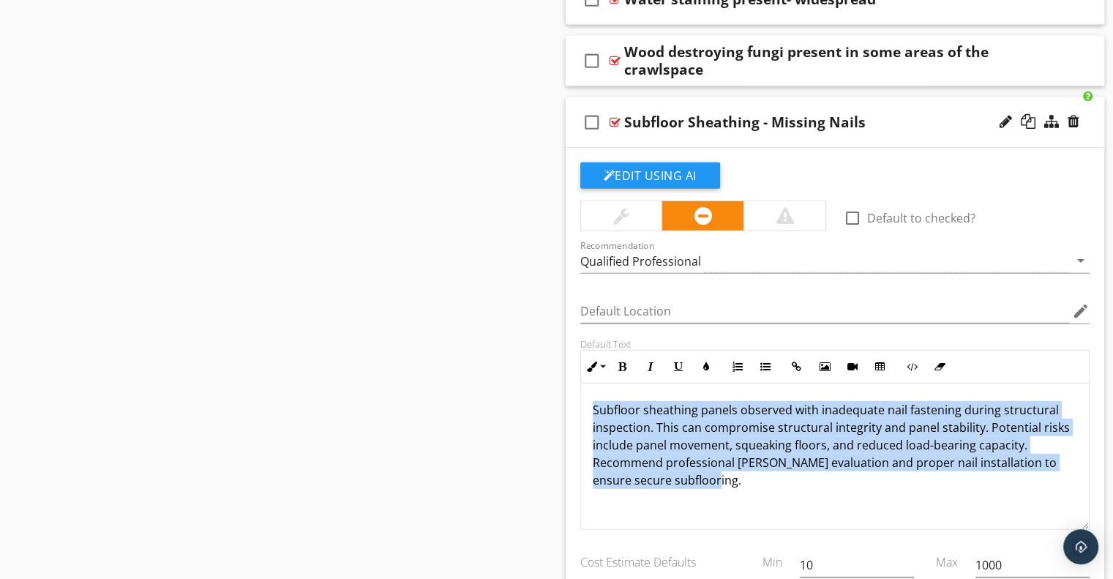
drag, startPoint x: 594, startPoint y: 397, endPoint x: 781, endPoint y: 473, distance: 202.0
click at [781, 473] on p "Subfloor sheathing panels observed with inadequate nail fastening during struct…" at bounding box center [835, 445] width 485 height 88
copy p "Subfloor sheathing panels observed with inadequate nail fastening during struct…"
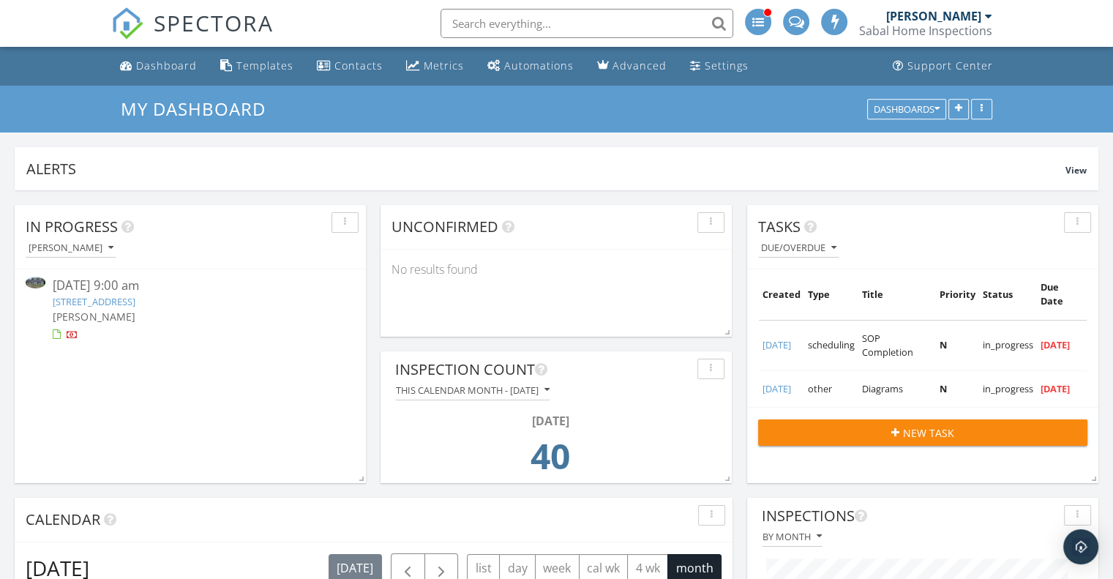
click at [134, 304] on link "162 Wal Flo Ln, Moncks Corner, SC 29461" at bounding box center [94, 301] width 82 height 13
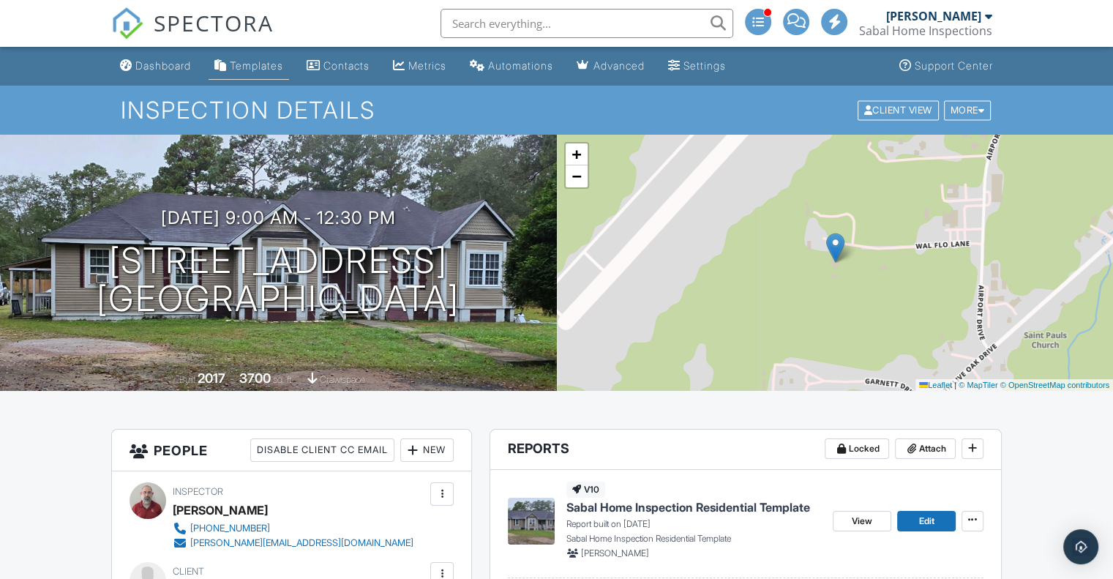
click at [250, 70] on div "Templates" at bounding box center [256, 65] width 53 height 12
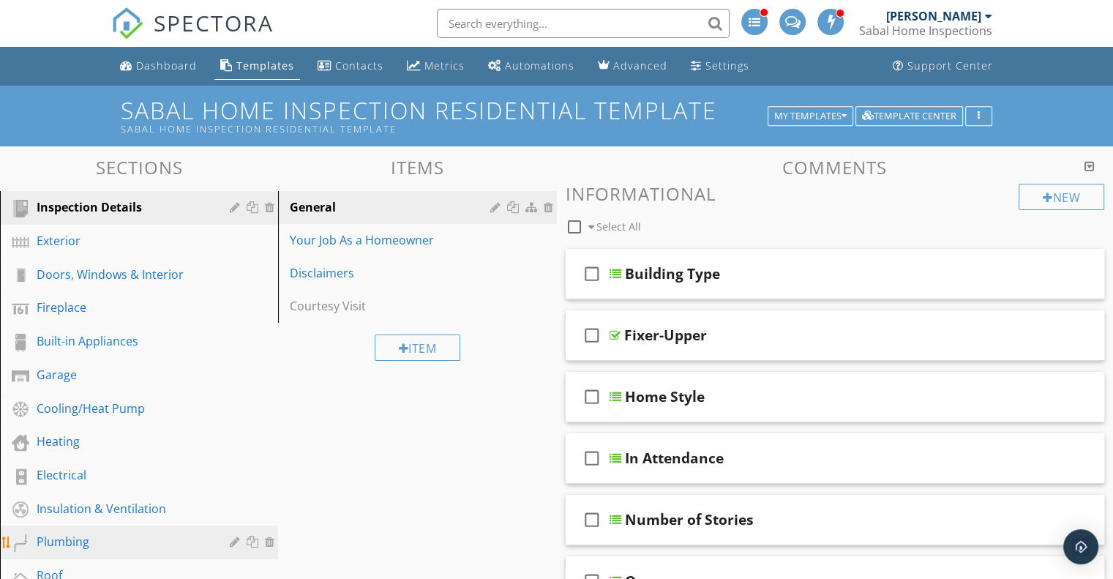
click at [89, 534] on div "Plumbing" at bounding box center [123, 542] width 172 height 18
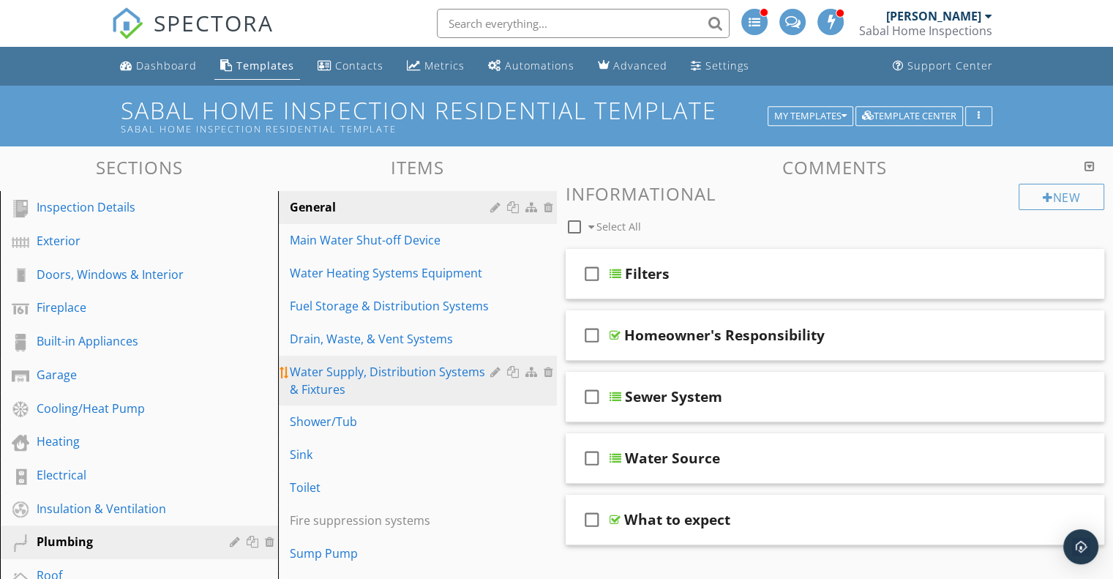
click at [381, 377] on div "Water Supply, Distribution Systems & Fixtures" at bounding box center [392, 380] width 204 height 35
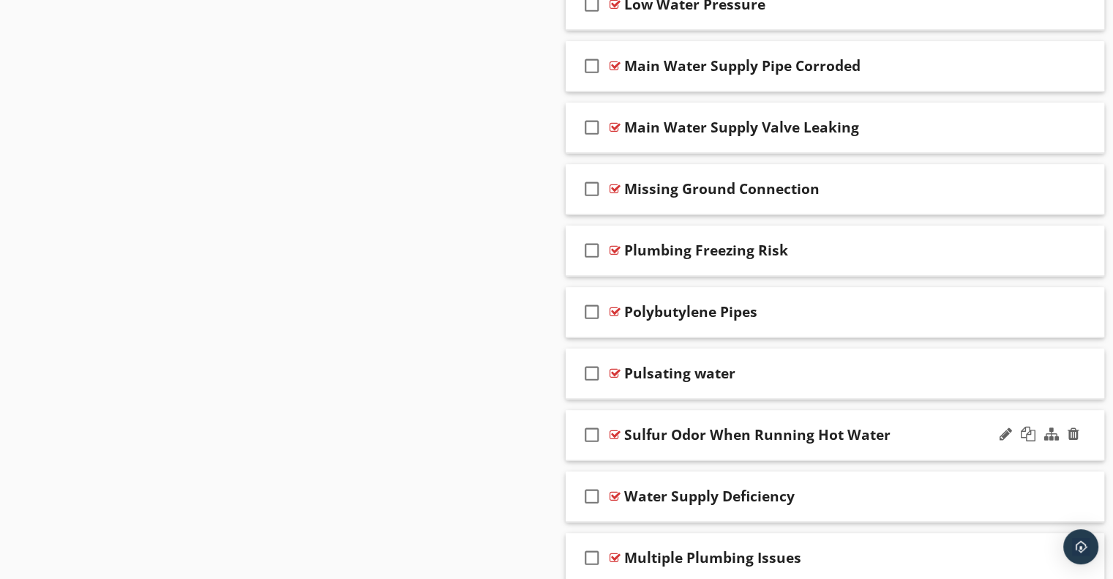
scroll to position [2070, 0]
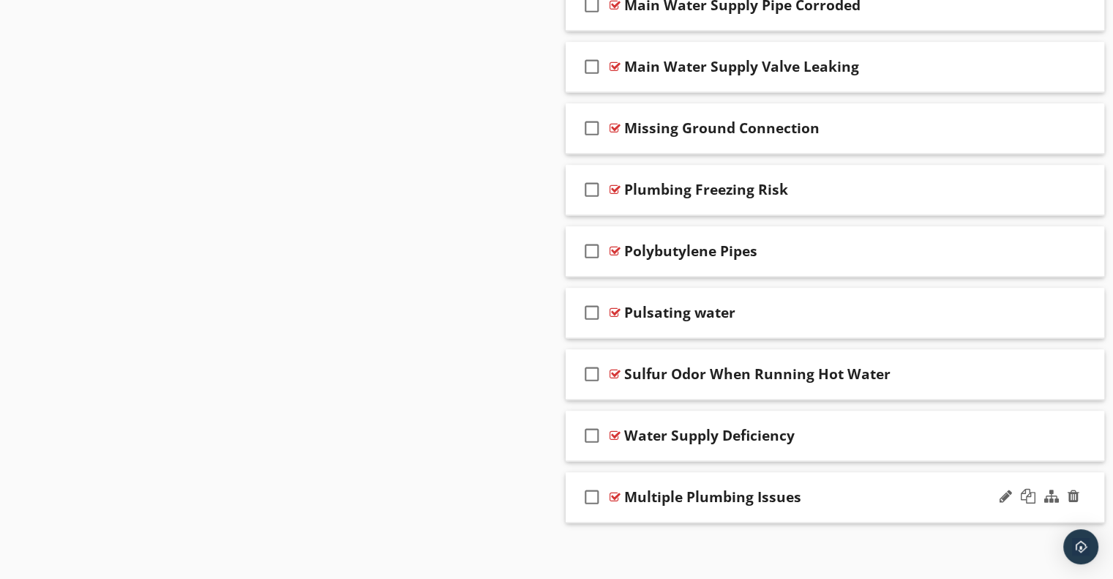
click at [835, 479] on div "check_box_outline_blank Multiple Plumbing Issues" at bounding box center [835, 497] width 539 height 51
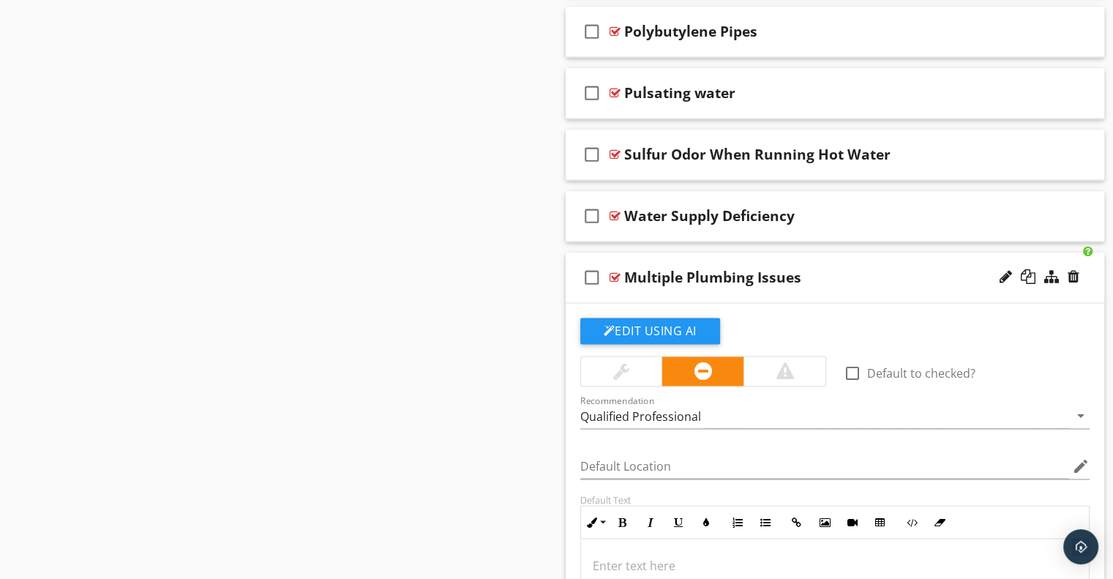
click at [651, 322] on button "Edit Using AI" at bounding box center [650, 331] width 140 height 26
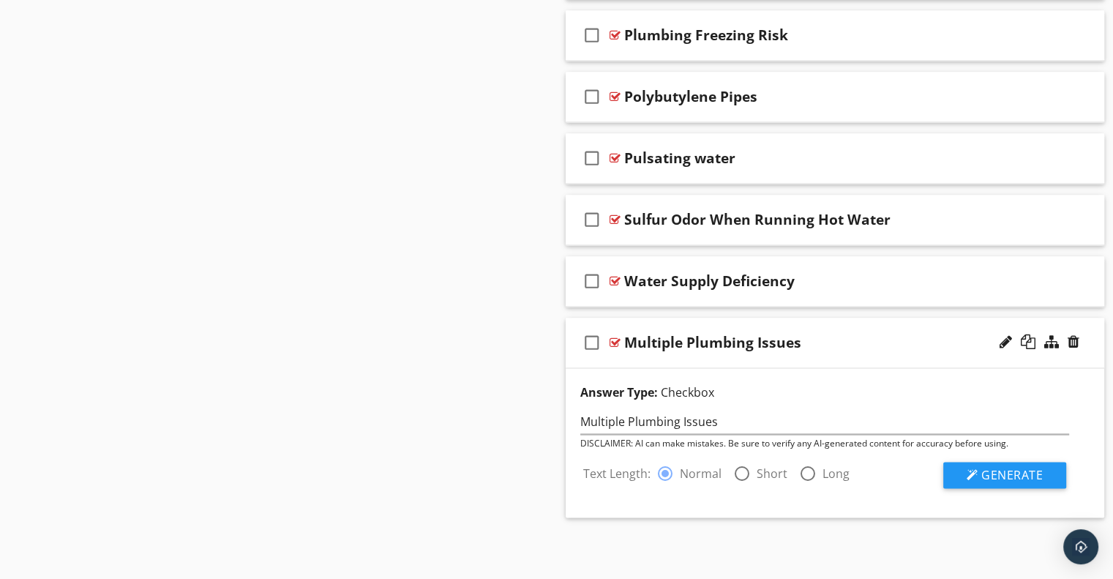
scroll to position [2219, 0]
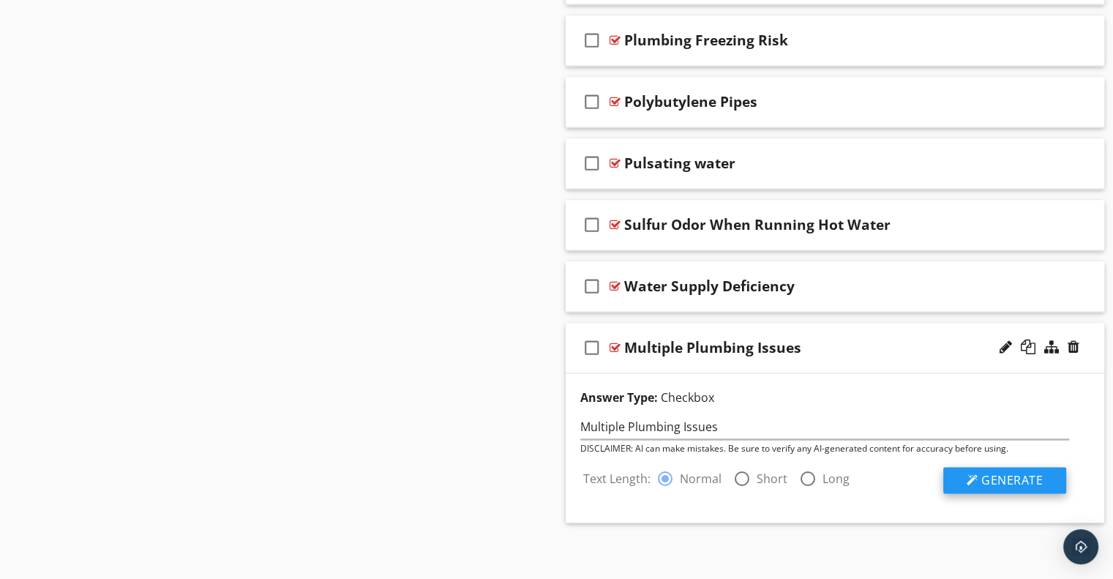
click at [1009, 482] on span "Generate" at bounding box center [1012, 480] width 61 height 16
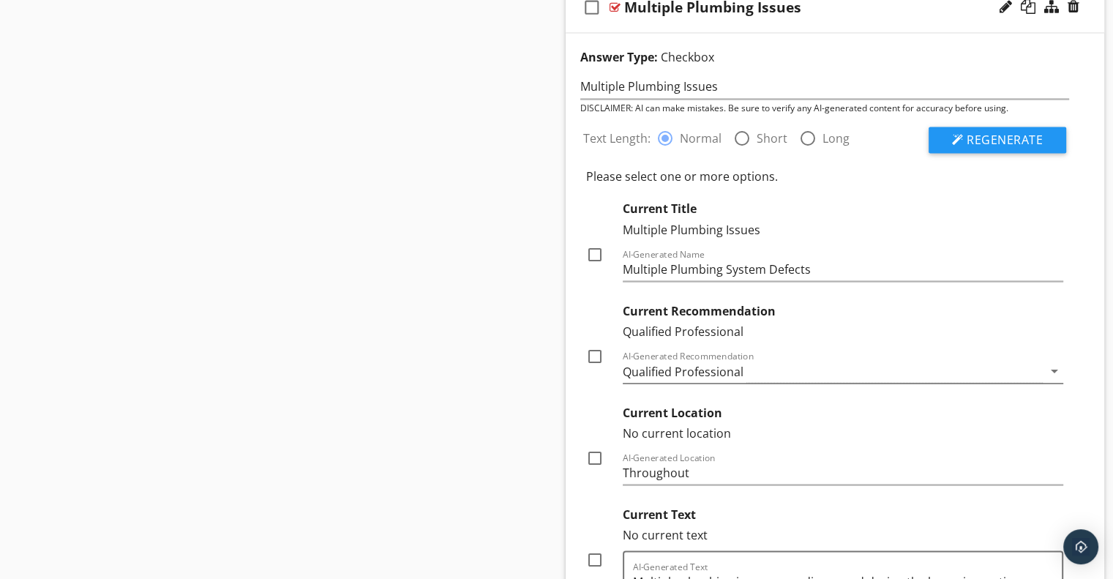
scroll to position [2732, 0]
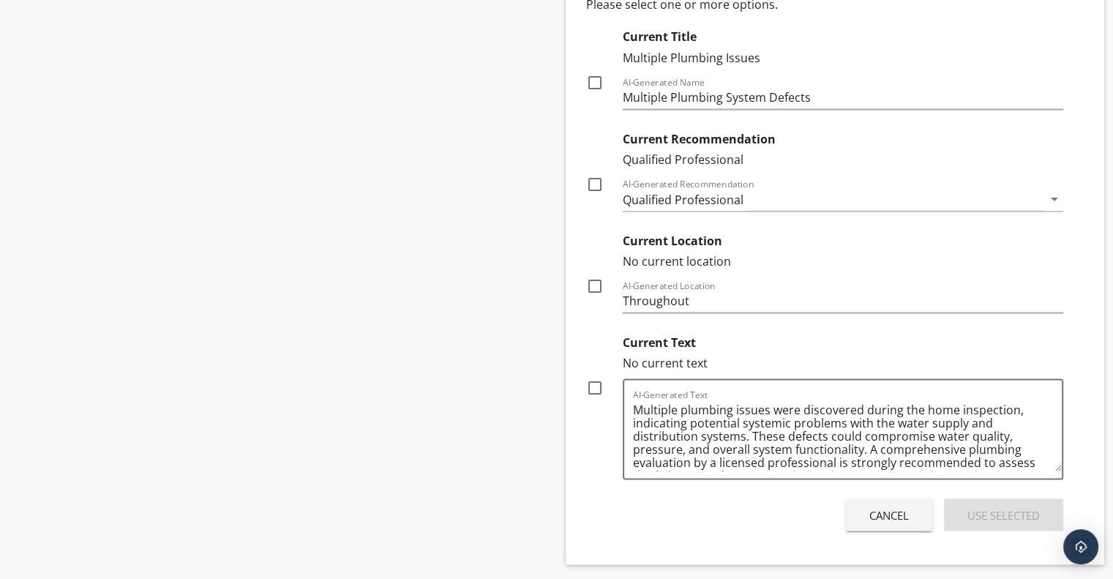
click at [594, 72] on div at bounding box center [595, 82] width 25 height 25
checkbox input "true"
click at [679, 196] on div "Qualified Professional" at bounding box center [683, 199] width 121 height 13
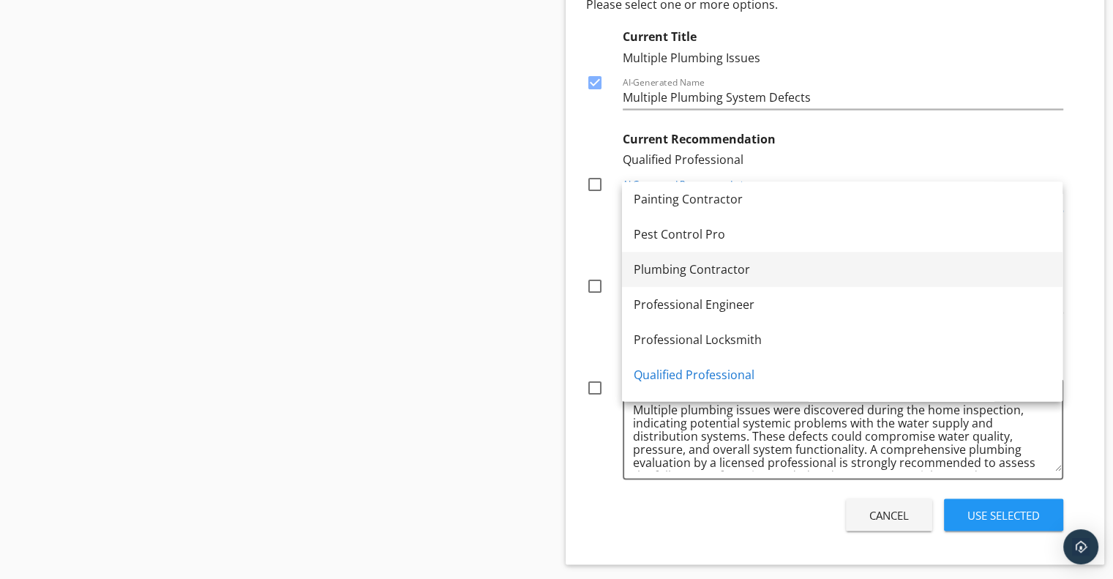
scroll to position [1479, 0]
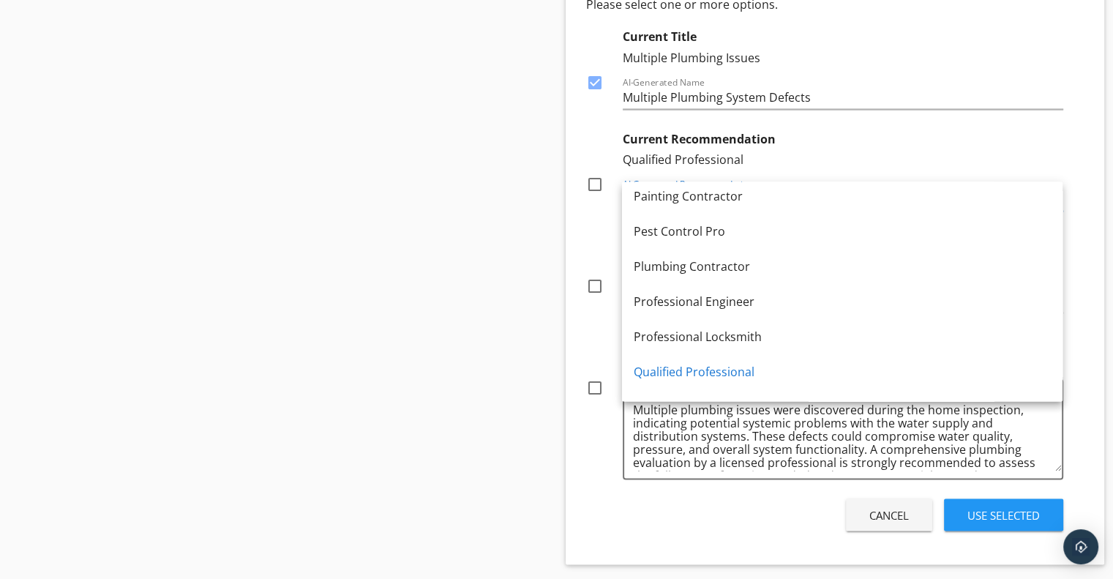
click at [682, 267] on div "Plumbing Contractor" at bounding box center [842, 267] width 417 height 18
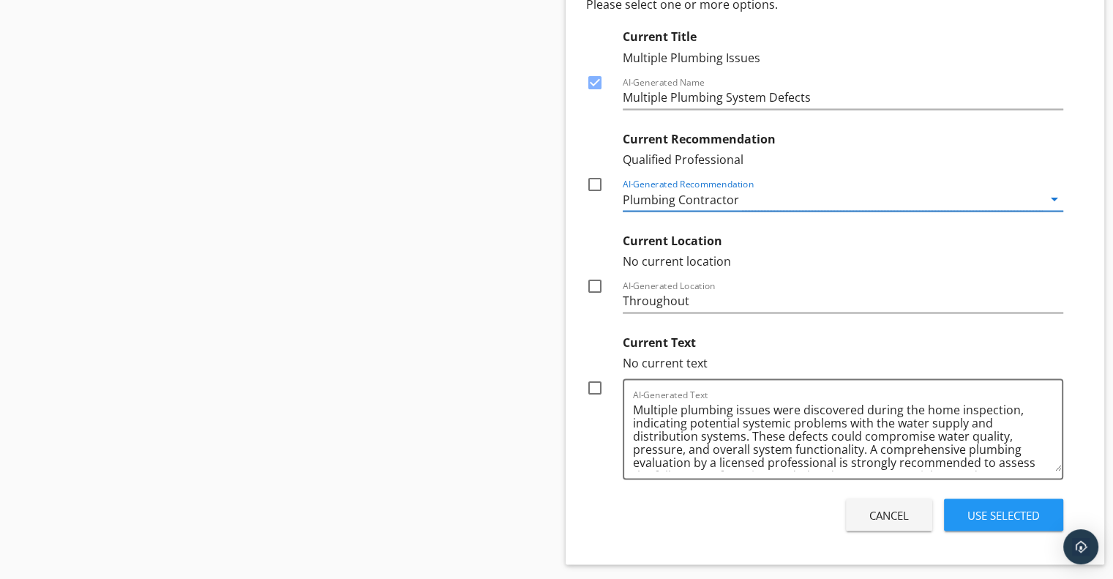
click at [590, 171] on div at bounding box center [595, 183] width 25 height 25
checkbox input "true"
click at [594, 379] on div at bounding box center [595, 387] width 25 height 25
checkbox input "true"
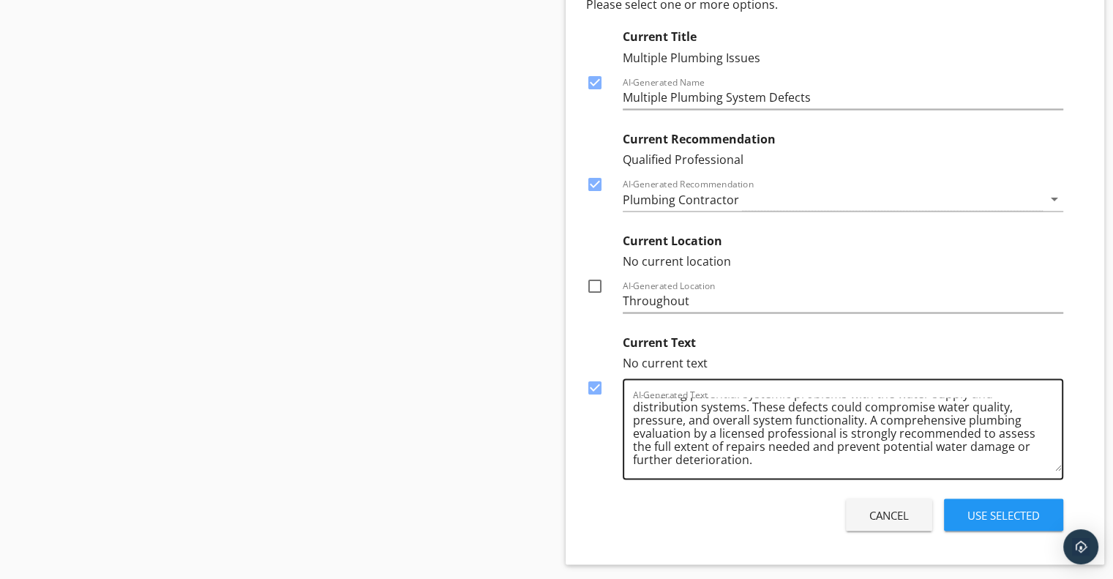
scroll to position [0, 0]
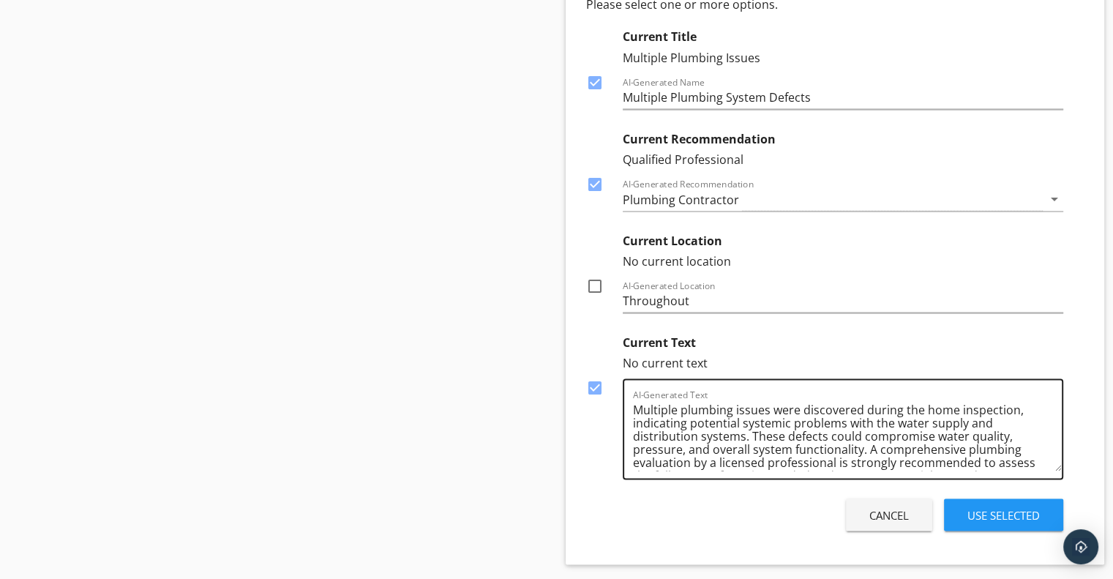
click at [959, 418] on textarea "Multiple plumbing issues were discovered during the home inspection, indicating…" at bounding box center [848, 433] width 430 height 73
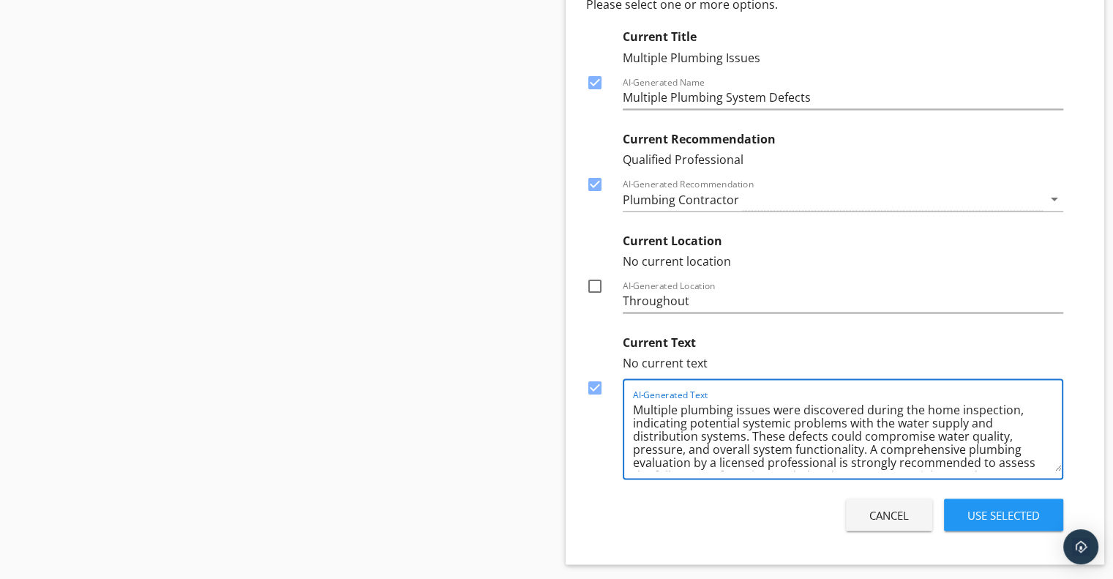
click at [964, 415] on textarea "Multiple plumbing issues were discovered during the home inspection, indicating…" at bounding box center [848, 433] width 430 height 73
type textarea "Multiple plumbing issues were discovered during the home inspection, indicating…"
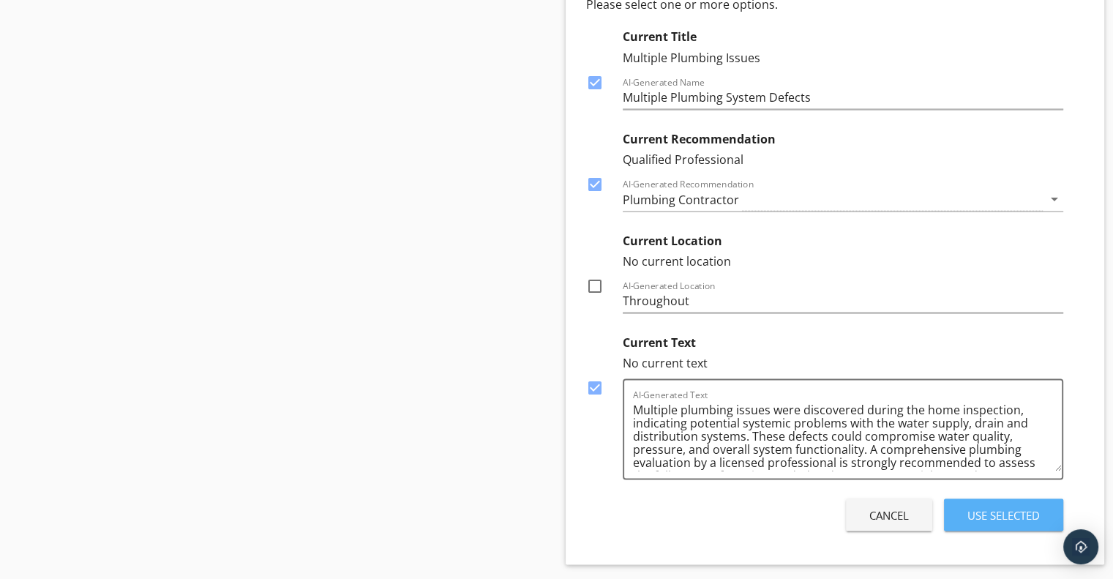
click at [998, 508] on div "Use Selected" at bounding box center [1004, 515] width 72 height 17
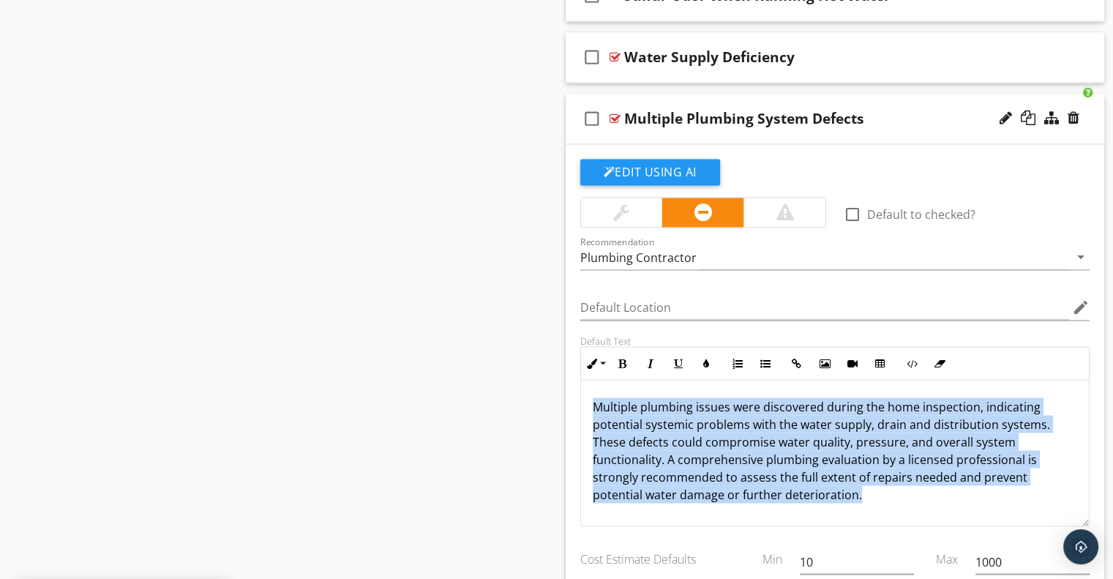
drag, startPoint x: 592, startPoint y: 397, endPoint x: 880, endPoint y: 515, distance: 310.6
click at [880, 515] on div "Multiple plumbing issues were discovered during the home inspection, indicating…" at bounding box center [835, 453] width 509 height 146
copy p "Multiple plumbing issues were discovered during the home inspection, indicating…"
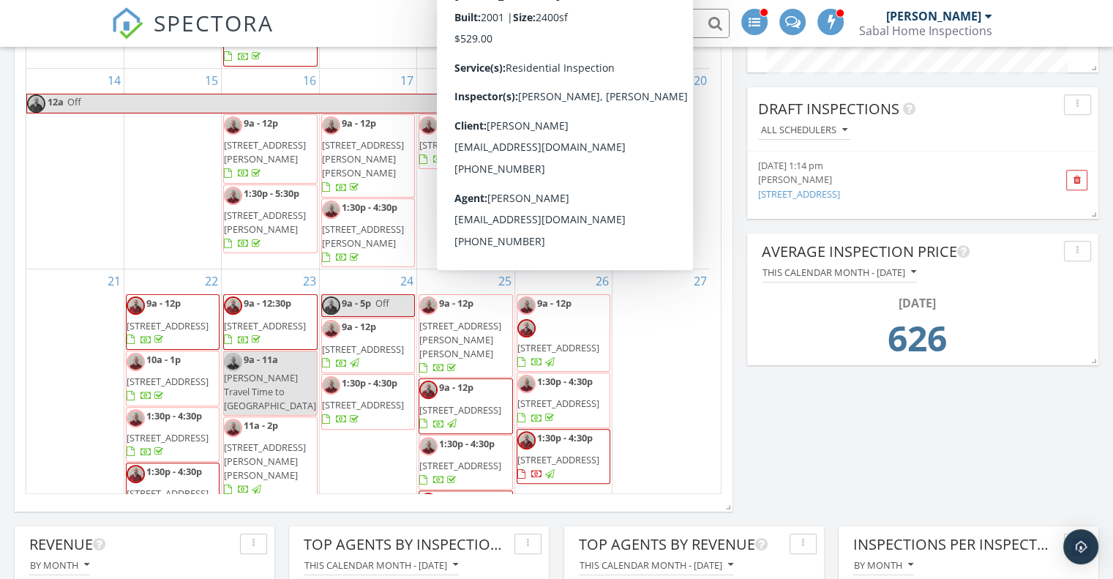
scroll to position [805, 0]
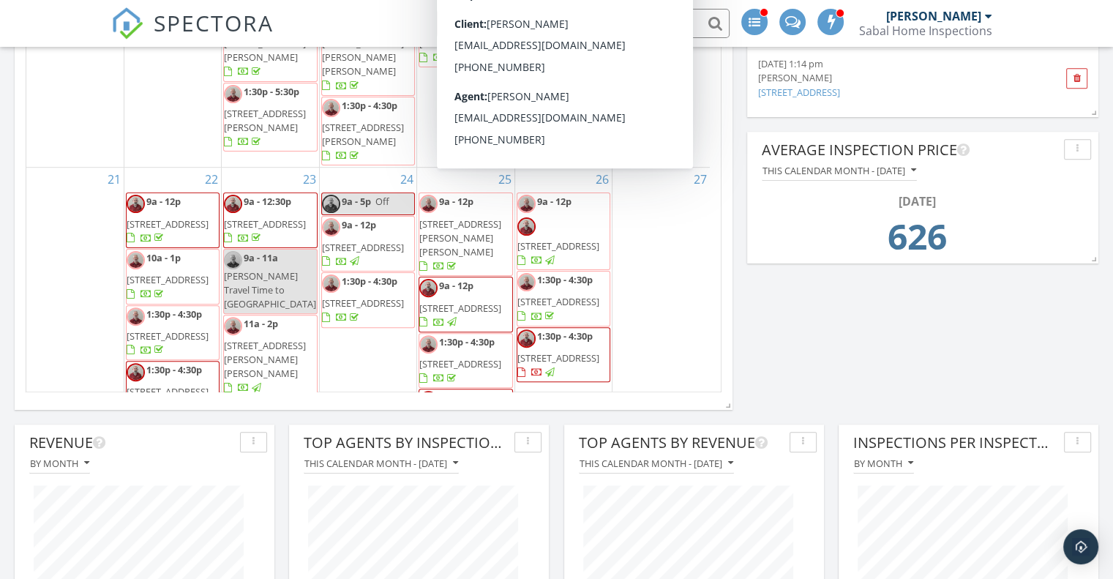
click at [758, 401] on div "Map 1 2 3 1 2 + − [GEOGRAPHIC_DATA], [GEOGRAPHIC_DATA], W [GEOGRAPHIC_DATA], [G…" at bounding box center [556, 380] width 1113 height 1991
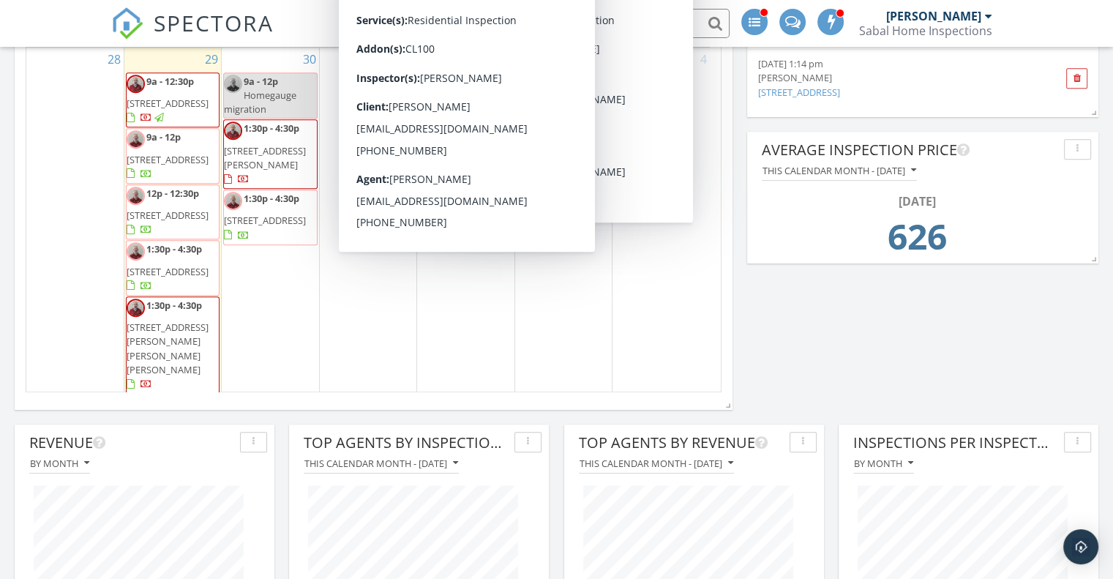
scroll to position [643, 0]
